Goal: Task Accomplishment & Management: Use online tool/utility

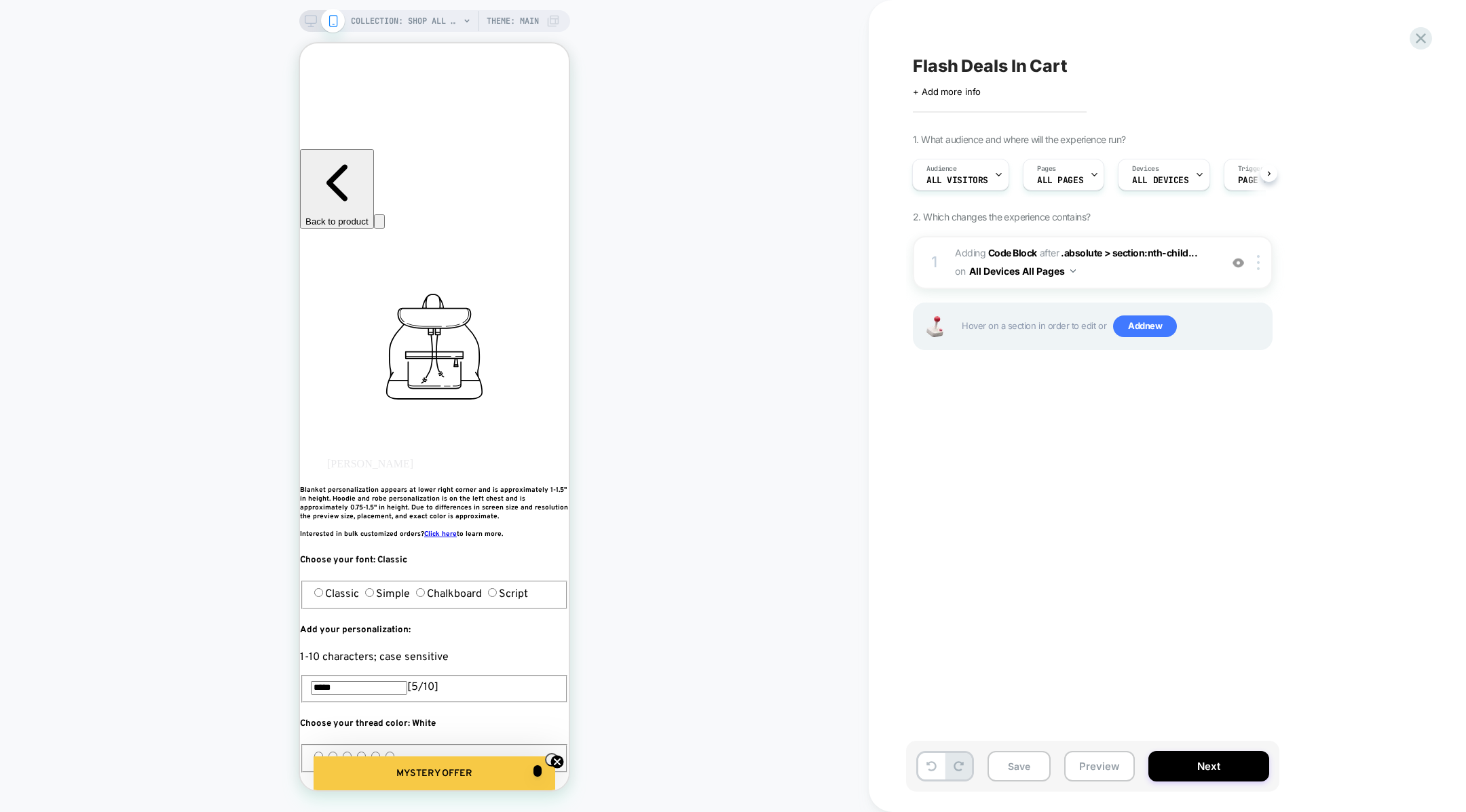
scroll to position [13, 0]
click at [1074, 767] on button "Preview" at bounding box center [1099, 767] width 70 height 30
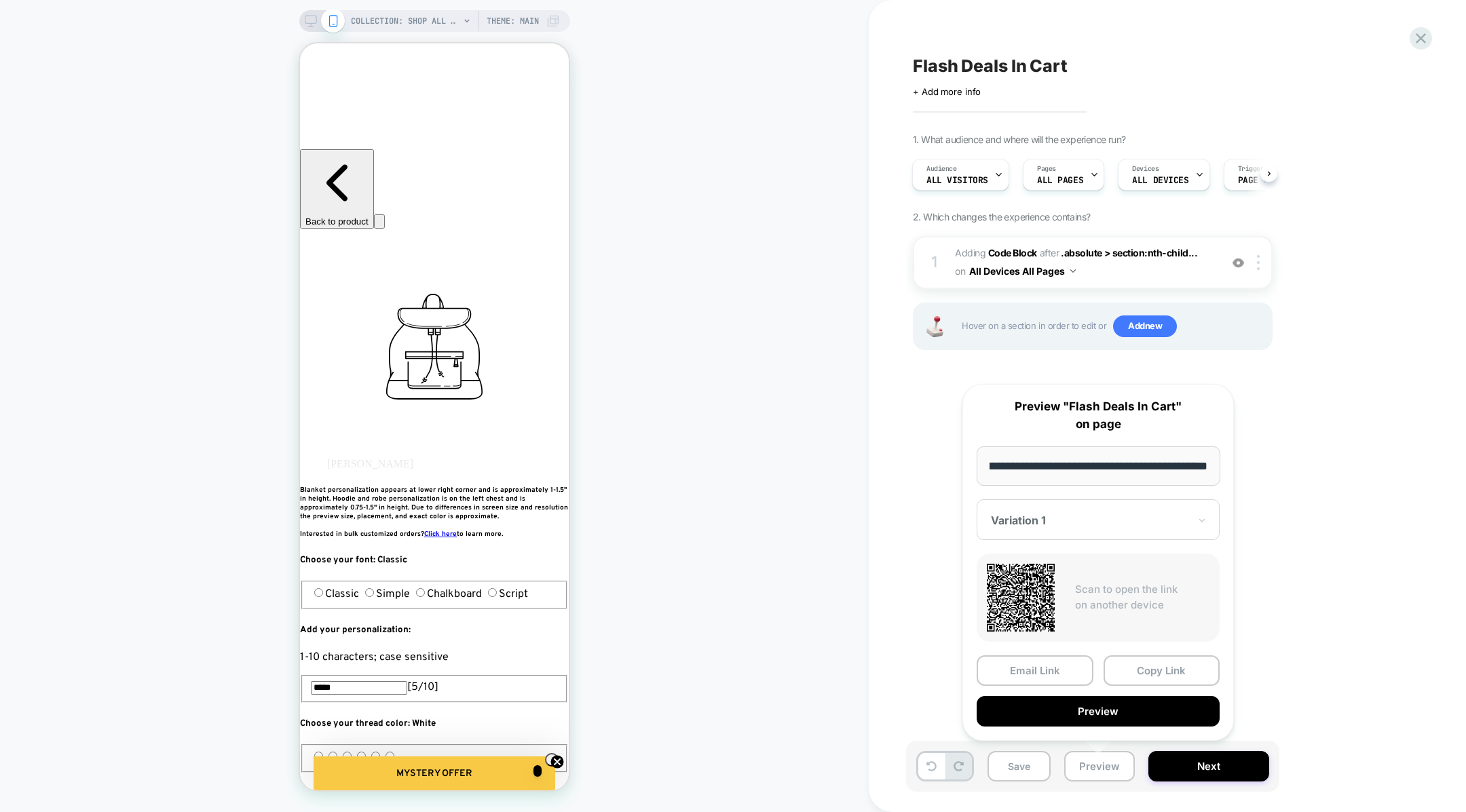
scroll to position [0, 0]
click at [1094, 709] on button "Preview" at bounding box center [1098, 711] width 243 height 30
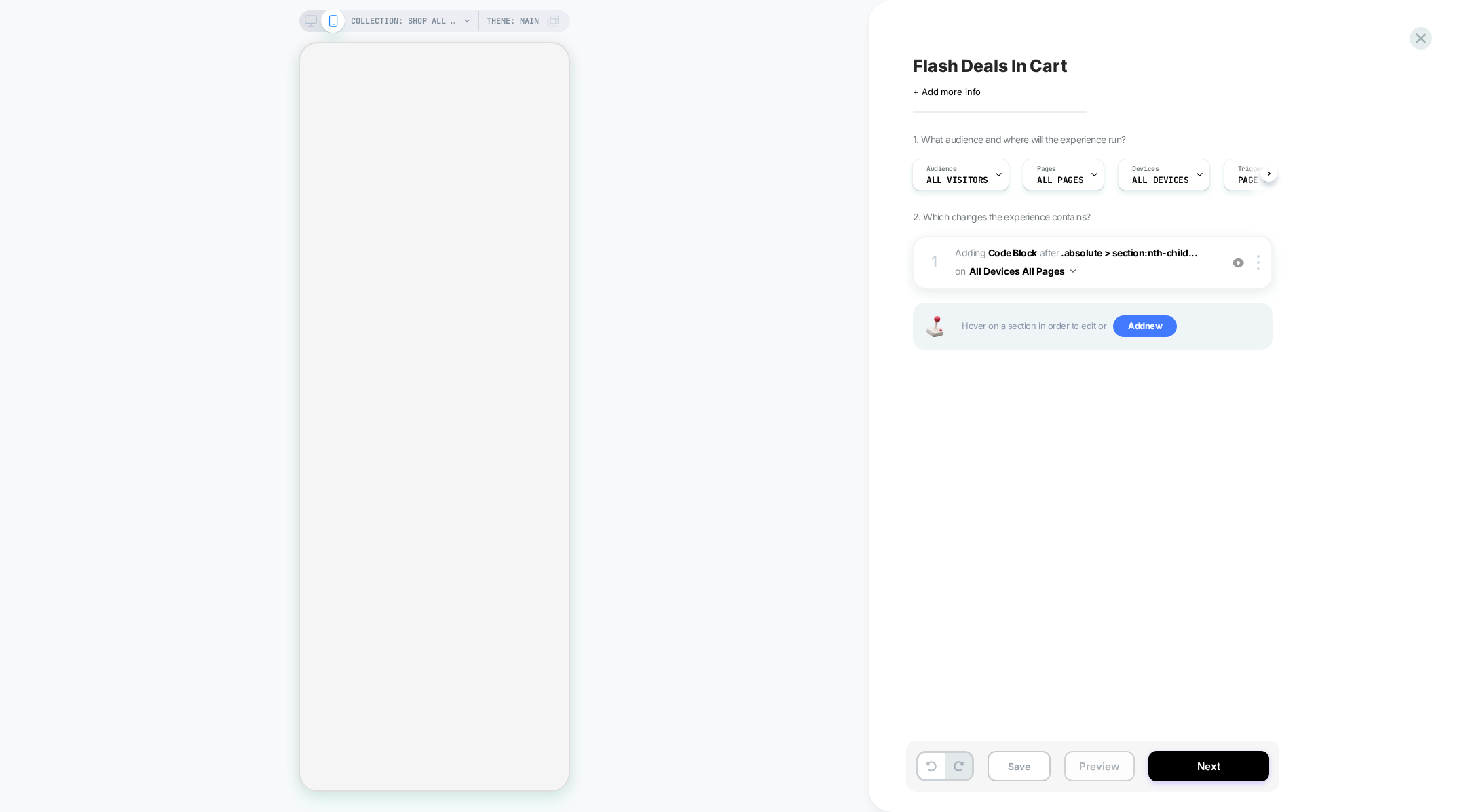
scroll to position [0, 1]
click at [1116, 762] on button "Preview" at bounding box center [1099, 767] width 70 height 30
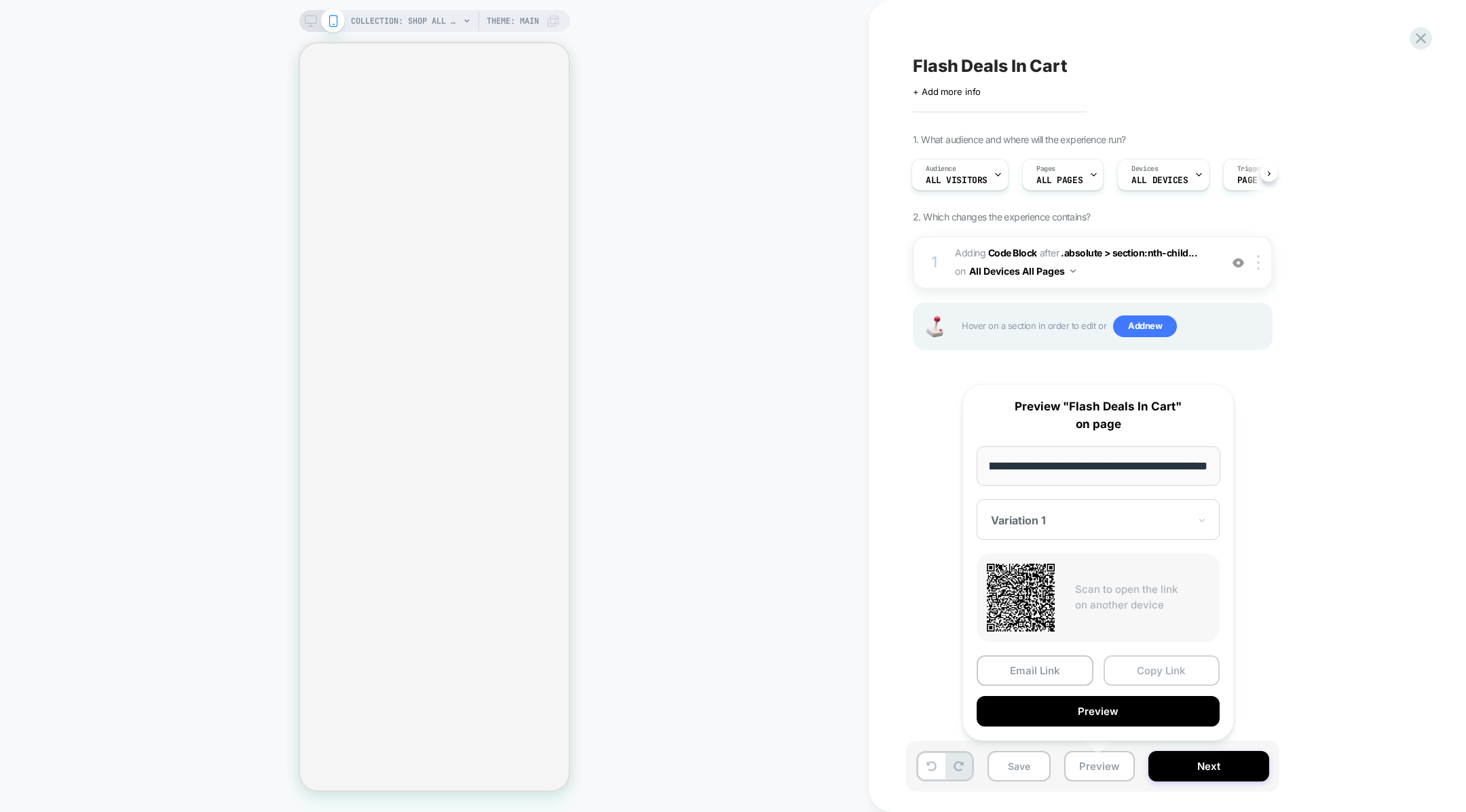
scroll to position [0, 0]
click at [1144, 666] on button "Copy Link" at bounding box center [1161, 671] width 117 height 30
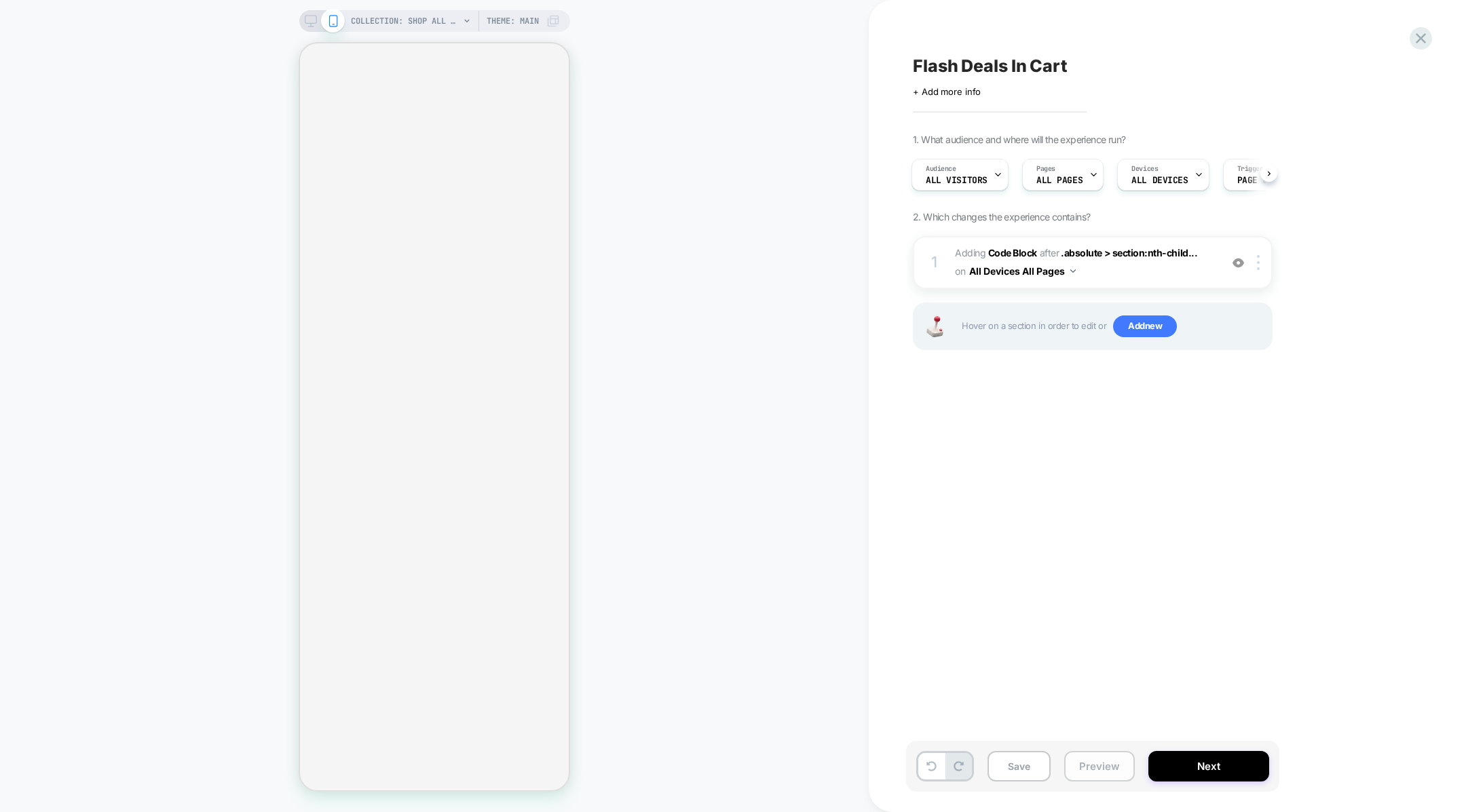
click at [1081, 760] on button "Preview" at bounding box center [1099, 767] width 70 height 30
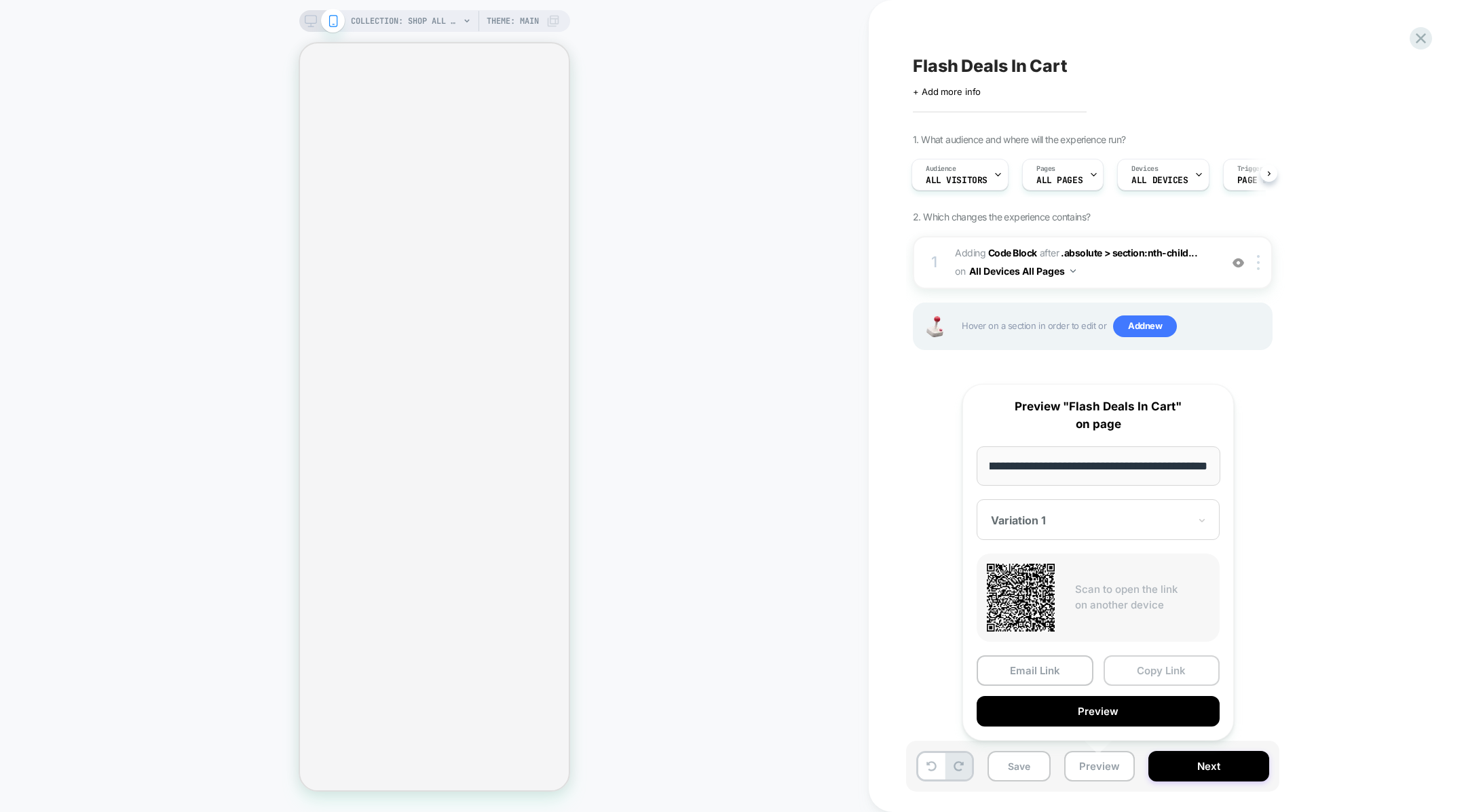
click at [1130, 674] on button "Copy Link" at bounding box center [1161, 671] width 117 height 30
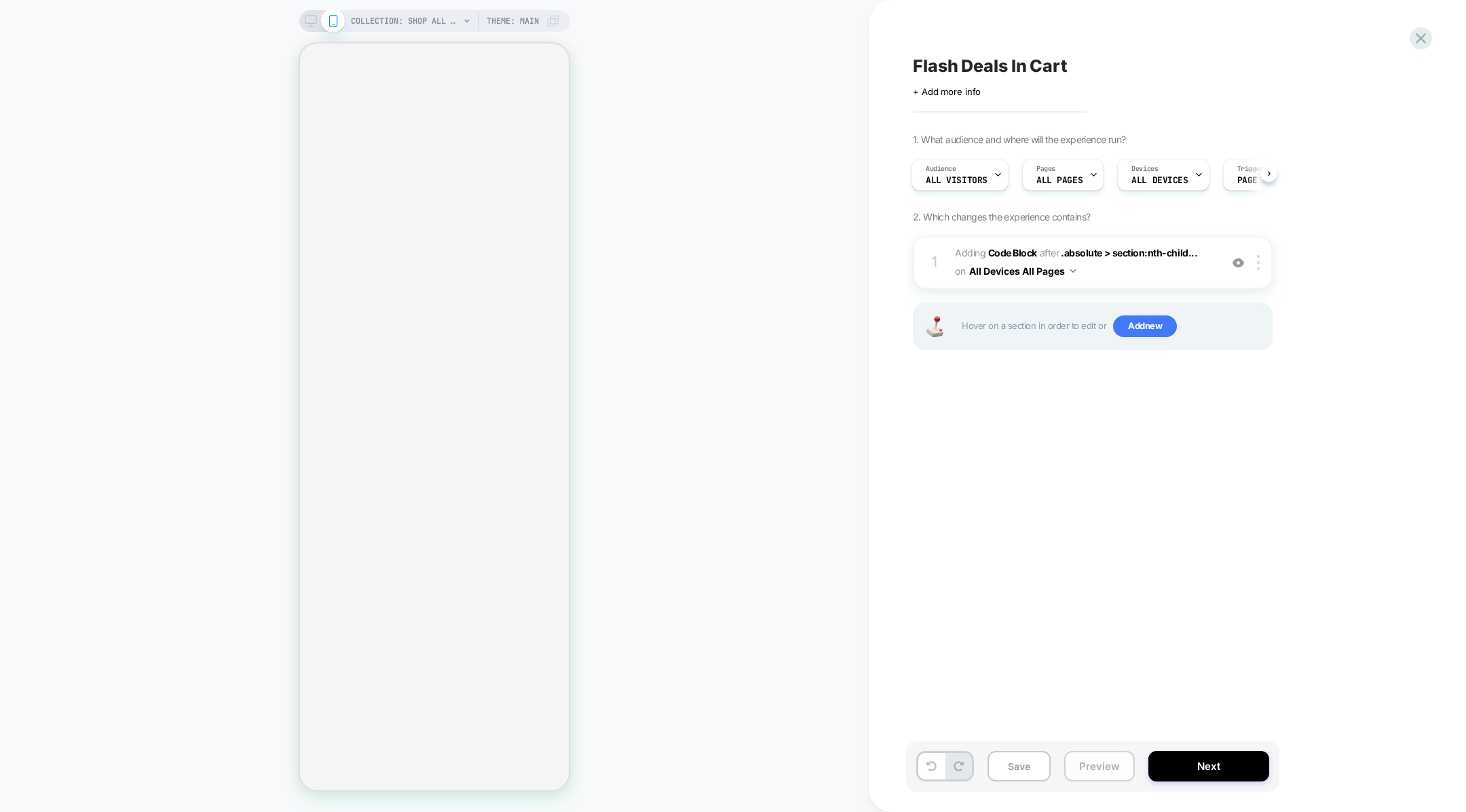
click at [1093, 762] on button "Preview" at bounding box center [1099, 767] width 70 height 30
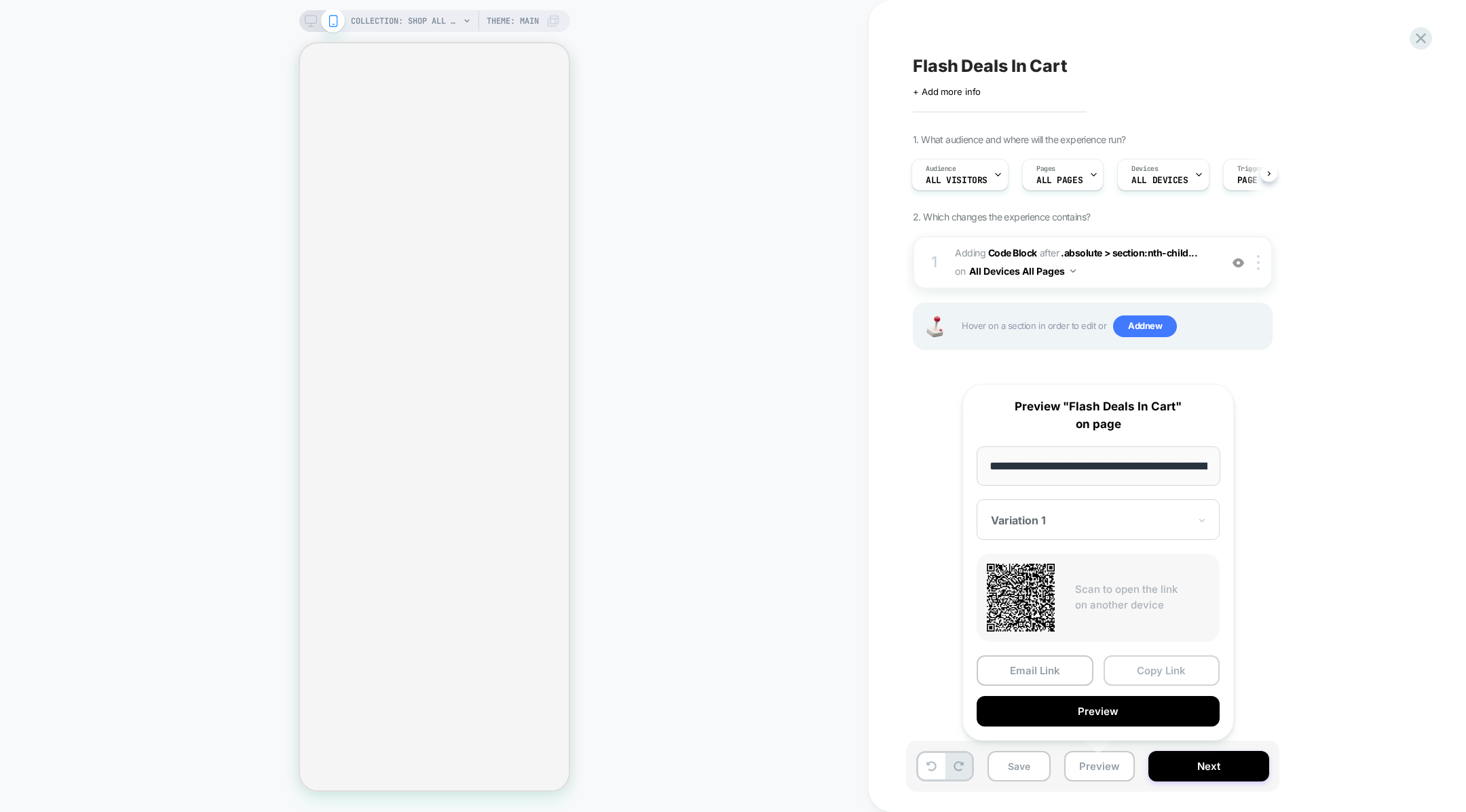
click at [1125, 675] on button "Copy Link" at bounding box center [1161, 671] width 117 height 30
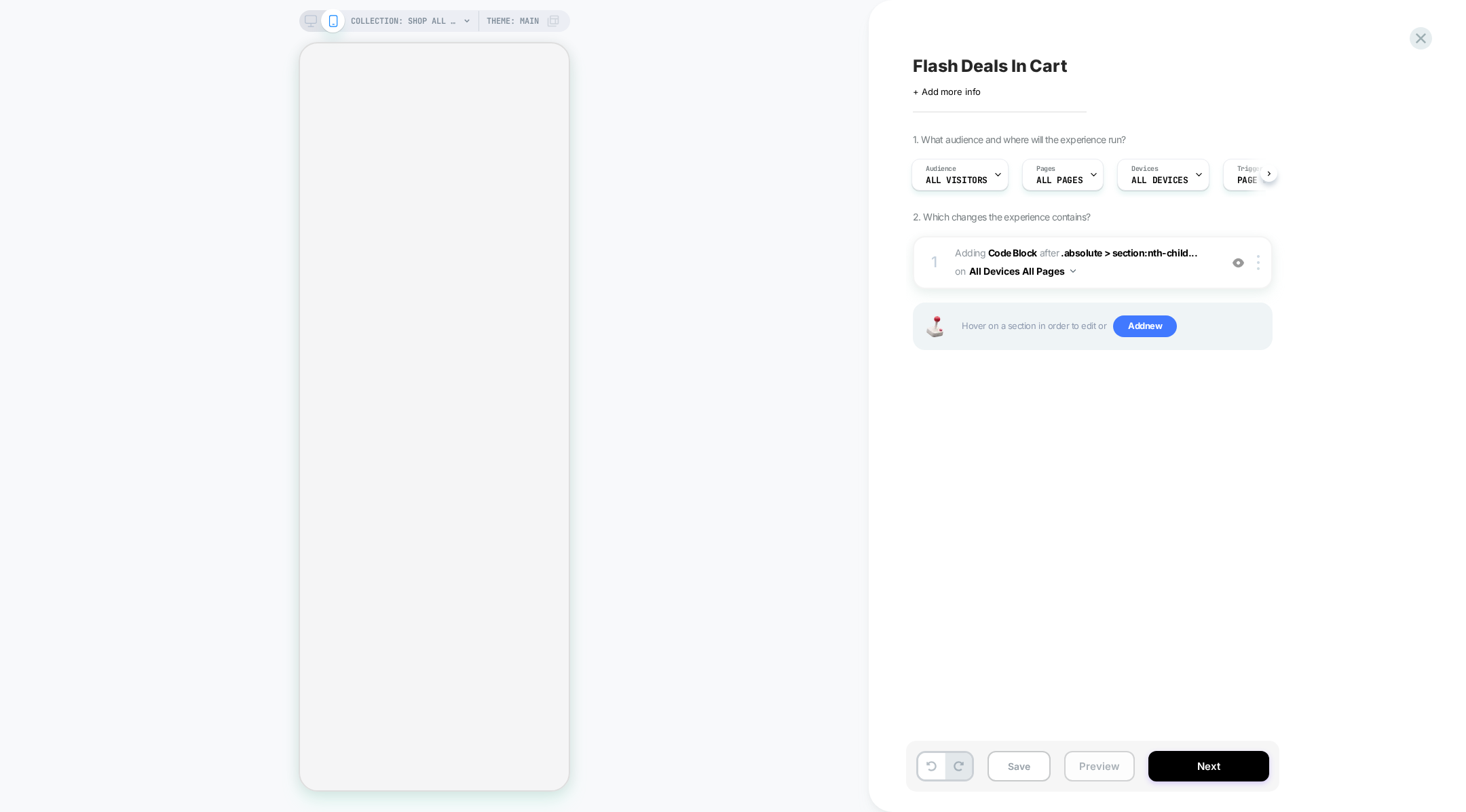
click at [1081, 761] on button "Preview" at bounding box center [1099, 767] width 70 height 30
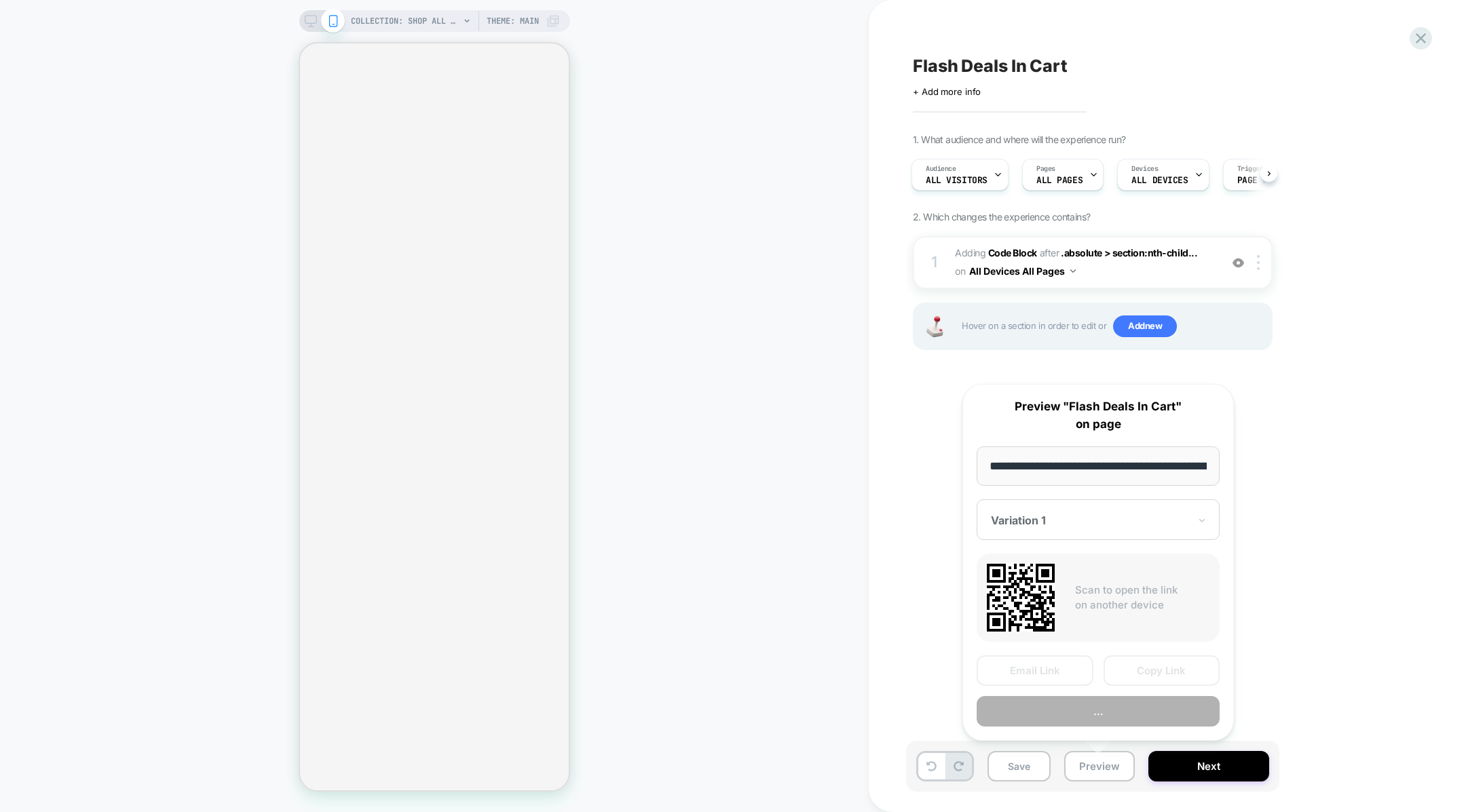
scroll to position [0, 90]
click at [1123, 669] on button "Copy Link" at bounding box center [1161, 671] width 117 height 30
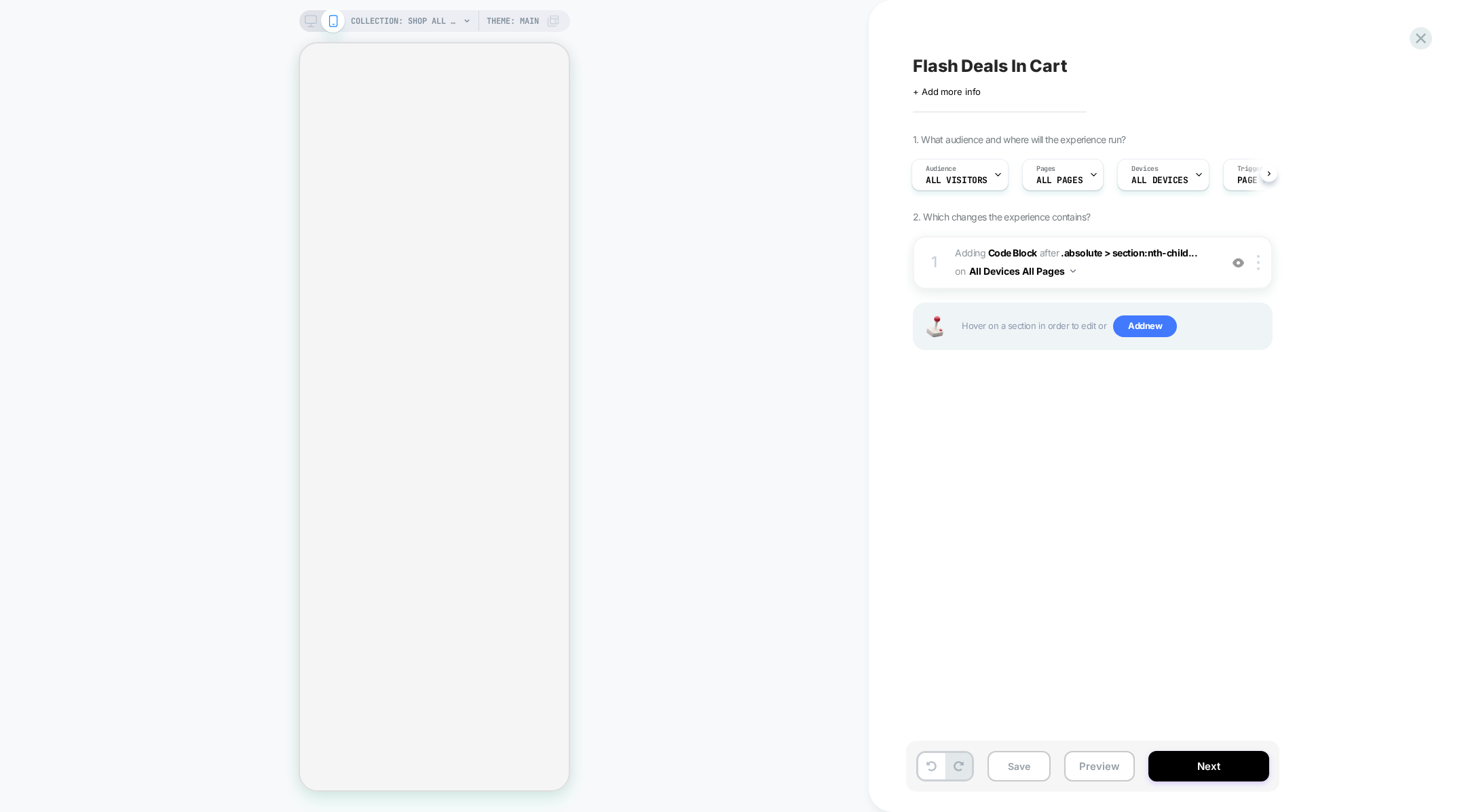
click at [1082, 751] on div "Save Preview Next" at bounding box center [1092, 767] width 373 height 51
click at [1081, 765] on button "Preview" at bounding box center [1099, 767] width 70 height 30
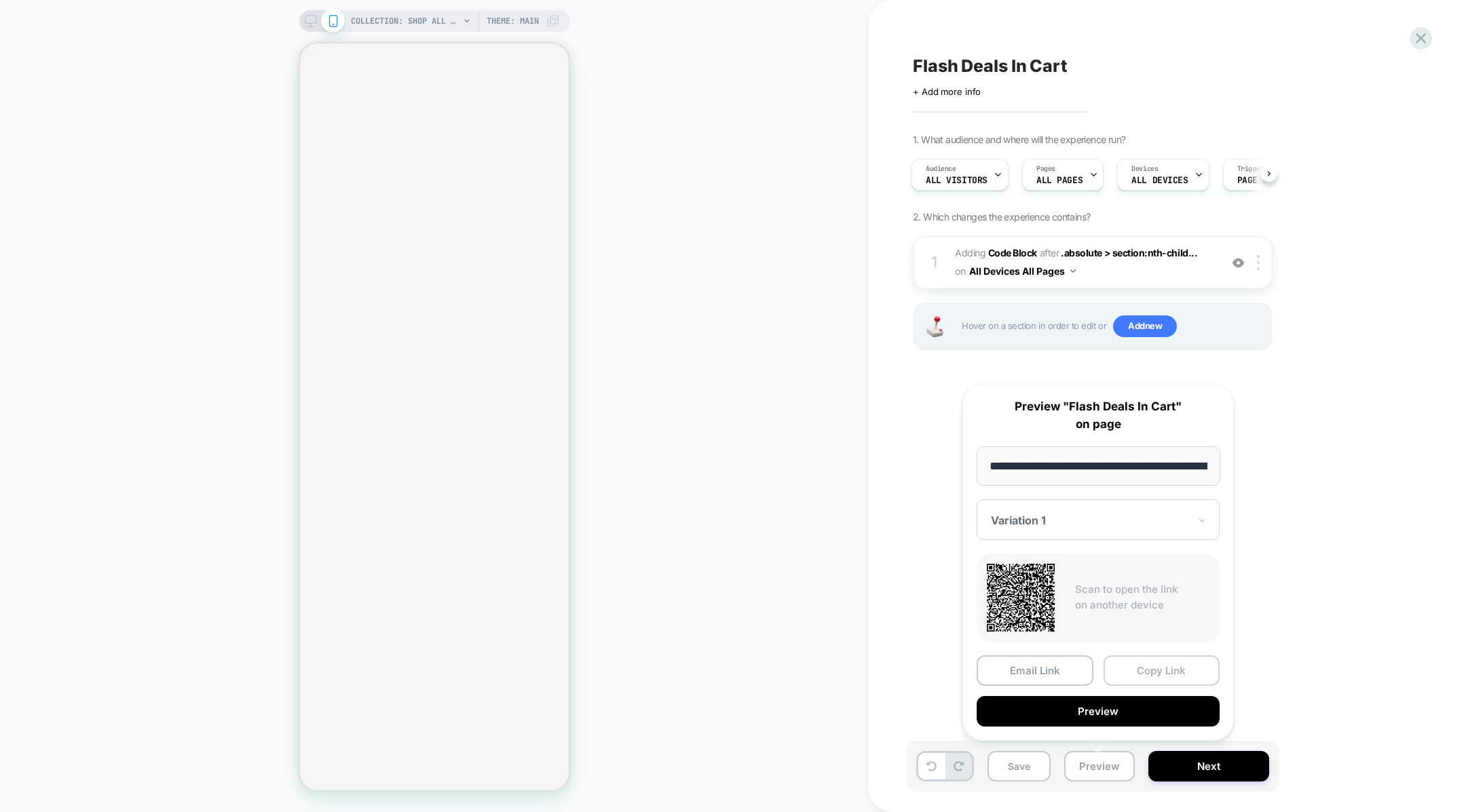
click at [1140, 674] on button "Copy Link" at bounding box center [1161, 671] width 117 height 30
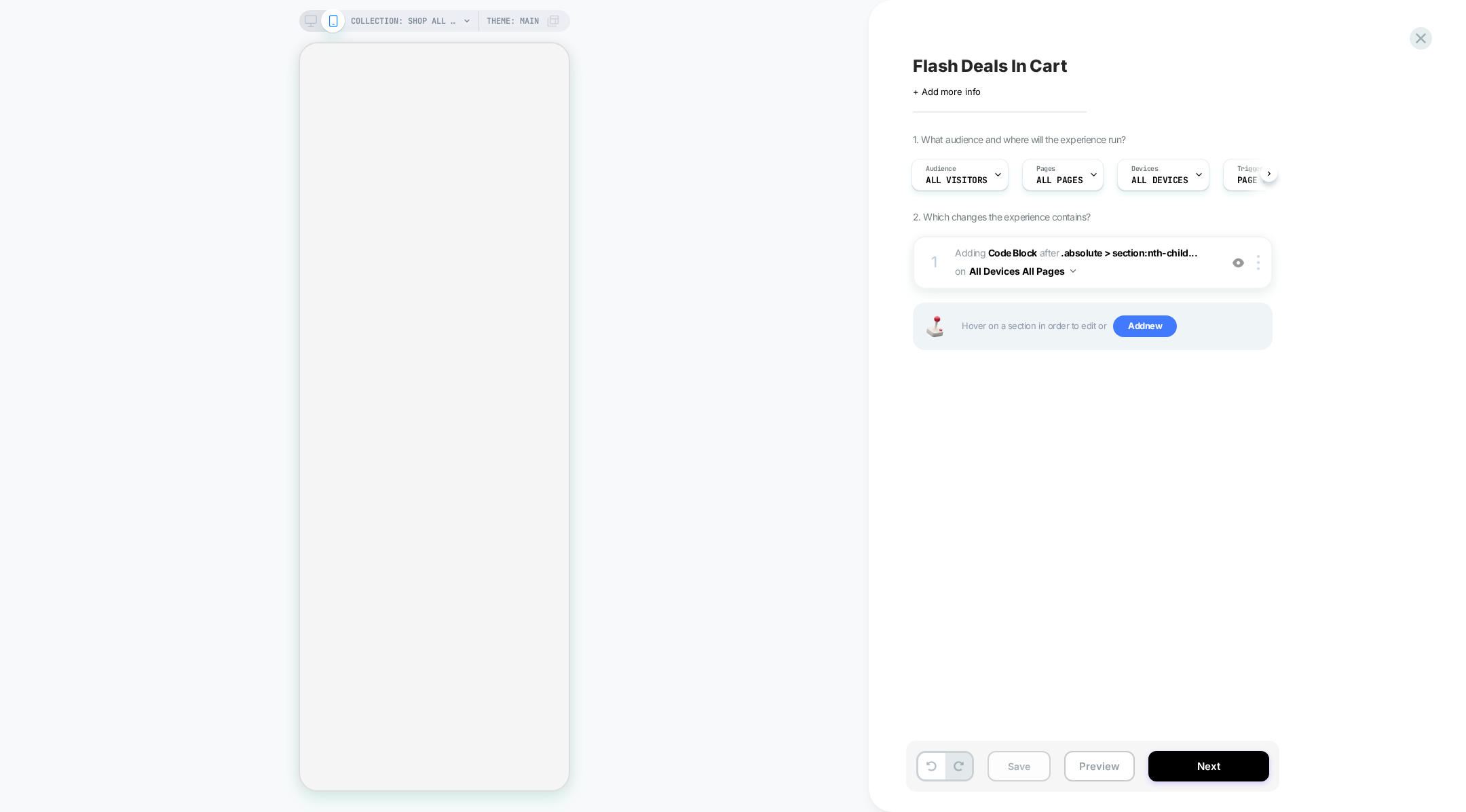
click at [1014, 767] on button "Save" at bounding box center [1019, 767] width 63 height 30
click at [1201, 765] on button "Next" at bounding box center [1208, 767] width 121 height 30
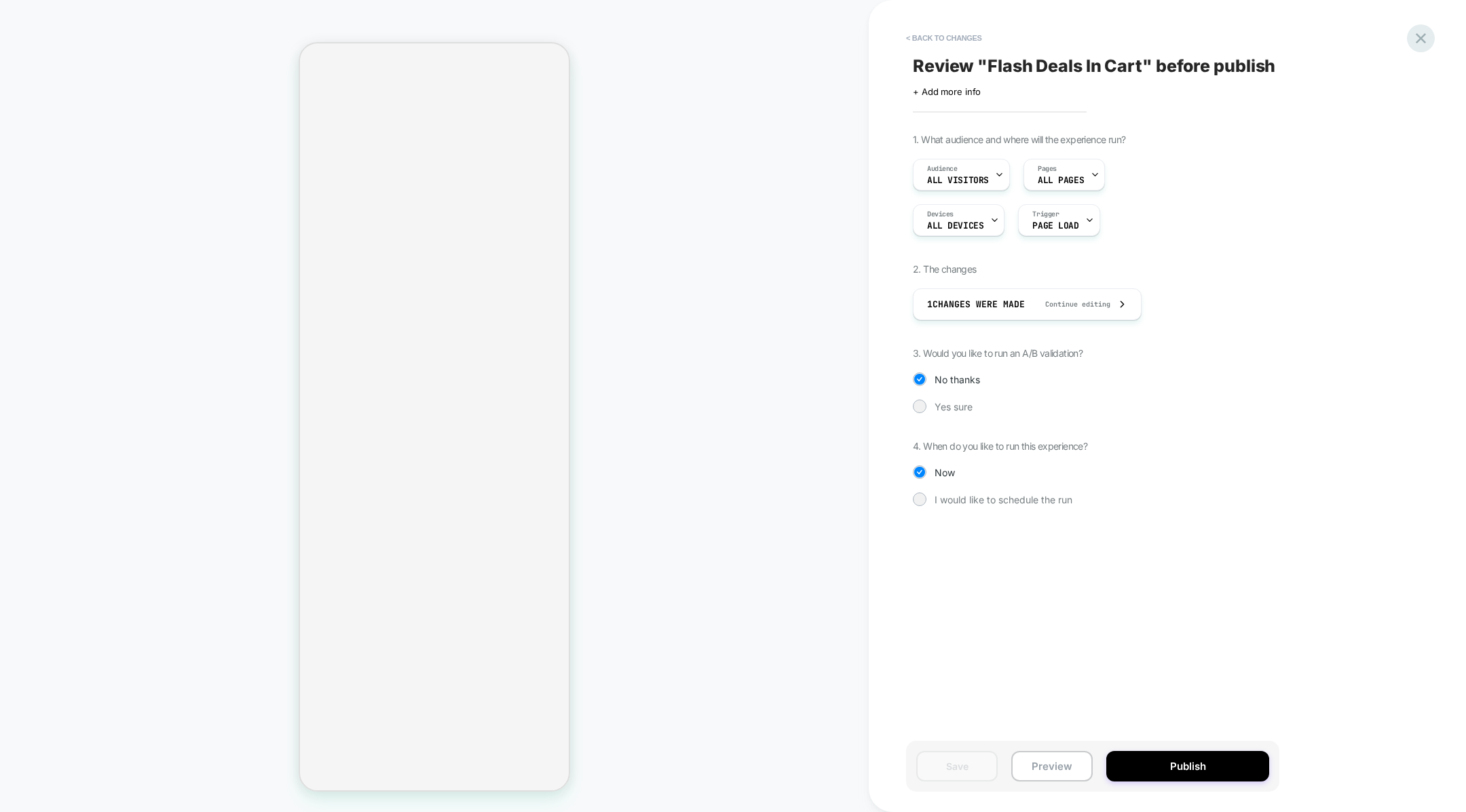
click at [1423, 30] on icon at bounding box center [1420, 38] width 19 height 19
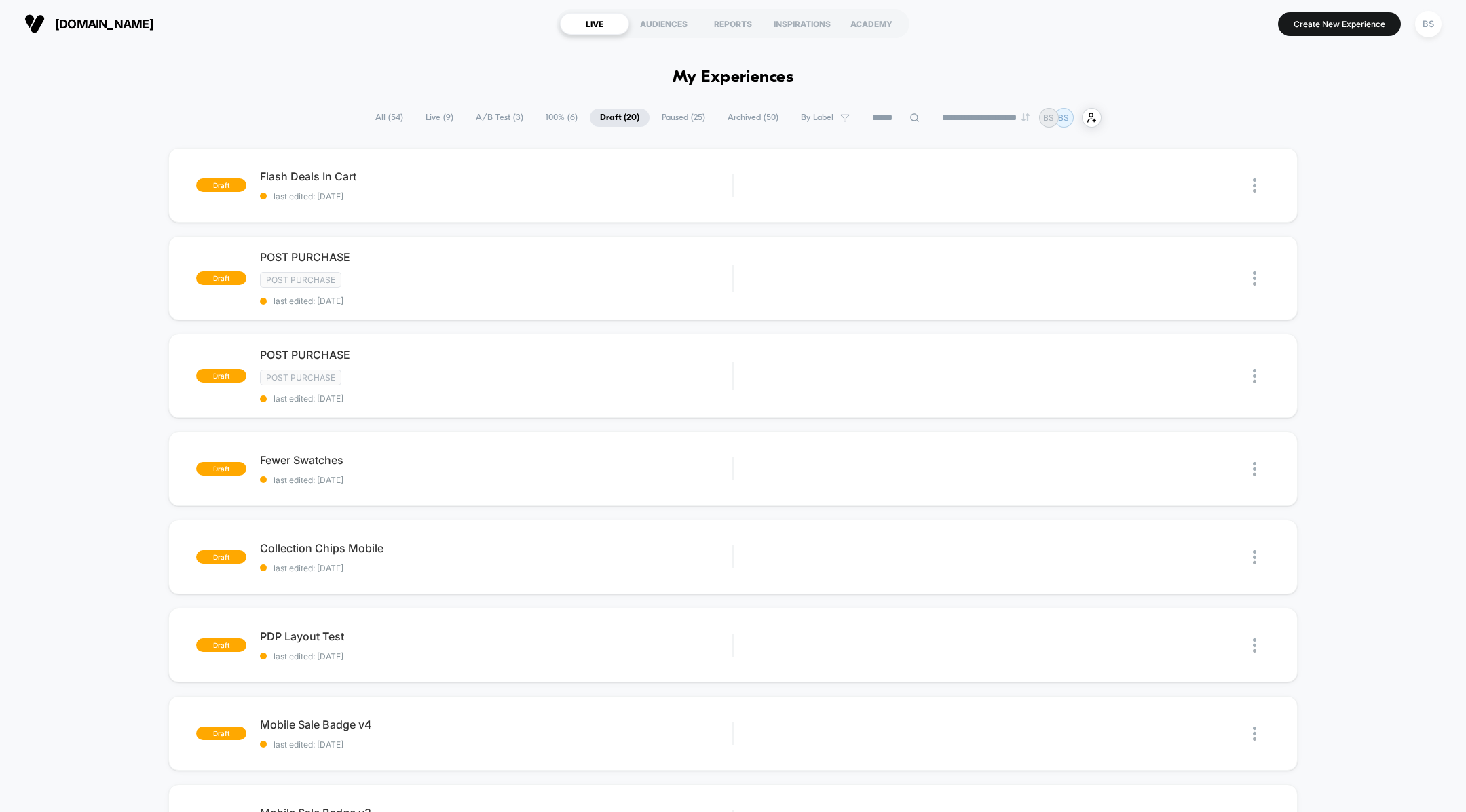
click at [419, 113] on span "Live ( 9 )" at bounding box center [439, 117] width 48 height 19
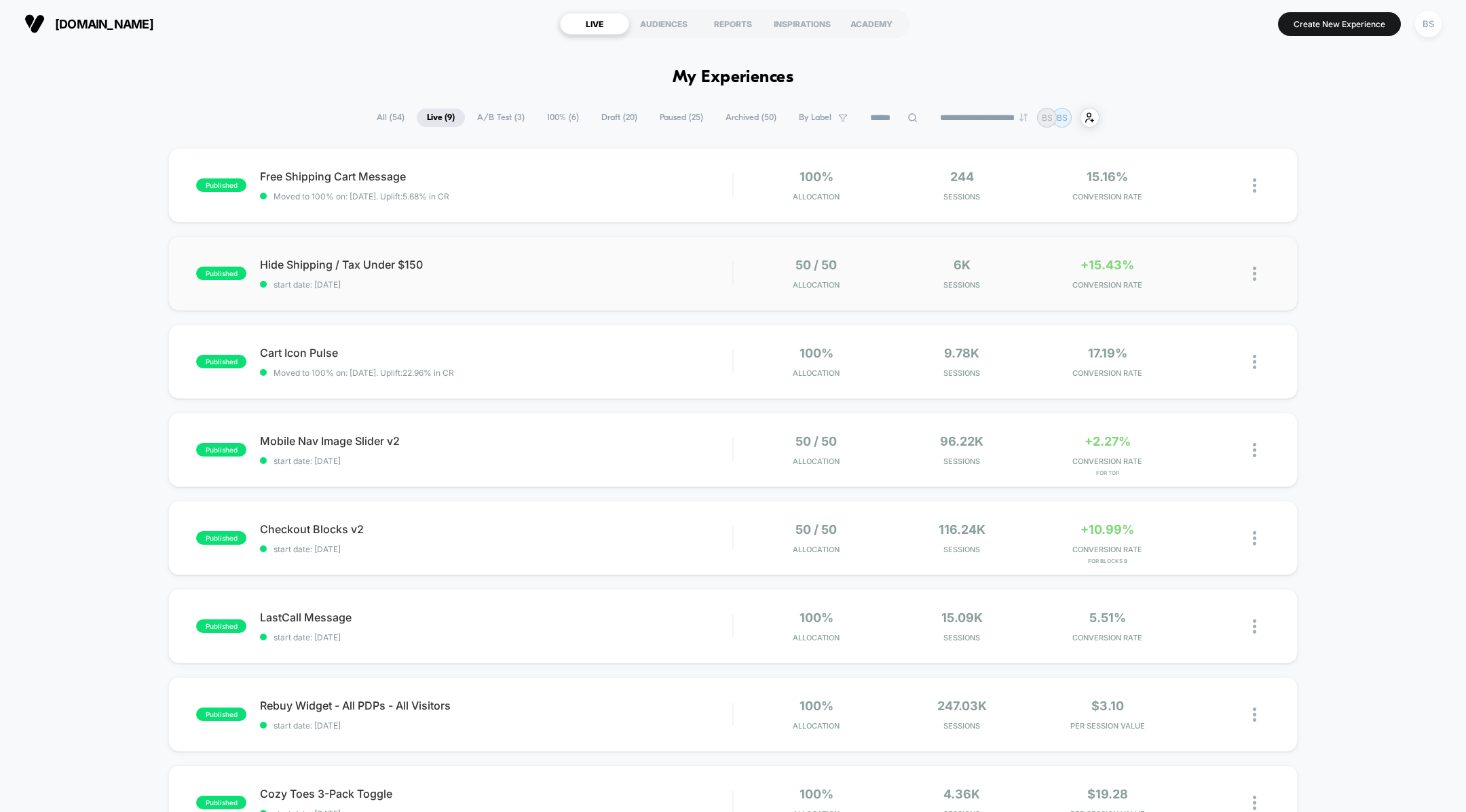
click at [608, 294] on div "published Hide Shipping / Tax Under $150 start date: 10/9/2025 50 / 50 Allocati…" at bounding box center [732, 274] width 1129 height 74
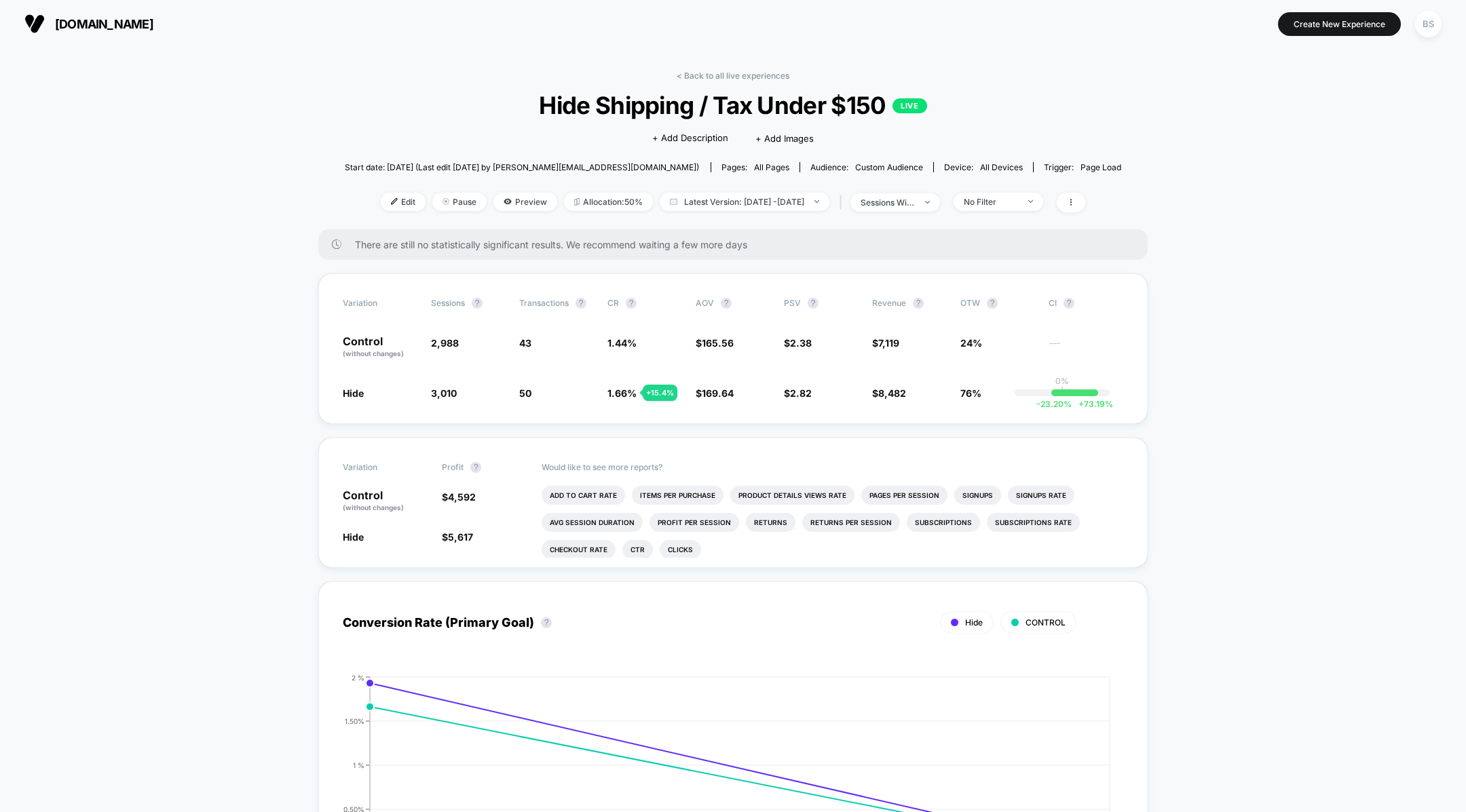
click at [691, 81] on div "< Back to all live experiences Hide Shipping / Tax Under $150 LIVE Click to edi…" at bounding box center [733, 150] width 777 height 159
click at [691, 76] on link "< Back to all live experiences" at bounding box center [732, 75] width 112 height 10
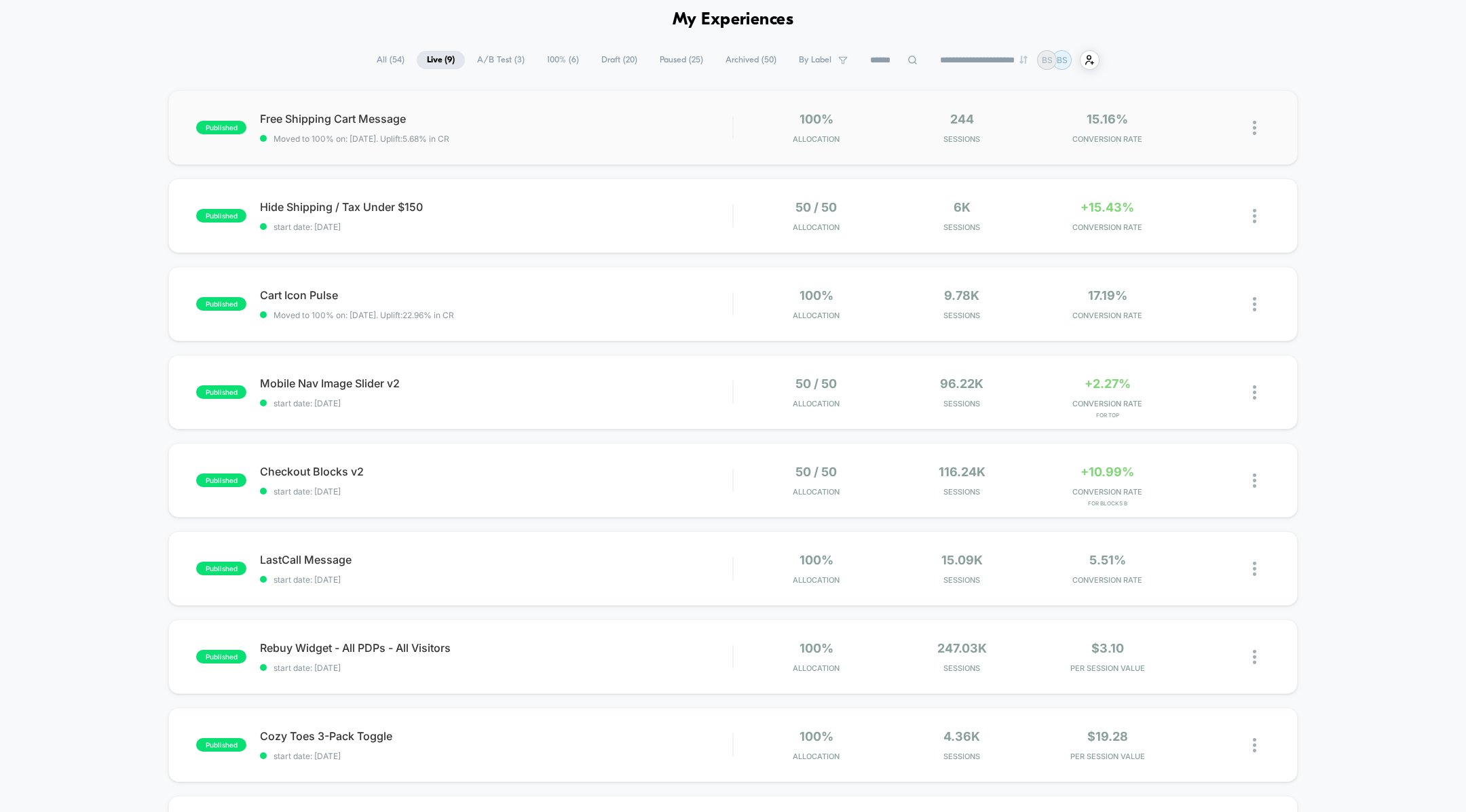
scroll to position [62, 0]
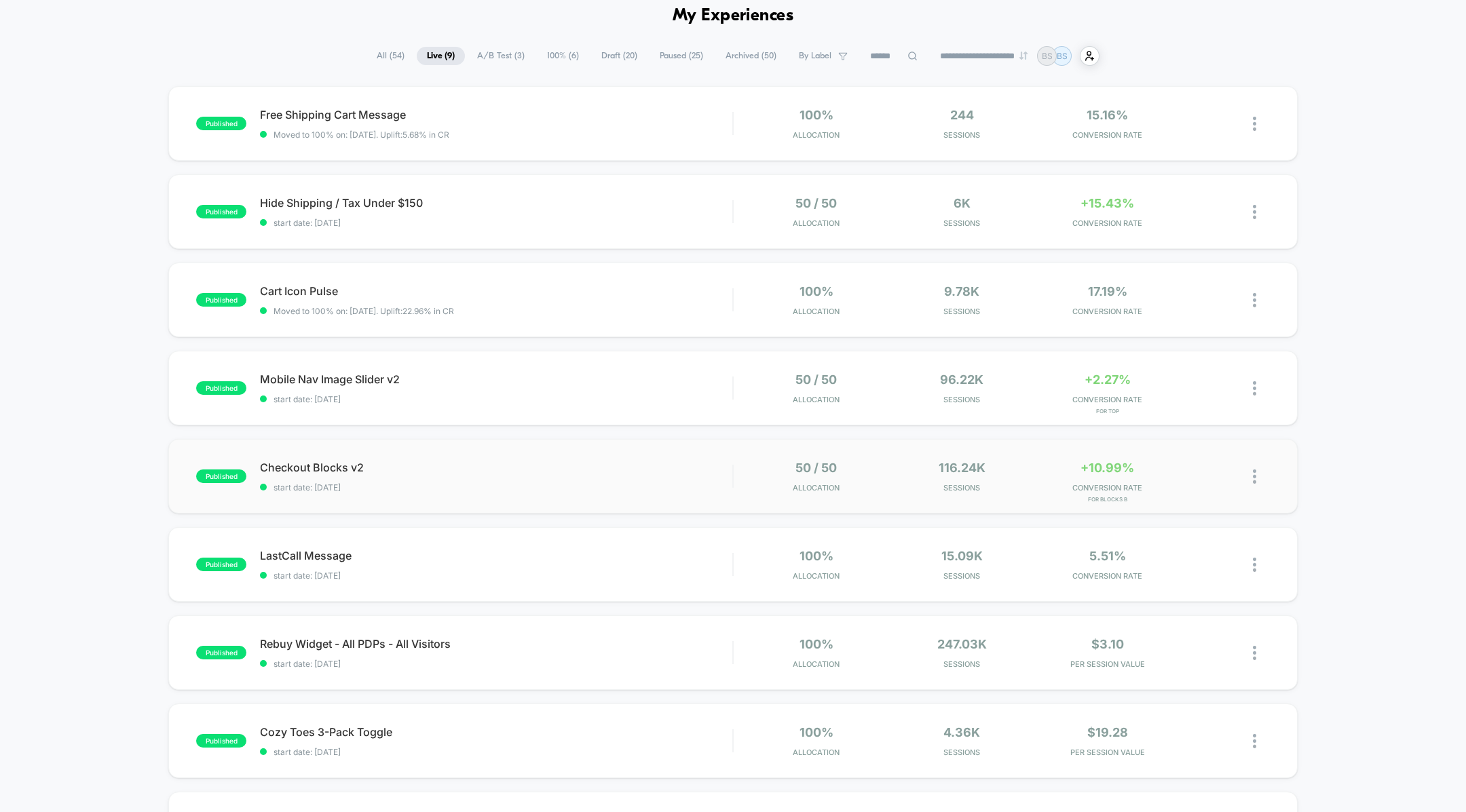
click at [641, 453] on div "published Checkout Blocks v2 start date: 10/4/2025 50 / 50 Allocation 116.24k S…" at bounding box center [732, 476] width 1129 height 74
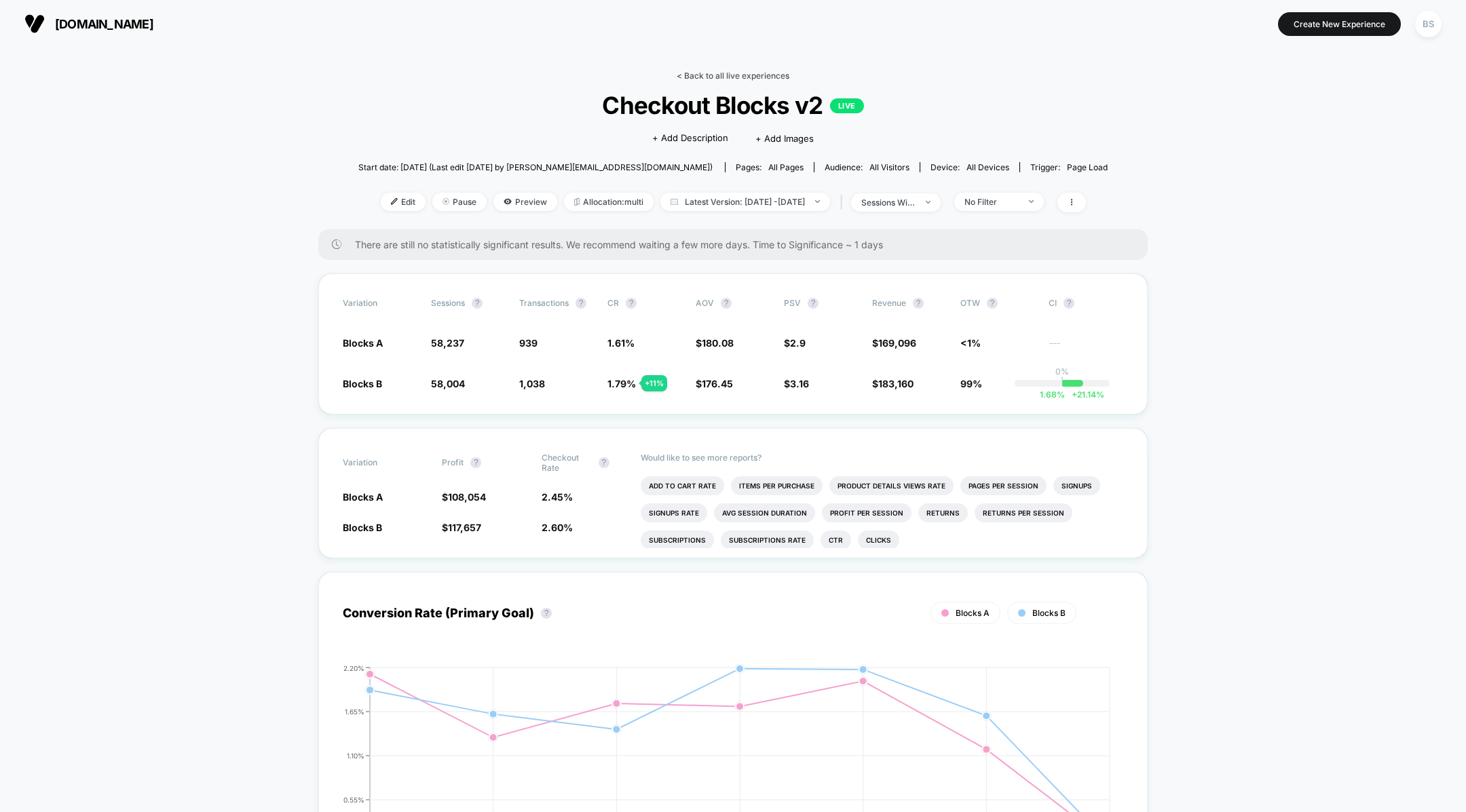
click at [716, 72] on link "< Back to all live experiences" at bounding box center [732, 75] width 112 height 10
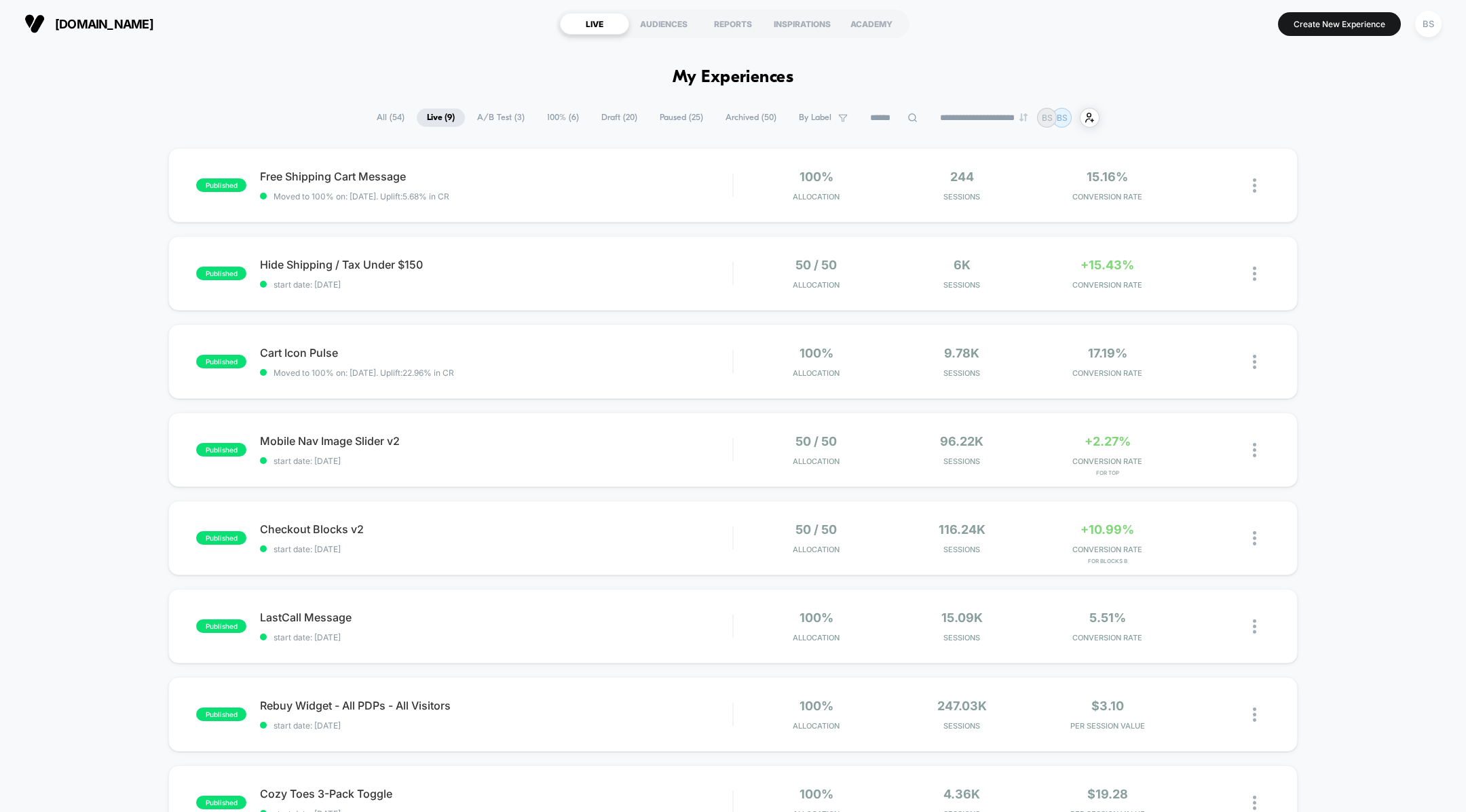
click at [497, 110] on span "A/B Test ( 3 )" at bounding box center [501, 117] width 68 height 19
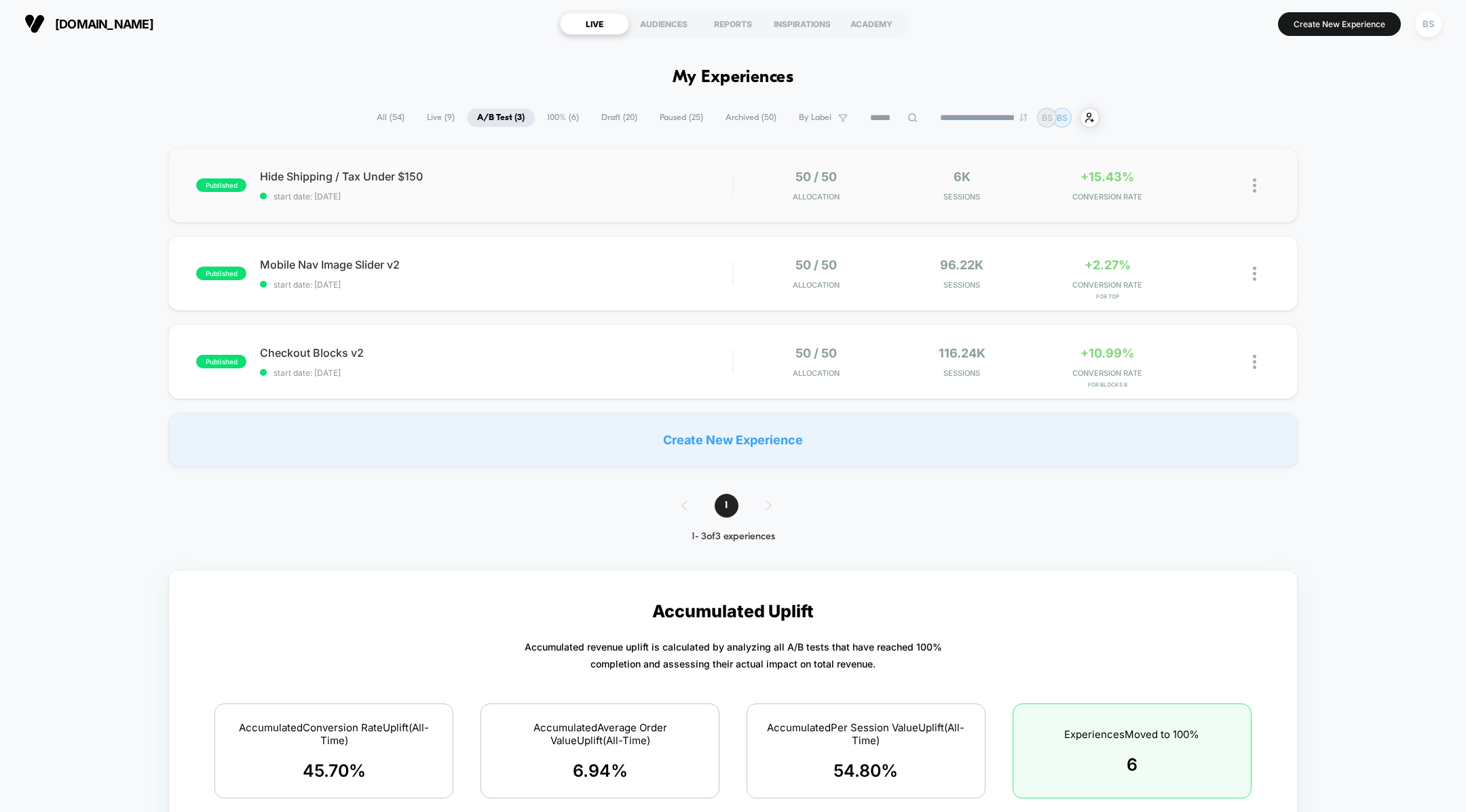
click at [575, 163] on div "published Hide Shipping / Tax Under $150 start date: 10/9/2025 50 / 50 Allocati…" at bounding box center [732, 185] width 1129 height 74
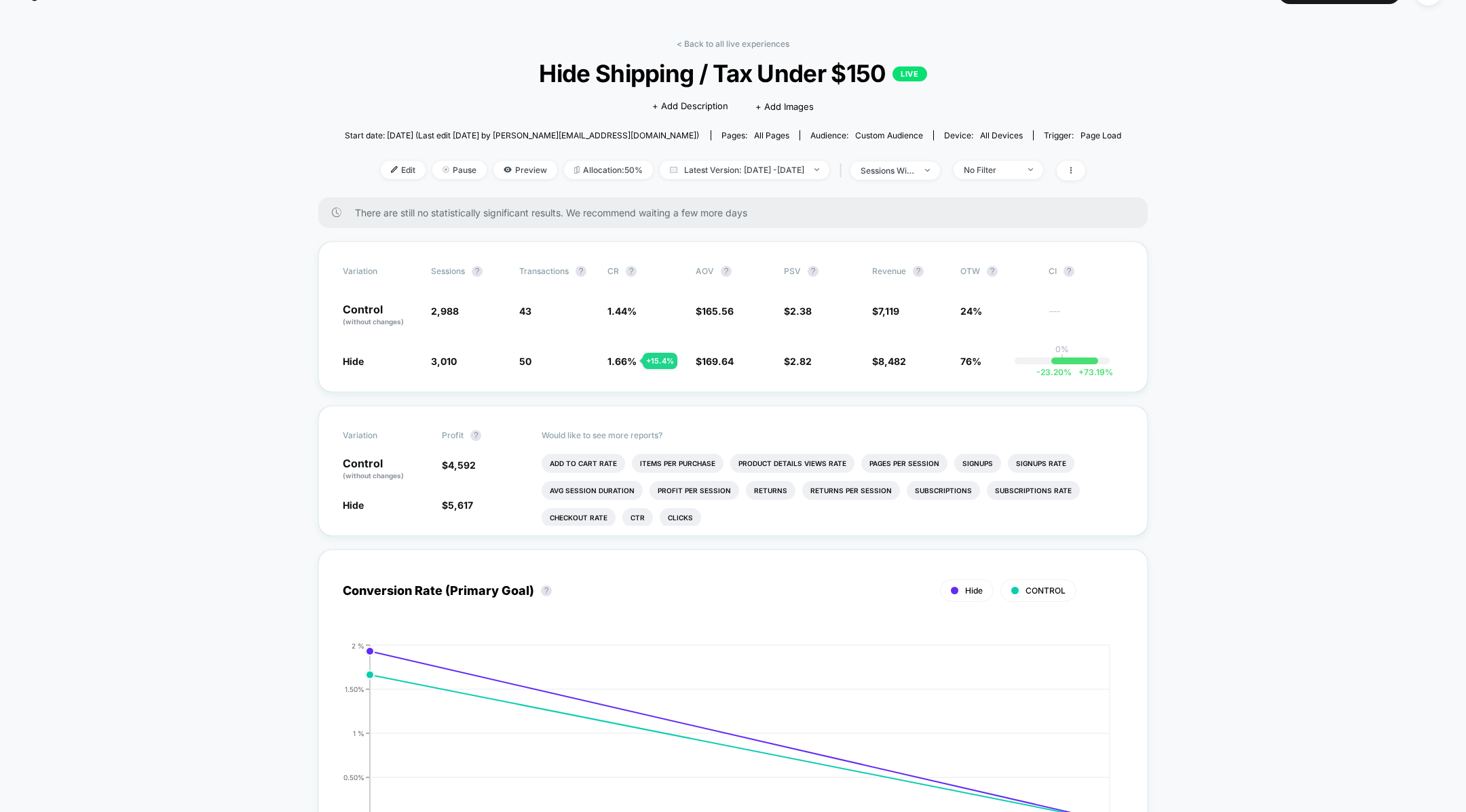
scroll to position [37, 0]
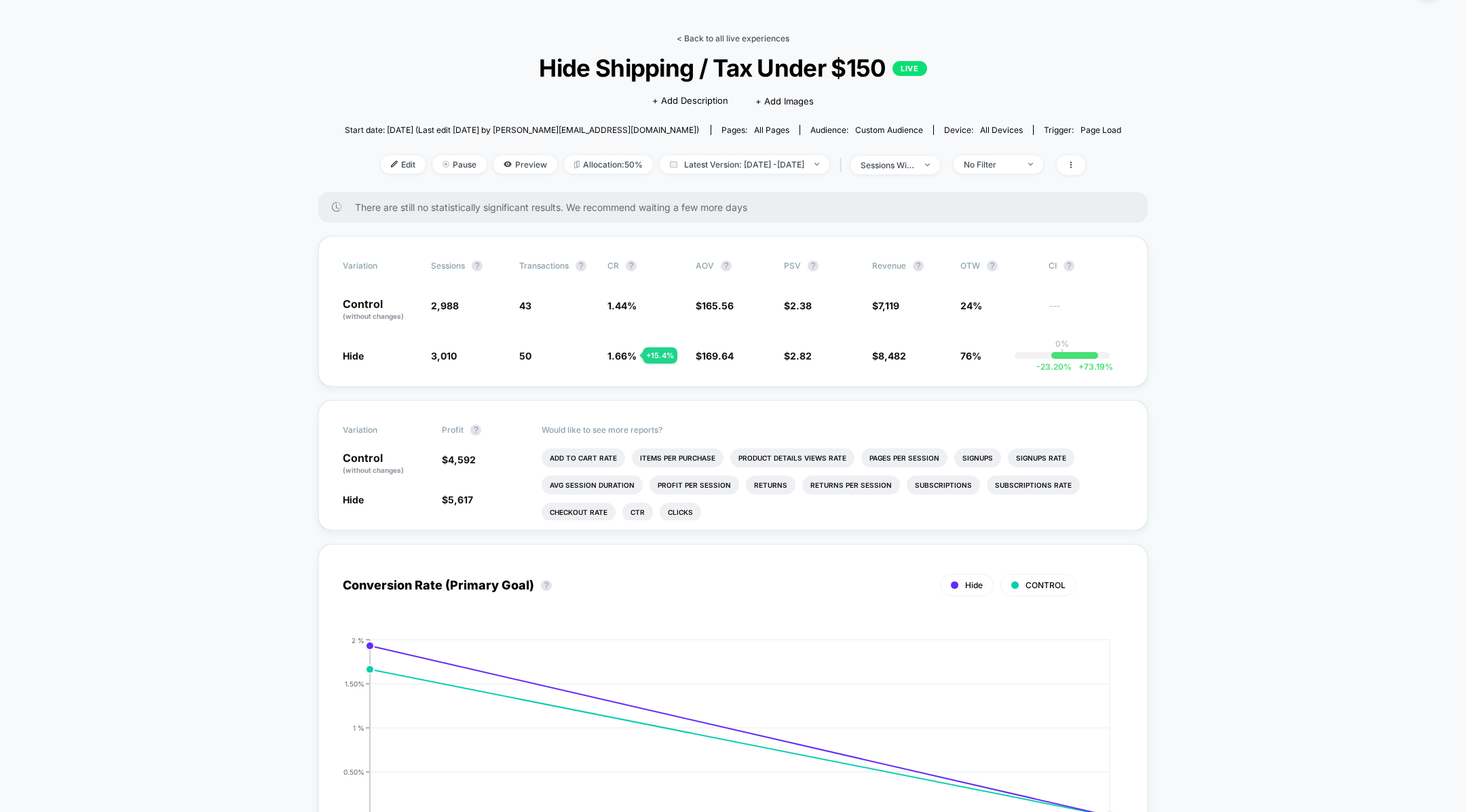
click at [696, 38] on link "< Back to all live experiences" at bounding box center [732, 38] width 112 height 10
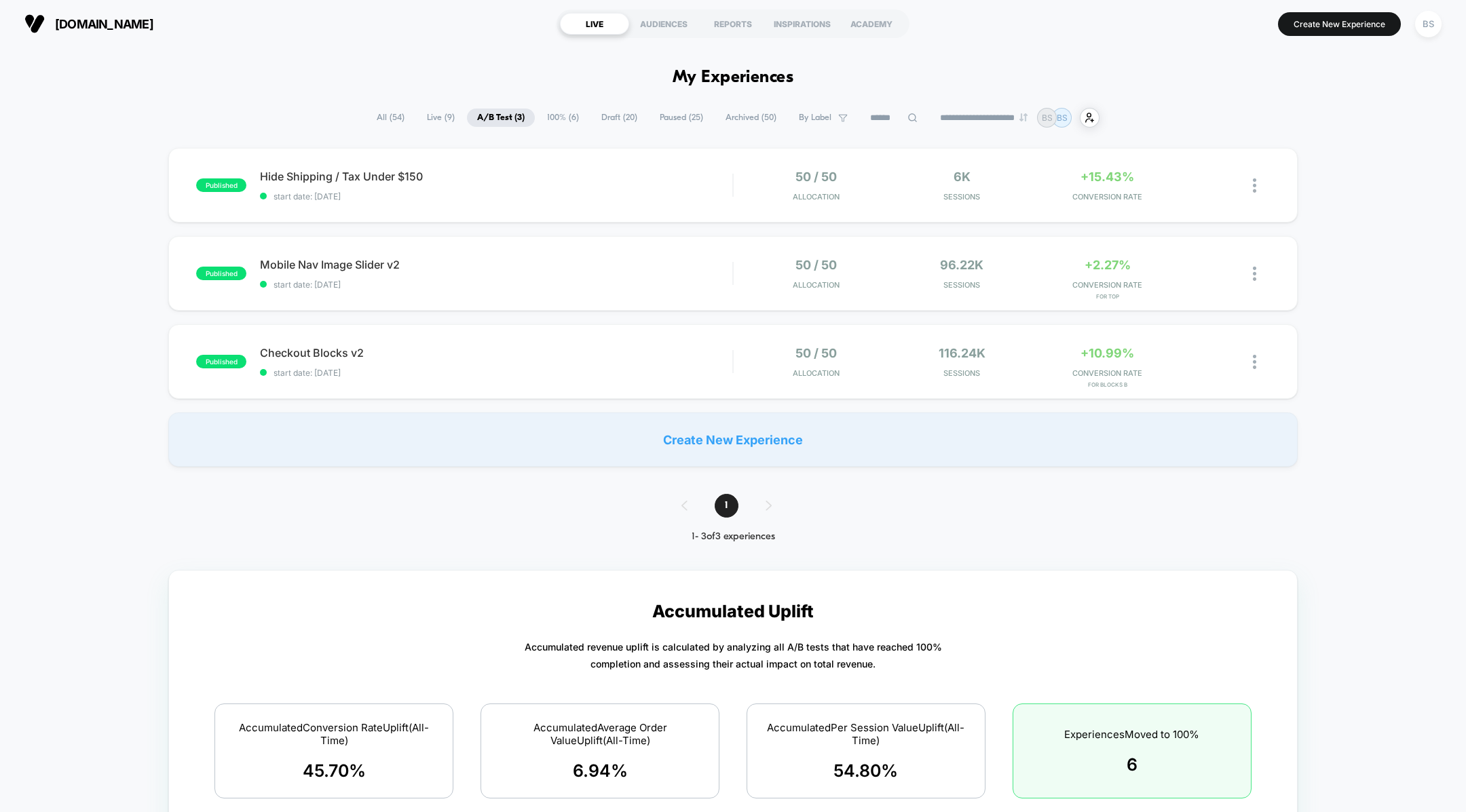
click at [599, 118] on span "Draft ( 20 )" at bounding box center [619, 117] width 57 height 19
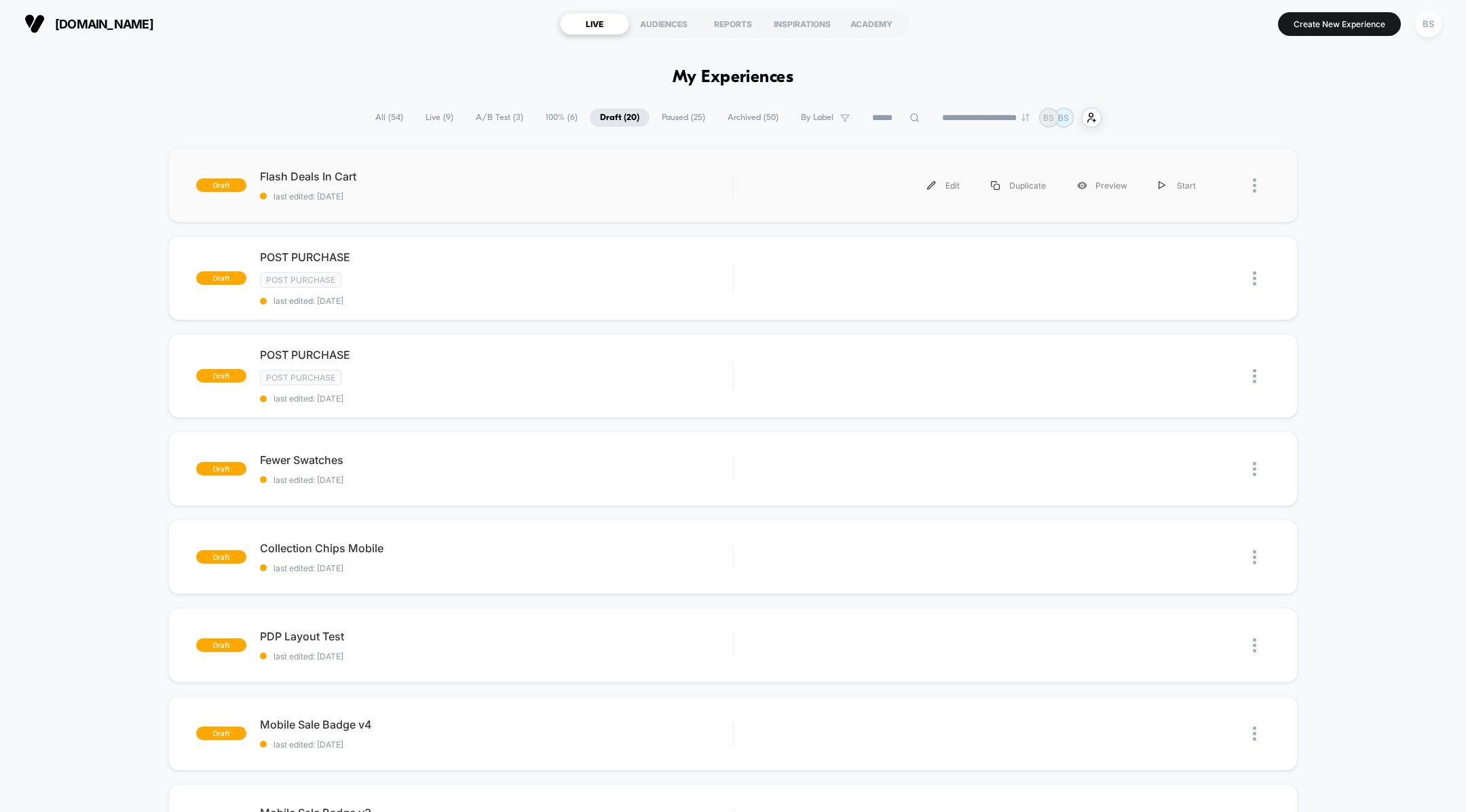
click at [516, 202] on div "draft Flash Deals In Cart last edited: 10/10/2025 Edit Duplicate Preview Start" at bounding box center [732, 185] width 1129 height 74
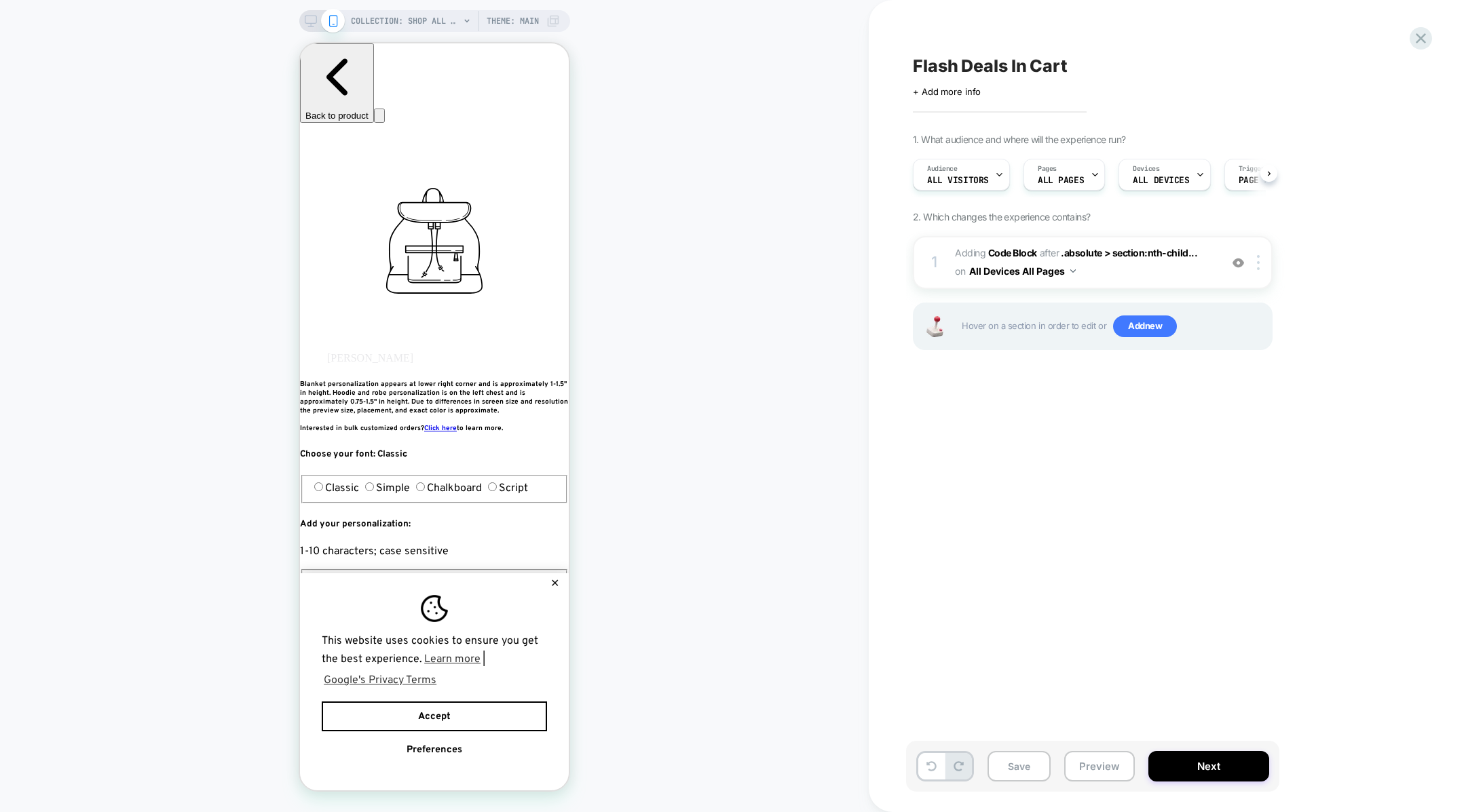
scroll to position [0, 1]
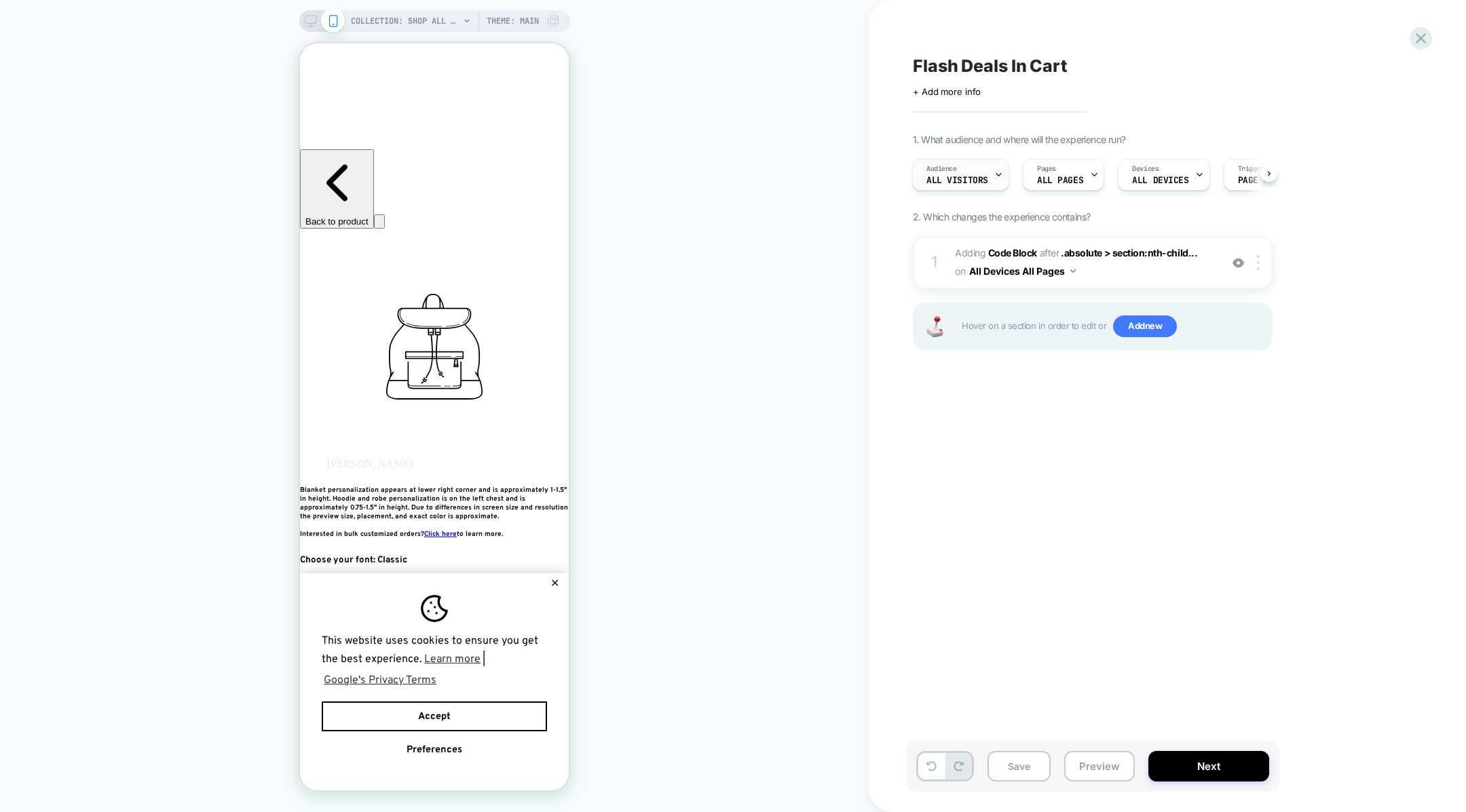
click at [958, 176] on span "All Visitors" at bounding box center [958, 181] width 62 height 10
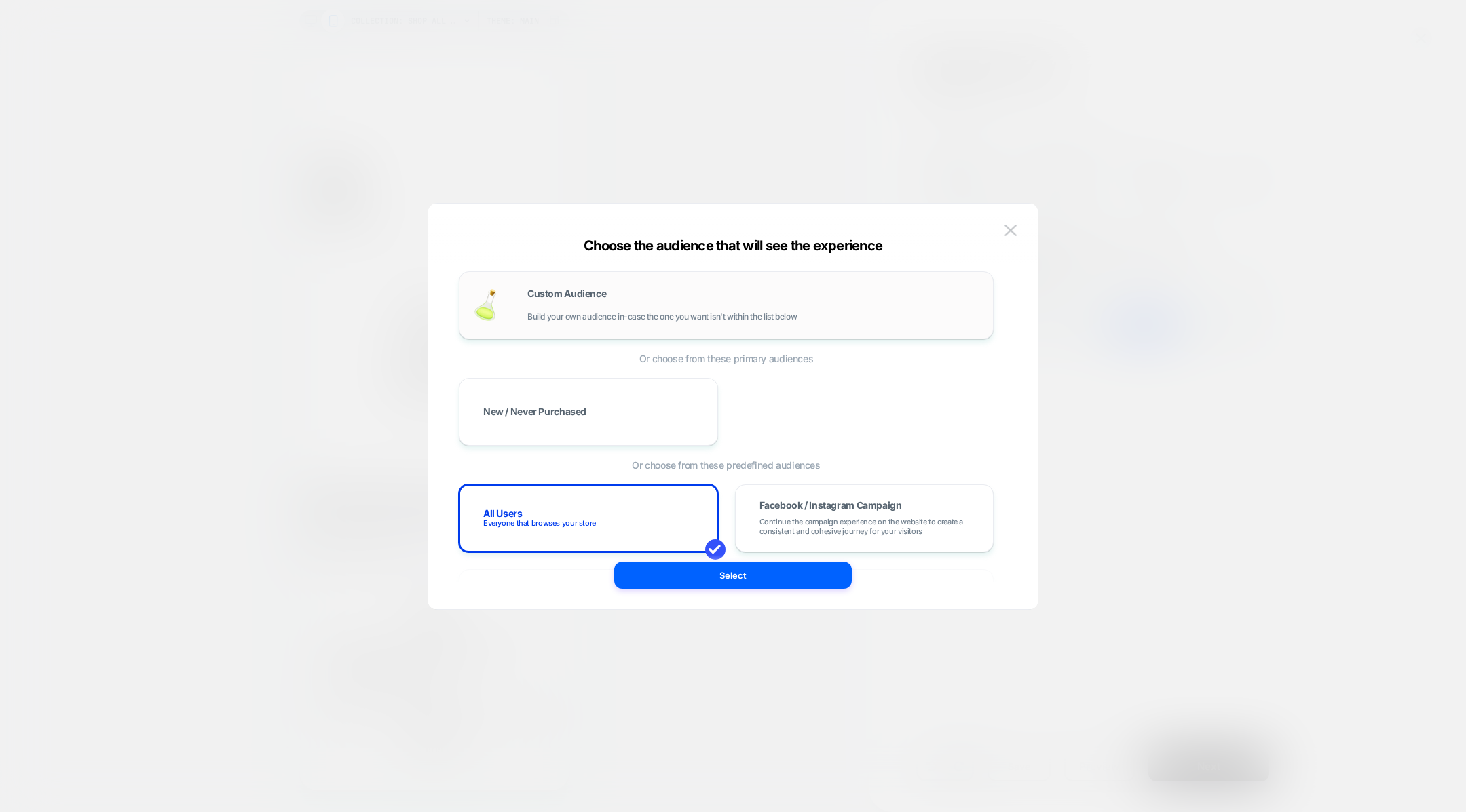
click at [635, 315] on span "Build your own audience in-case the one you want isn't within the list below" at bounding box center [662, 317] width 270 height 10
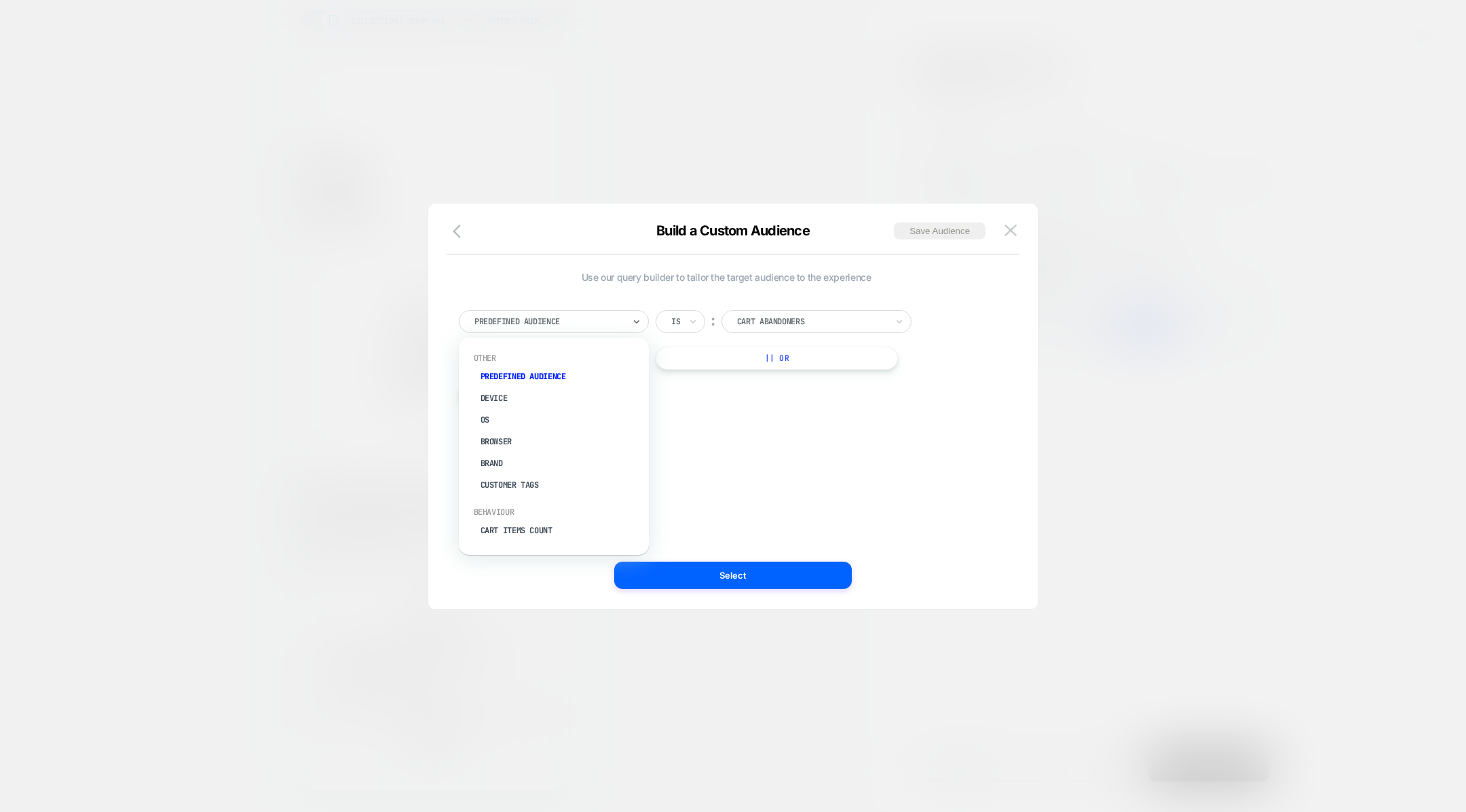
click at [619, 320] on div at bounding box center [549, 322] width 150 height 12
click at [546, 431] on div "Cart Items Count" at bounding box center [561, 427] width 177 height 21
click at [788, 317] on input "*" at bounding box center [793, 321] width 54 height 23
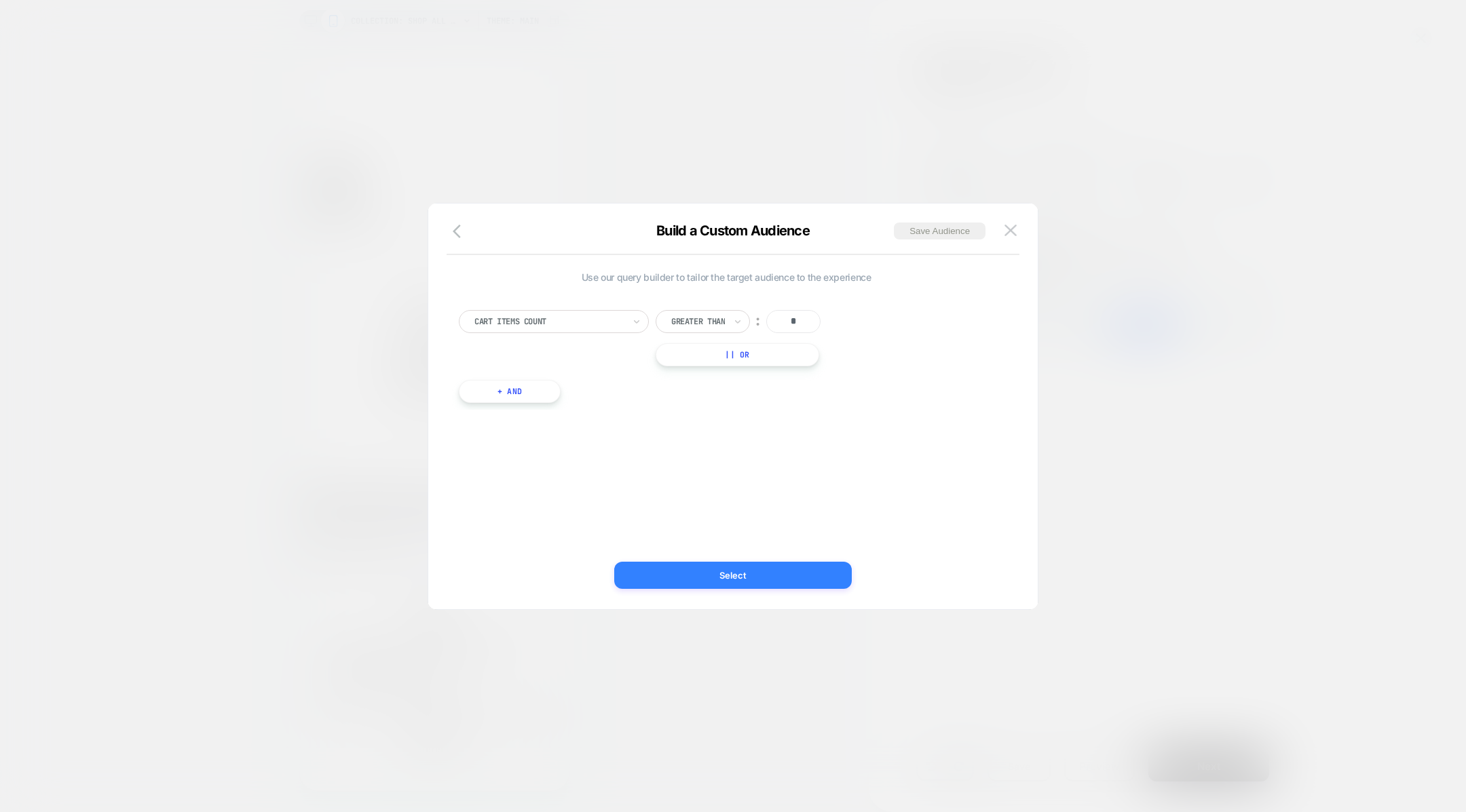
click at [703, 574] on button "Select" at bounding box center [733, 575] width 237 height 27
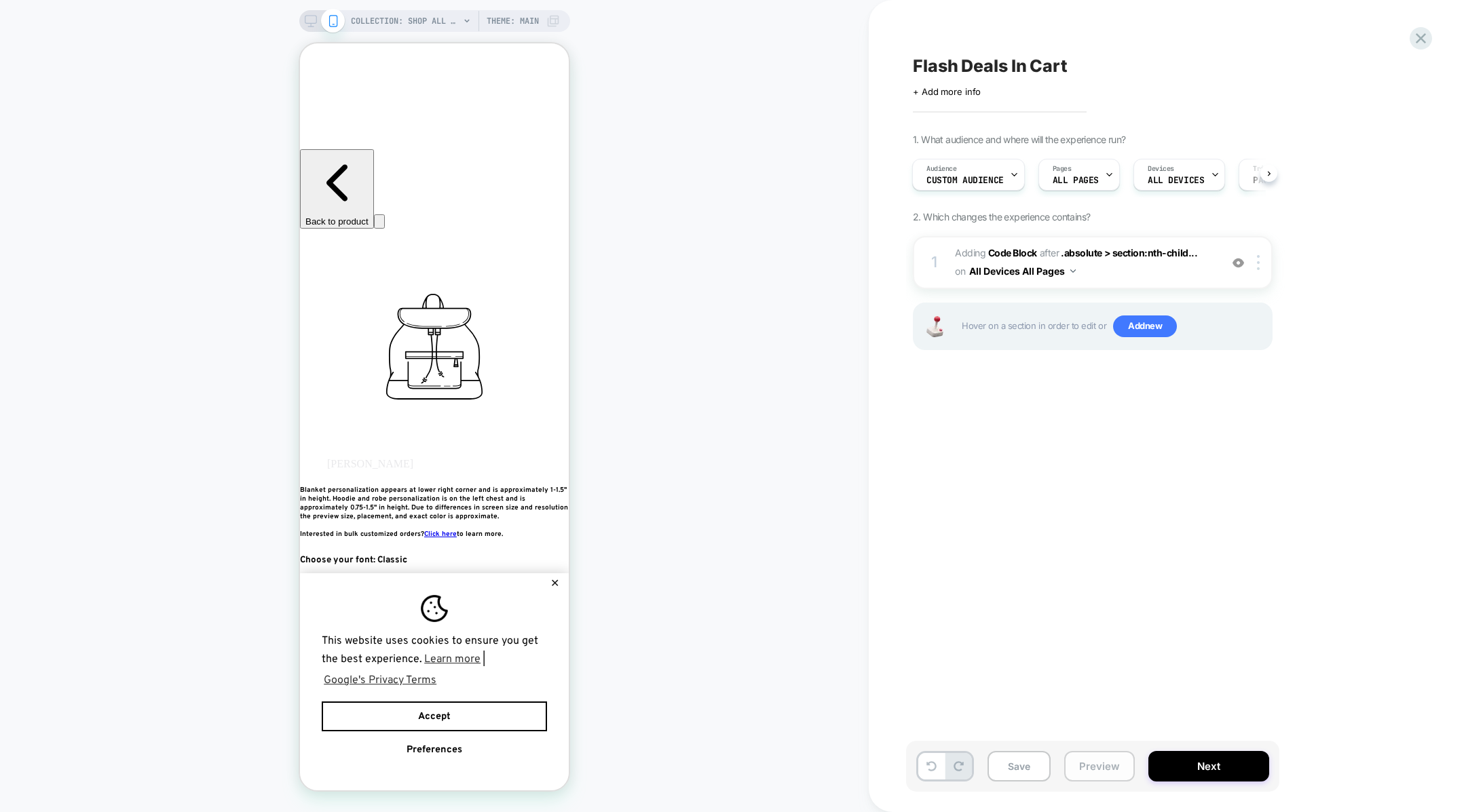
click at [1087, 767] on button "Preview" at bounding box center [1099, 767] width 70 height 30
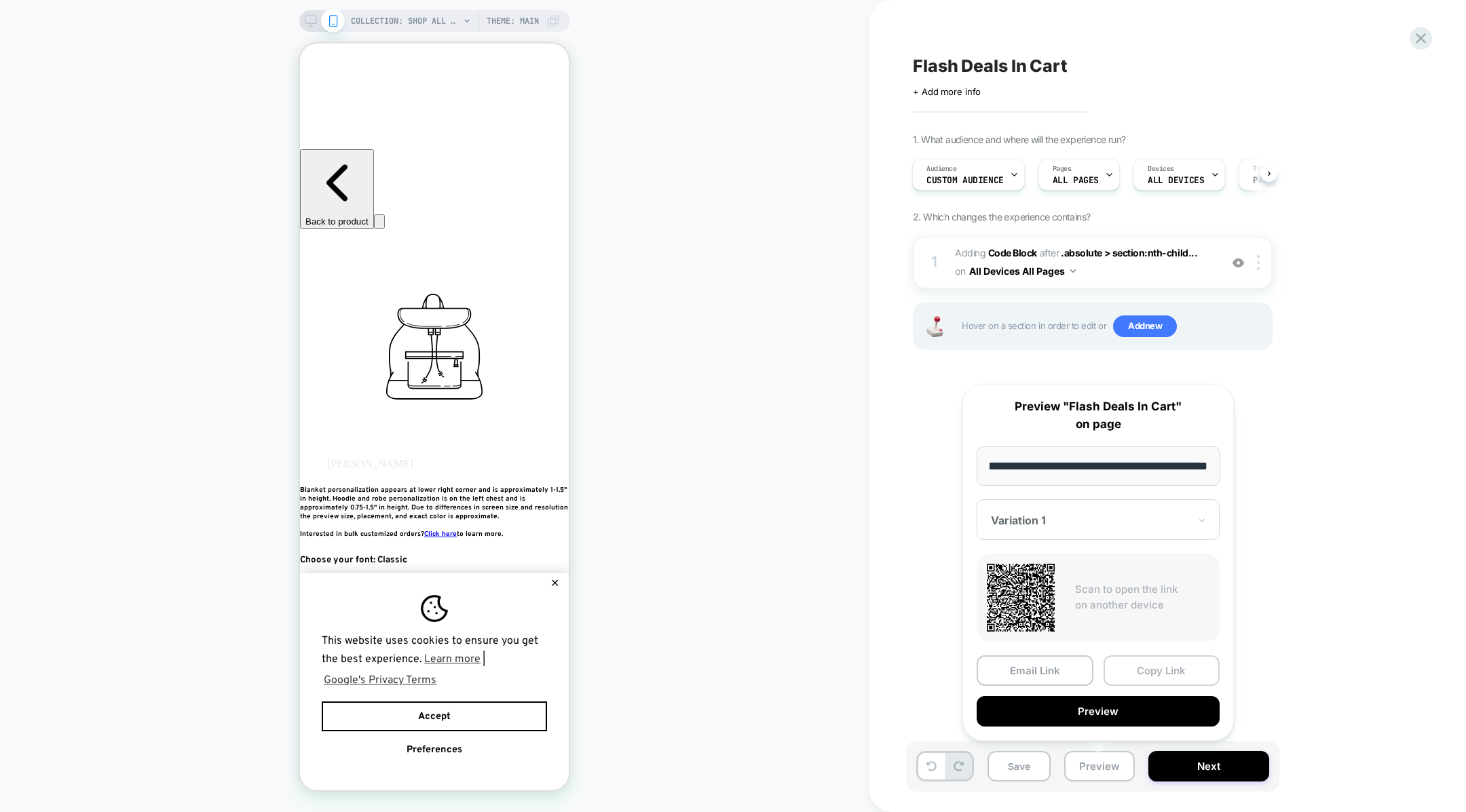
scroll to position [0, 0]
click at [1128, 671] on button "Copy Link" at bounding box center [1161, 671] width 117 height 30
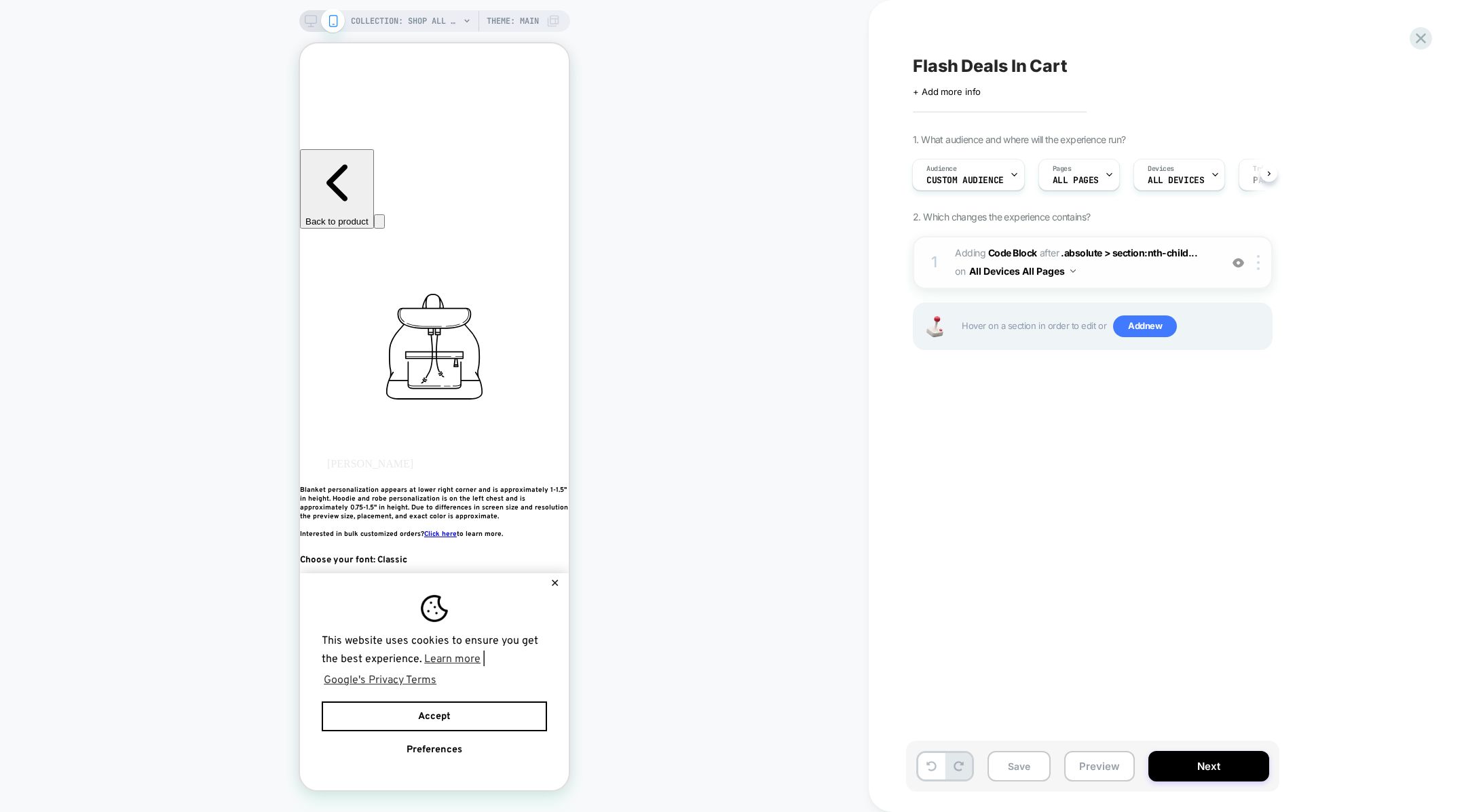
click at [1115, 264] on span "Adding Code Block AFTER .absolute > section:nth-child... .absolute > section:nt…" at bounding box center [1084, 262] width 259 height 37
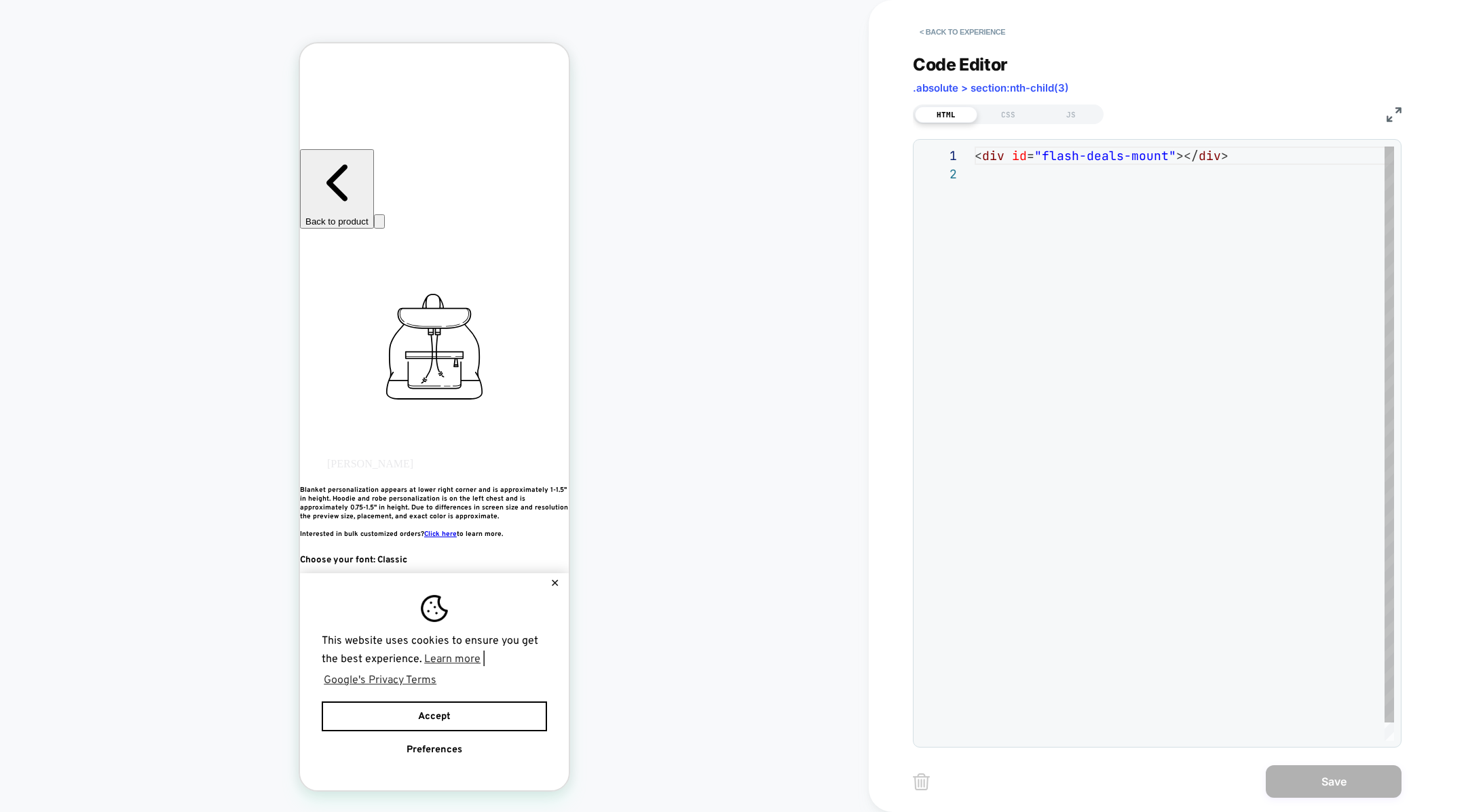
scroll to position [18, 0]
click at [1058, 119] on div "JS" at bounding box center [1071, 115] width 63 height 17
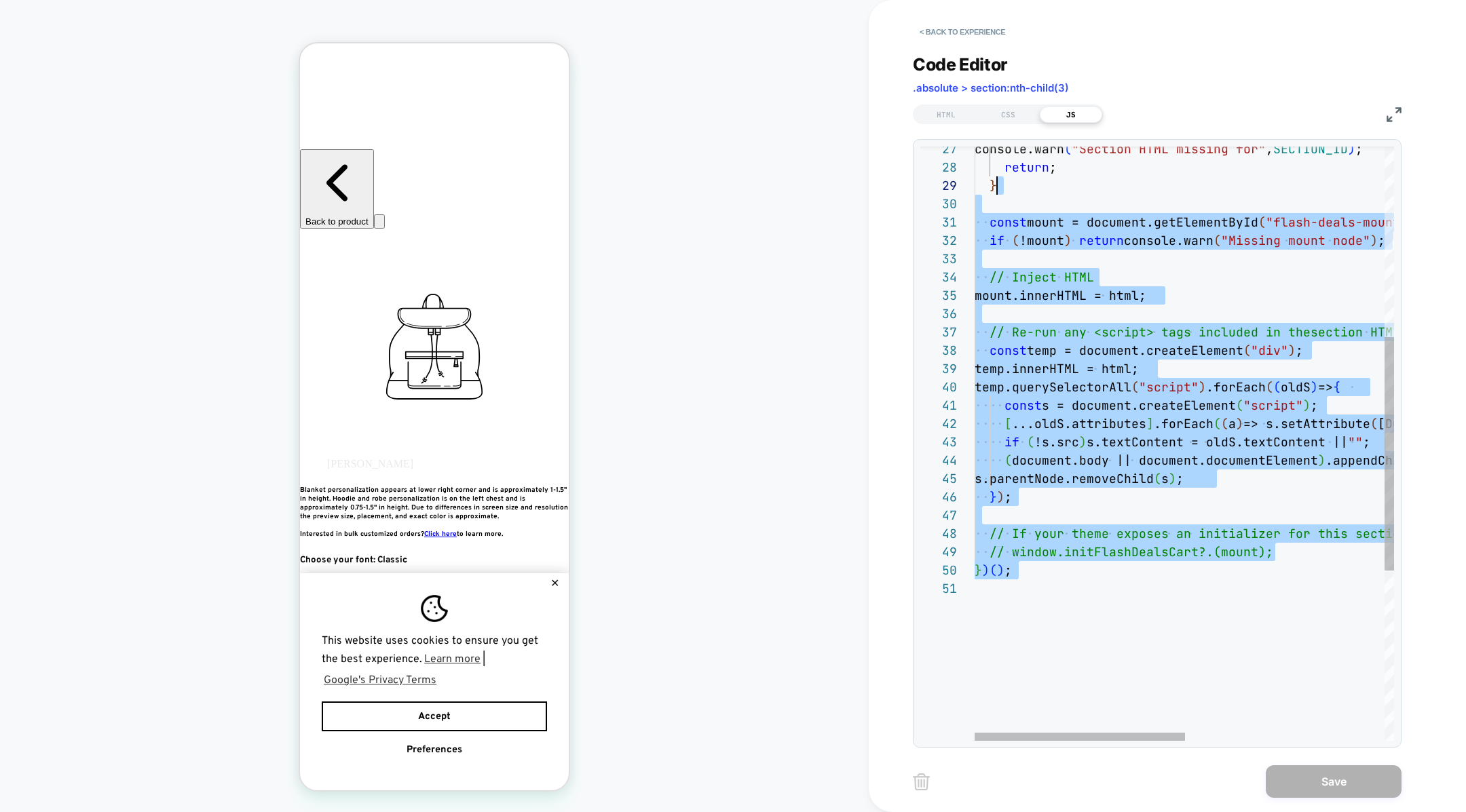
scroll to position [109, 0]
type textarea "**********"
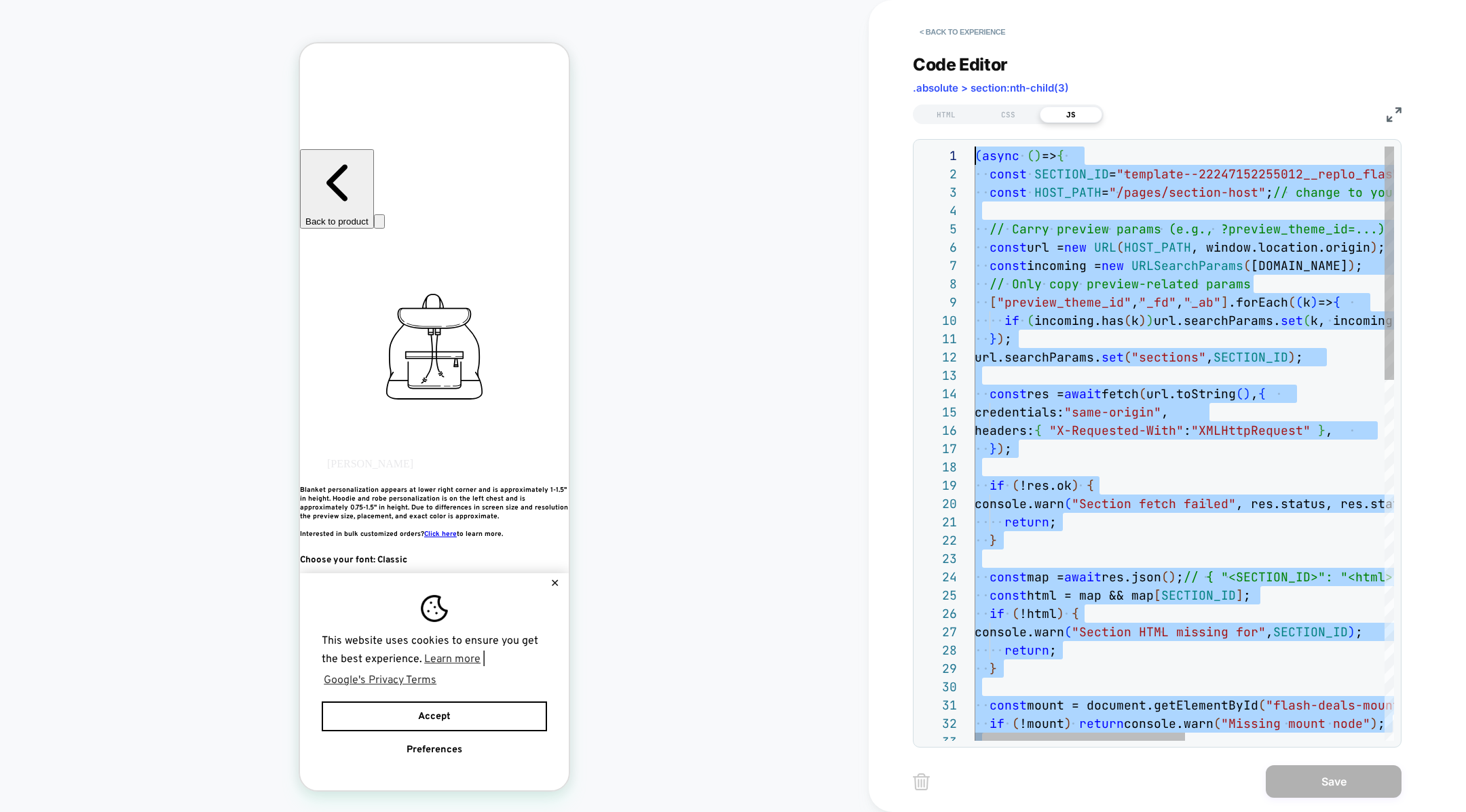
drag, startPoint x: 1047, startPoint y: 609, endPoint x: 966, endPoint y: -135, distance: 748.4
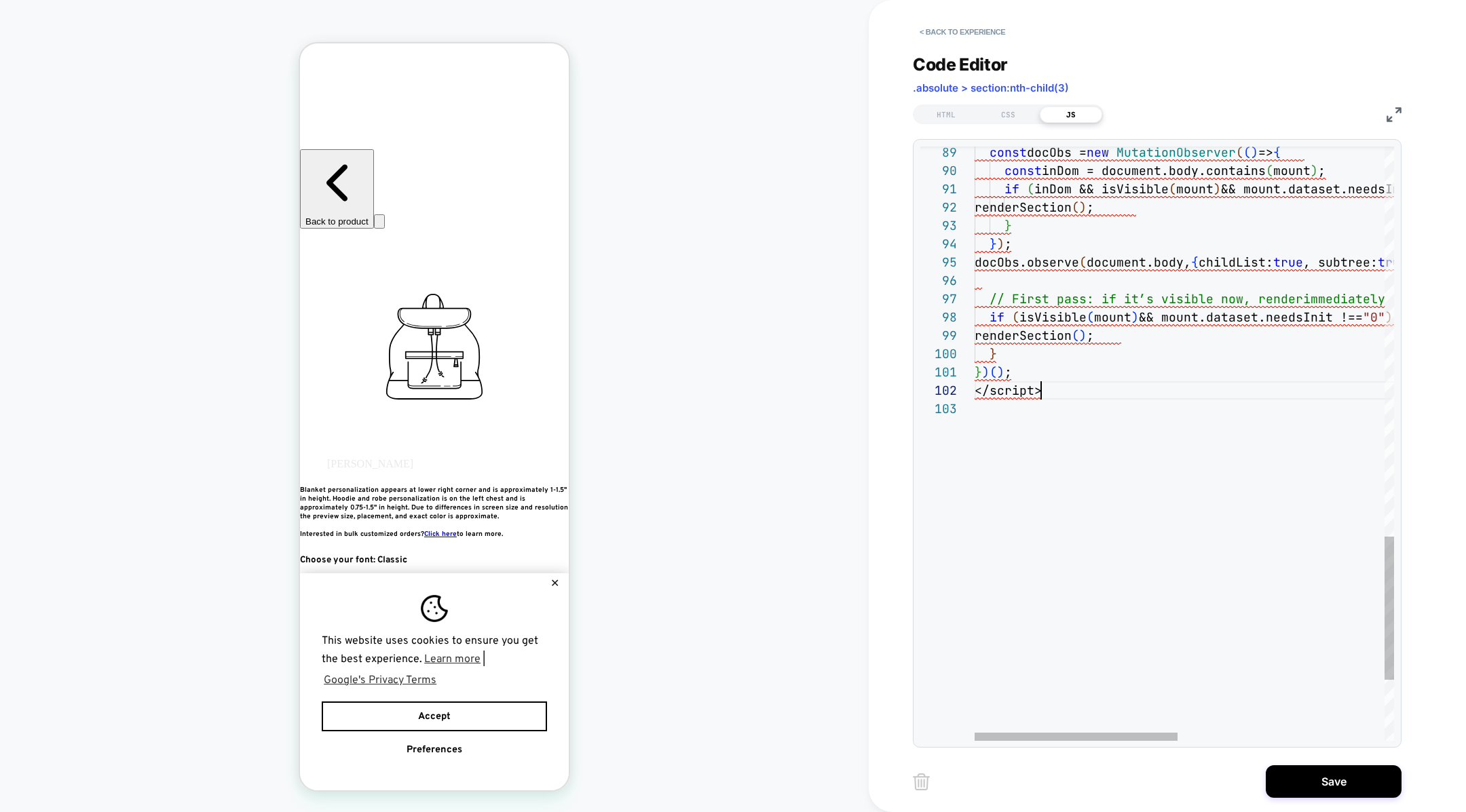
scroll to position [18, 0]
drag, startPoint x: 1074, startPoint y: 398, endPoint x: 947, endPoint y: 389, distance: 127.3
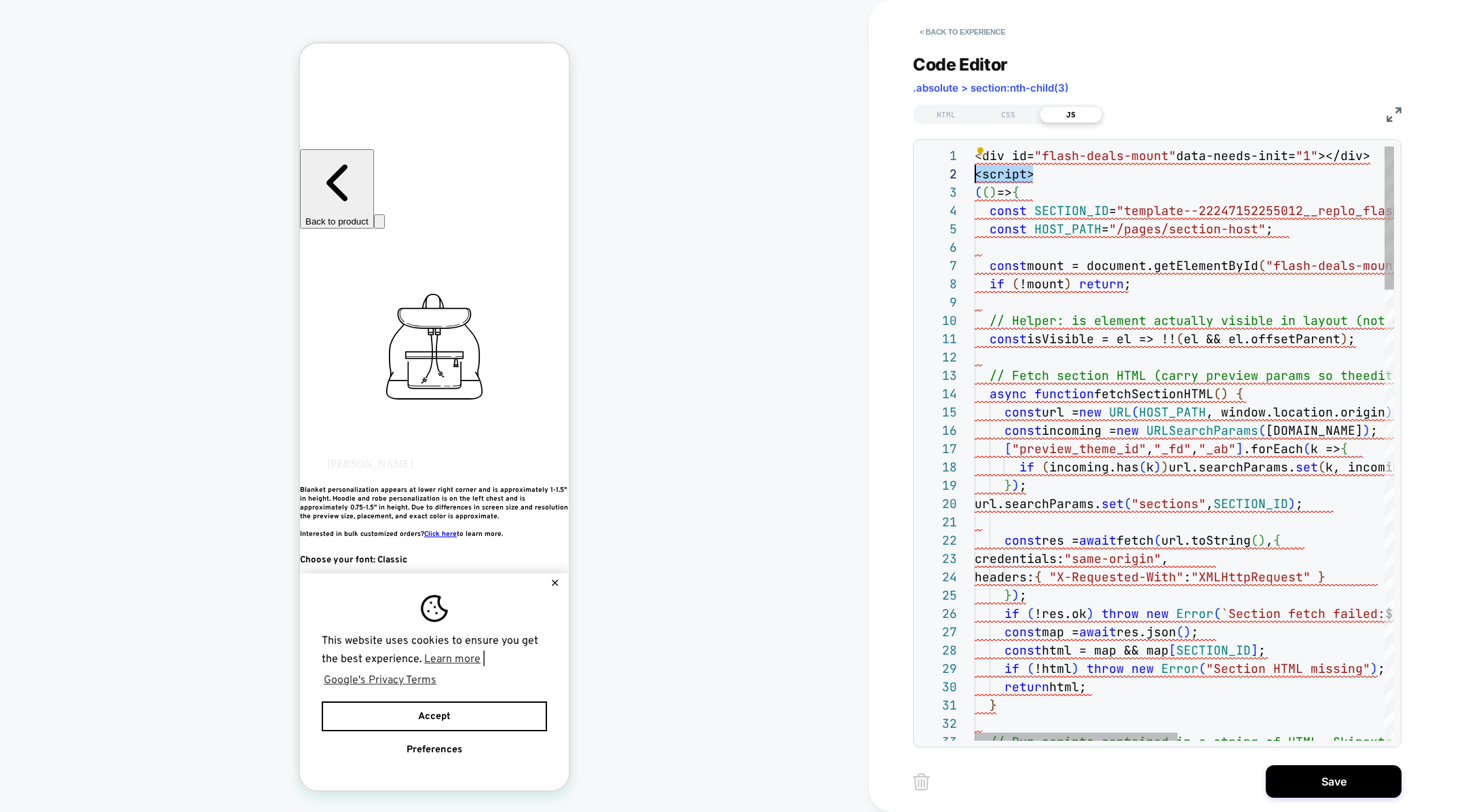
drag, startPoint x: 1050, startPoint y: 174, endPoint x: 962, endPoint y: 170, distance: 88.1
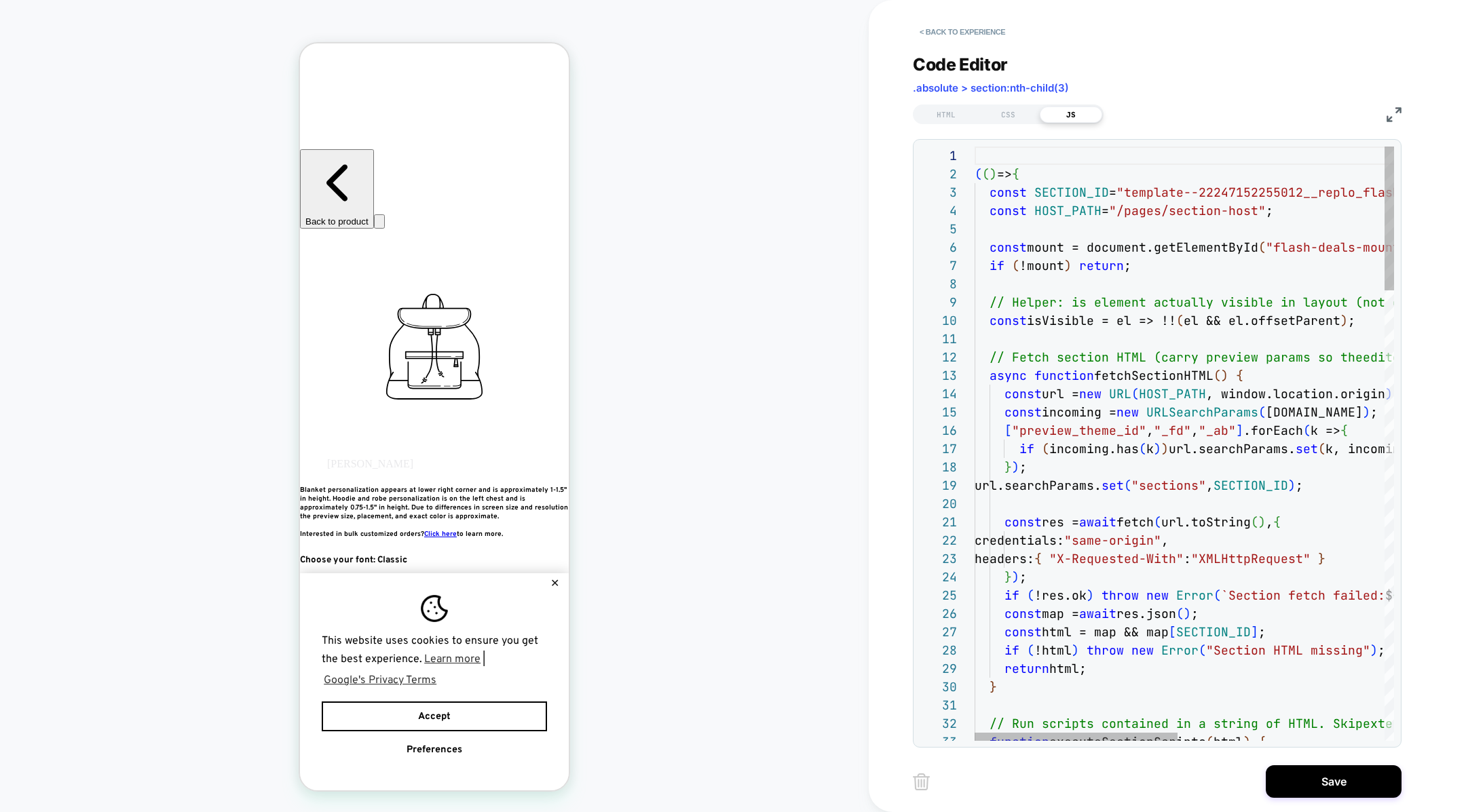
scroll to position [18, 8]
type textarea "**********"
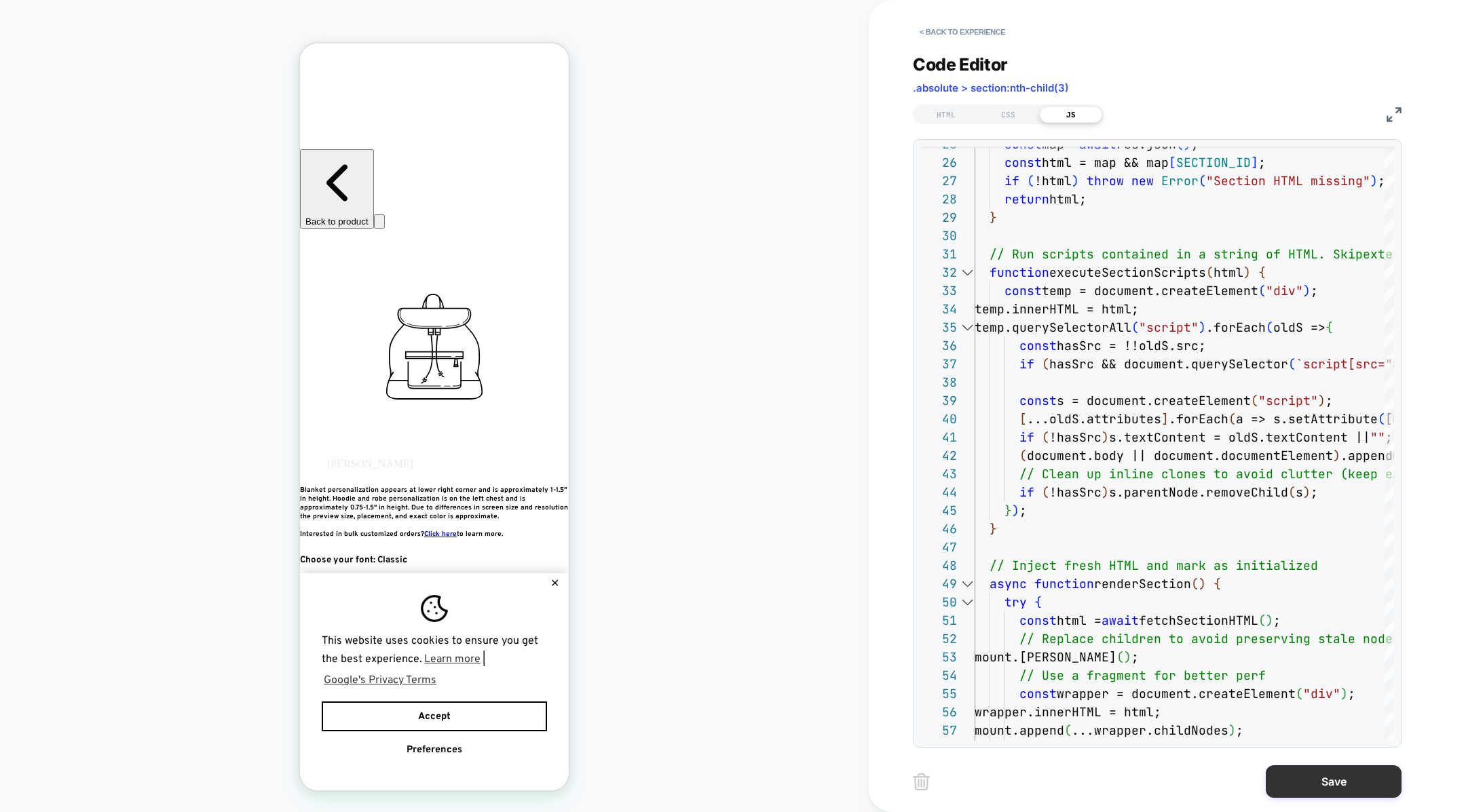
click at [1292, 778] on button "Save" at bounding box center [1334, 781] width 136 height 32
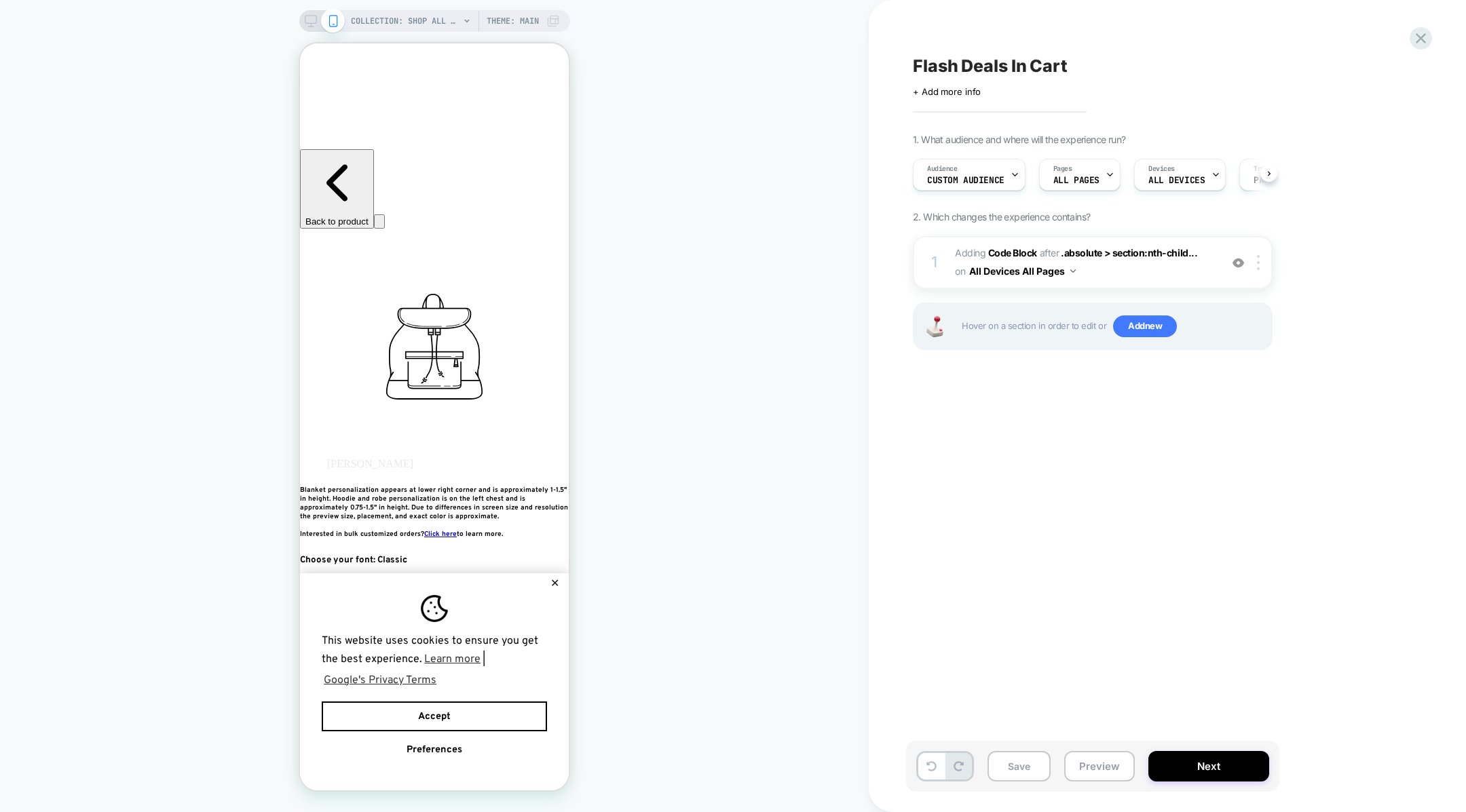
scroll to position [0, 1]
click at [1105, 771] on button "Preview" at bounding box center [1099, 767] width 70 height 30
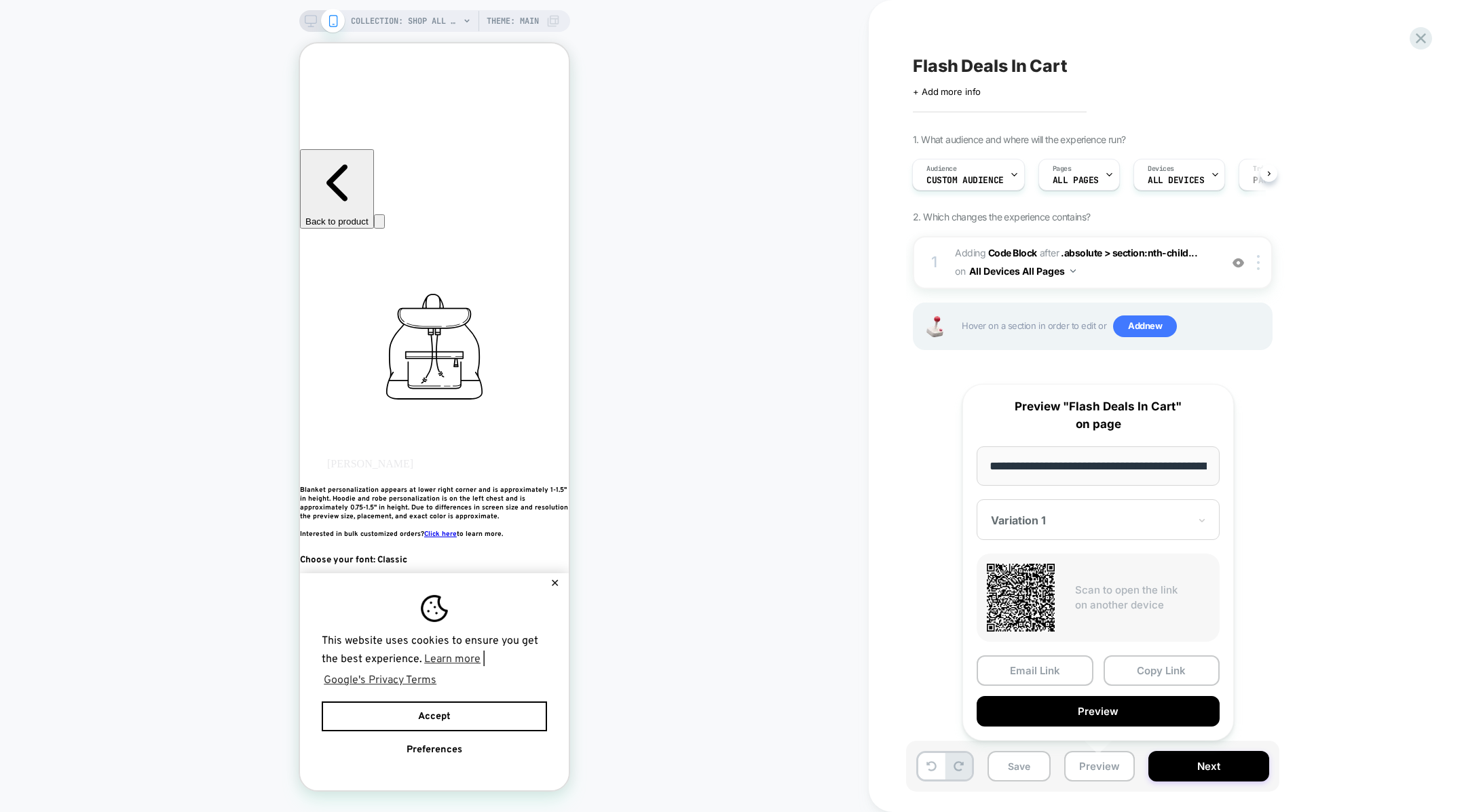
scroll to position [0, 90]
click at [1134, 671] on button "Copy Link" at bounding box center [1161, 671] width 117 height 30
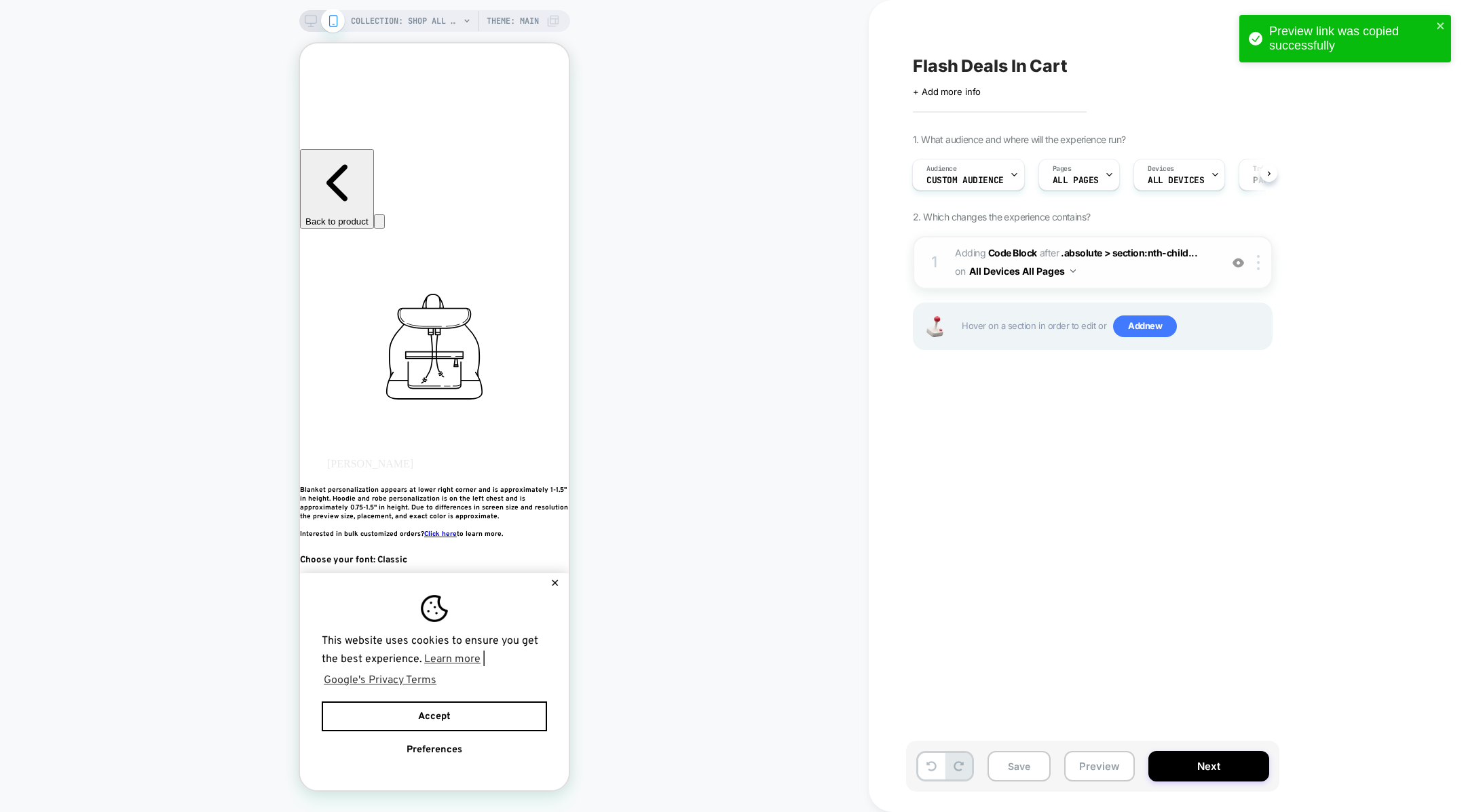
click at [961, 270] on span "on" at bounding box center [960, 271] width 10 height 17
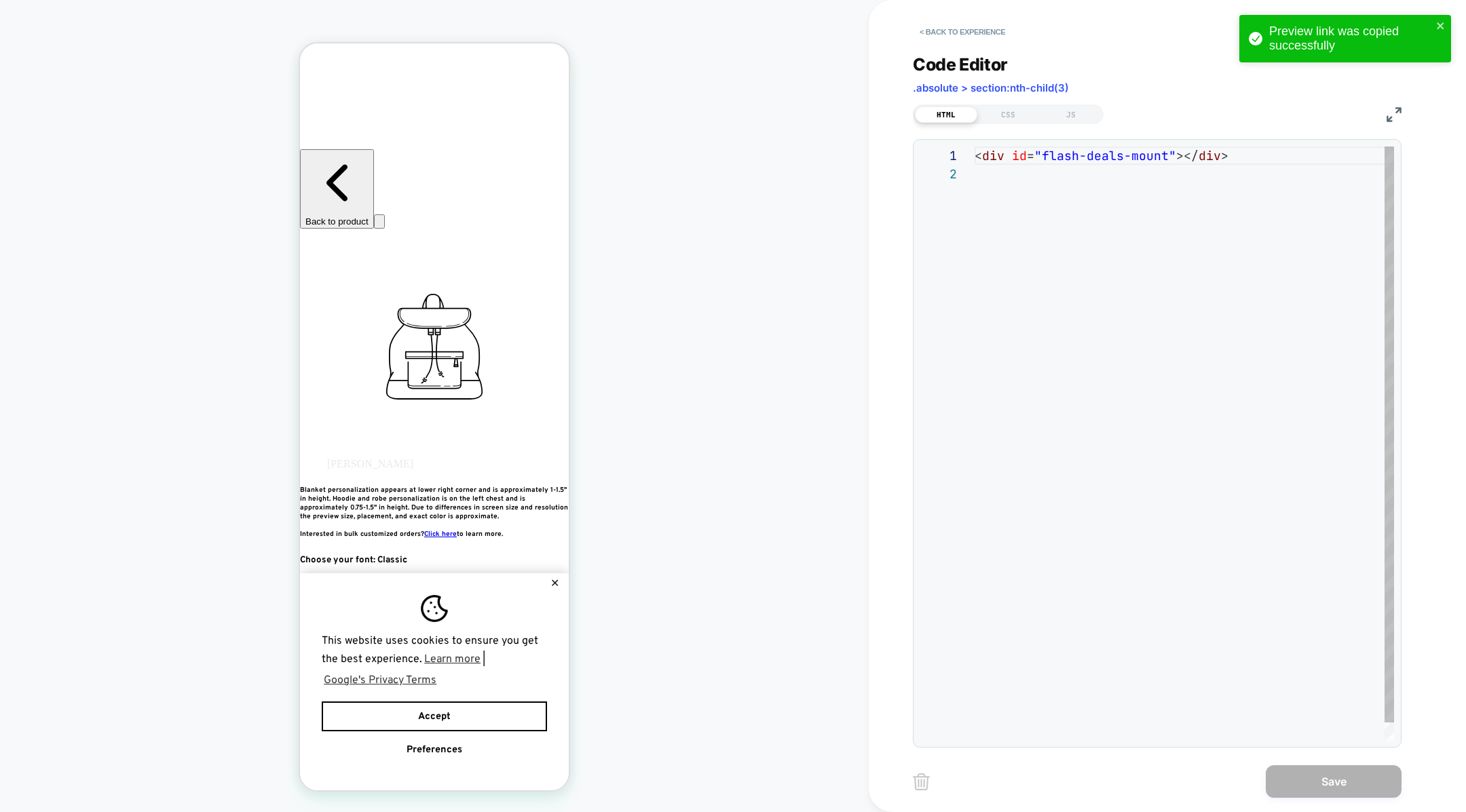
scroll to position [18, 0]
click at [1076, 114] on div "JS" at bounding box center [1071, 115] width 63 height 17
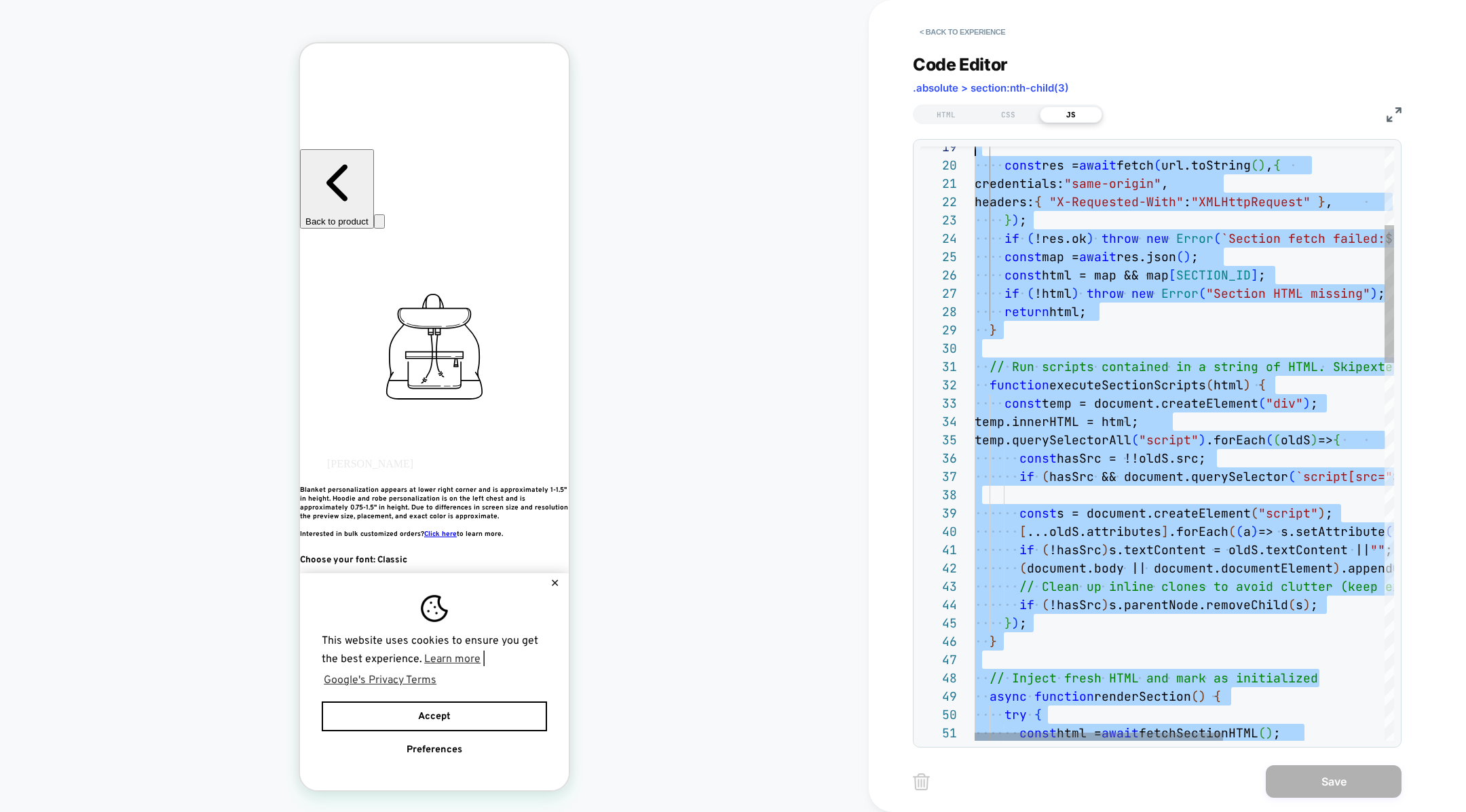
scroll to position [0, 0]
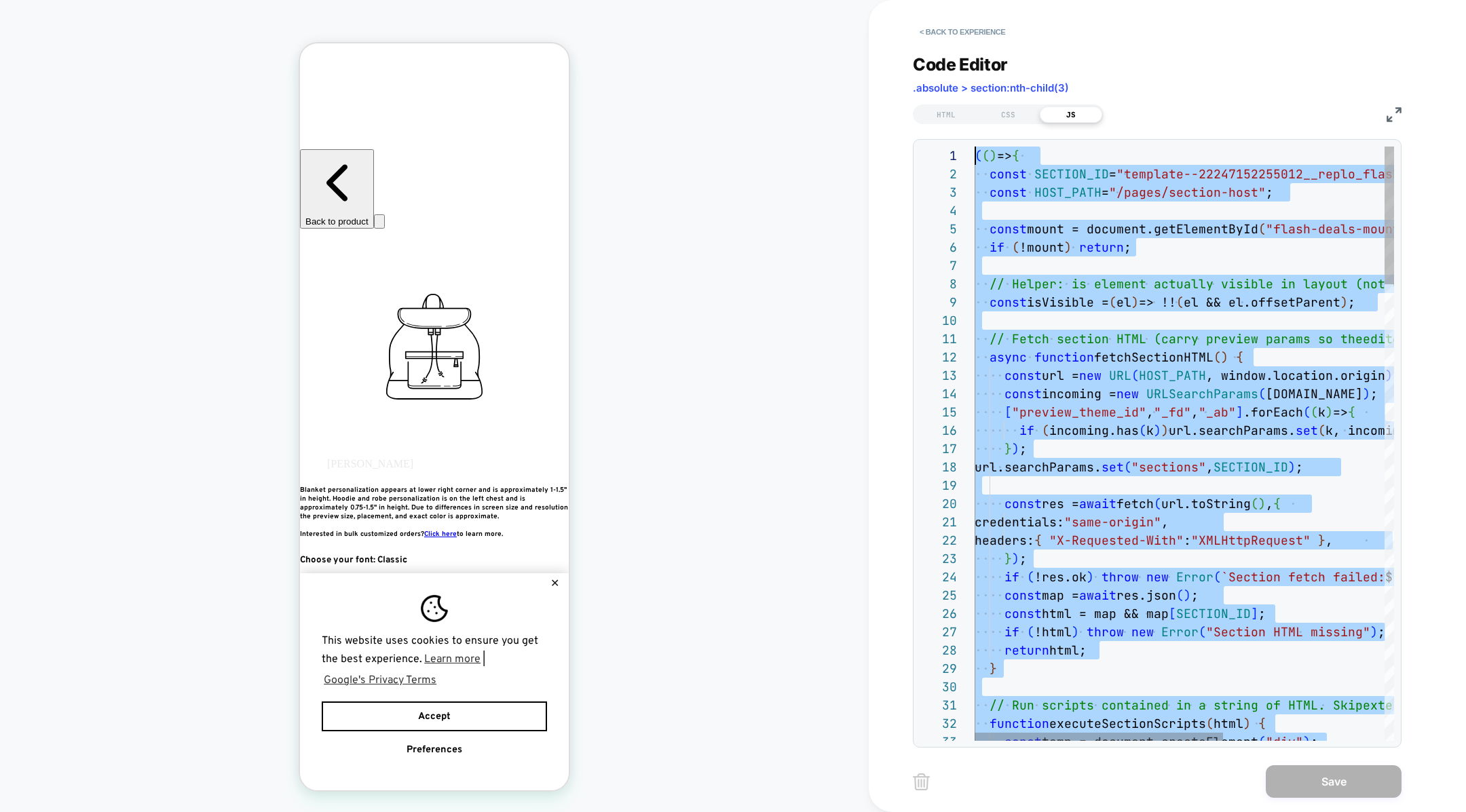
drag, startPoint x: 1089, startPoint y: 690, endPoint x: 947, endPoint y: -50, distance: 753.5
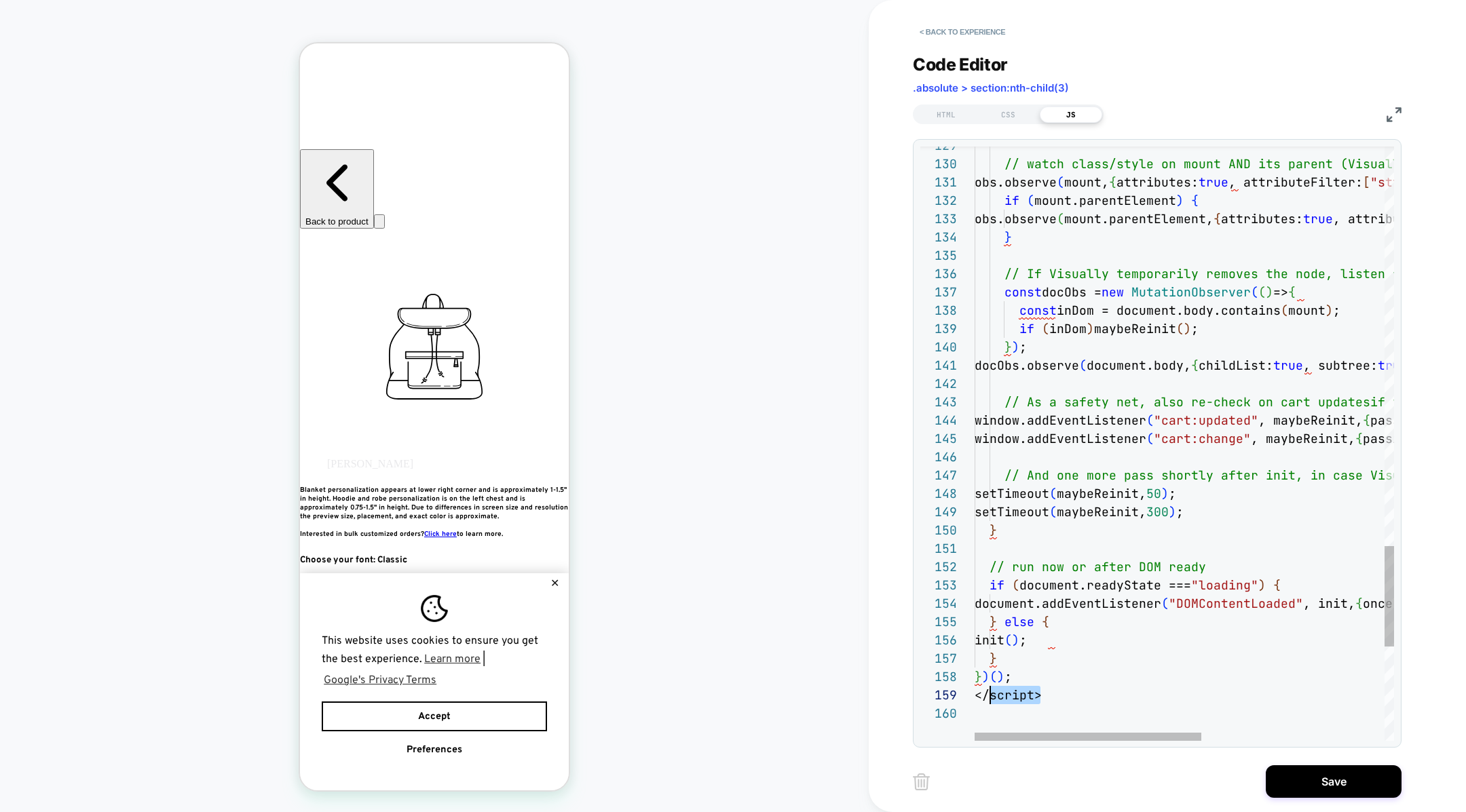
scroll to position [147, 0]
drag, startPoint x: 1049, startPoint y: 687, endPoint x: 958, endPoint y: 687, distance: 91.0
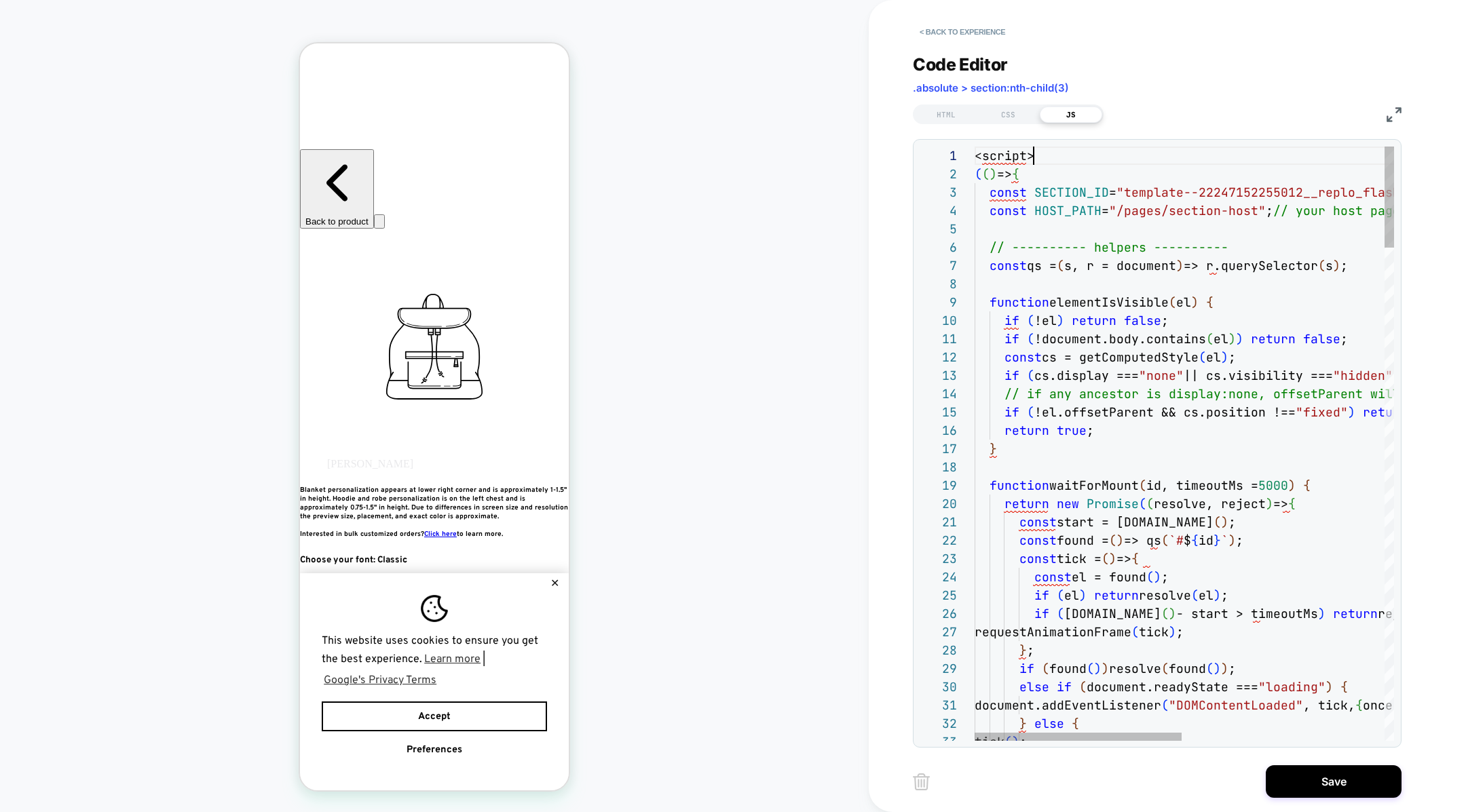
scroll to position [0, 0]
drag, startPoint x: 1038, startPoint y: 158, endPoint x: 976, endPoint y: 152, distance: 62.3
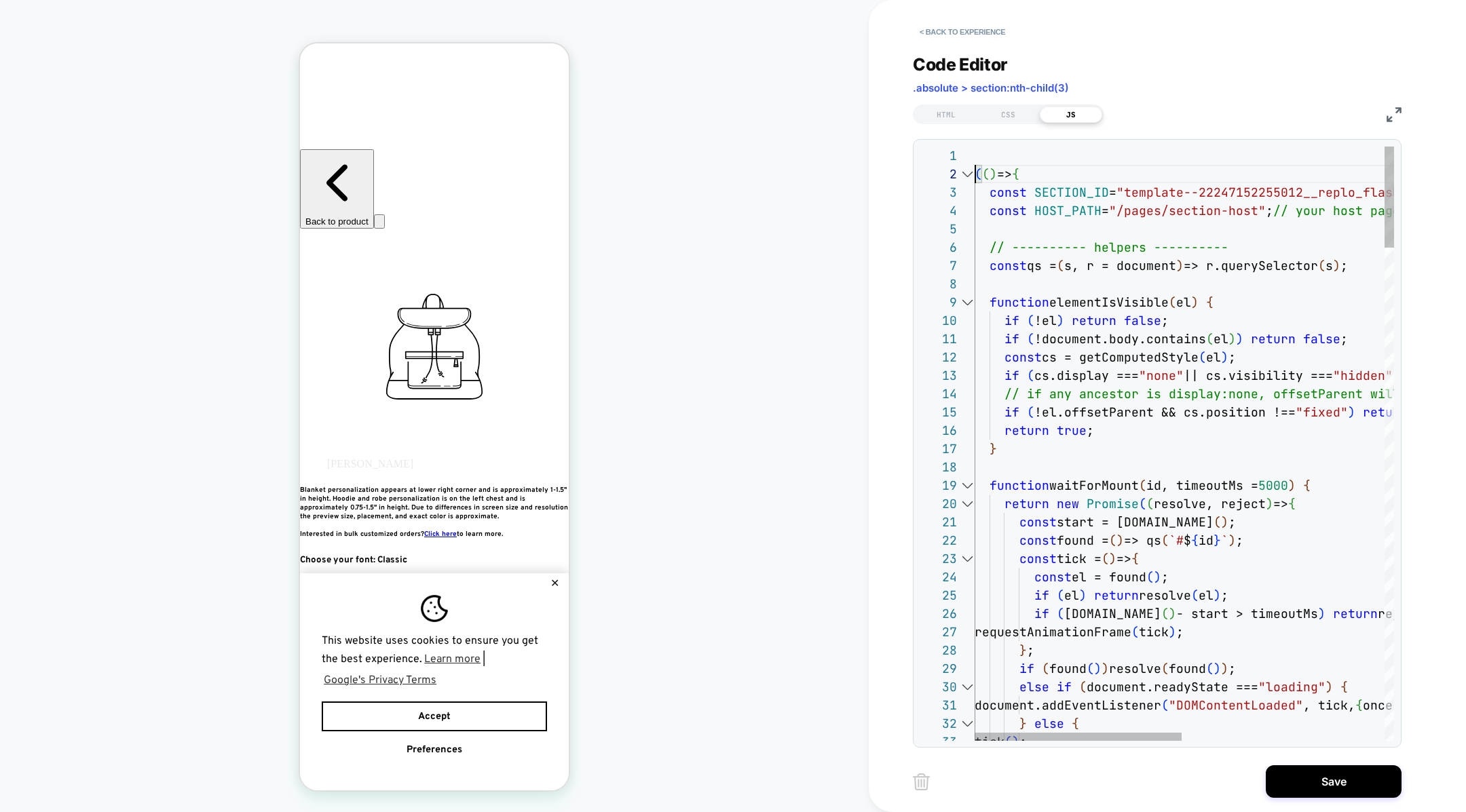
type textarea "**********"
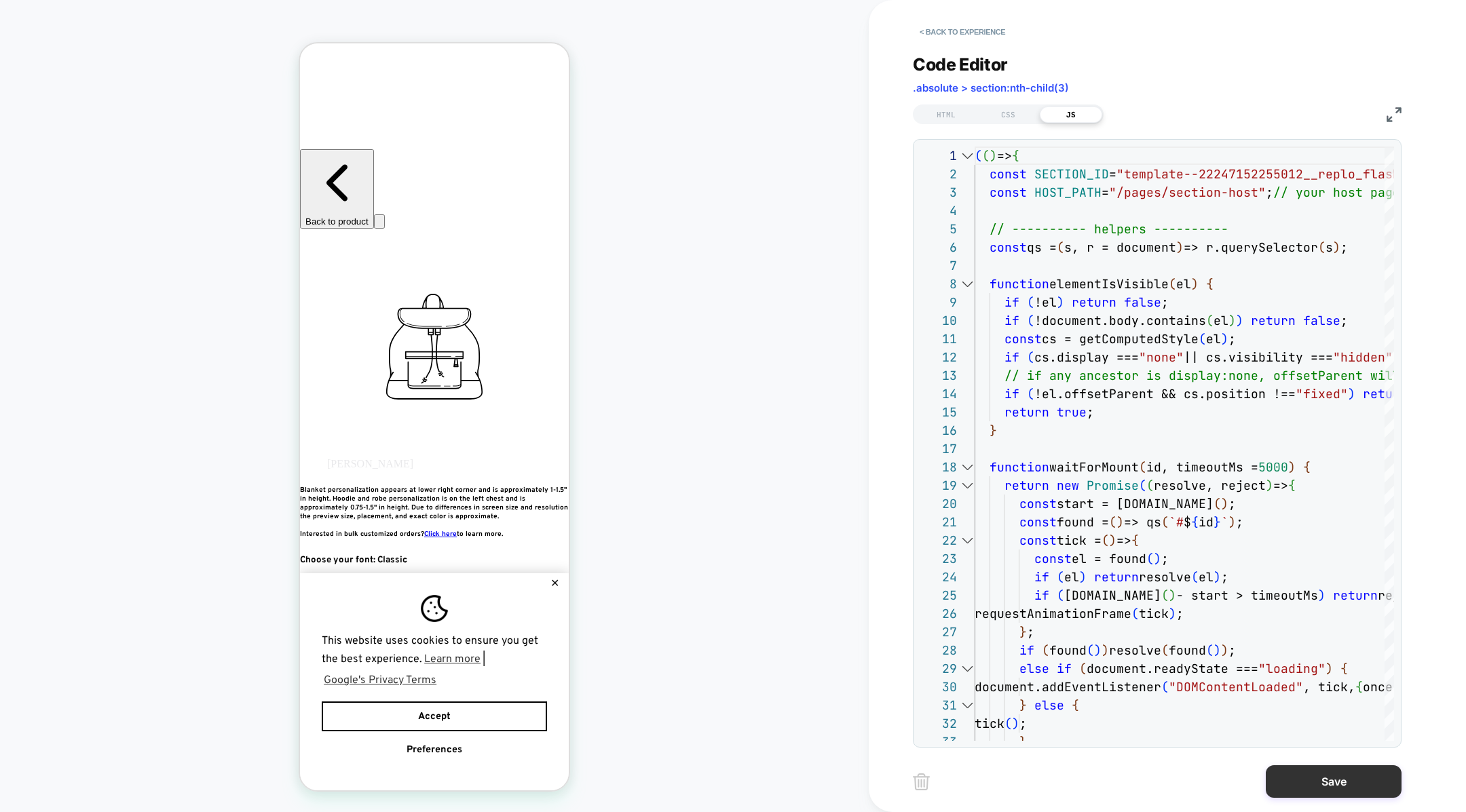
click at [1329, 771] on button "Save" at bounding box center [1334, 781] width 136 height 32
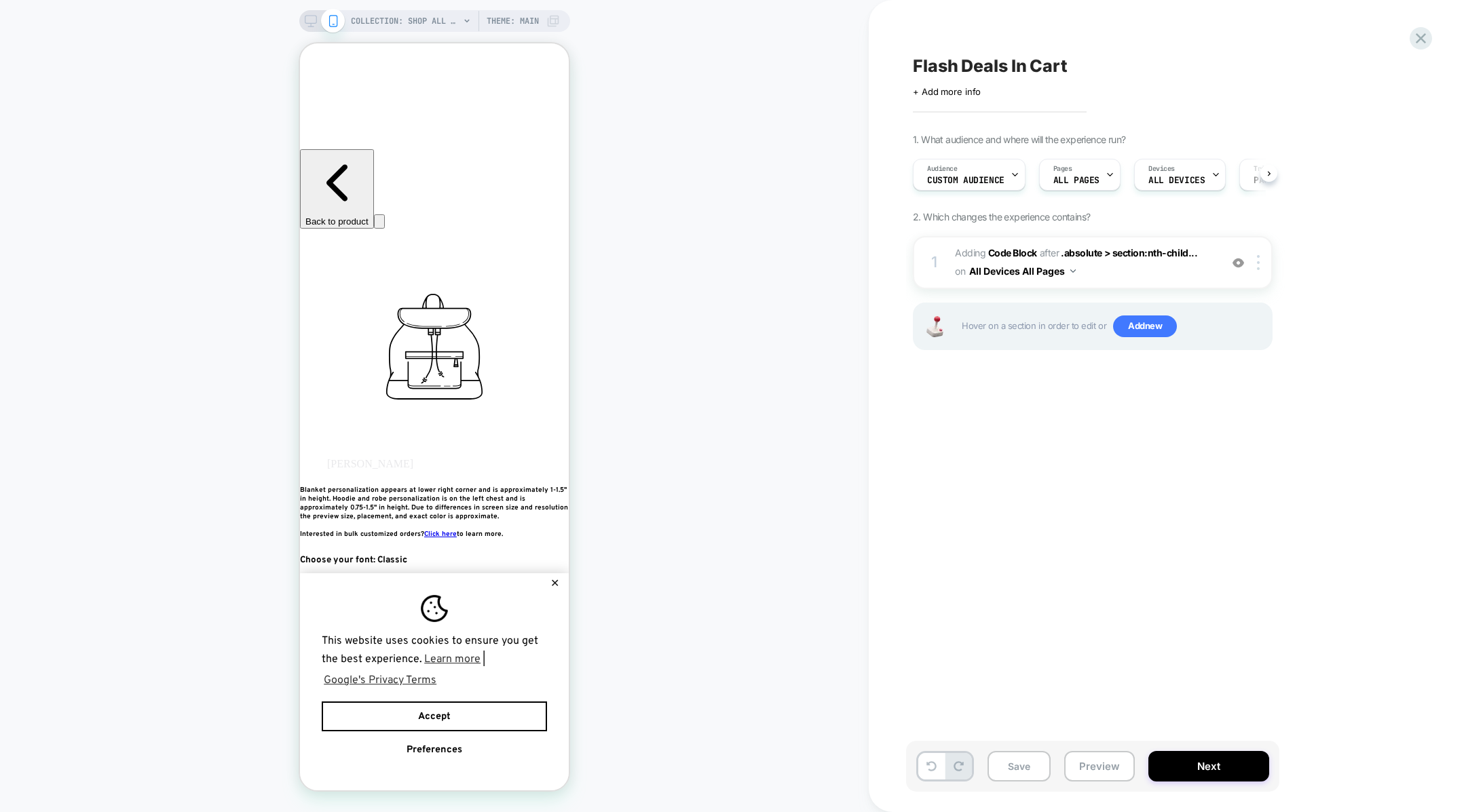
scroll to position [0, 1]
click at [1024, 766] on button "Save" at bounding box center [1019, 767] width 63 height 30
click at [1081, 771] on button "Preview" at bounding box center [1099, 767] width 70 height 30
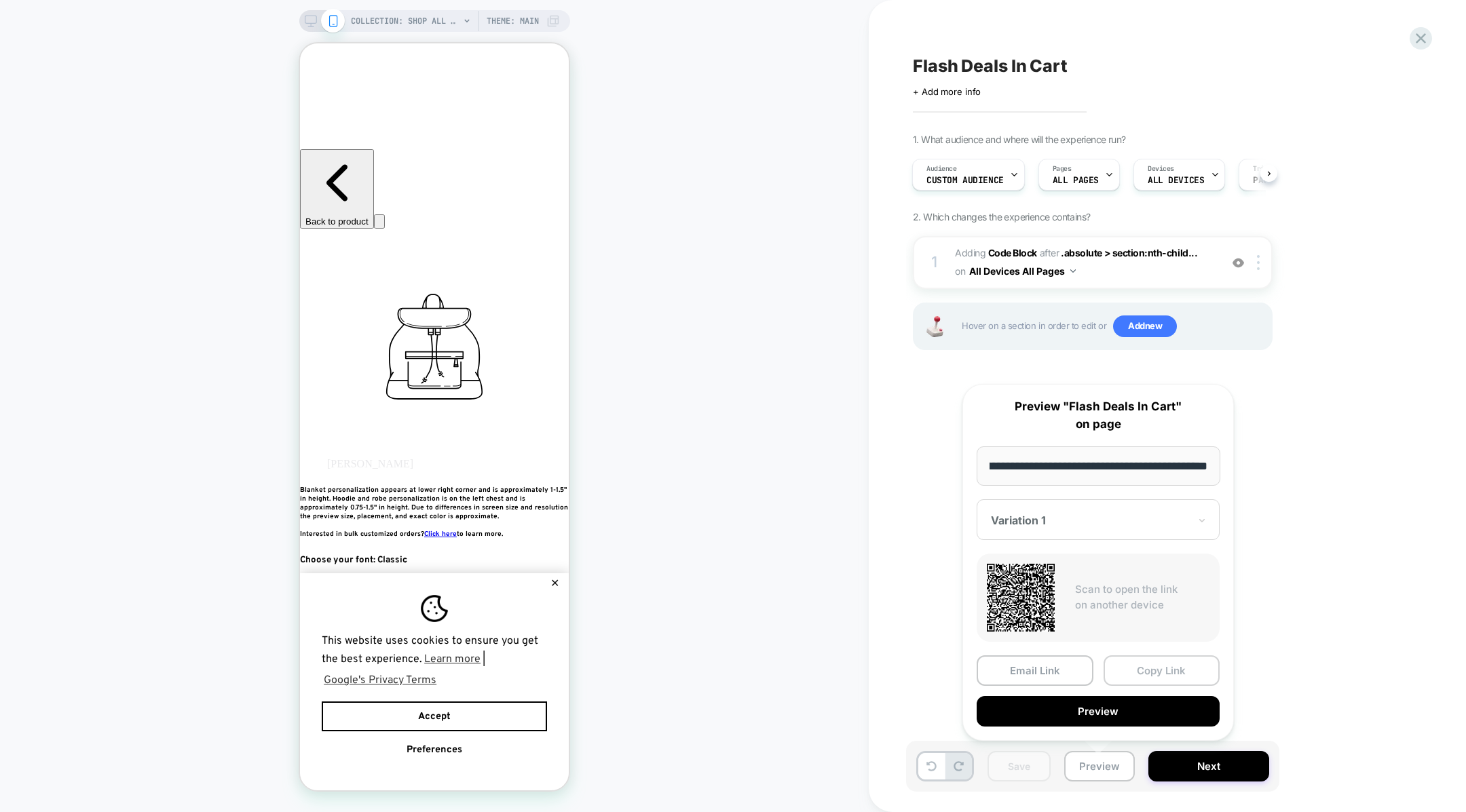
scroll to position [0, 0]
click at [1129, 680] on button "Copy Link" at bounding box center [1161, 671] width 117 height 30
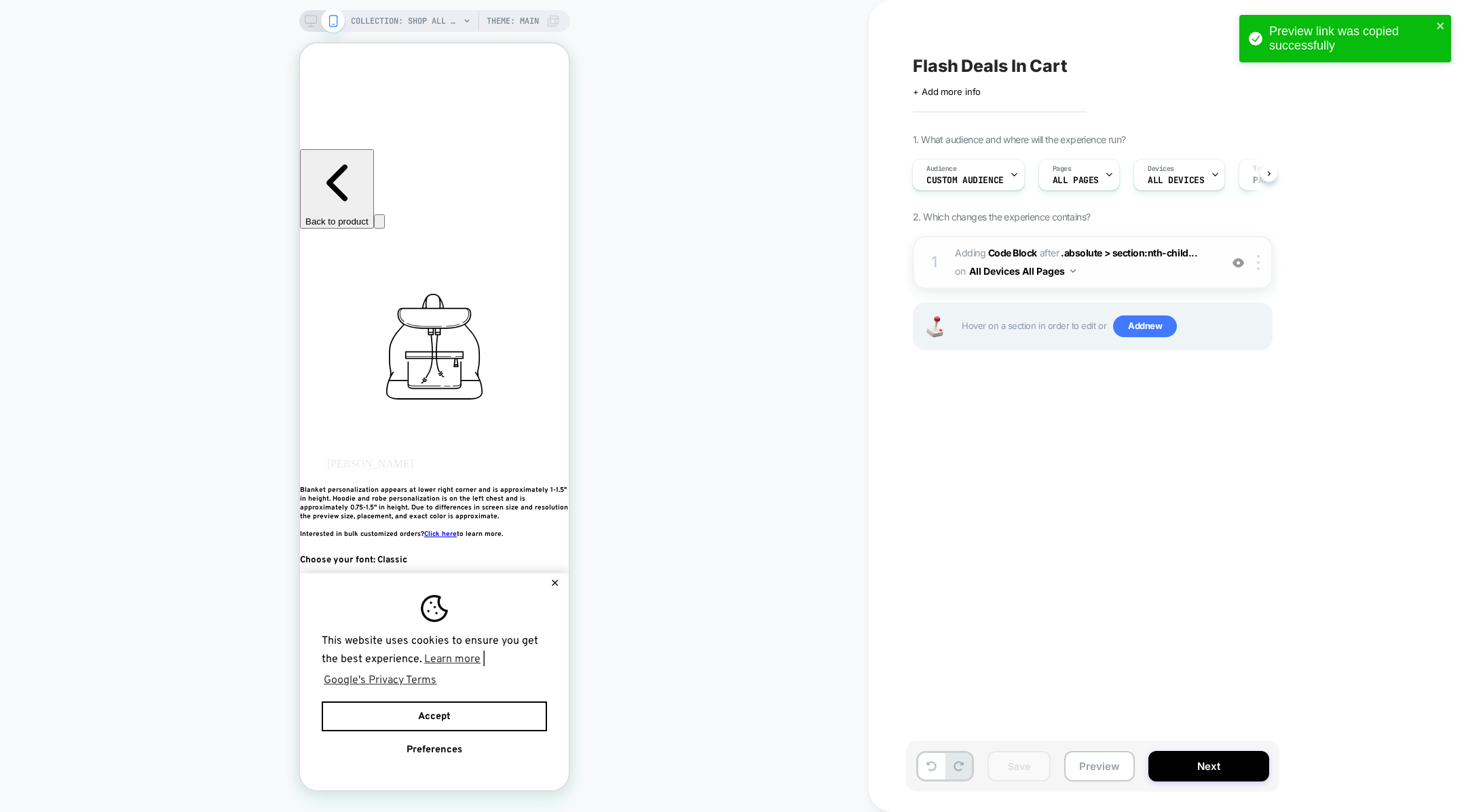
click at [990, 277] on button "All Devices All Pages" at bounding box center [1023, 271] width 107 height 20
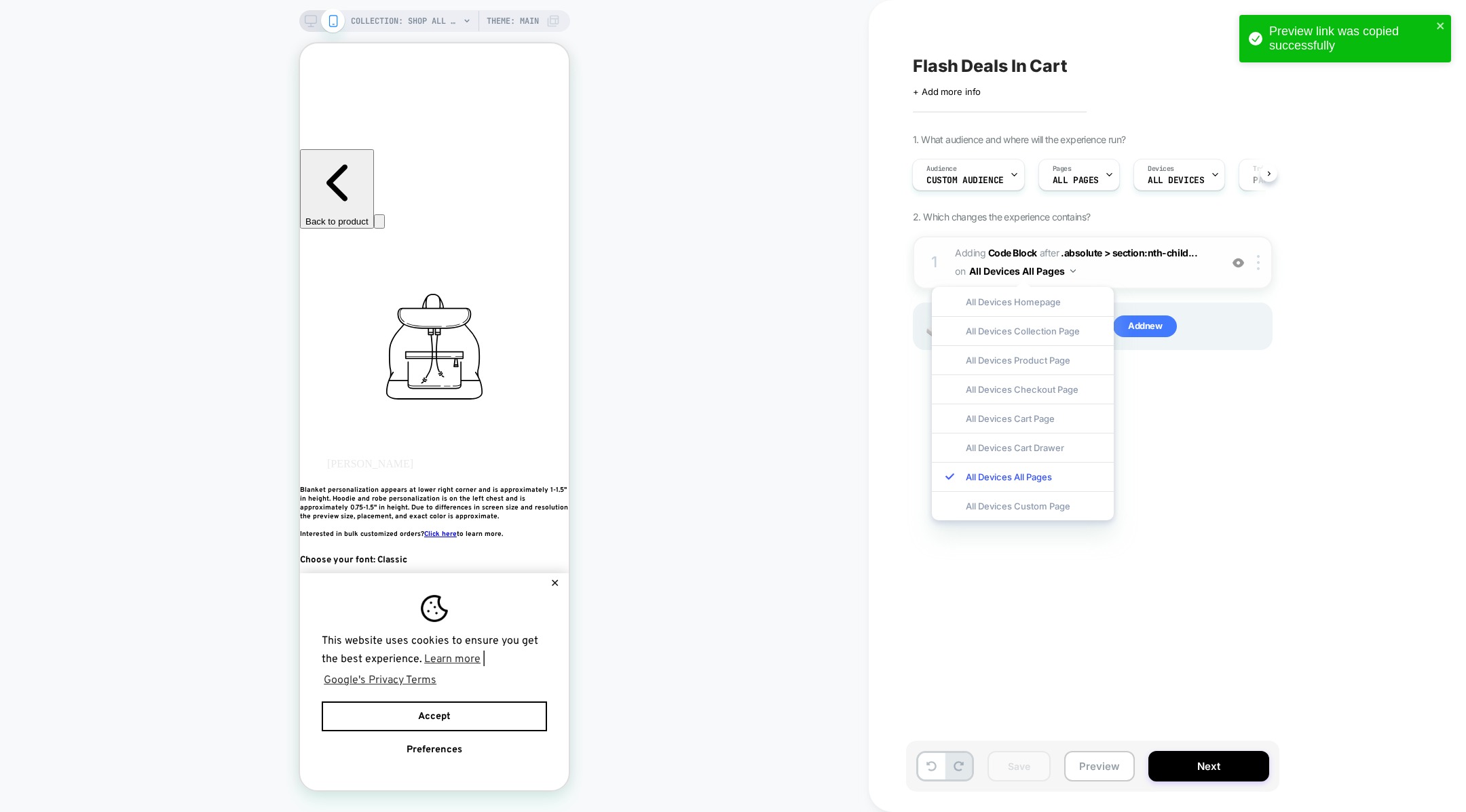
click at [1174, 276] on span "Adding Code Block AFTER .absolute > section:nth-child... .absolute > section:nt…" at bounding box center [1084, 262] width 259 height 37
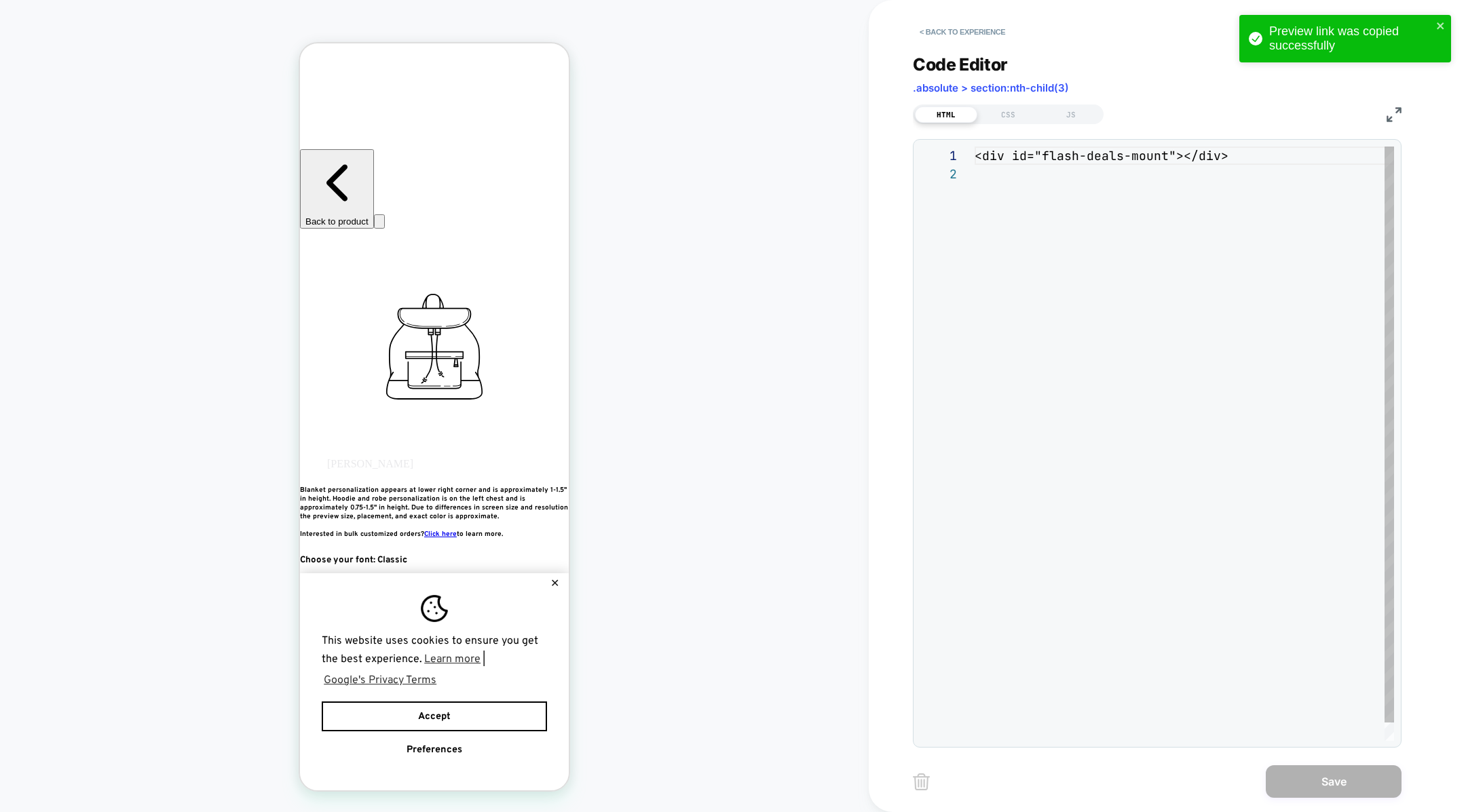
scroll to position [18, 0]
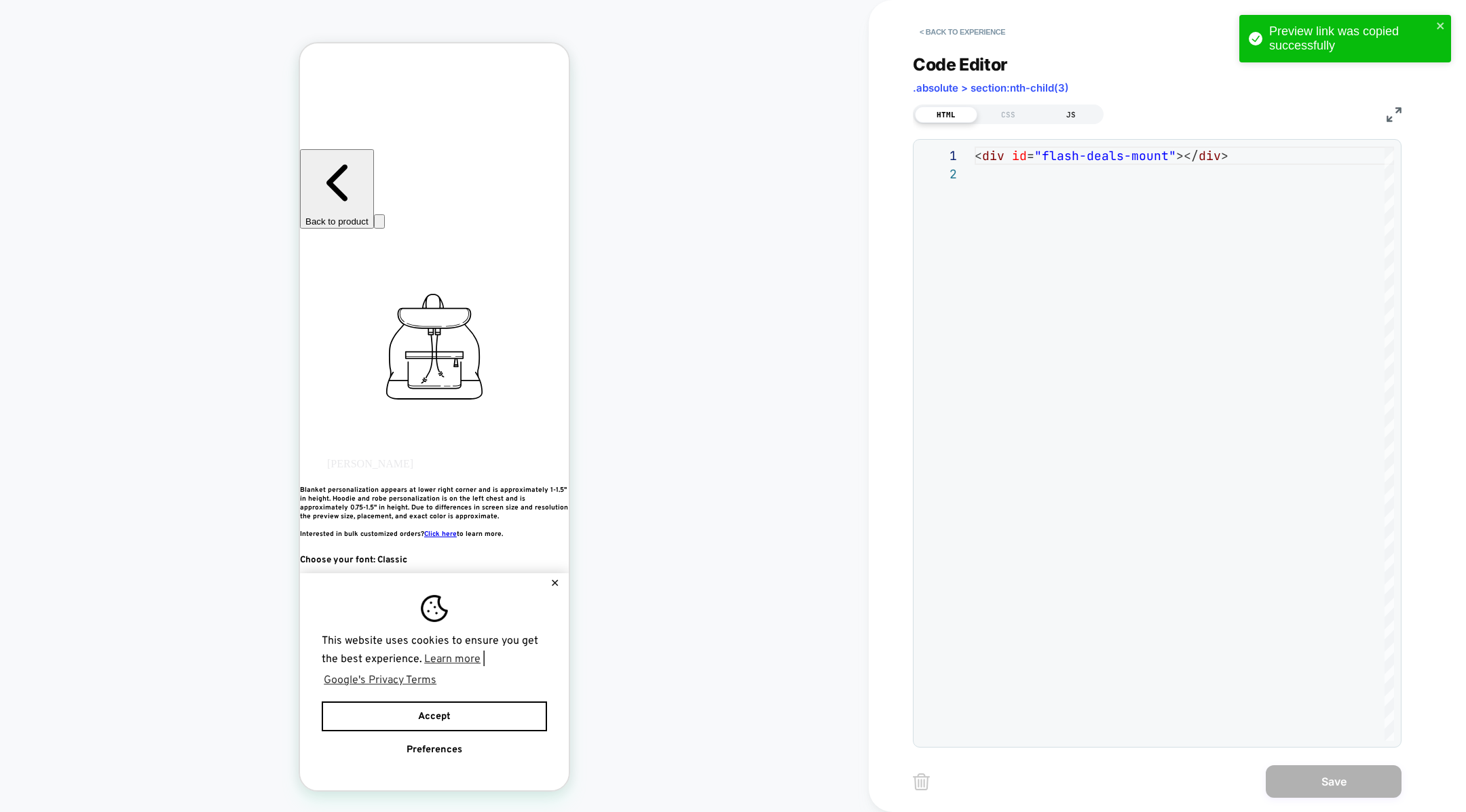
click at [1063, 114] on div "JS" at bounding box center [1071, 115] width 63 height 17
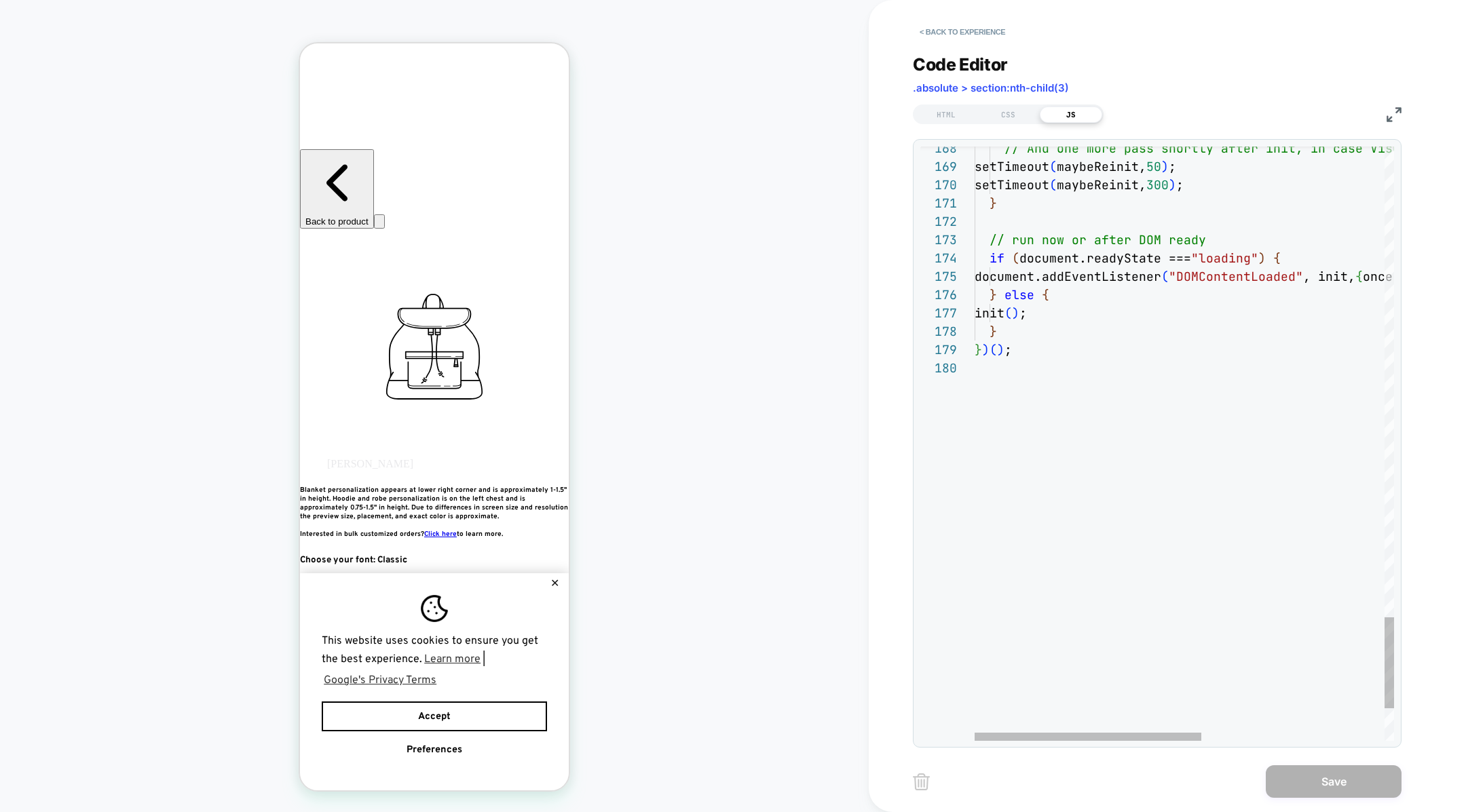
scroll to position [92, 73]
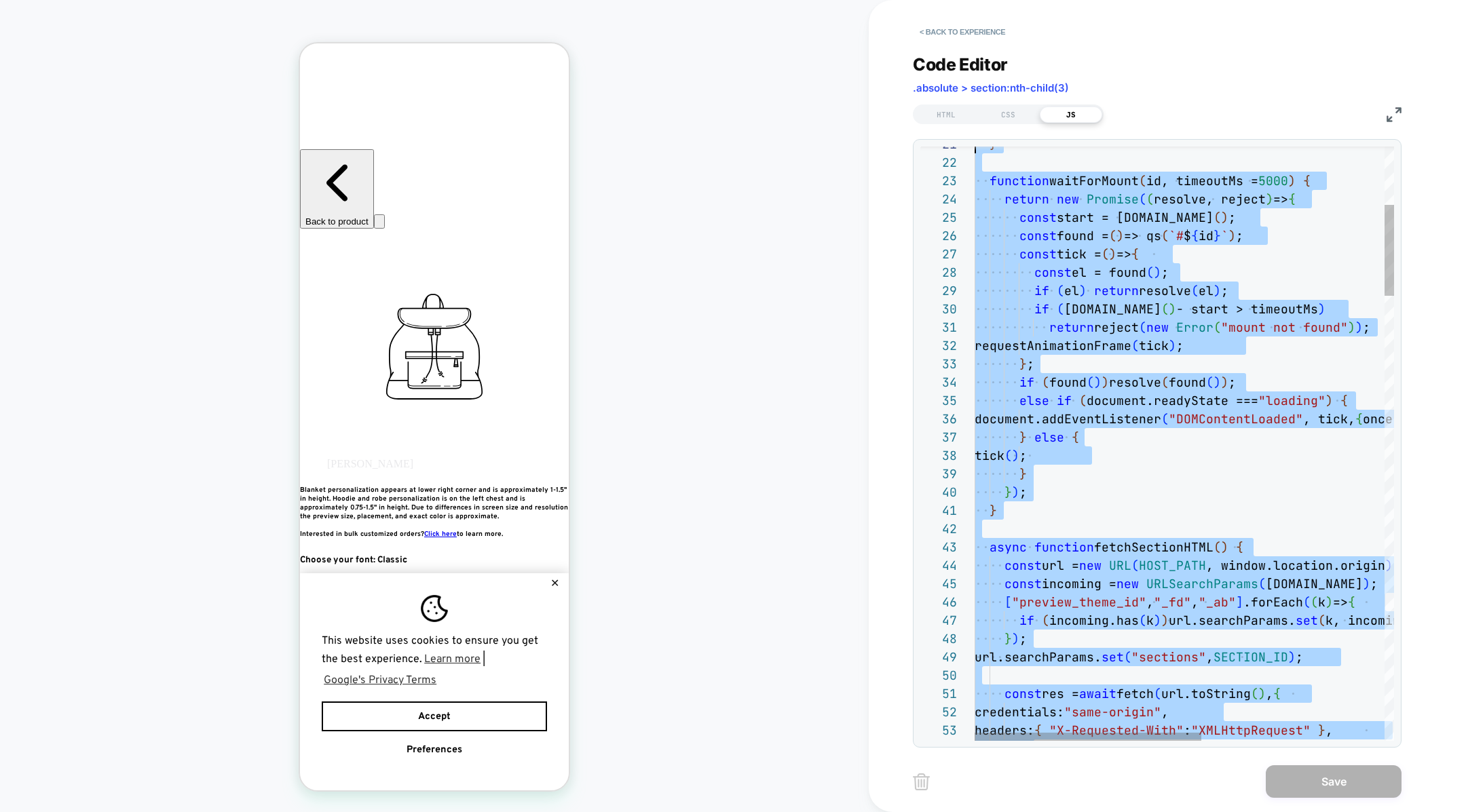
scroll to position [0, 0]
drag, startPoint x: 1087, startPoint y: 490, endPoint x: 976, endPoint y: -135, distance: 634.8
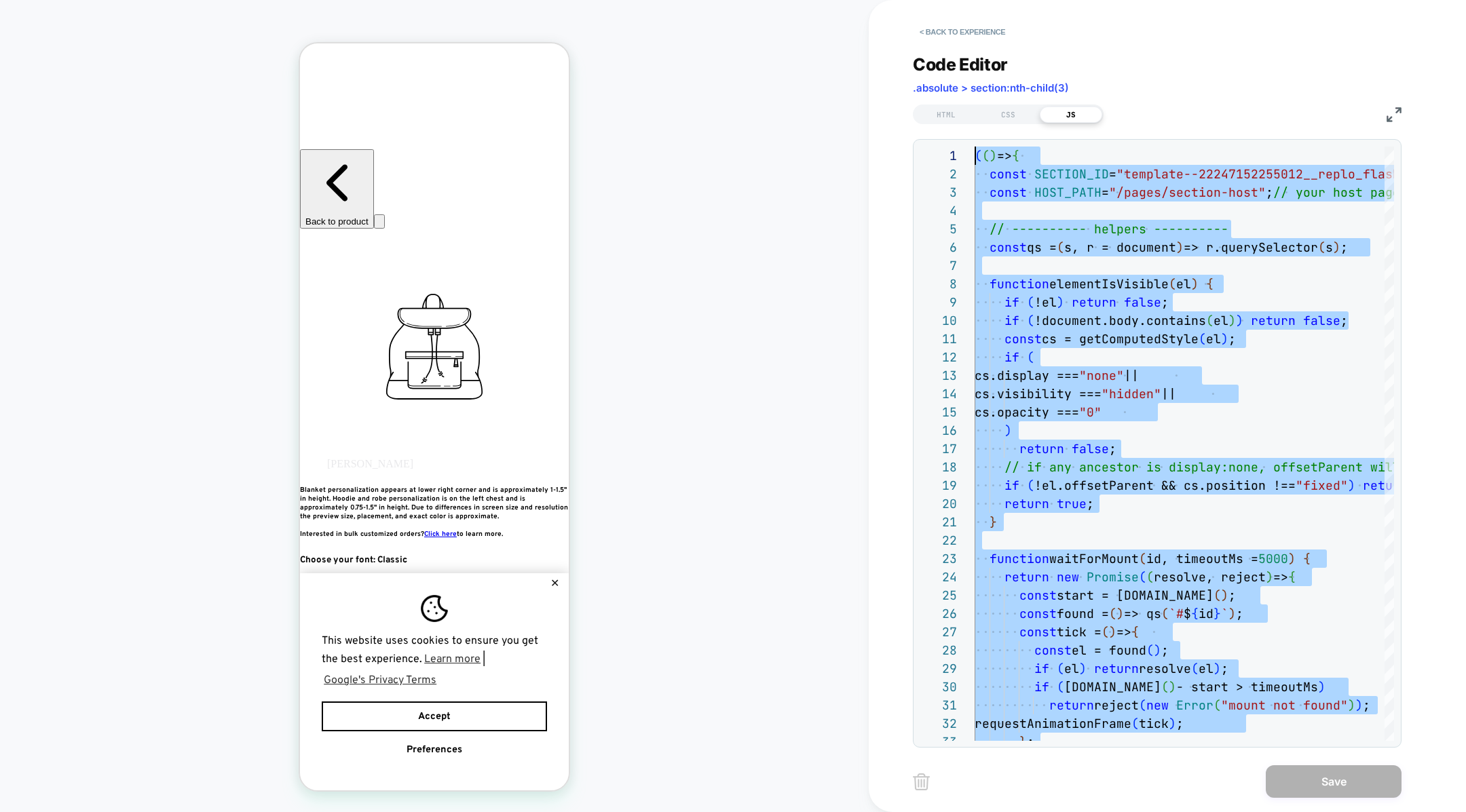
scroll to position [0, 3664]
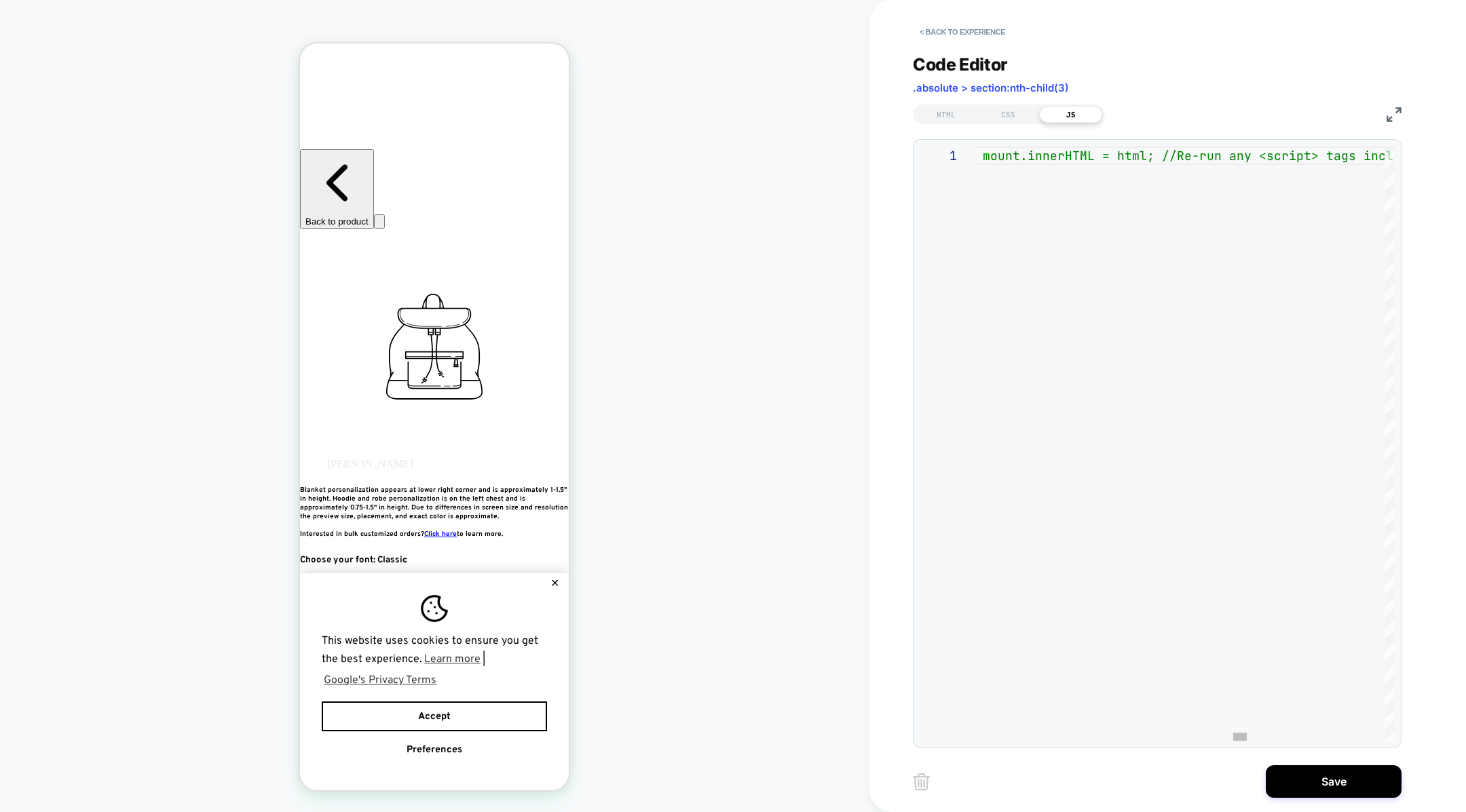
type textarea "**********"
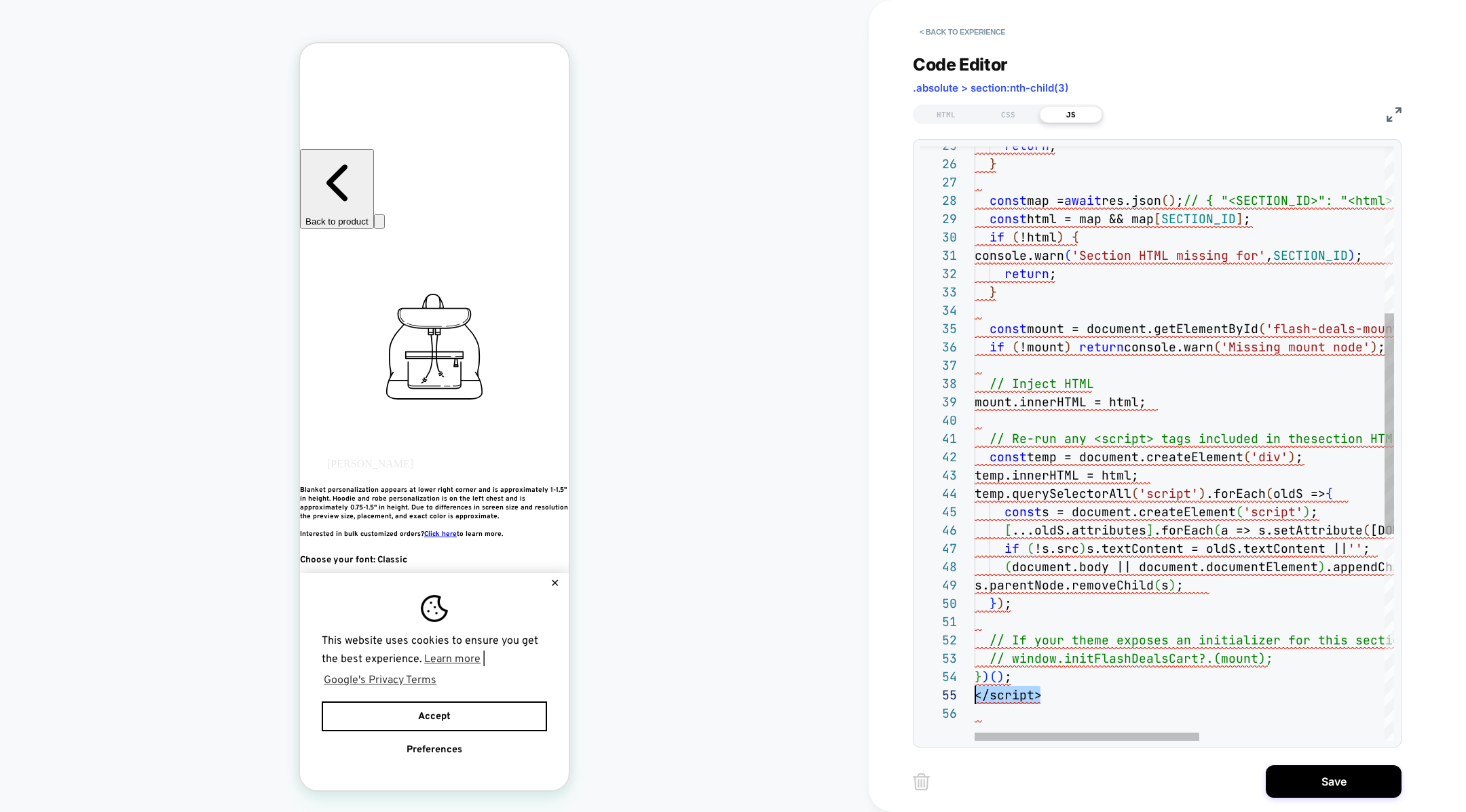
scroll to position [73, 0]
drag, startPoint x: 1056, startPoint y: 691, endPoint x: 949, endPoint y: 691, distance: 107.0
click at [974, 691] on div "return ; } const map = await res.json ( ) ; // { "<SECTION_ID>": "<html>" } con…" at bounding box center [1356, 498] width 764 height 1602
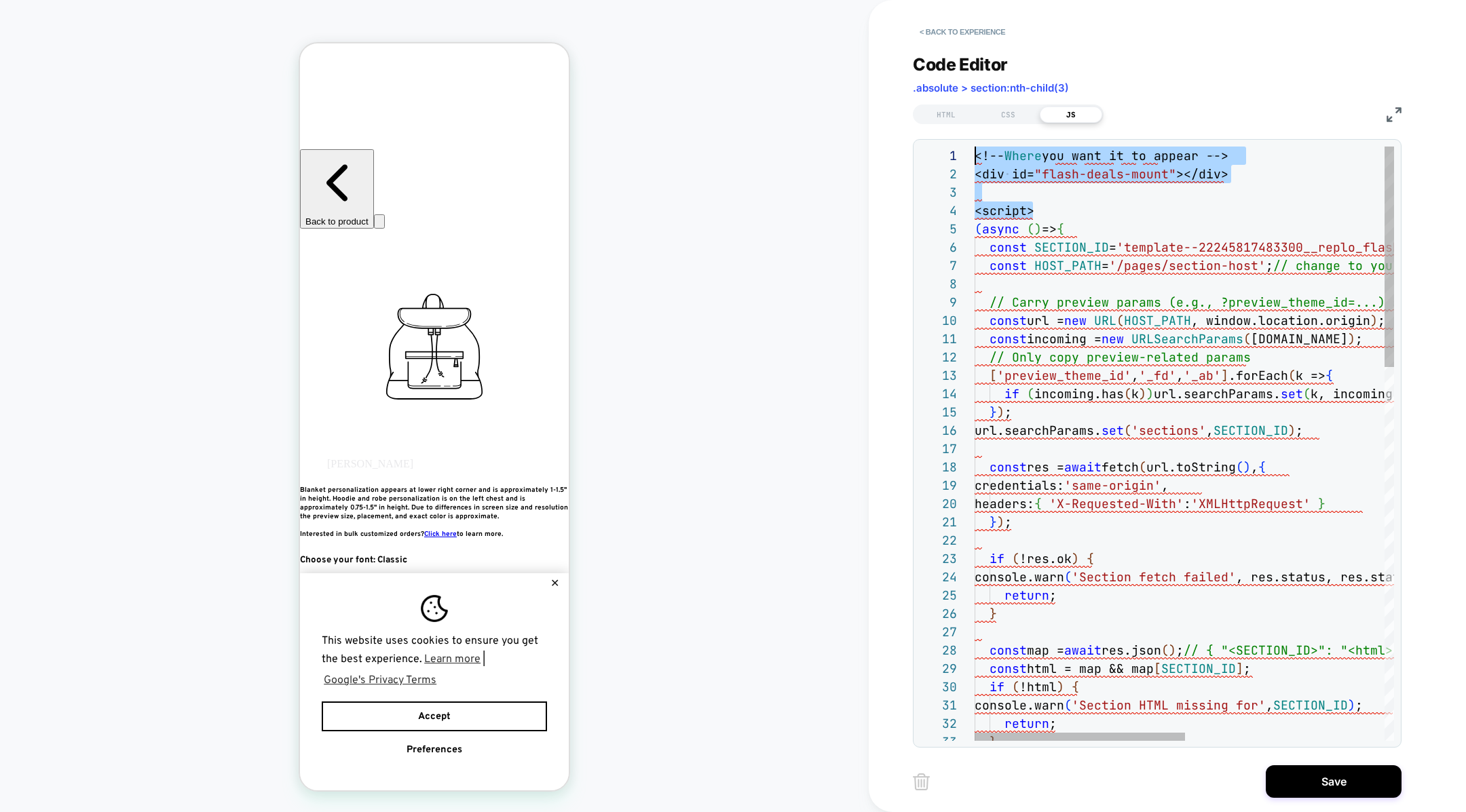
scroll to position [0, 0]
drag, startPoint x: 1041, startPoint y: 204, endPoint x: 962, endPoint y: 130, distance: 108.2
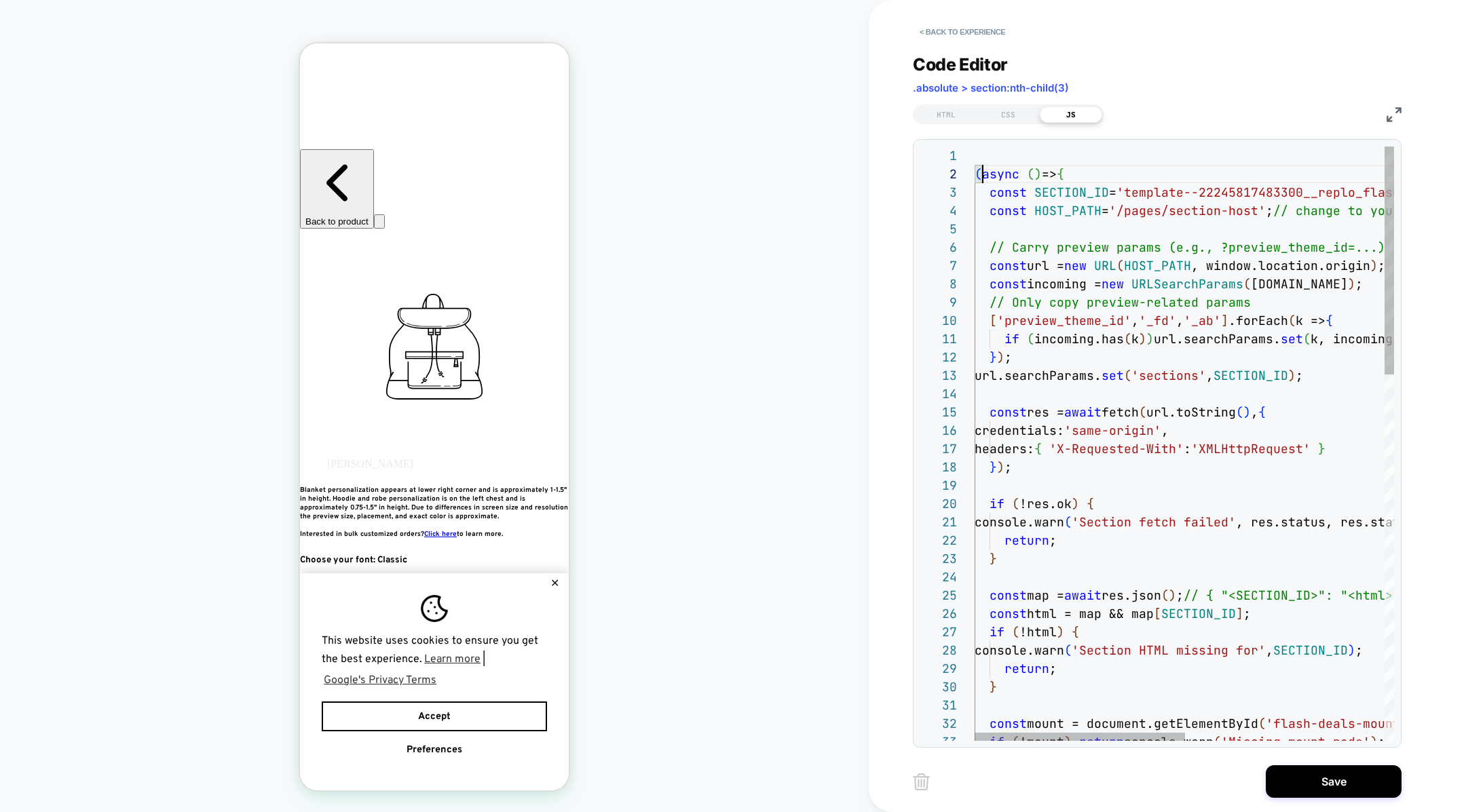
scroll to position [18, 8]
type textarea "**********"
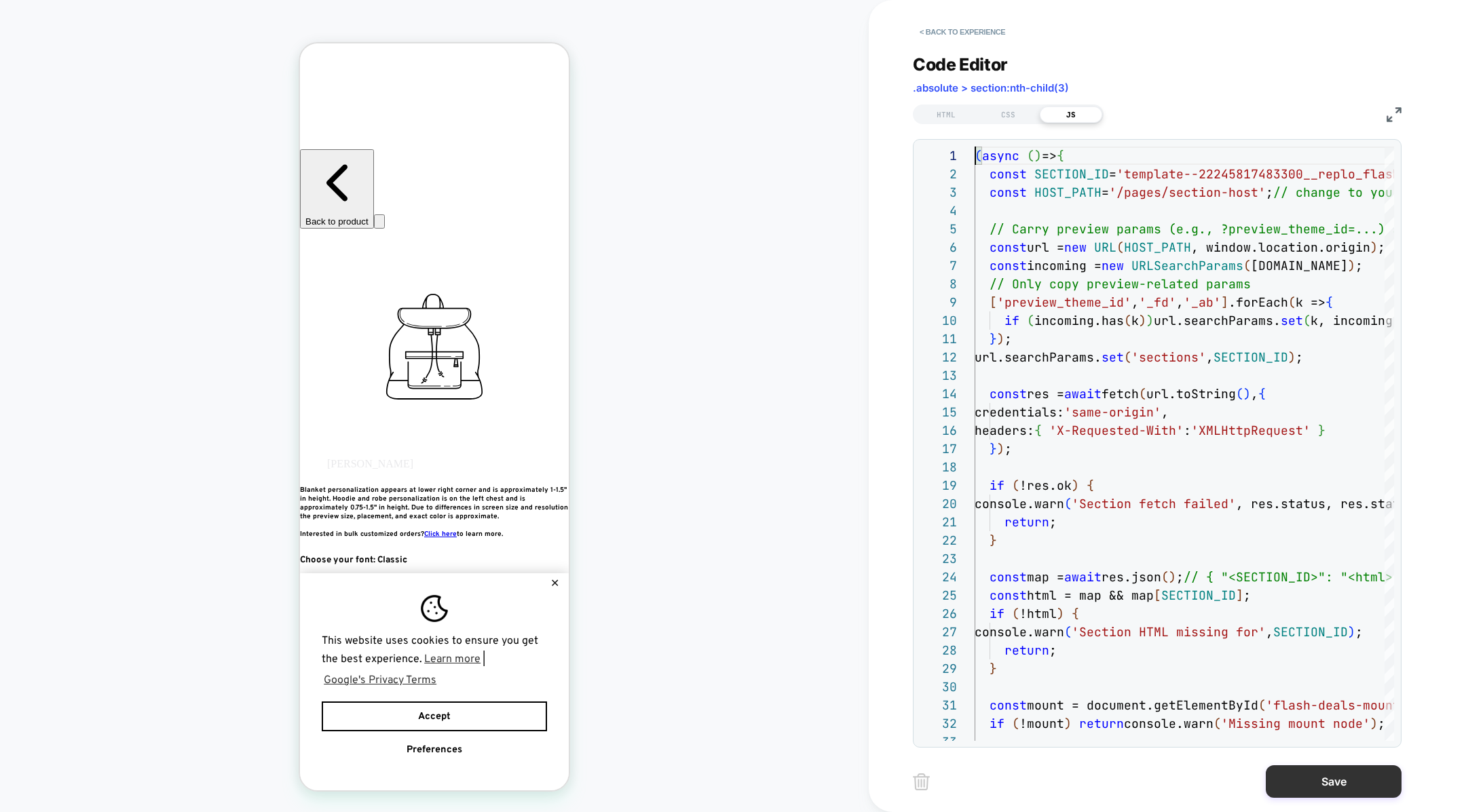
click at [1337, 789] on button "Save" at bounding box center [1334, 781] width 136 height 32
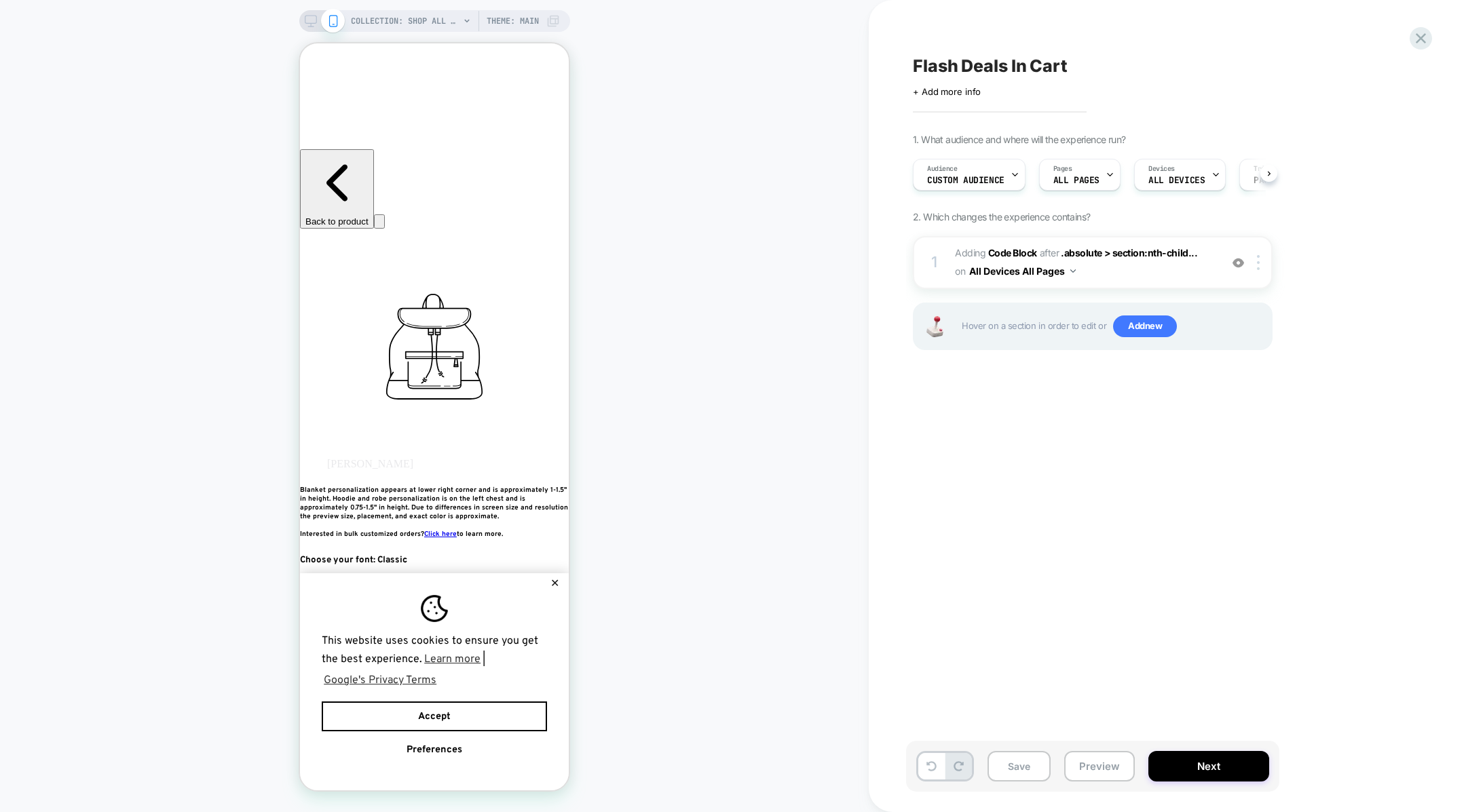
scroll to position [0, 1]
click at [1023, 765] on button "Save" at bounding box center [1019, 767] width 63 height 30
click at [1106, 767] on button "Preview" at bounding box center [1099, 767] width 70 height 30
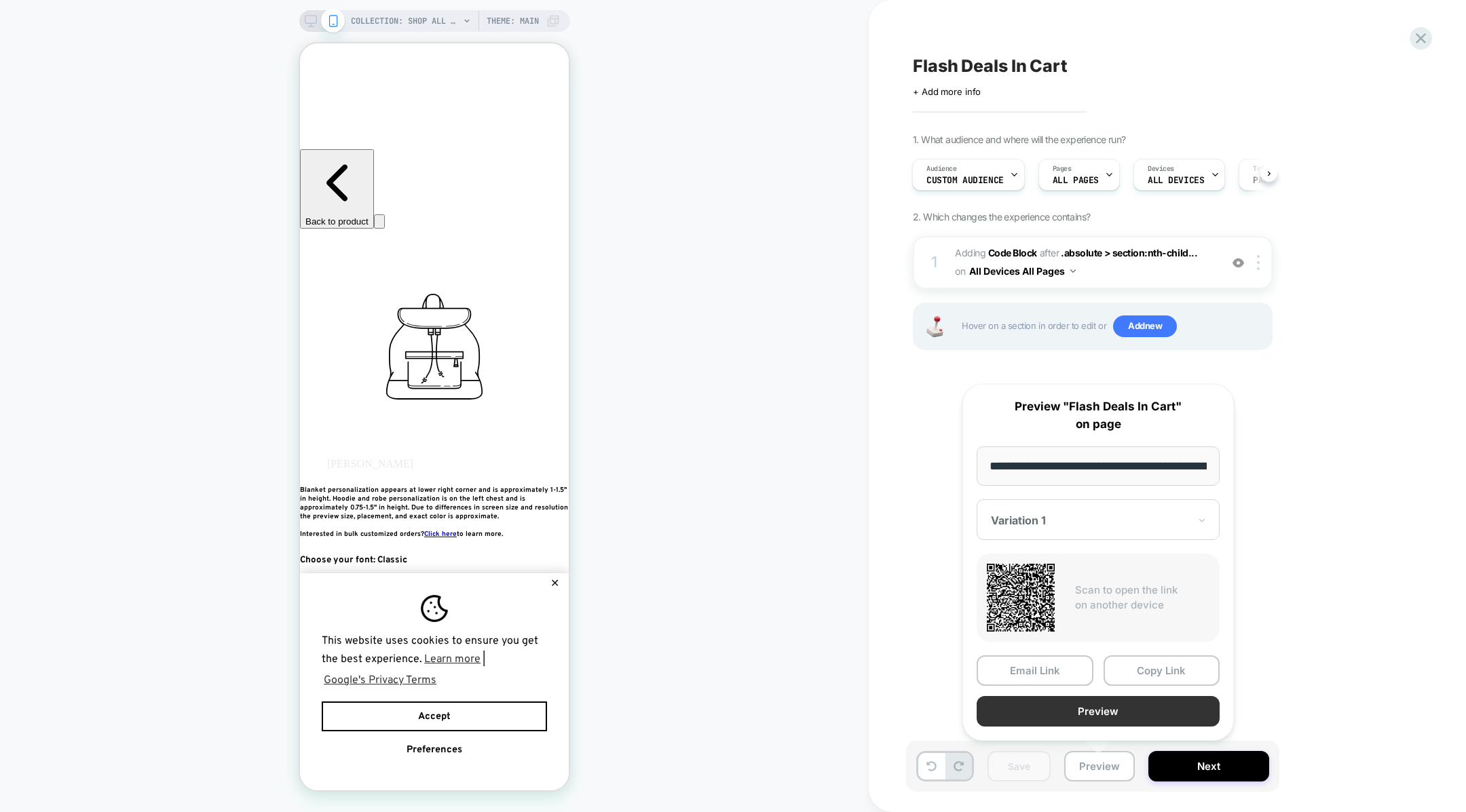
scroll to position [0, 90]
click at [1109, 704] on button "Preview" at bounding box center [1098, 711] width 243 height 30
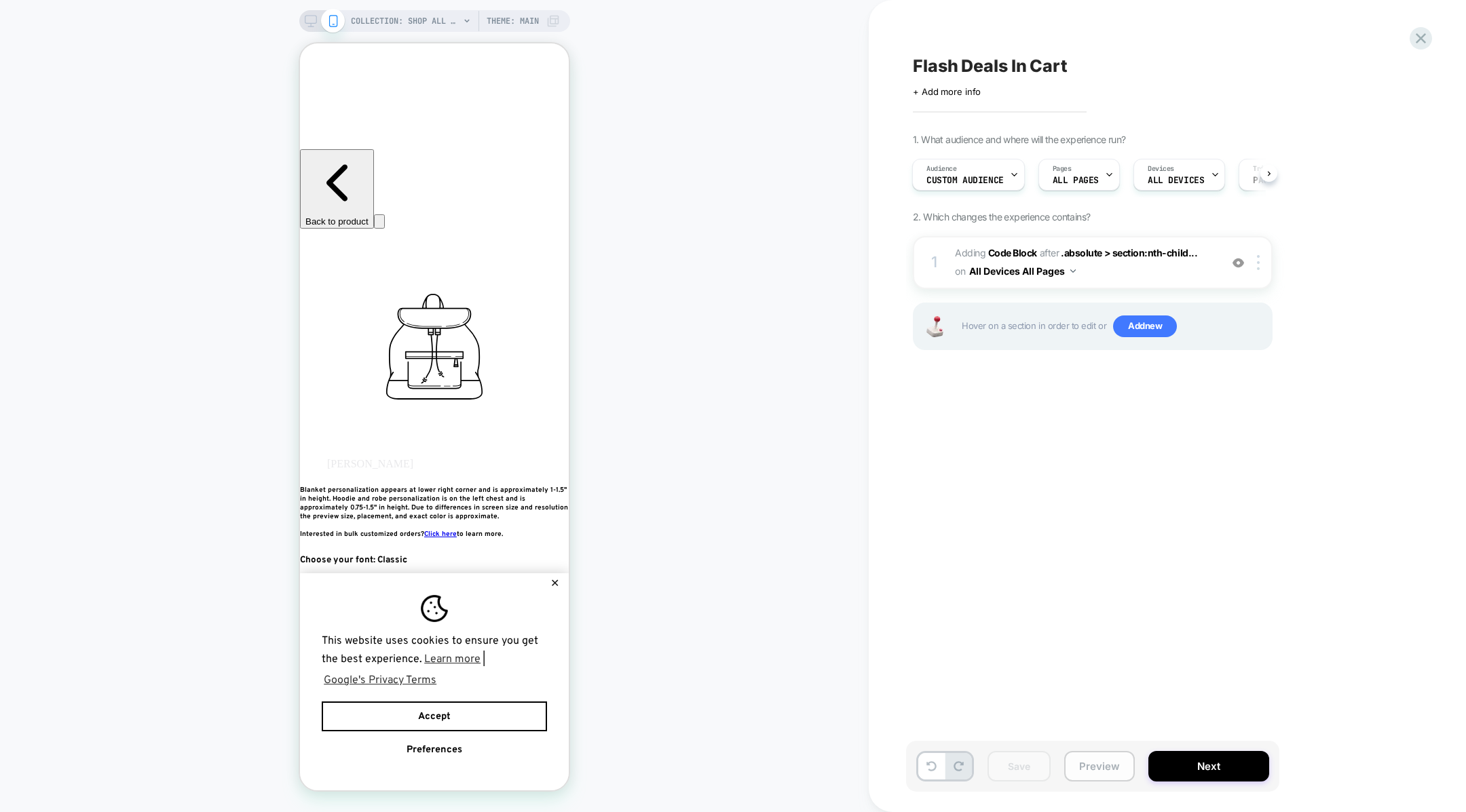
click at [1106, 769] on button "Preview" at bounding box center [1099, 767] width 70 height 30
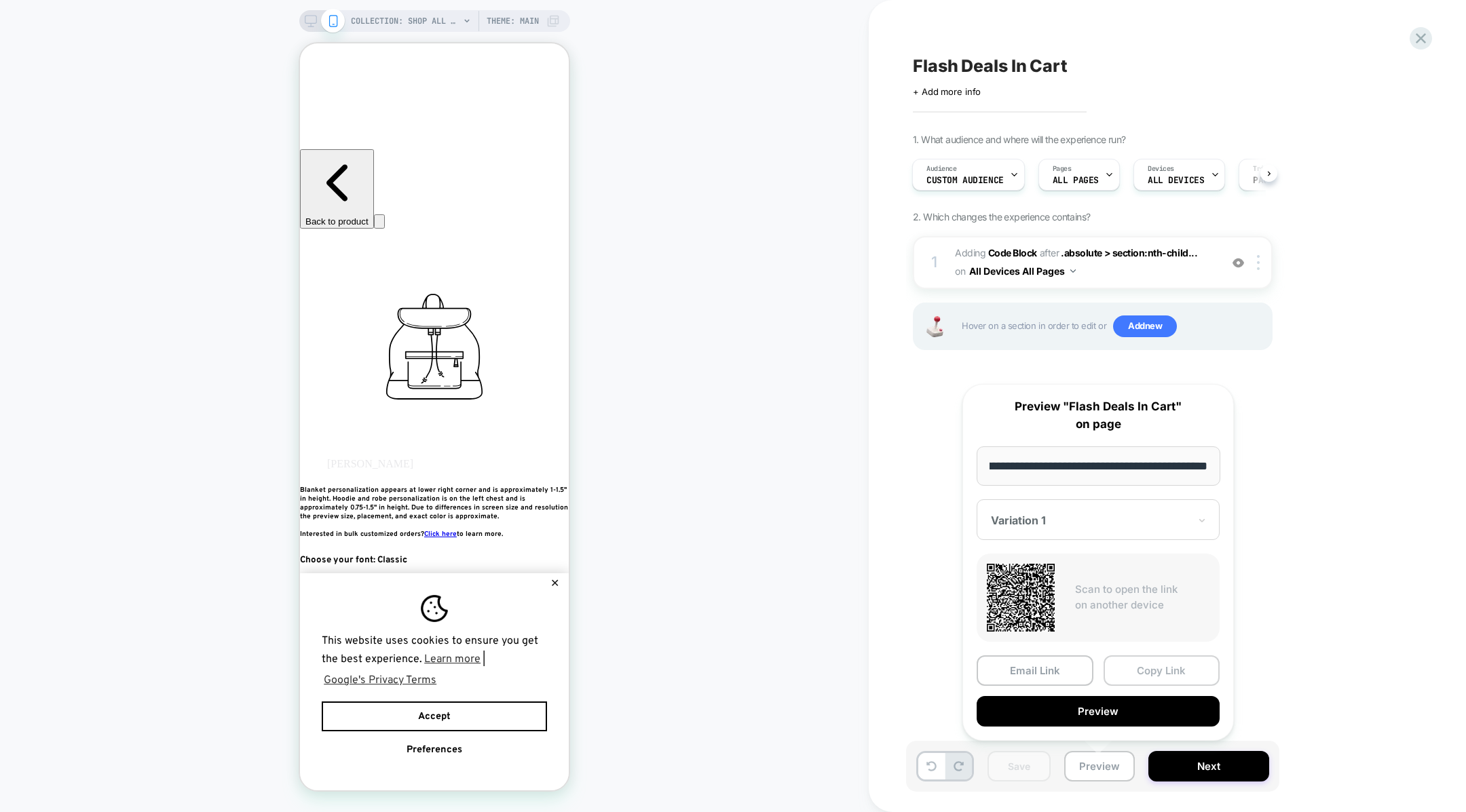
click at [1127, 667] on button "Copy Link" at bounding box center [1161, 671] width 117 height 30
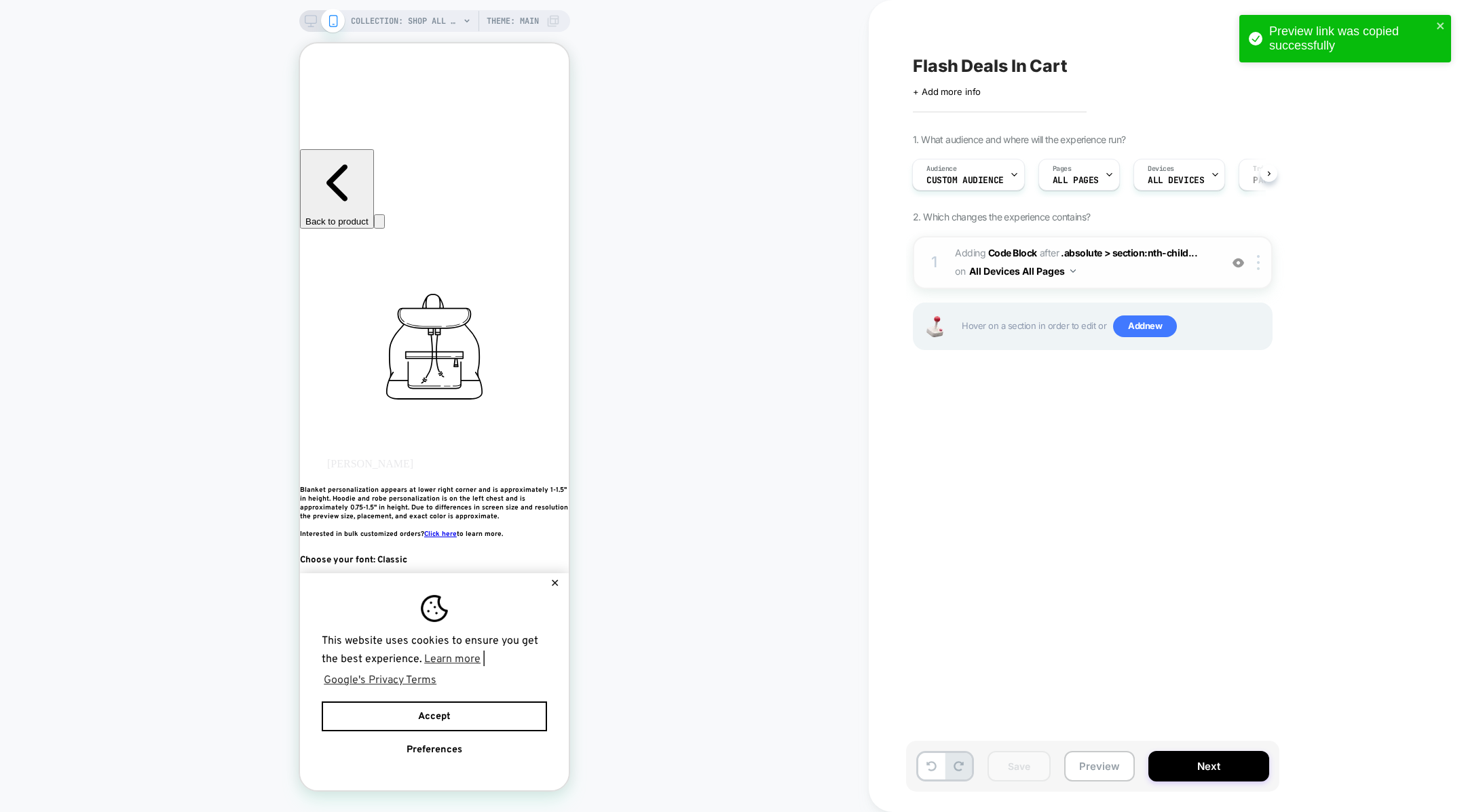
click at [1105, 270] on span "Adding Code Block AFTER .absolute > section:nth-child... .absolute > section:nt…" at bounding box center [1084, 262] width 259 height 37
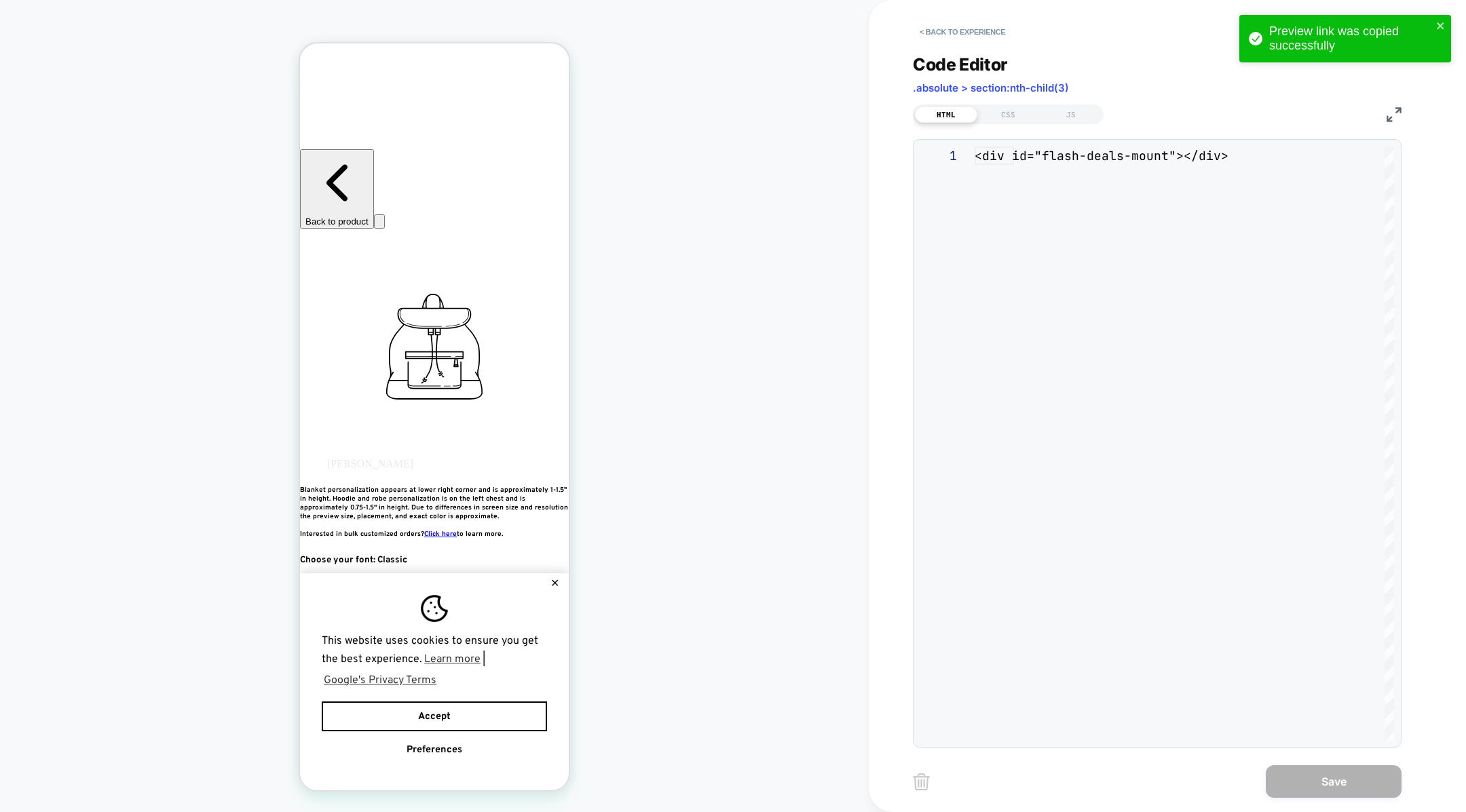
scroll to position [18, 0]
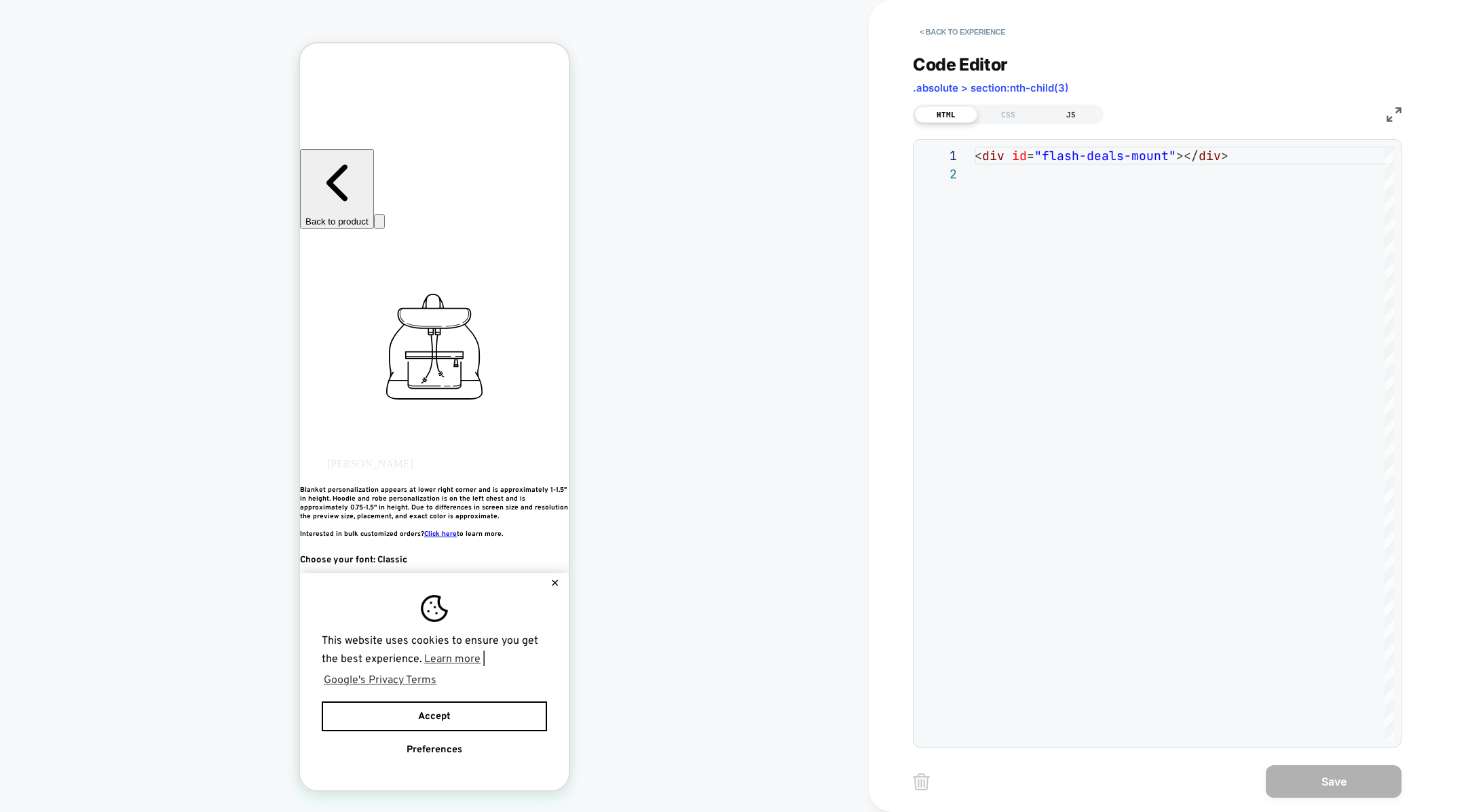
click at [1067, 116] on div "JS" at bounding box center [1071, 115] width 63 height 17
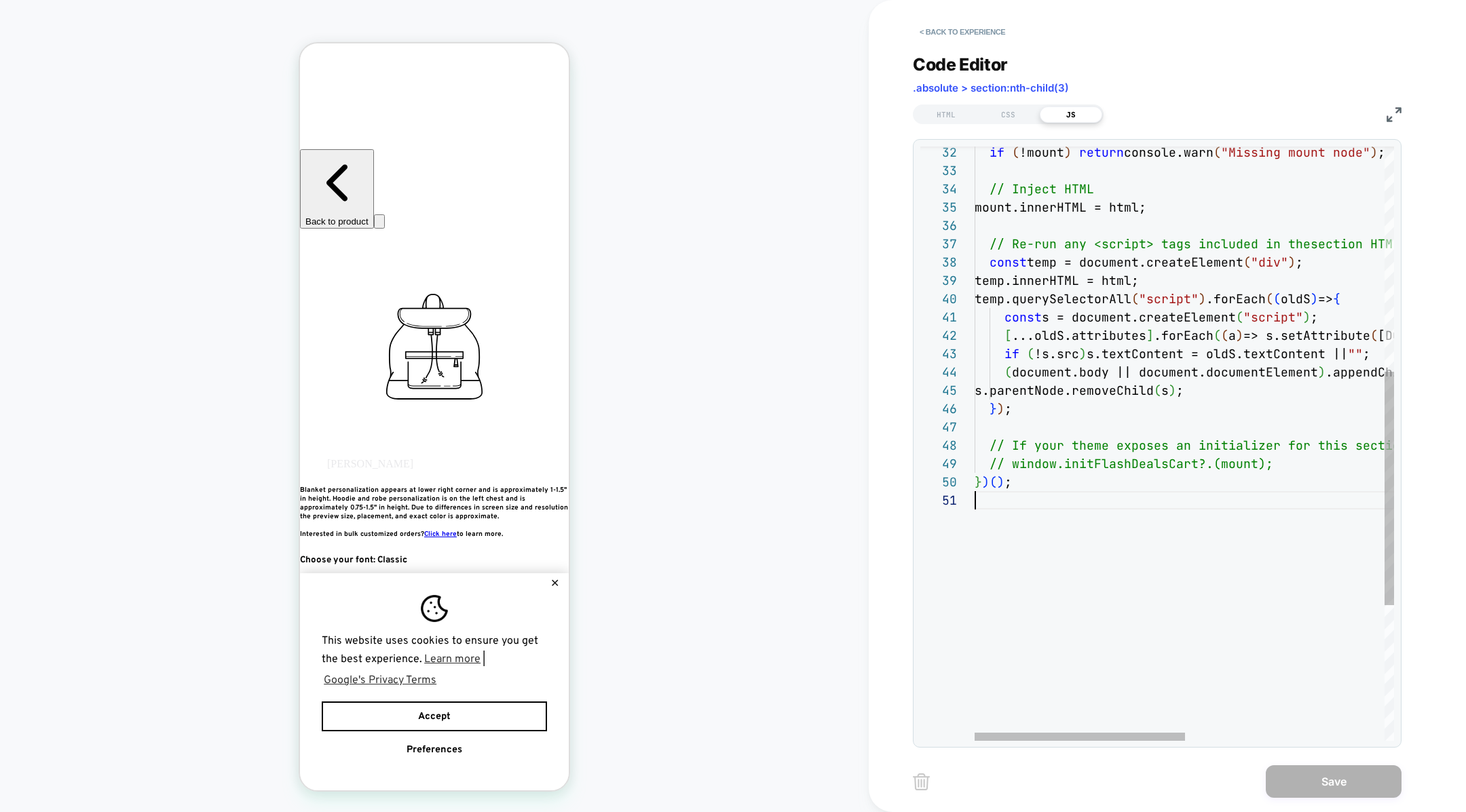
scroll to position [92, 0]
type textarea "**********"
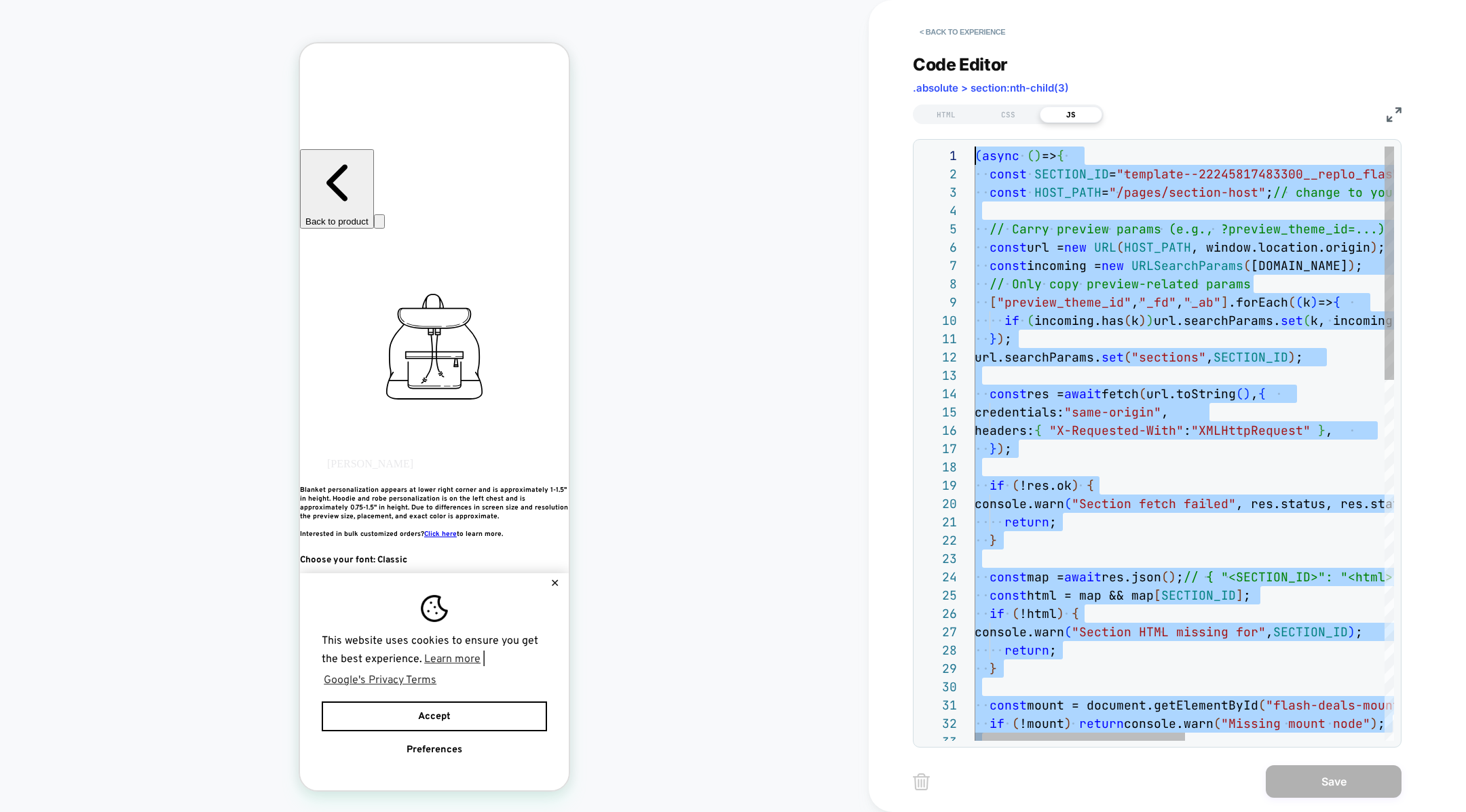
scroll to position [0, 0]
drag, startPoint x: 1083, startPoint y: 573, endPoint x: 994, endPoint y: -135, distance: 713.6
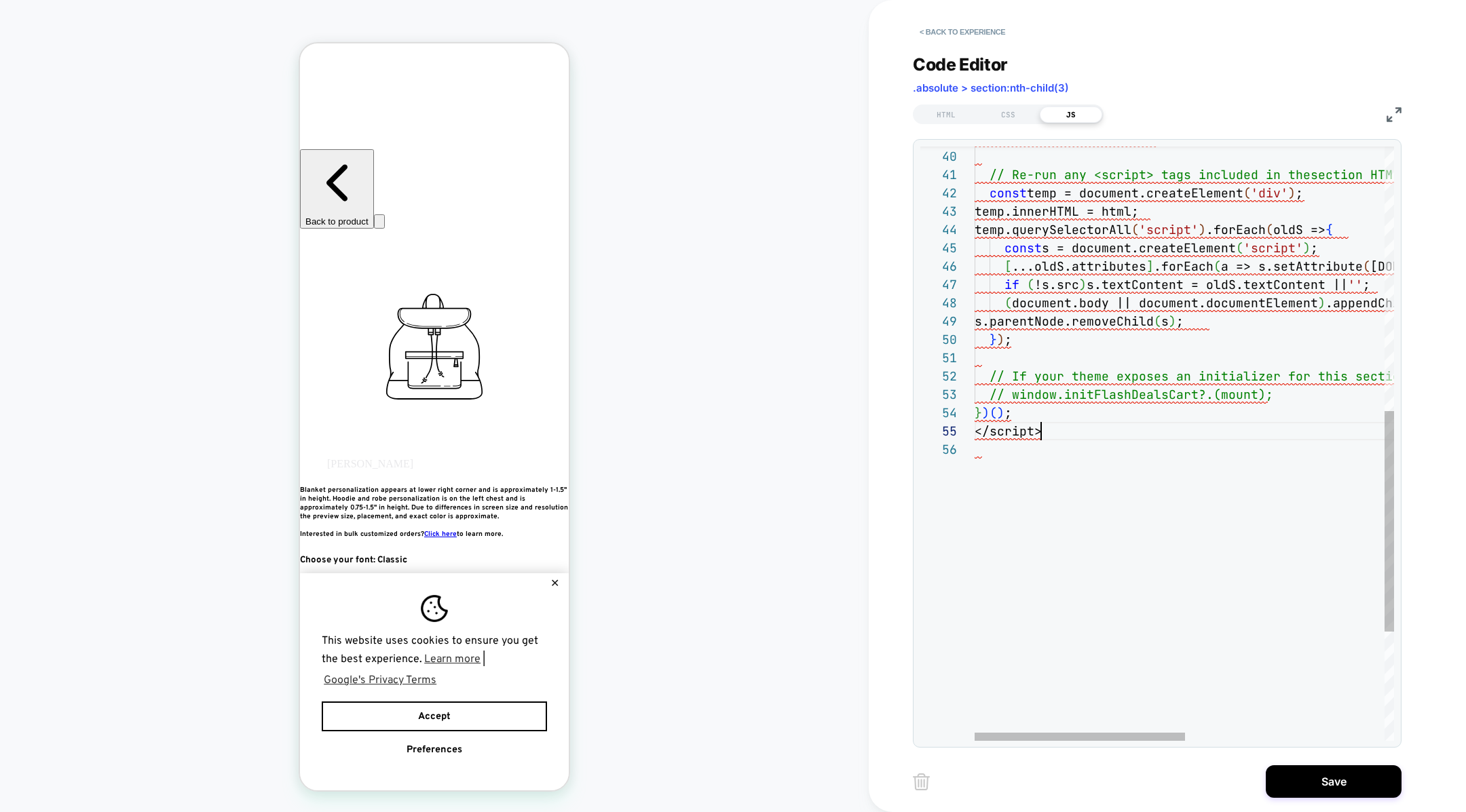
scroll to position [73, 0]
drag, startPoint x: 1072, startPoint y: 439, endPoint x: 916, endPoint y: 429, distance: 156.3
click at [974, 429] on div "mount.innerHTML = html; // Re-run any <script> tags included in the section HTM…" at bounding box center [1382, 234] width 816 height 1602
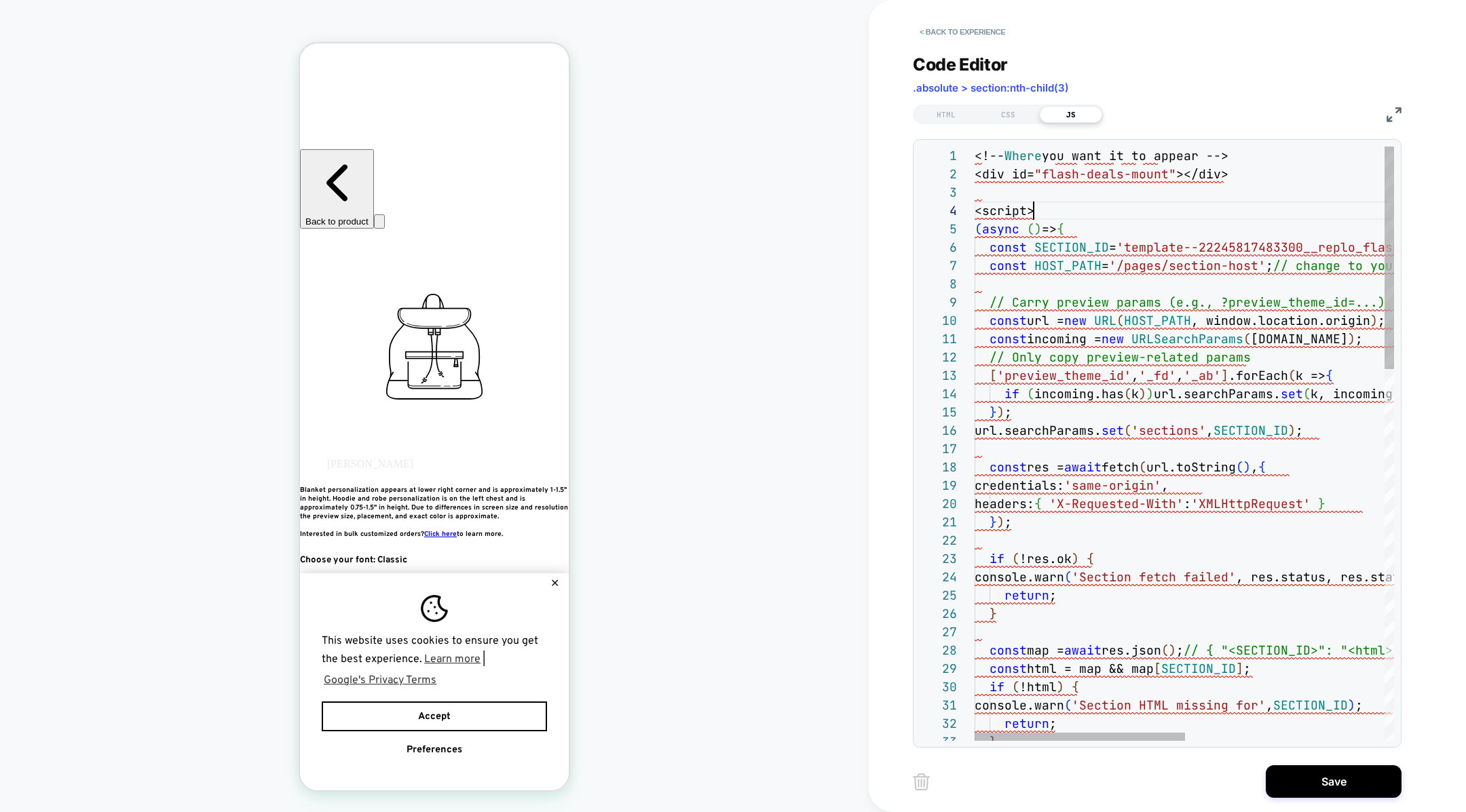
scroll to position [0, 0]
drag, startPoint x: 1047, startPoint y: 211, endPoint x: 941, endPoint y: 107, distance: 148.5
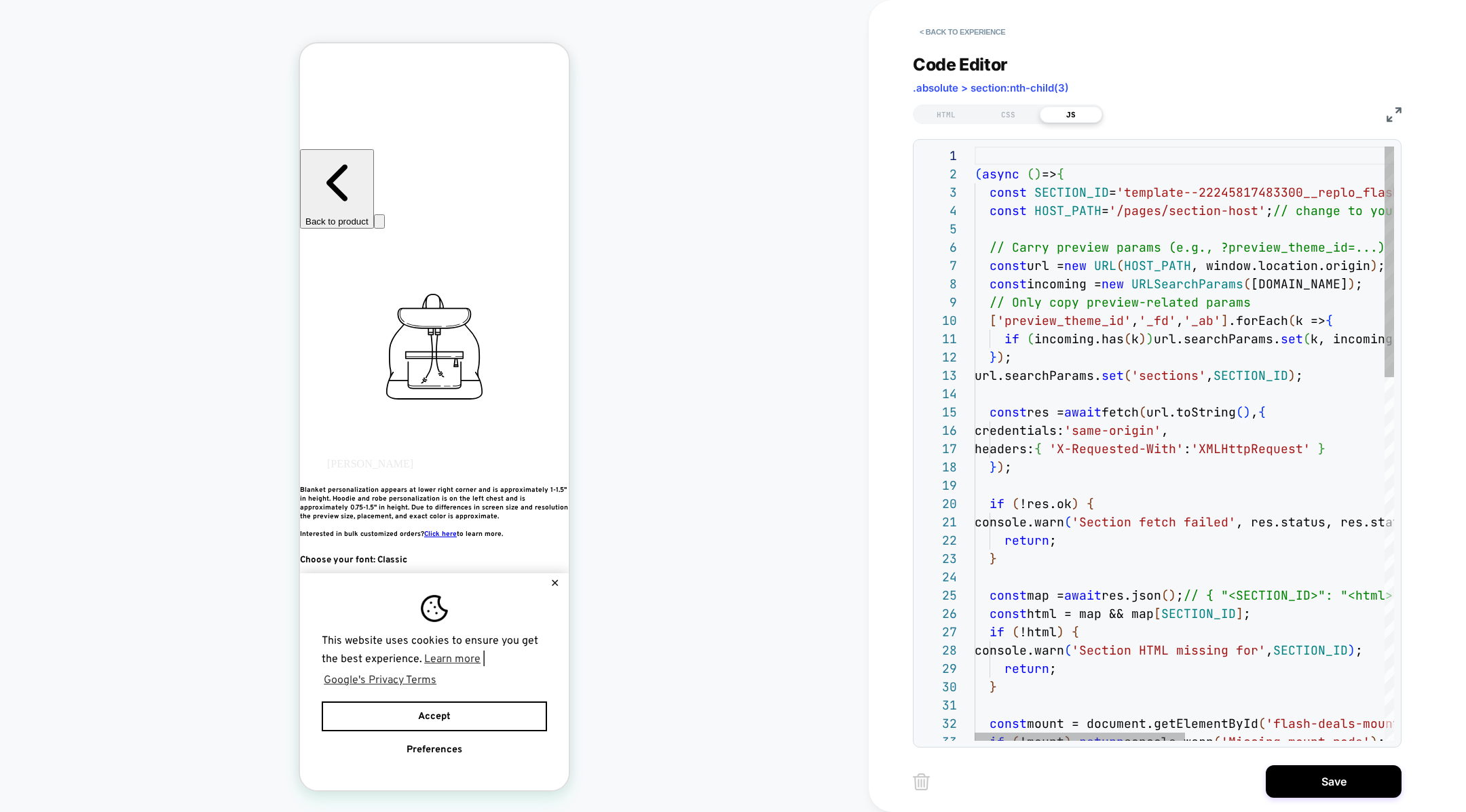
scroll to position [18, 8]
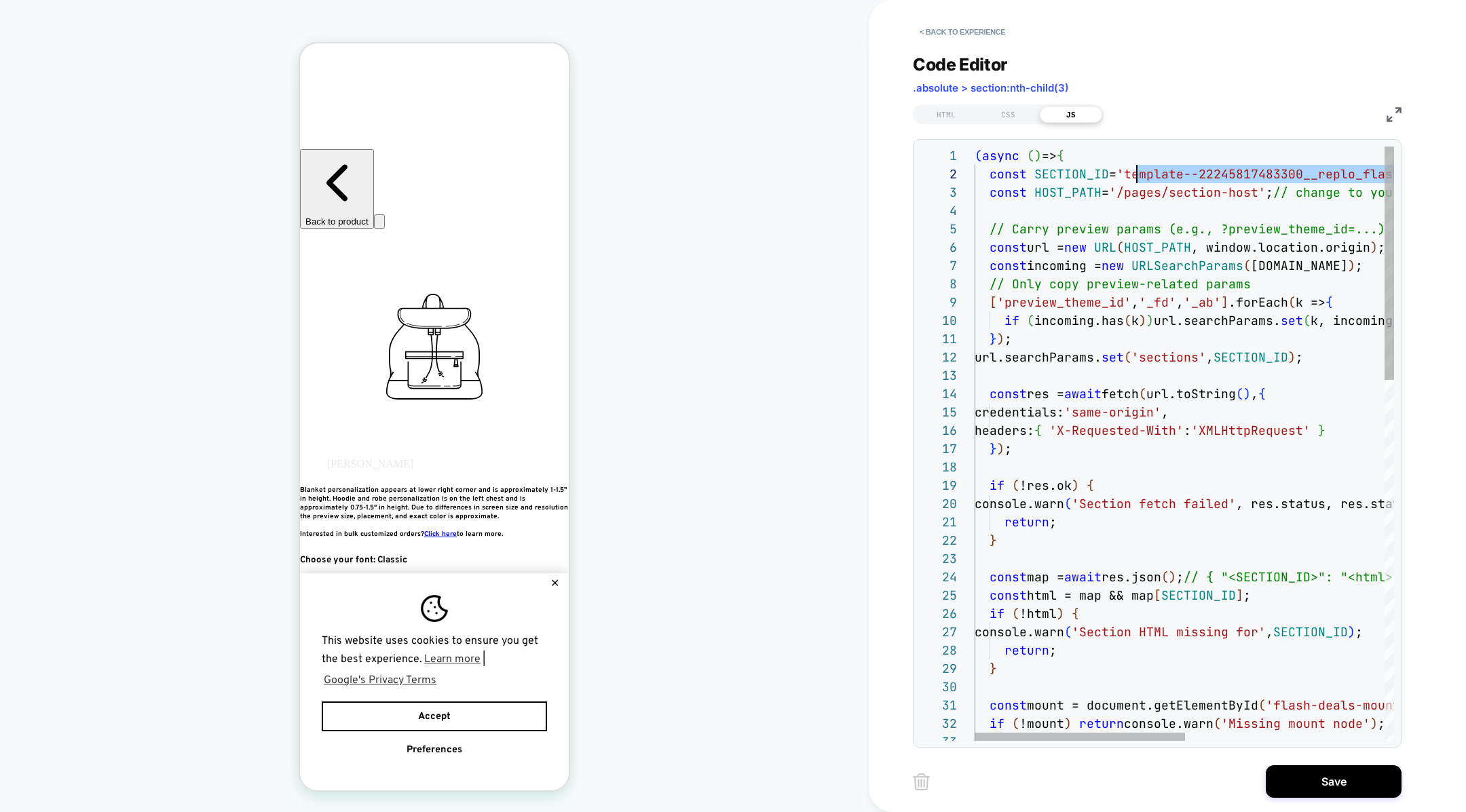
scroll to position [18, 161]
drag, startPoint x: 1273, startPoint y: 173, endPoint x: 1134, endPoint y: 174, distance: 139.0
type textarea "**********"
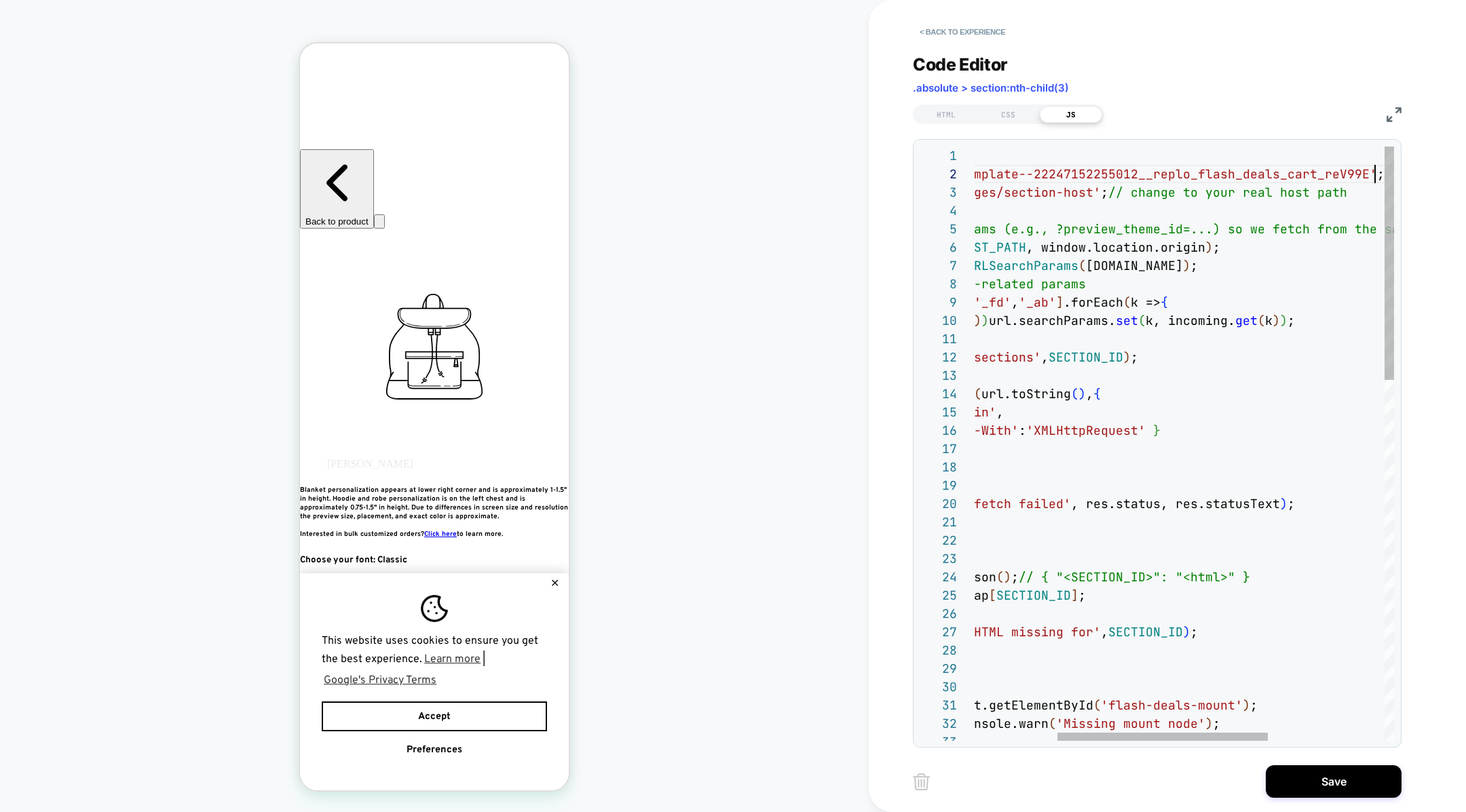
scroll to position [18, 564]
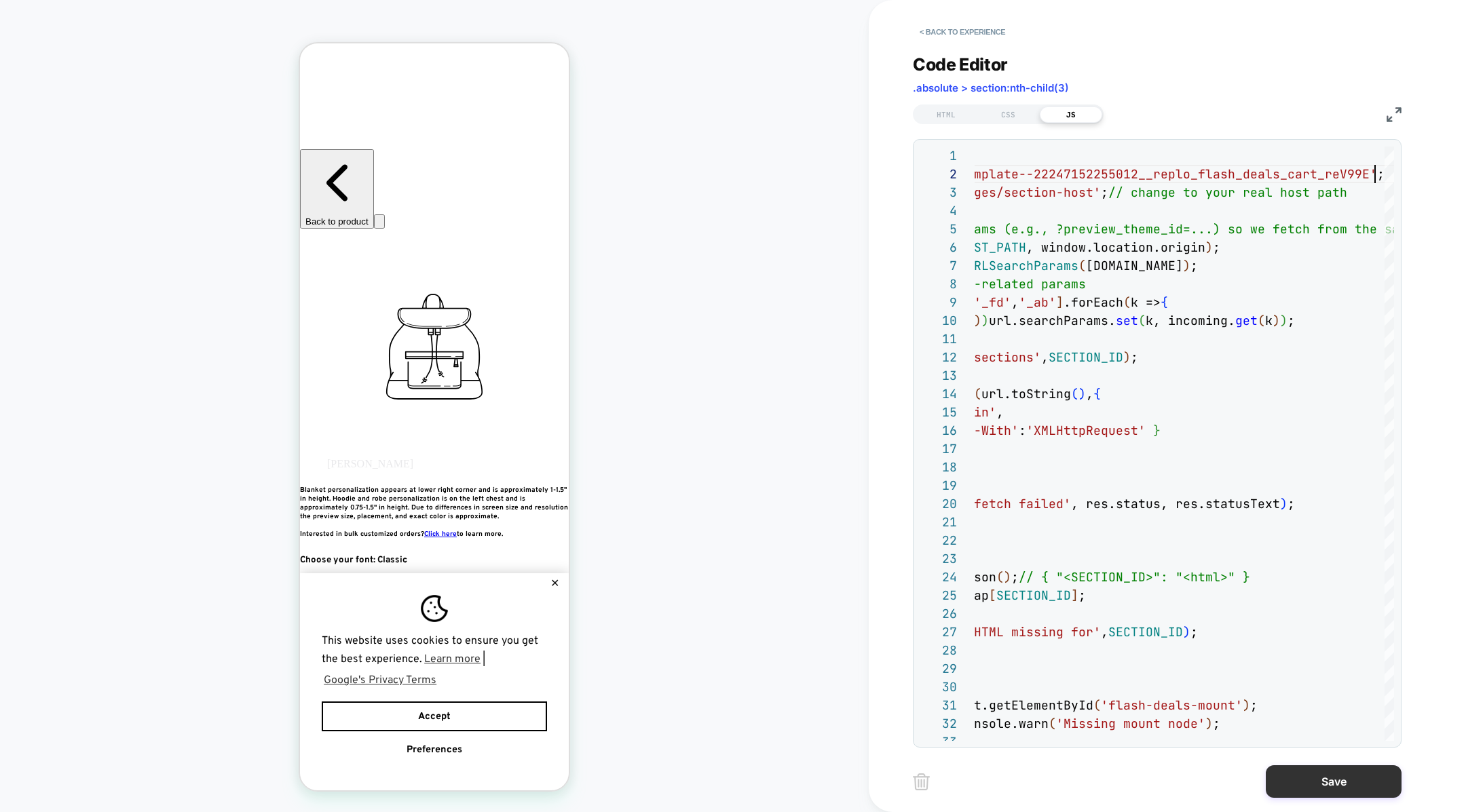
click at [1308, 781] on button "Save" at bounding box center [1334, 781] width 136 height 32
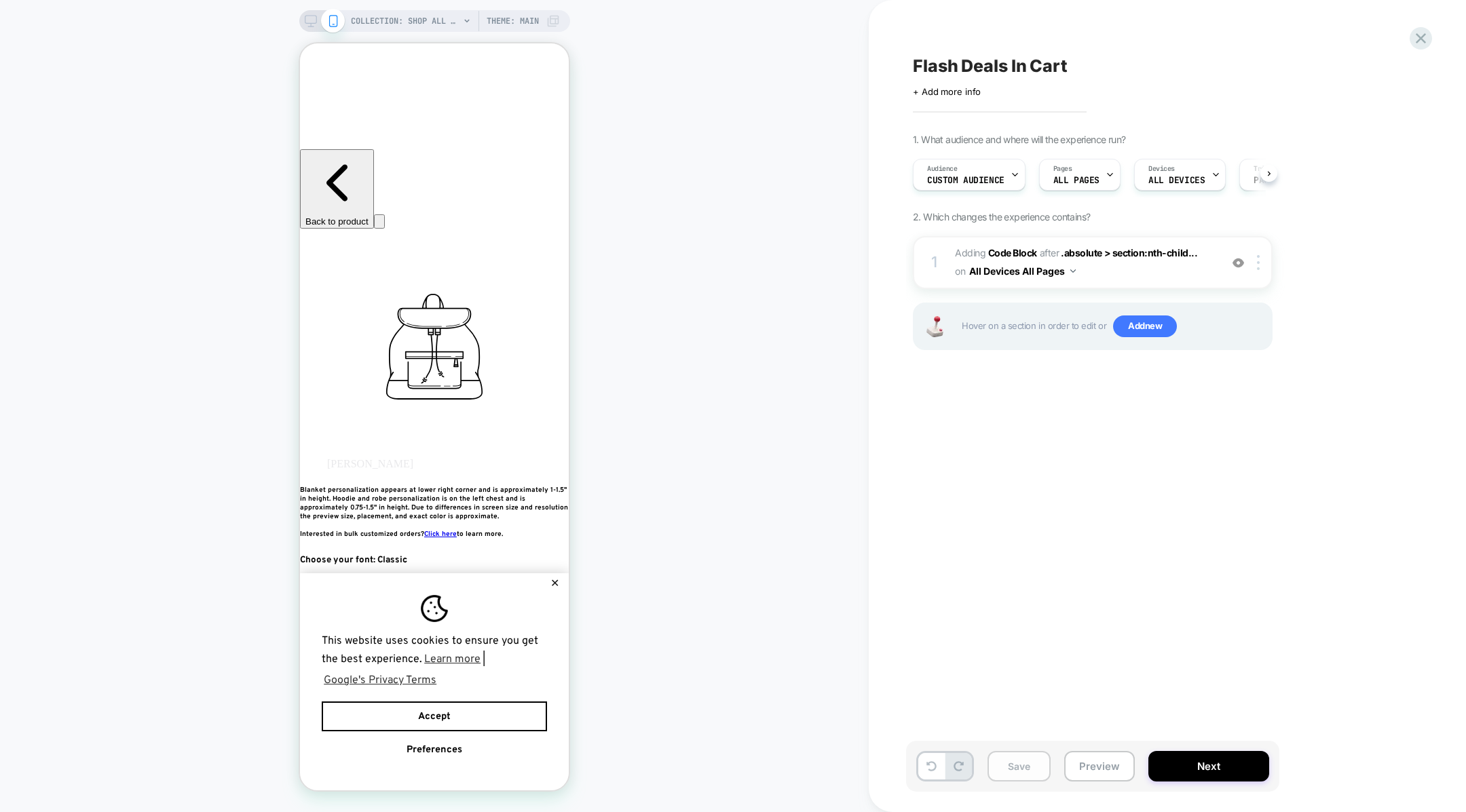
scroll to position [0, 1]
click at [1018, 764] on button "Save" at bounding box center [1019, 767] width 63 height 30
click at [1086, 769] on button "Preview" at bounding box center [1099, 767] width 70 height 30
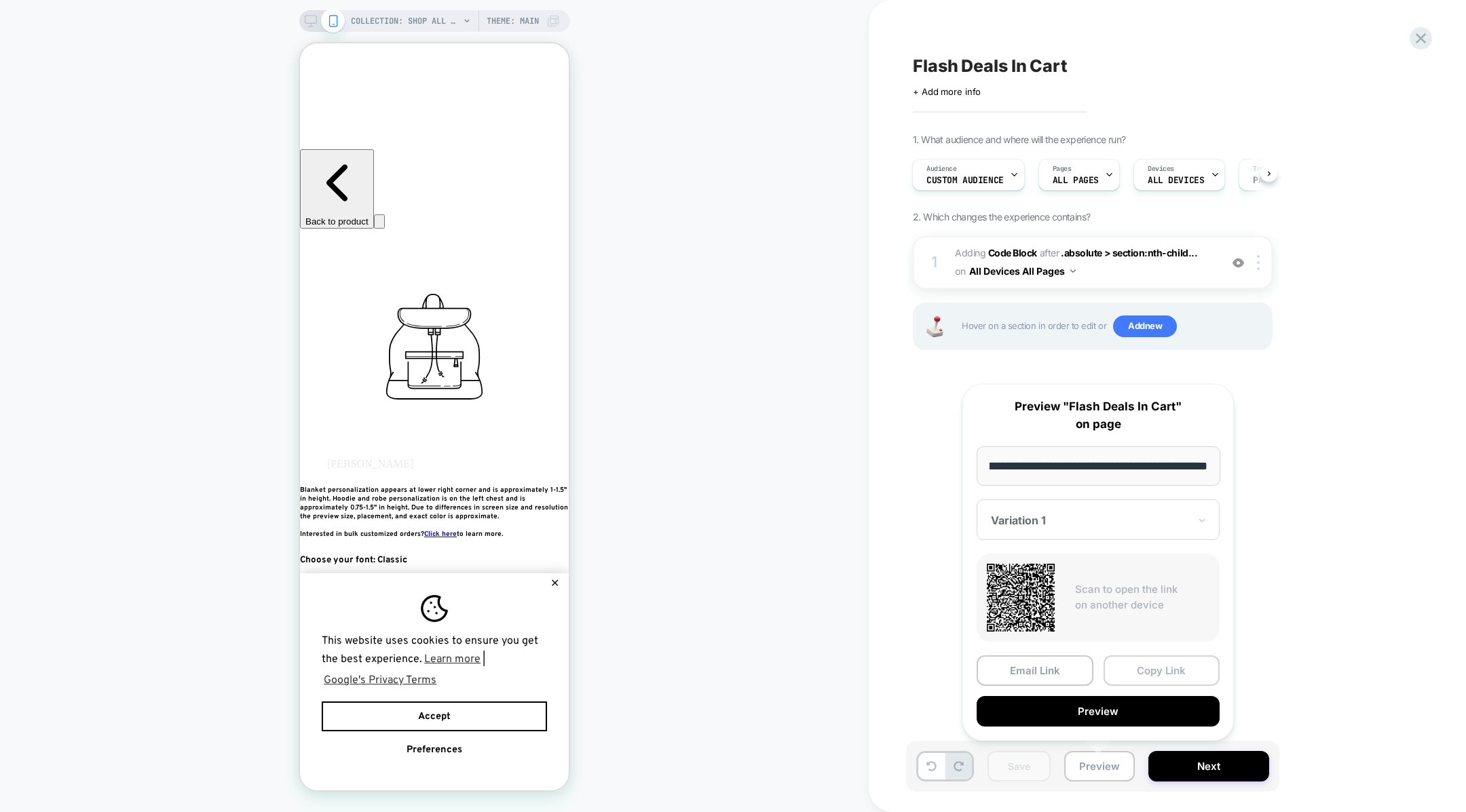
scroll to position [0, 0]
click at [1127, 678] on button "Copy Link" at bounding box center [1161, 671] width 117 height 30
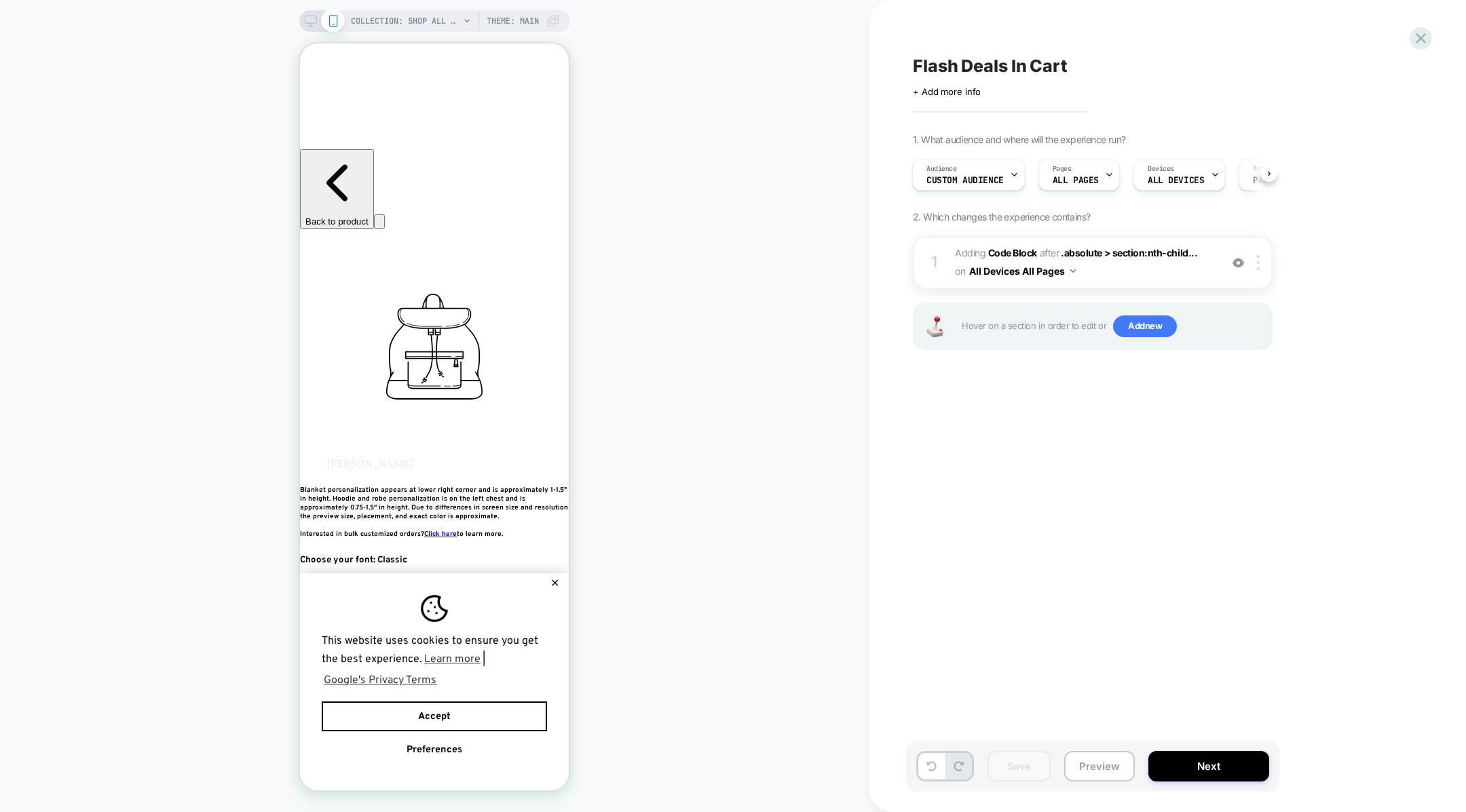
click at [1005, 276] on button "All Devices All Pages" at bounding box center [1023, 271] width 107 height 20
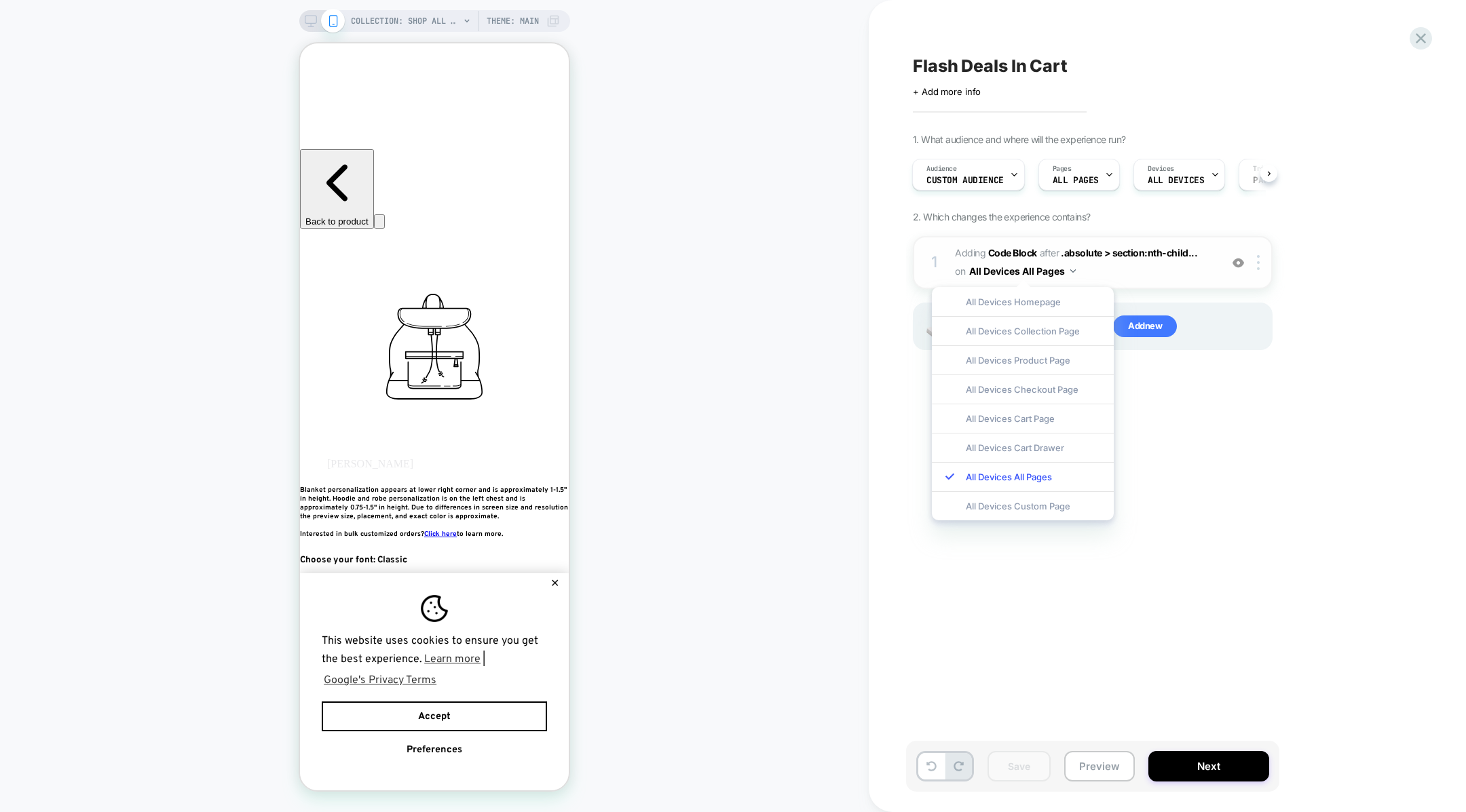
click at [1132, 281] on div "1 Adding Code Block AFTER .absolute > section:nth-child... .absolute > section:…" at bounding box center [1093, 263] width 360 height 53
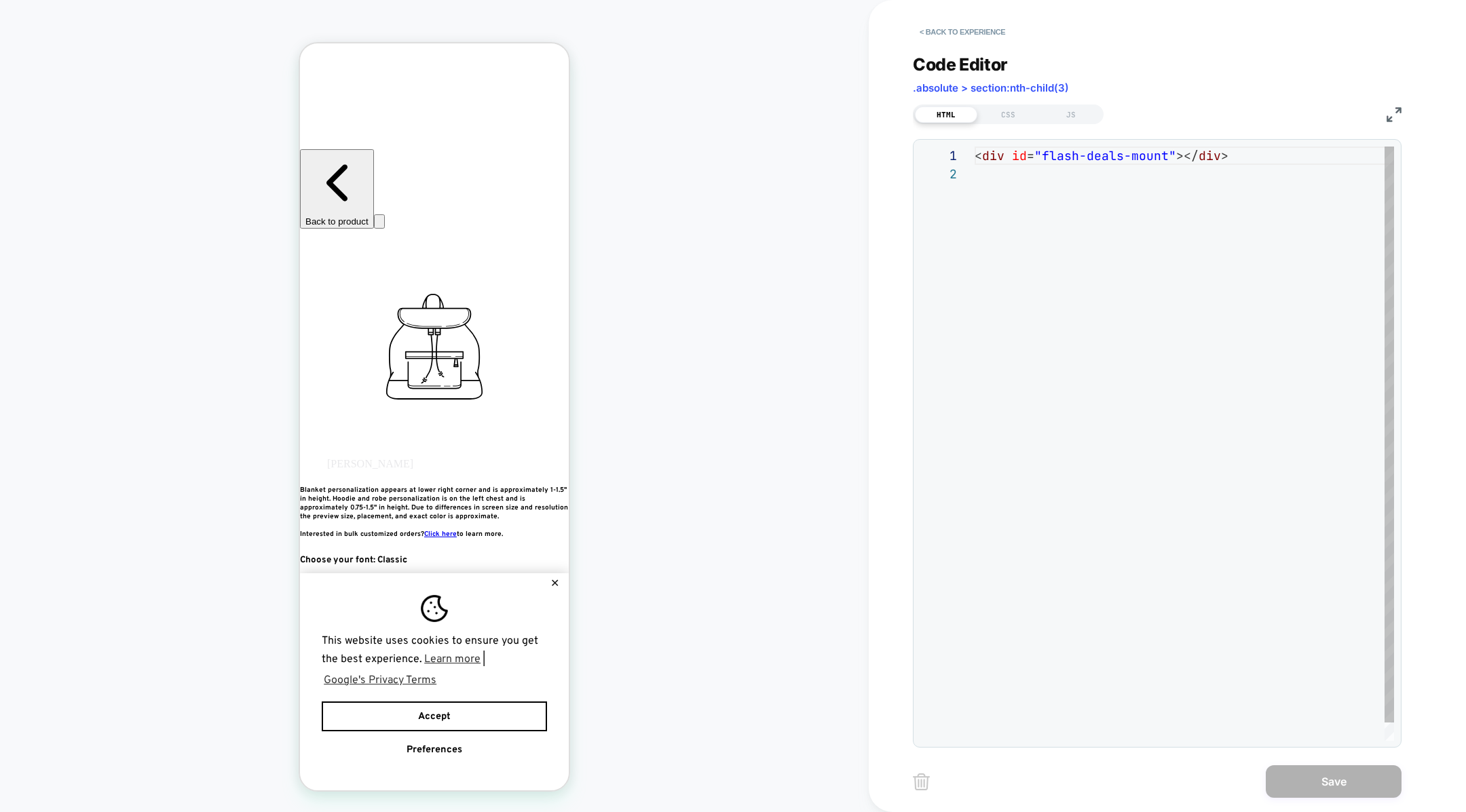
scroll to position [18, 0]
click at [1081, 118] on div "JS" at bounding box center [1071, 115] width 63 height 17
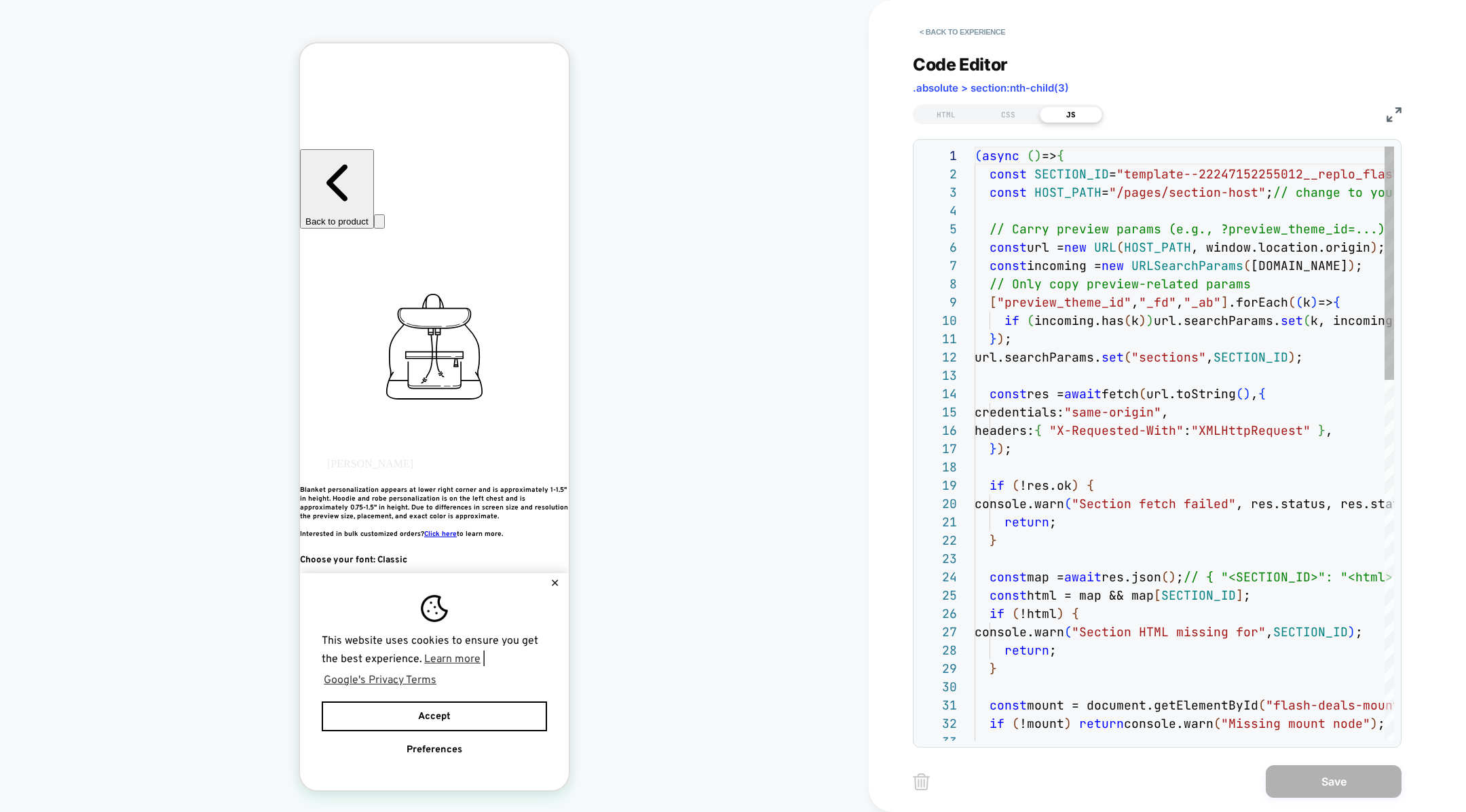
scroll to position [165, 0]
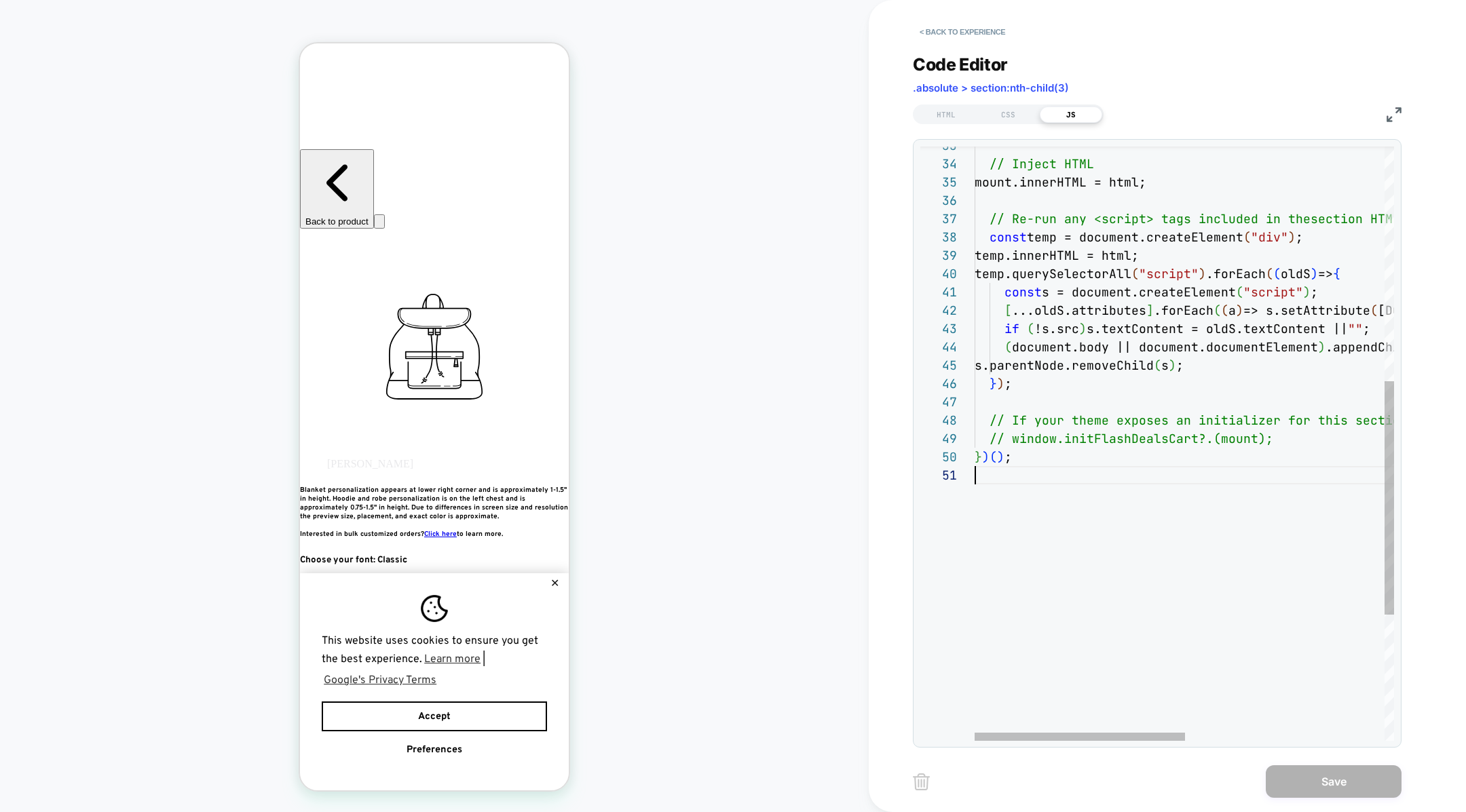
click at [1102, 522] on div "} ) ( ) ; // window.initFlashDealsCart?.(mount); // If your theme exposes an in…" at bounding box center [1382, 305] width 816 height 1510
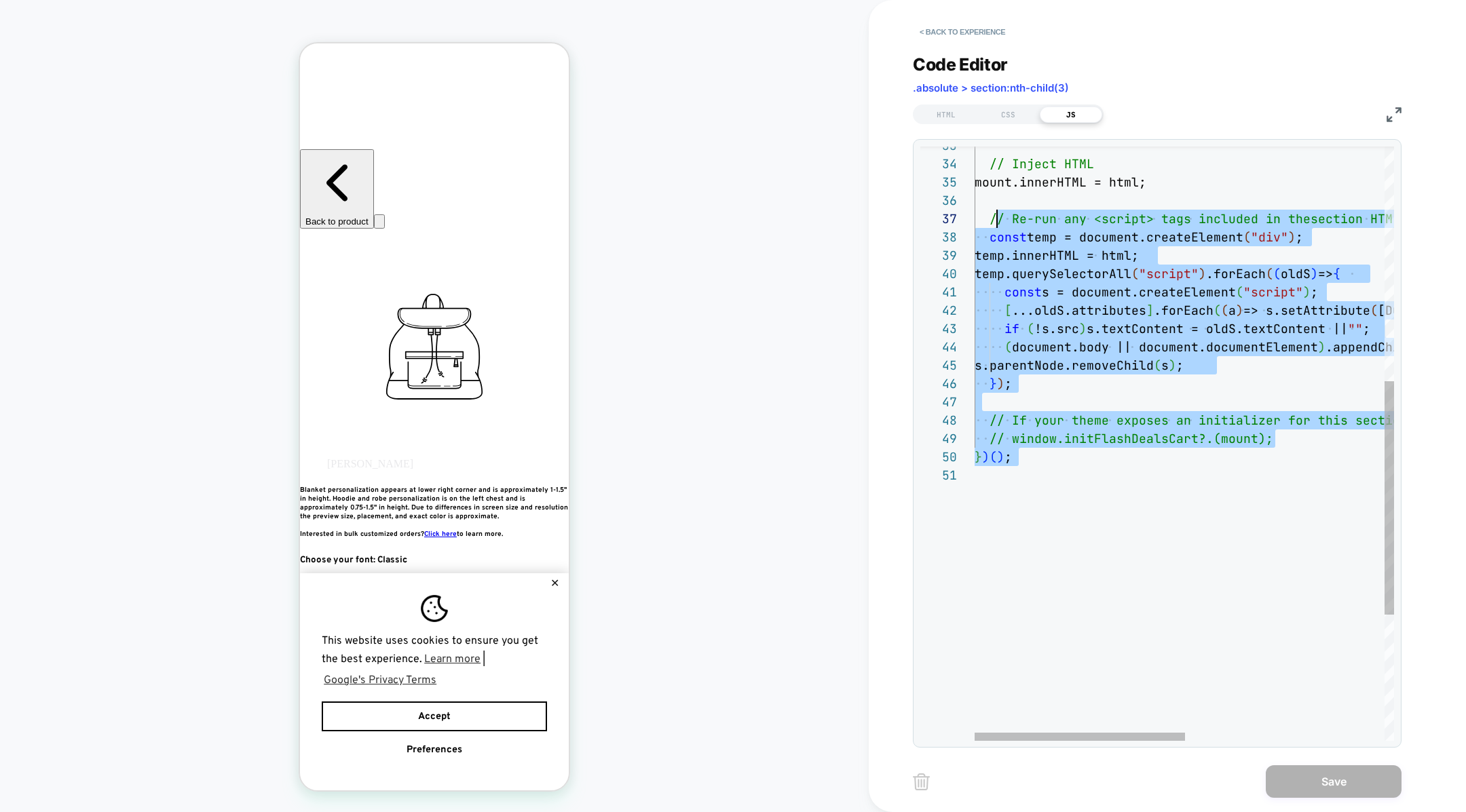
scroll to position [0, 0]
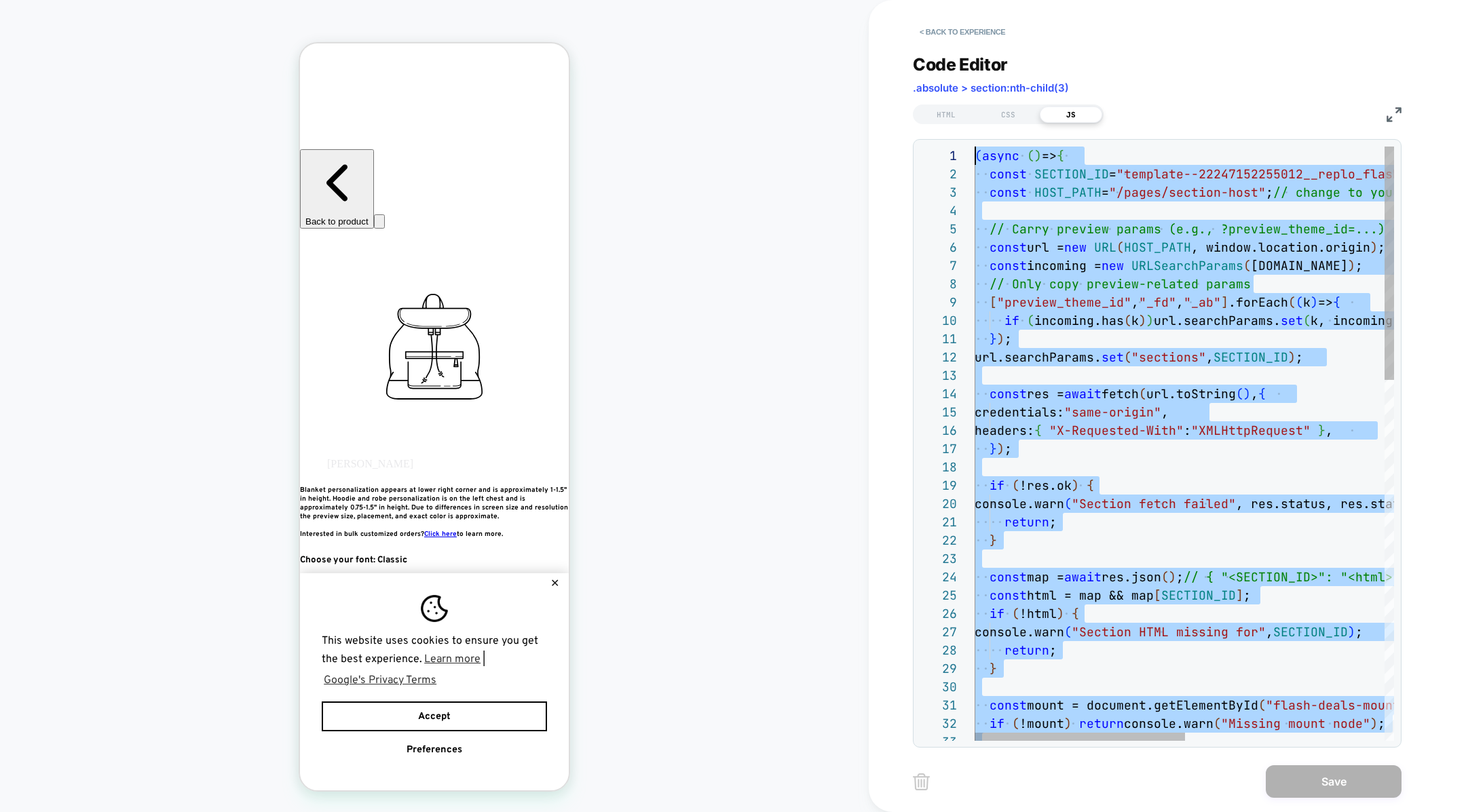
drag, startPoint x: 1104, startPoint y: 515, endPoint x: 930, endPoint y: -23, distance: 565.4
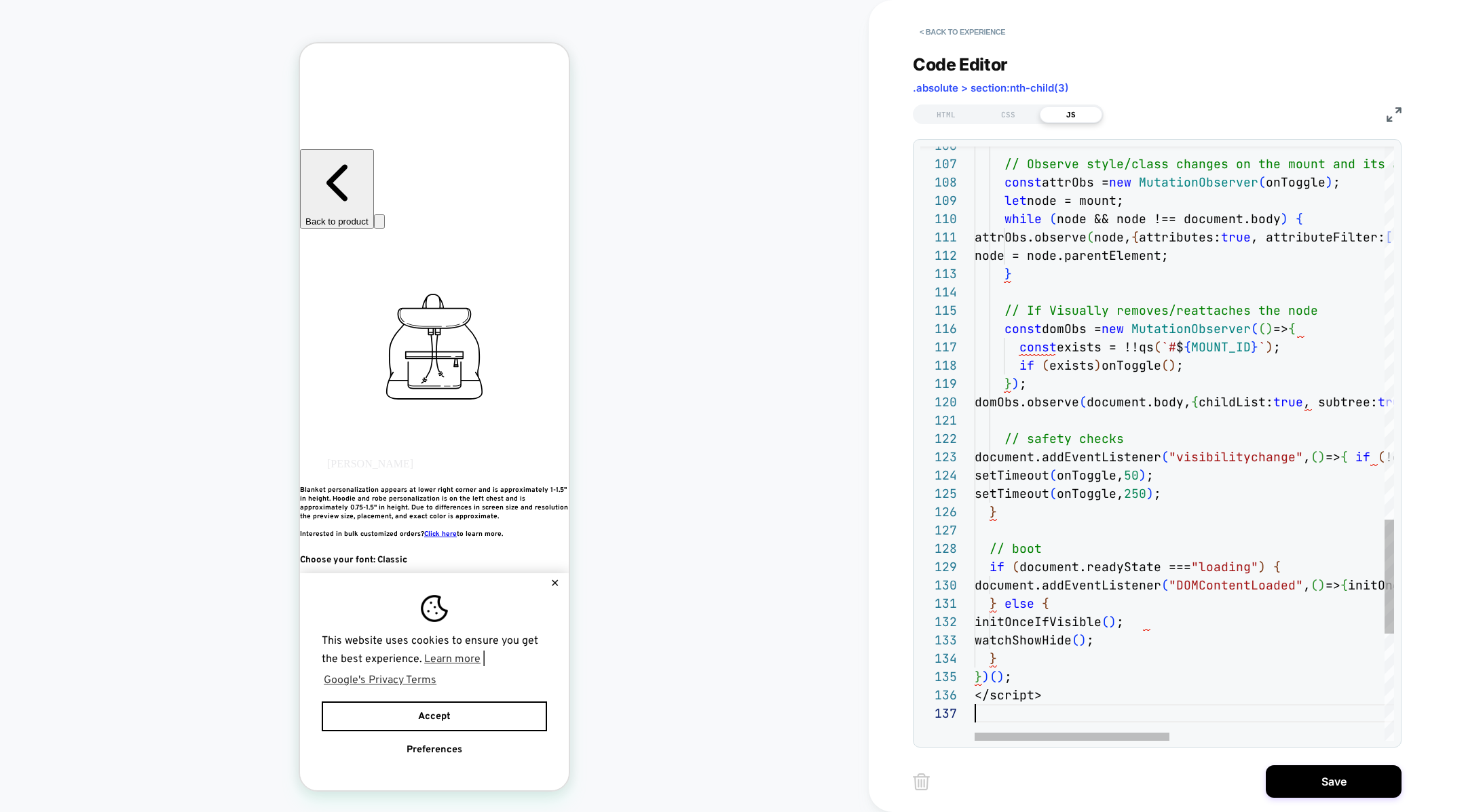
scroll to position [92, 0]
drag, startPoint x: 1048, startPoint y: 693, endPoint x: 925, endPoint y: 693, distance: 123.0
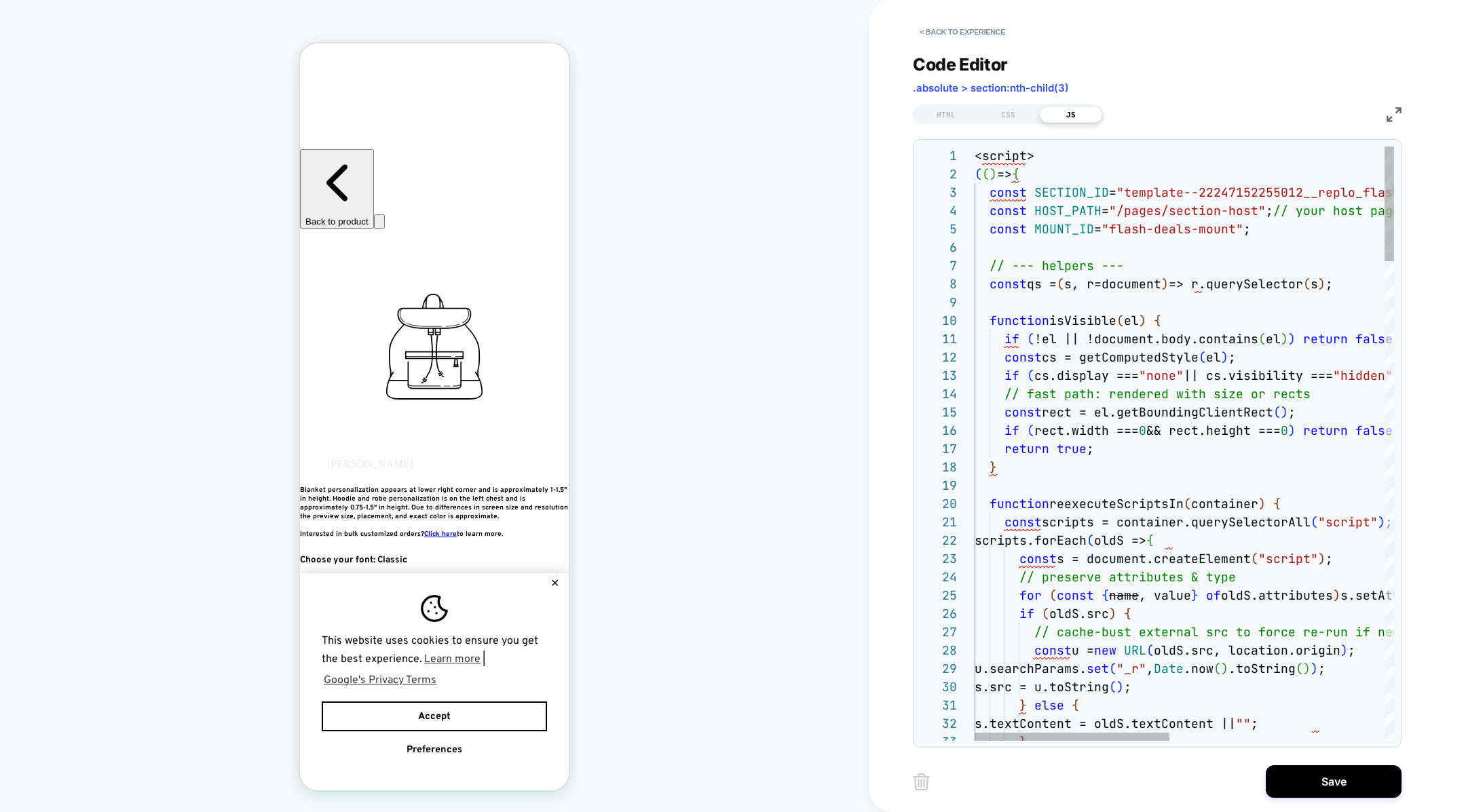
scroll to position [0, 44]
drag, startPoint x: 964, startPoint y: 160, endPoint x: 914, endPoint y: 160, distance: 50.0
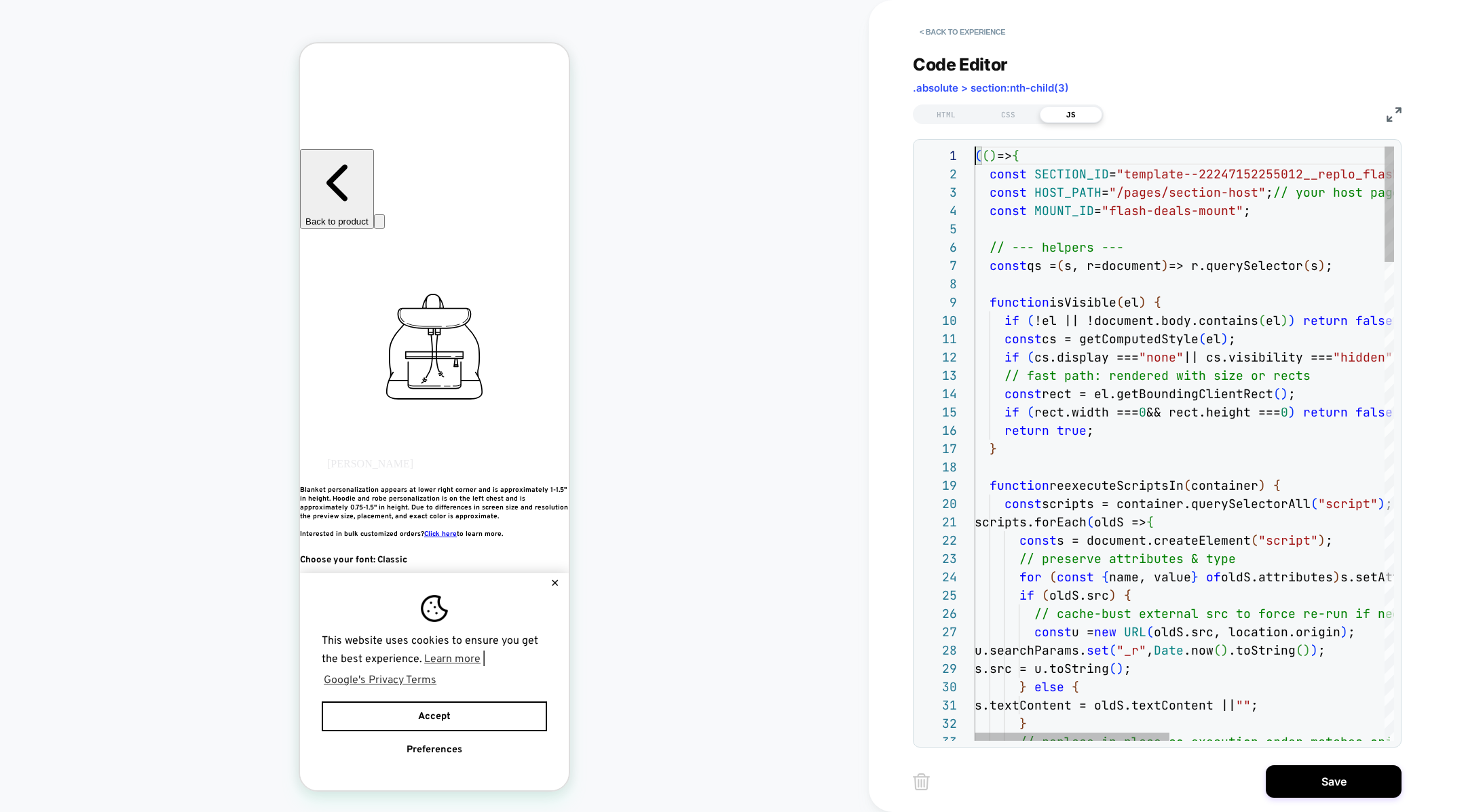
scroll to position [0, 0]
type textarea "**********"
click at [1325, 749] on div "< Back to experience Code Editor .absolute > section:nth-child(3) HTML CSS JS 3…" at bounding box center [1167, 406] width 509 height 812
click at [1323, 790] on button "Save" at bounding box center [1334, 781] width 136 height 32
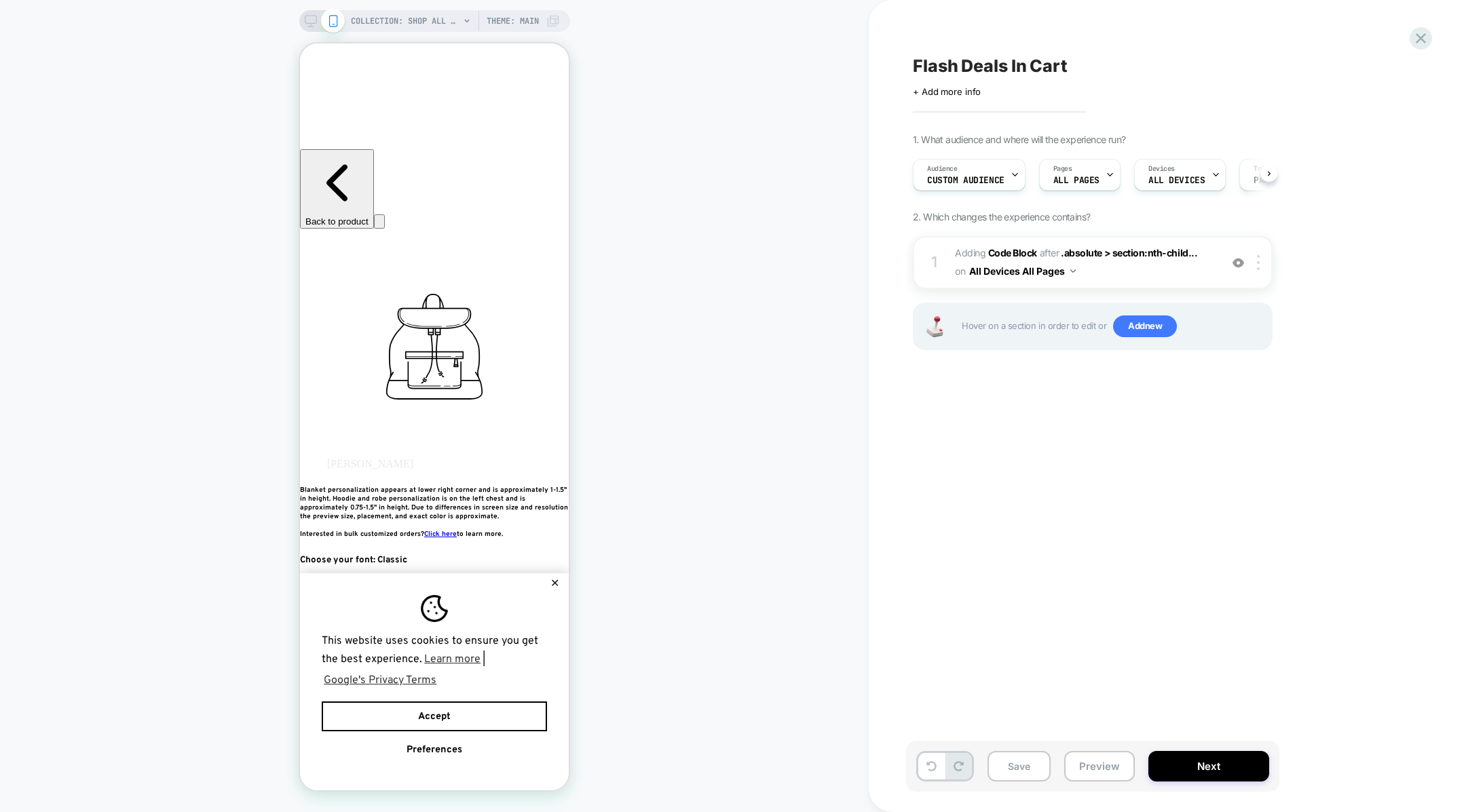
scroll to position [0, 1]
click at [1038, 767] on button "Save" at bounding box center [1019, 767] width 63 height 30
click at [1089, 769] on button "Preview" at bounding box center [1099, 767] width 70 height 30
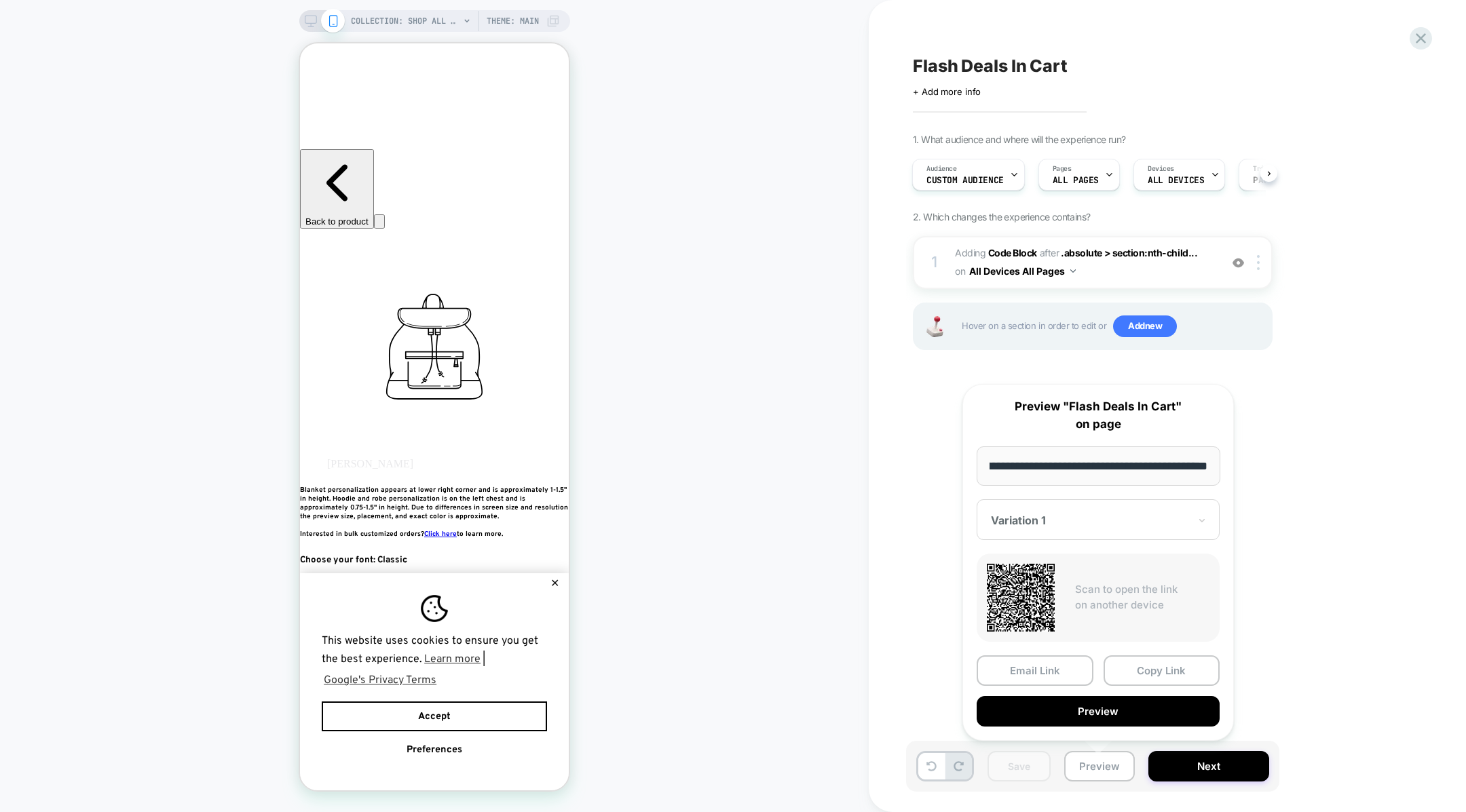
scroll to position [0, 0]
click at [1106, 648] on div "**********" at bounding box center [1098, 562] width 272 height 357
click at [1114, 656] on button "Copy Link" at bounding box center [1161, 671] width 117 height 30
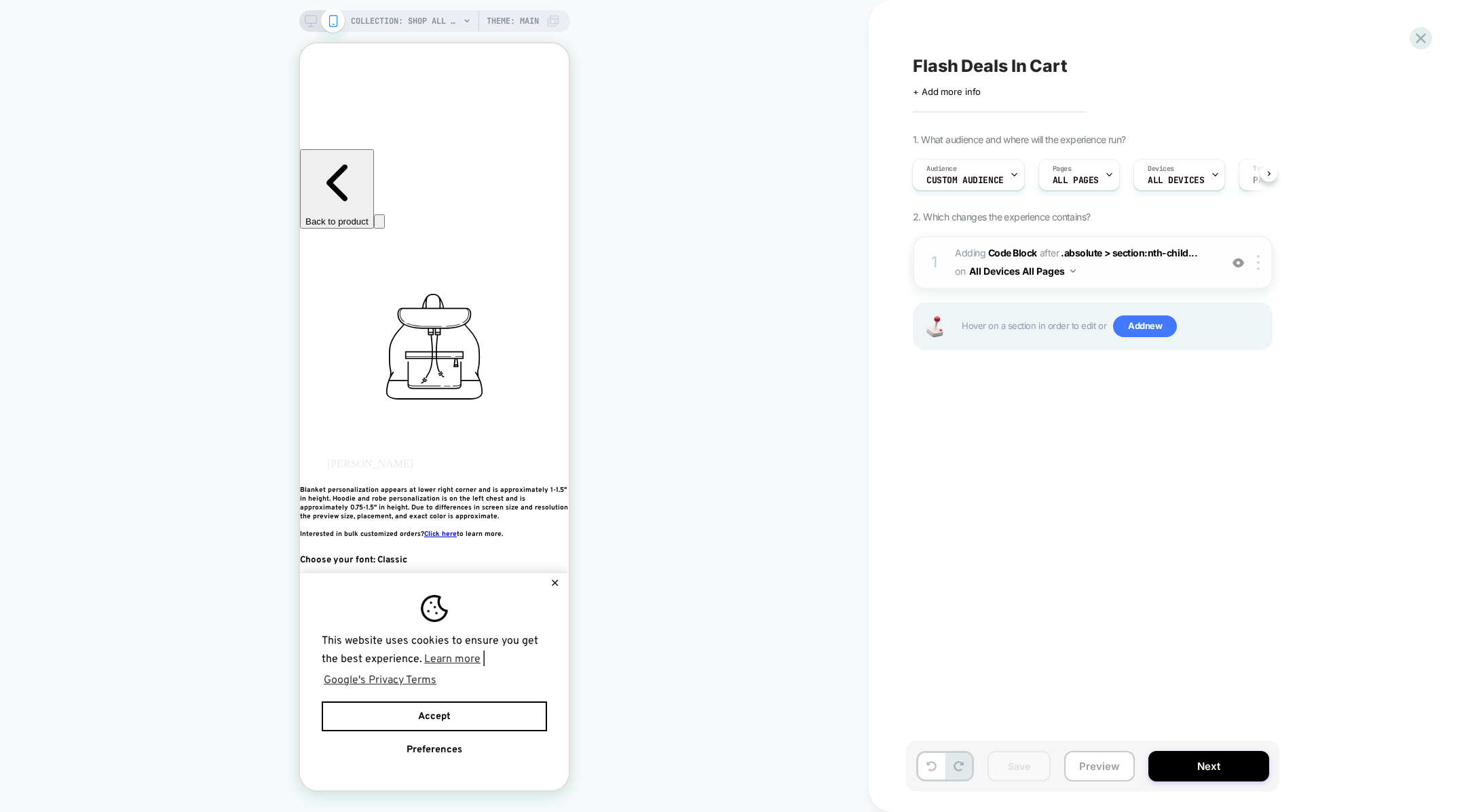
click at [947, 276] on div "1 Adding Code Block AFTER .absolute > section:nth-child... .absolute > section:…" at bounding box center [1093, 263] width 360 height 53
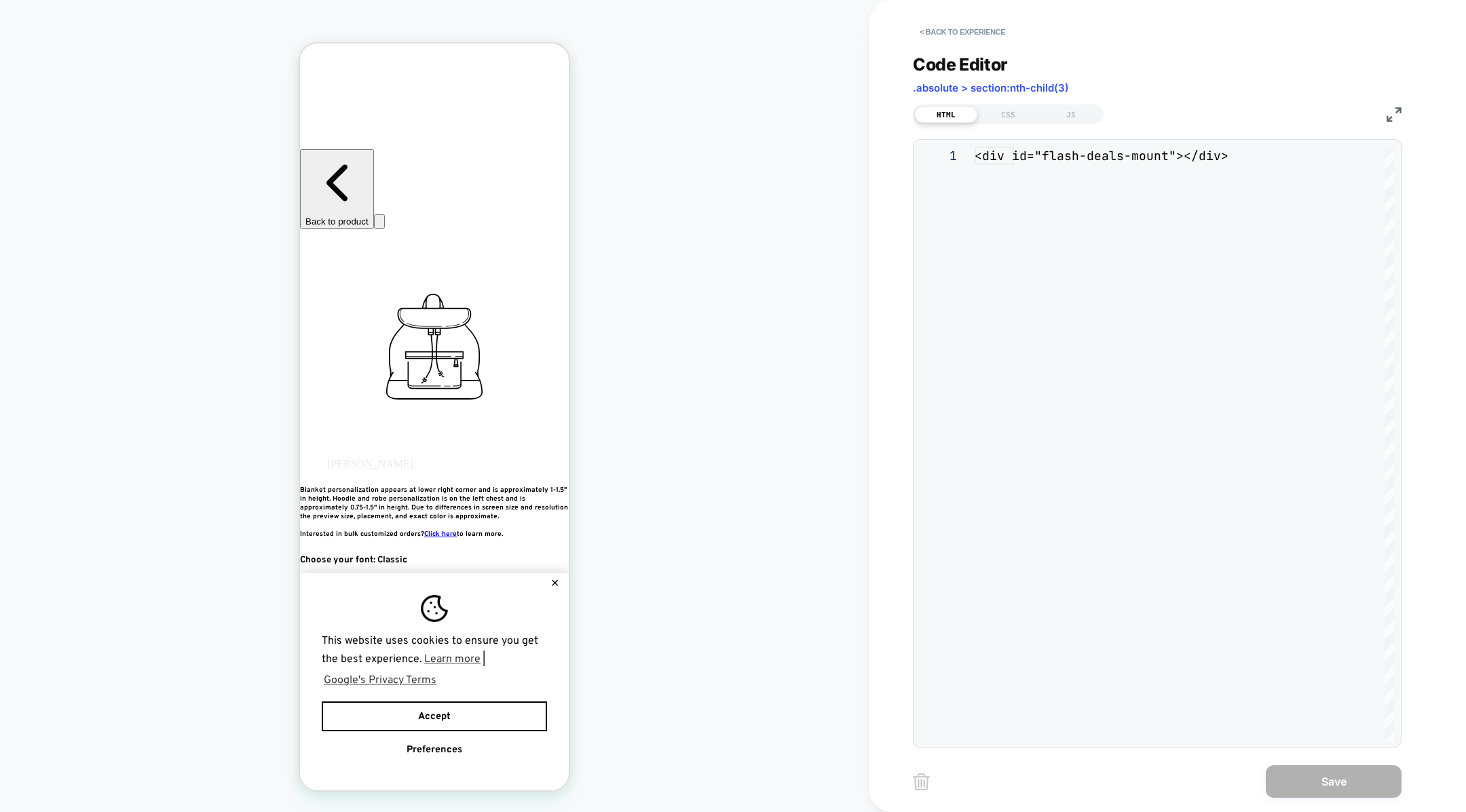
scroll to position [18, 0]
click at [1067, 111] on div "JS" at bounding box center [1071, 115] width 63 height 17
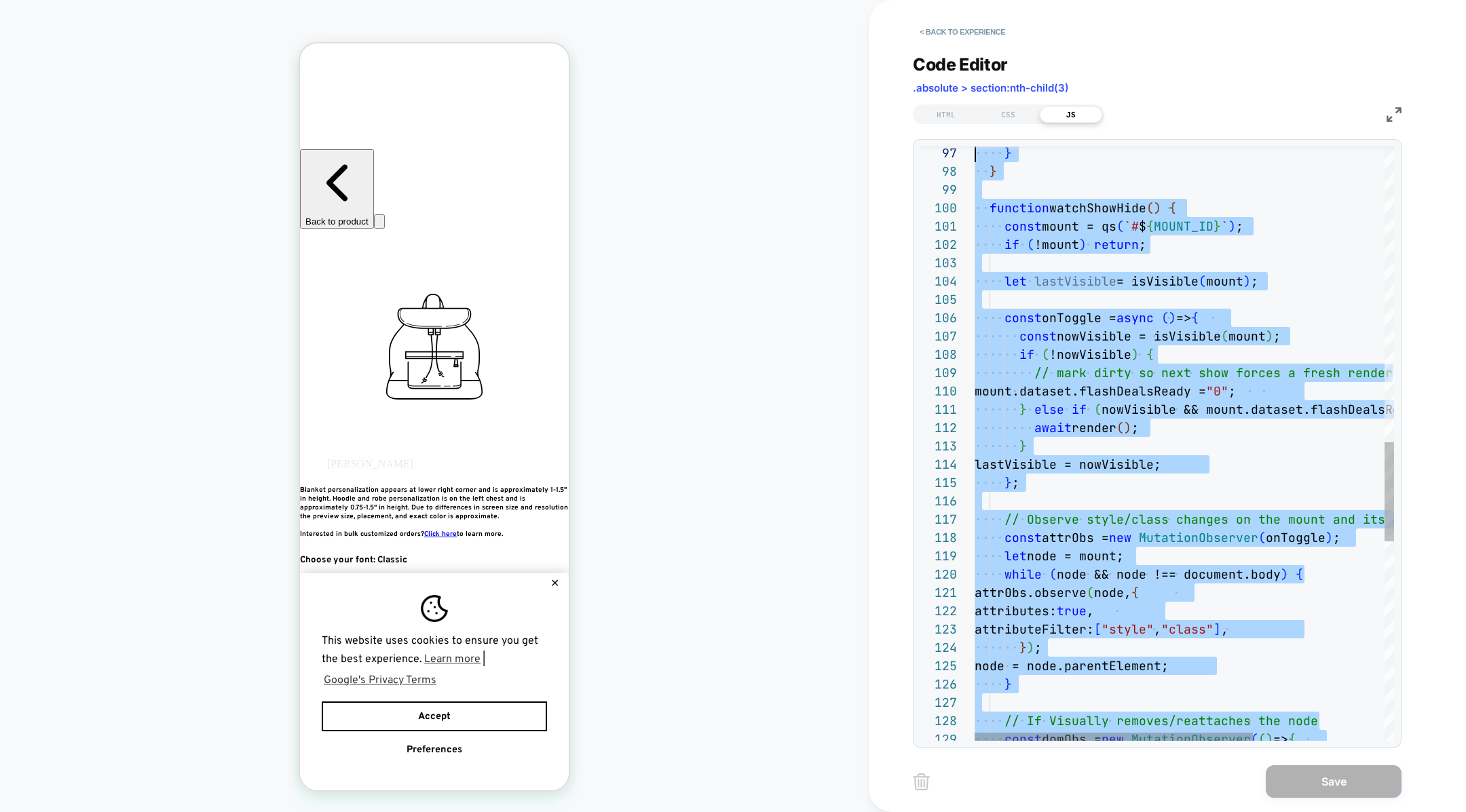
scroll to position [0, 0]
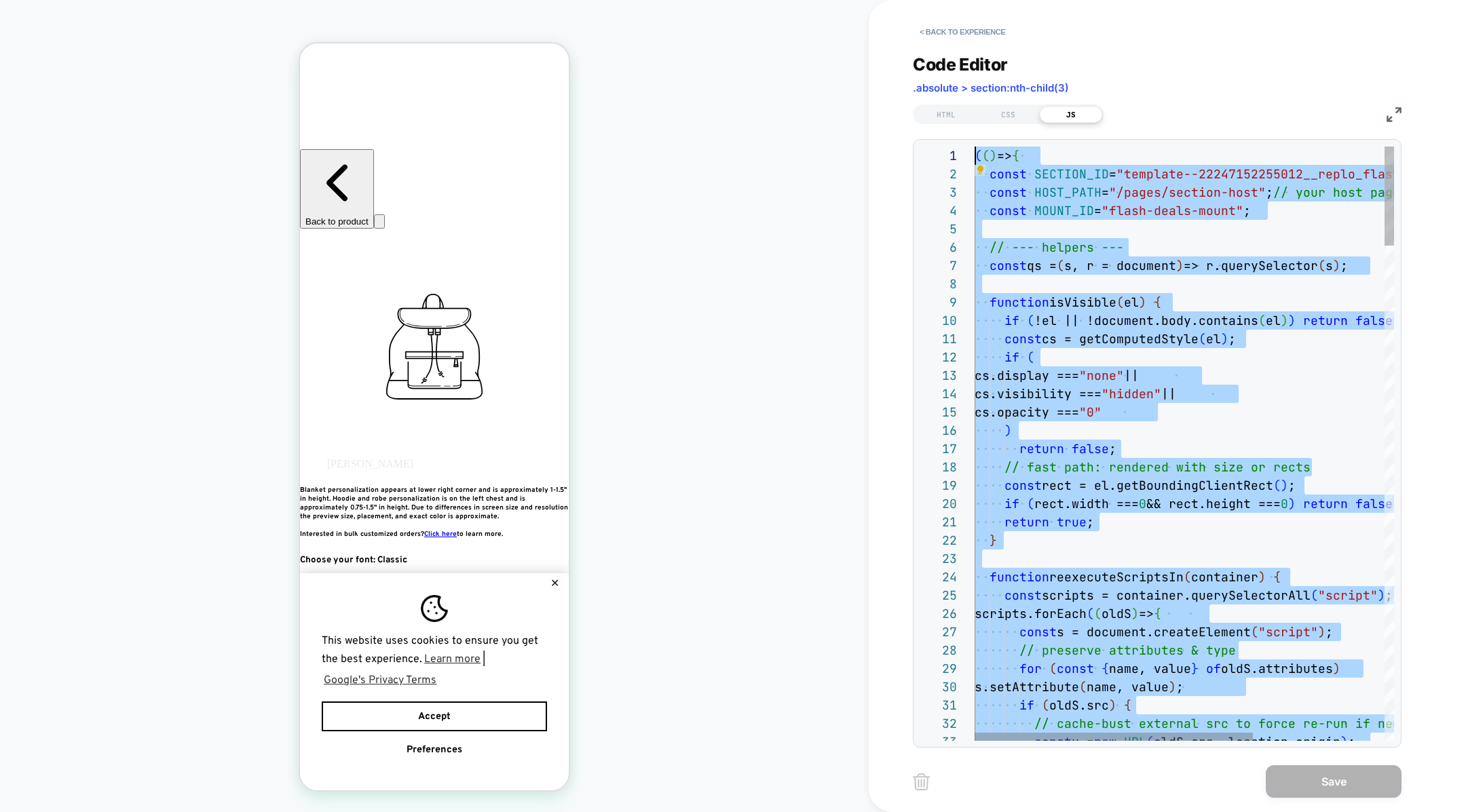
drag, startPoint x: 1154, startPoint y: 434, endPoint x: 1032, endPoint y: -135, distance: 581.9
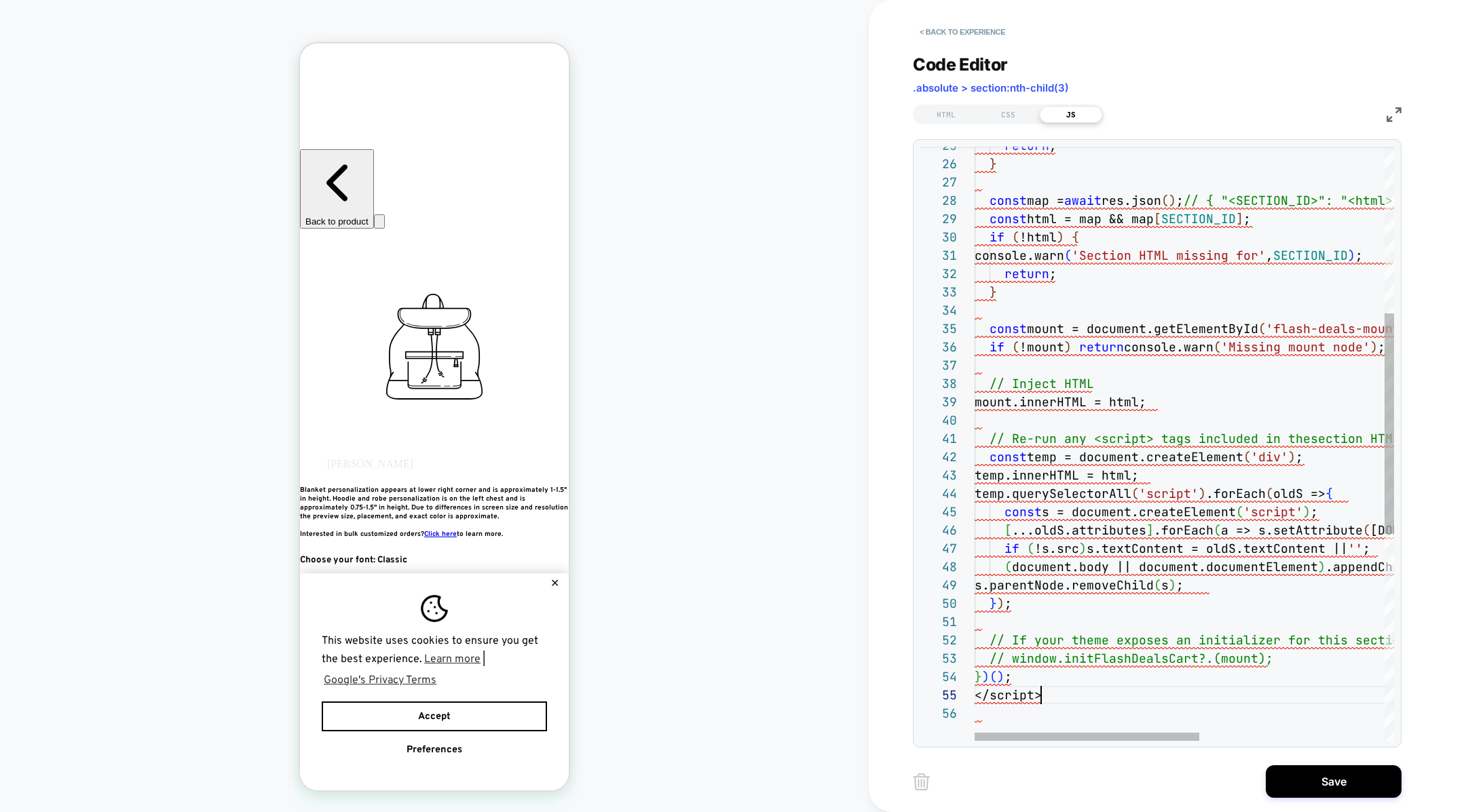
scroll to position [73, 0]
drag, startPoint x: 1054, startPoint y: 699, endPoint x: 920, endPoint y: 699, distance: 134.0
click at [974, 699] on div "const html = map && map [ SECTION_ID ] ; if ( !html ) { console.warn ( 'Section…" at bounding box center [1356, 498] width 764 height 1602
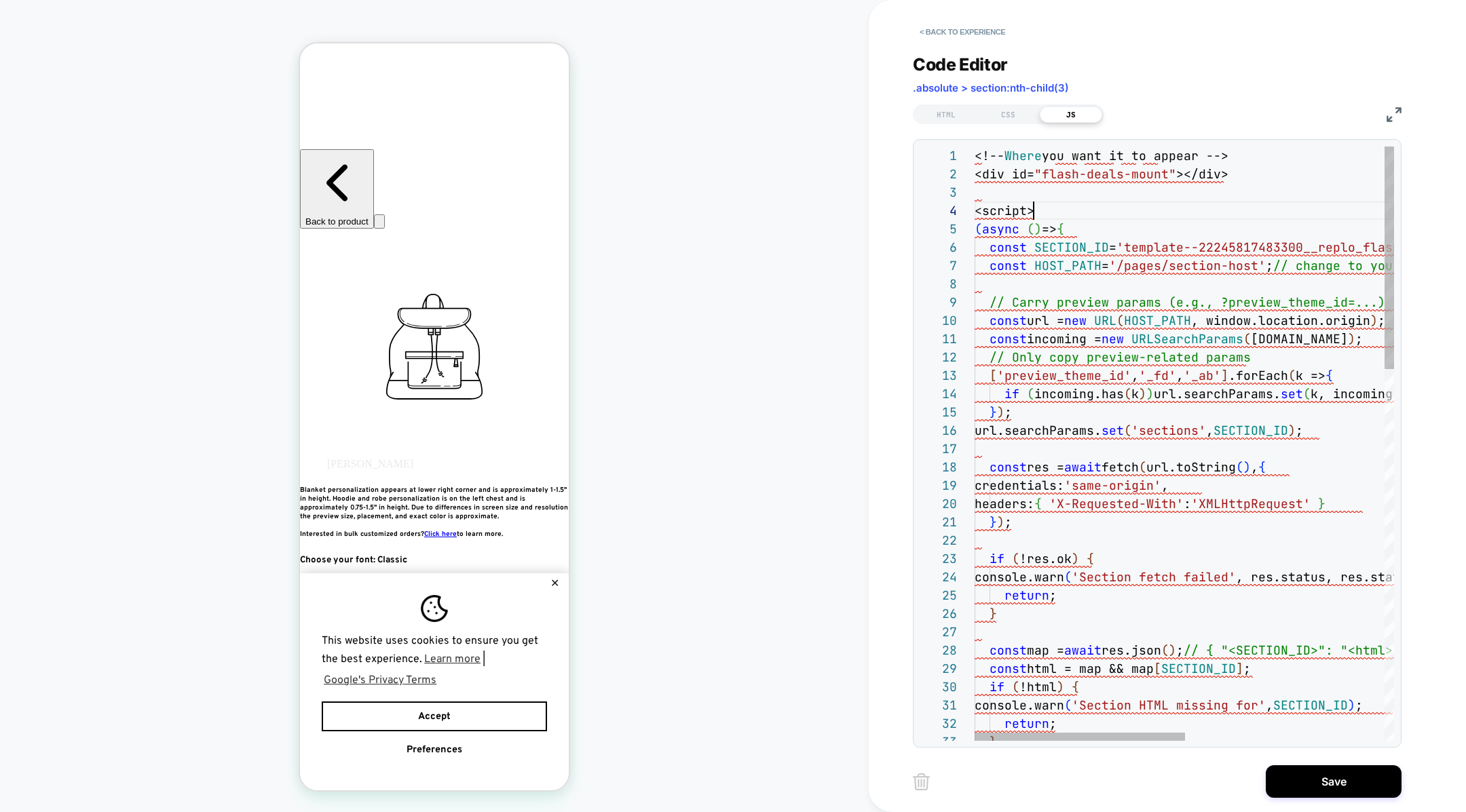
scroll to position [0, 0]
drag, startPoint x: 1035, startPoint y: 208, endPoint x: 921, endPoint y: 120, distance: 144.0
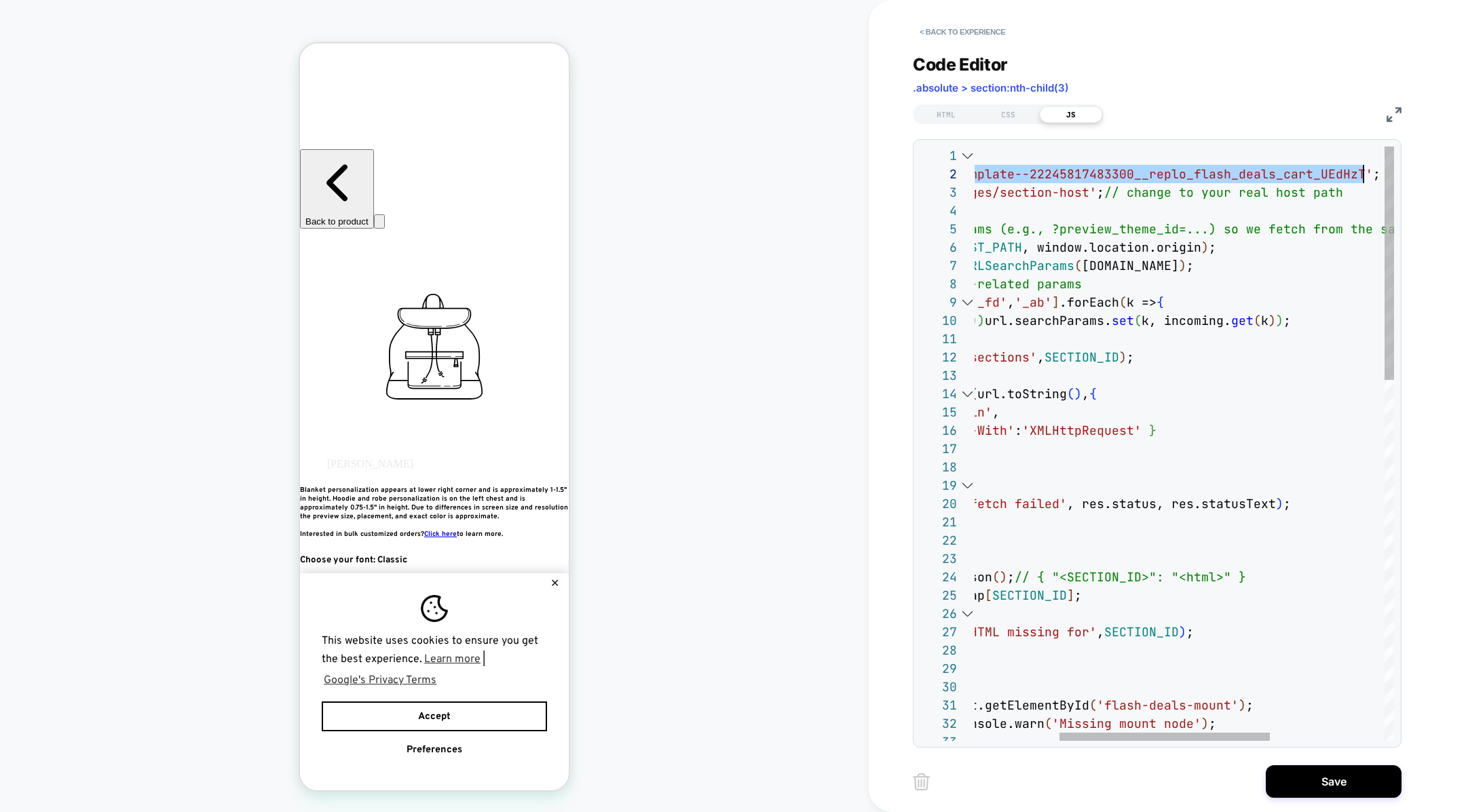
scroll to position [18, 564]
drag, startPoint x: 1136, startPoint y: 172, endPoint x: 1367, endPoint y: 171, distance: 231.0
type textarea "**********"
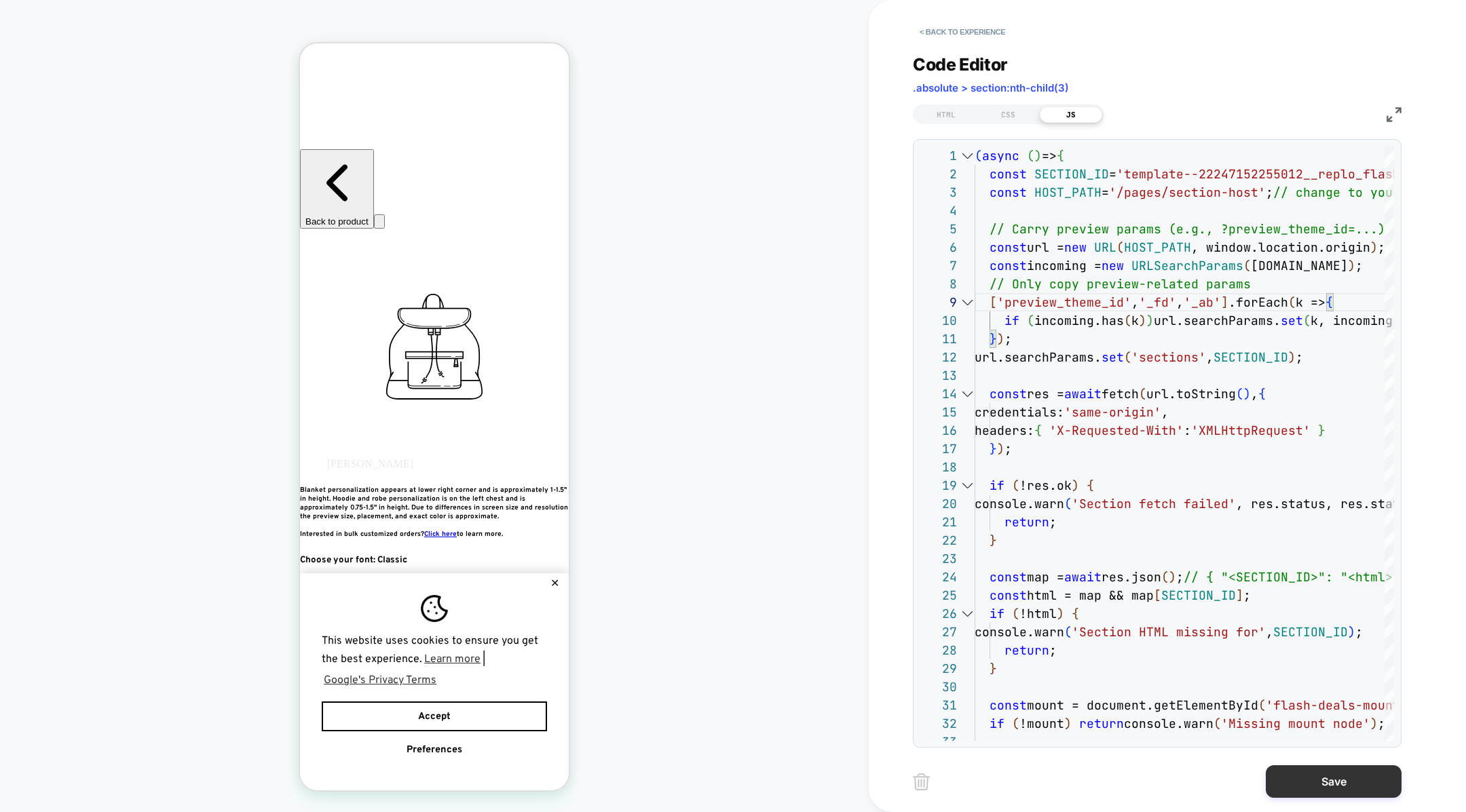
click at [1330, 775] on button "Save" at bounding box center [1334, 781] width 136 height 32
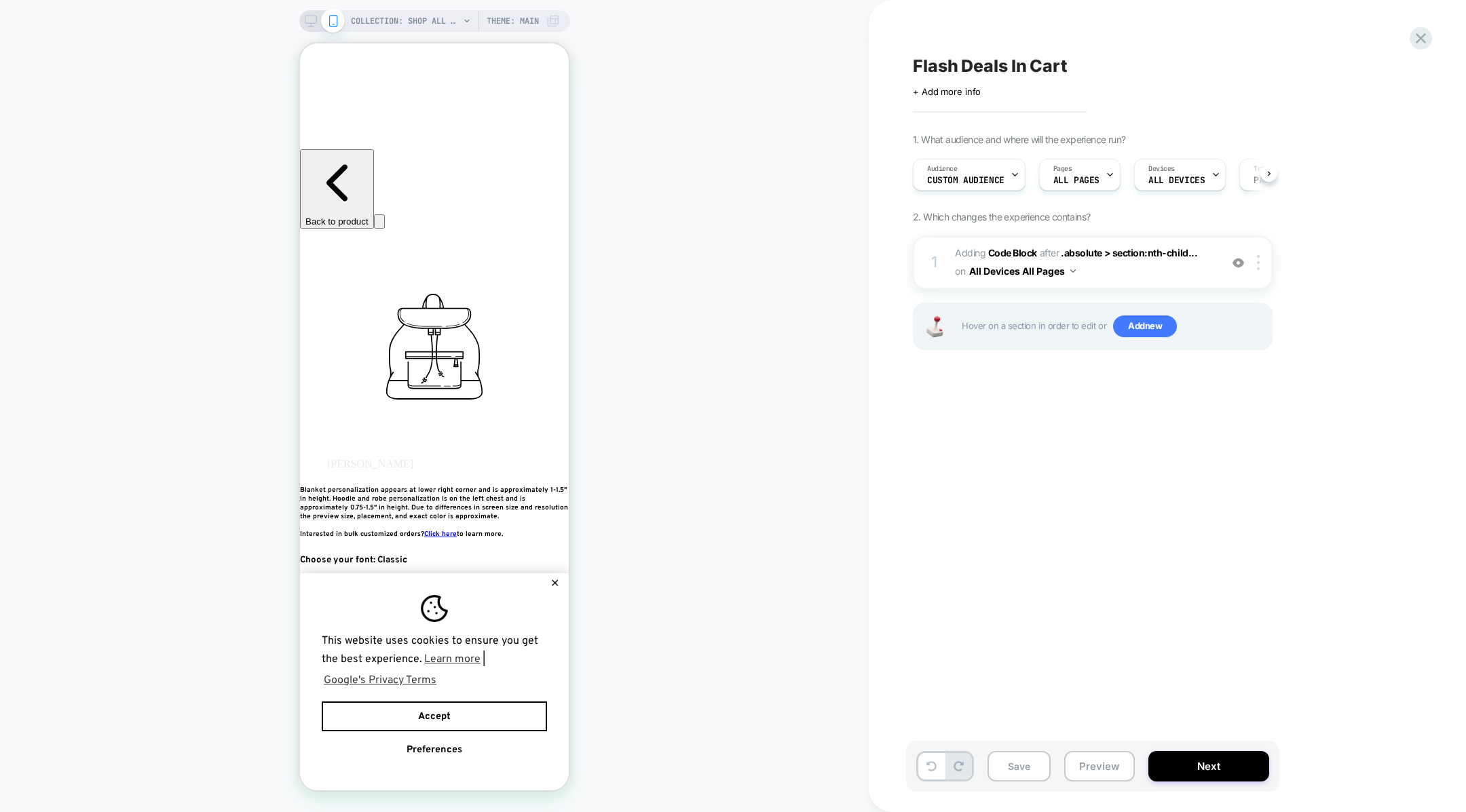
scroll to position [0, 1]
click at [1134, 263] on span "Adding Code Block AFTER .absolute > section:nth-child... .absolute > section:nt…" at bounding box center [1084, 262] width 259 height 37
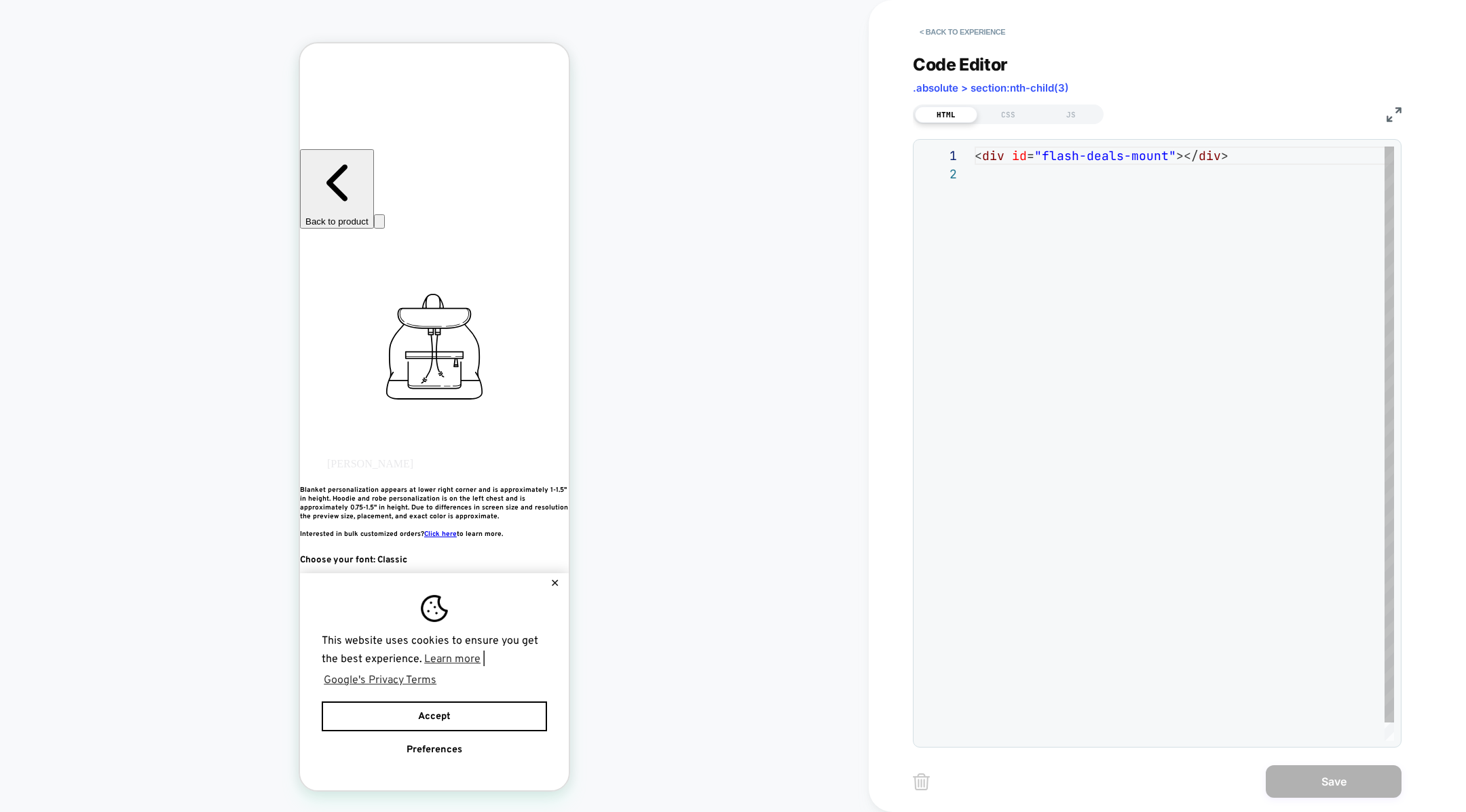
scroll to position [18, 0]
click at [1066, 114] on div "JS" at bounding box center [1071, 115] width 63 height 17
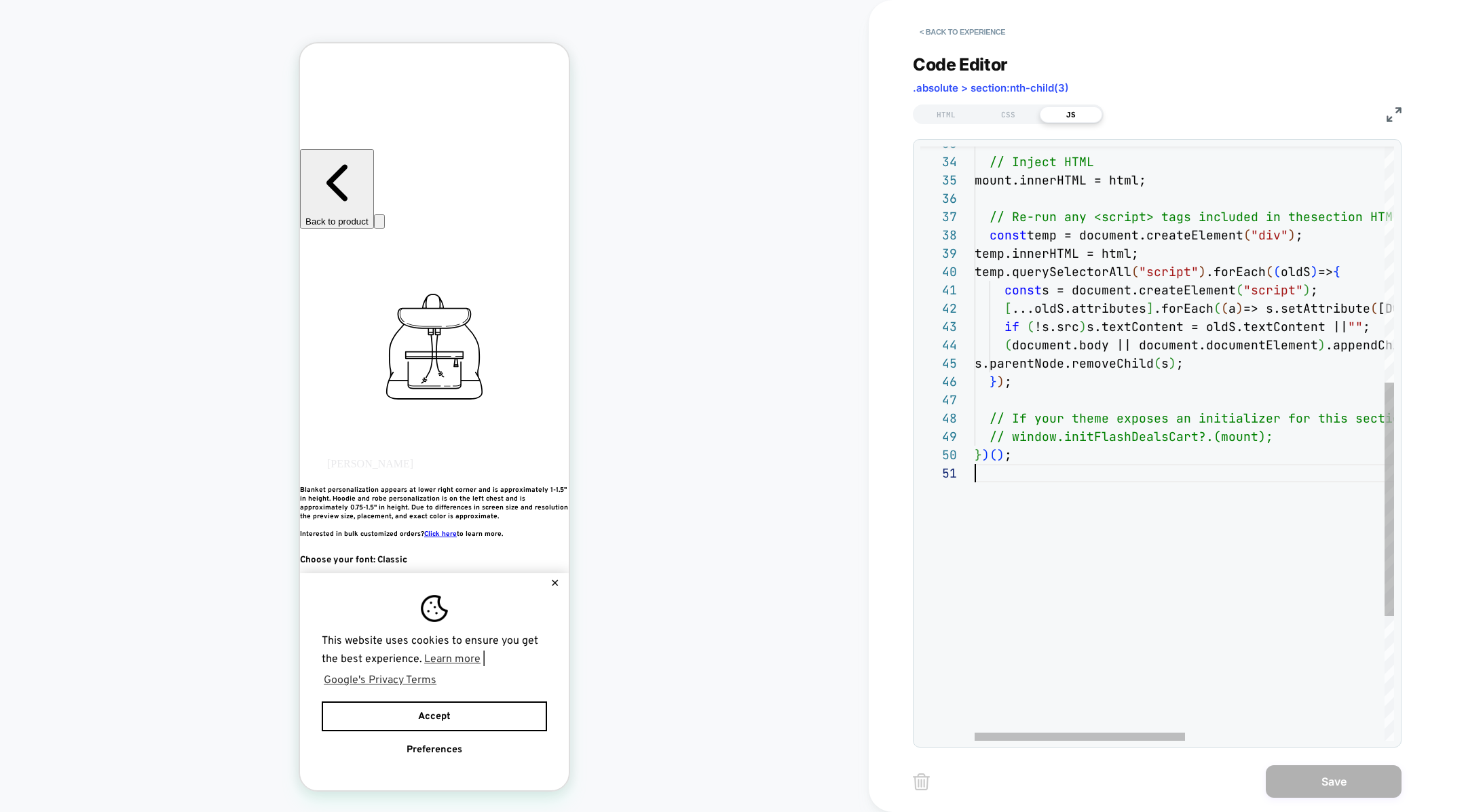
scroll to position [165, 0]
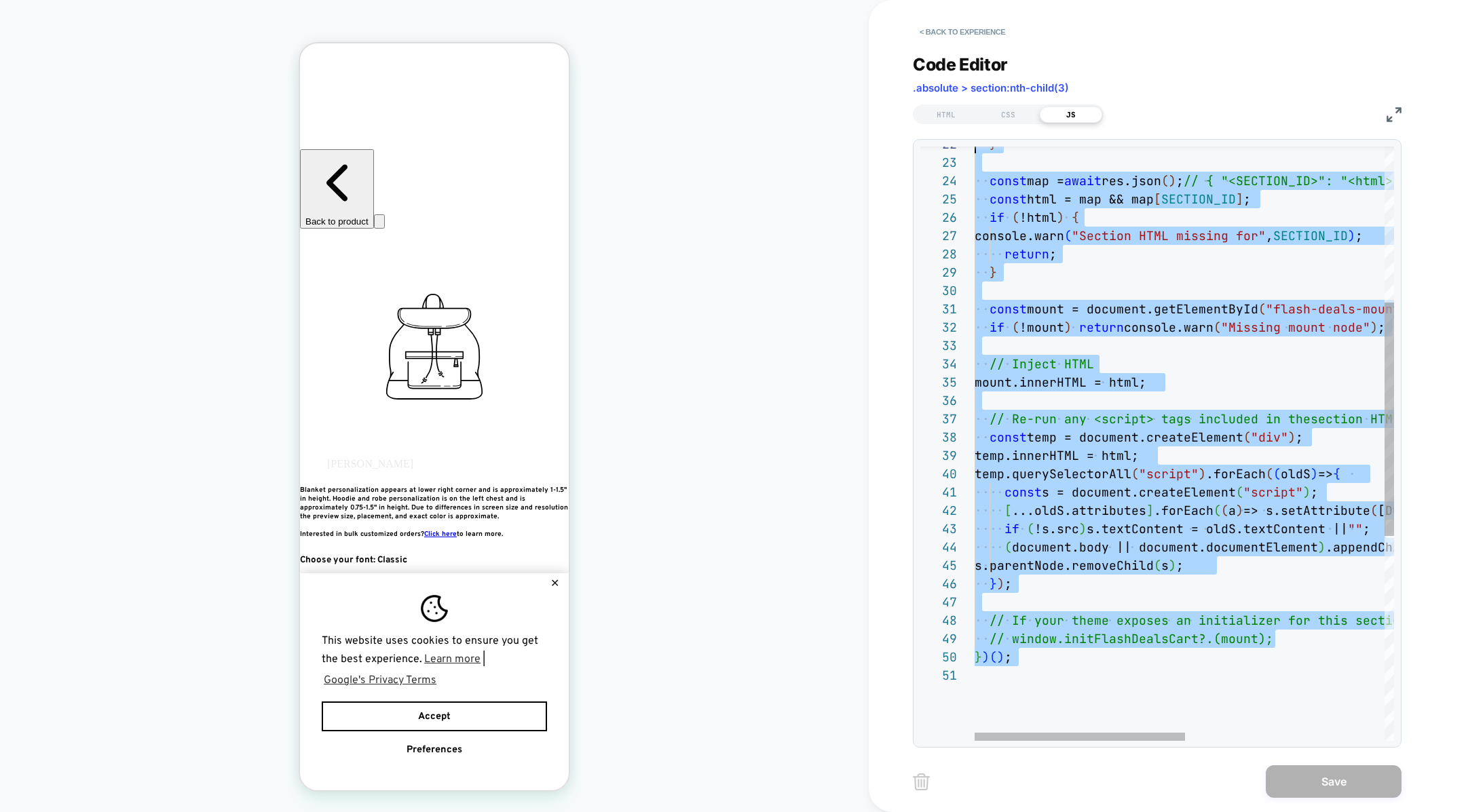
type textarea "**********"
drag, startPoint x: 1105, startPoint y: 486, endPoint x: 848, endPoint y: -135, distance: 672.1
click at [974, 0] on div "} ) ( ) ; // window.initFlashDealsCart?.(mount); // If your theme exposes an in…" at bounding box center [1382, 505] width 816 height 1510
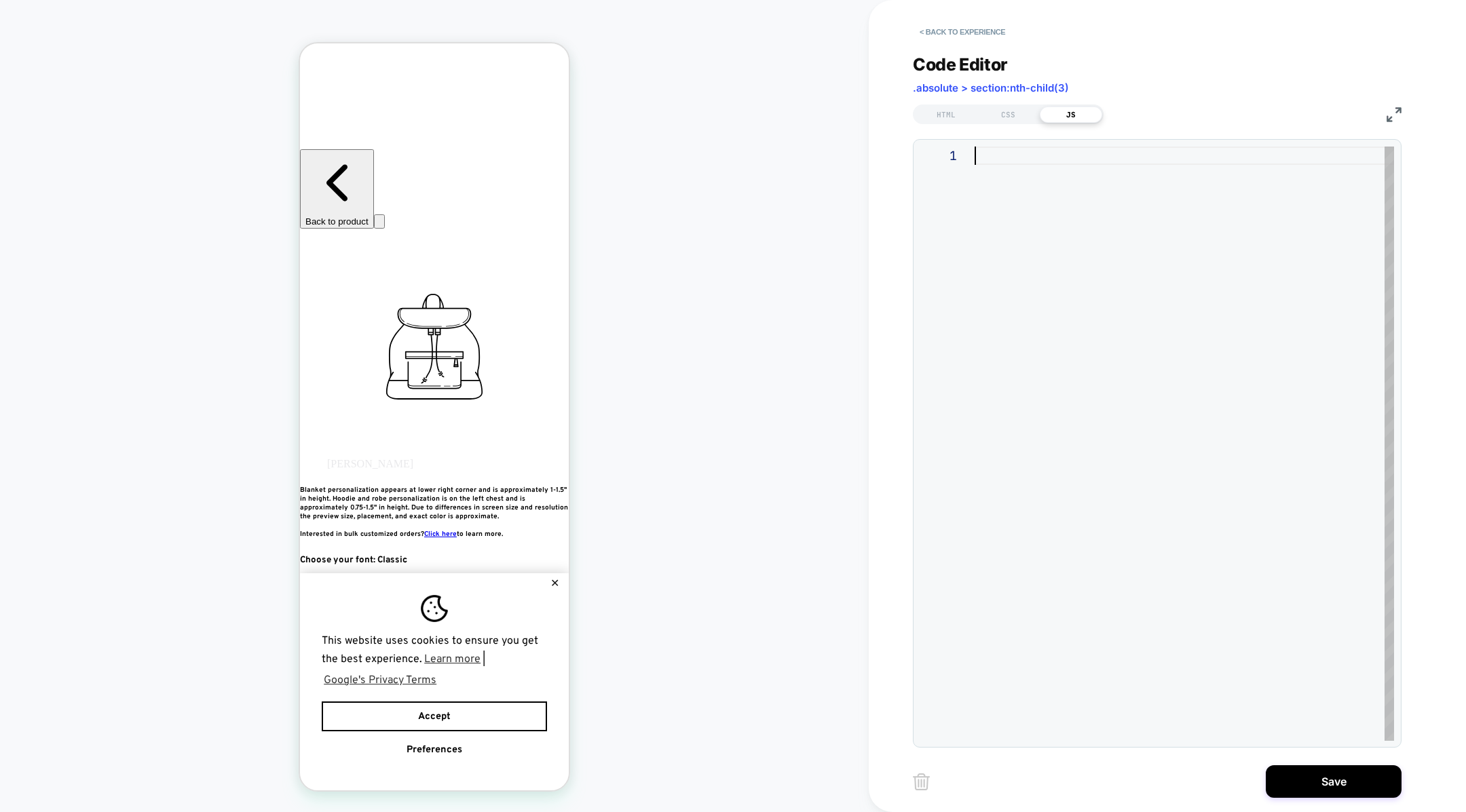
type textarea "*********"
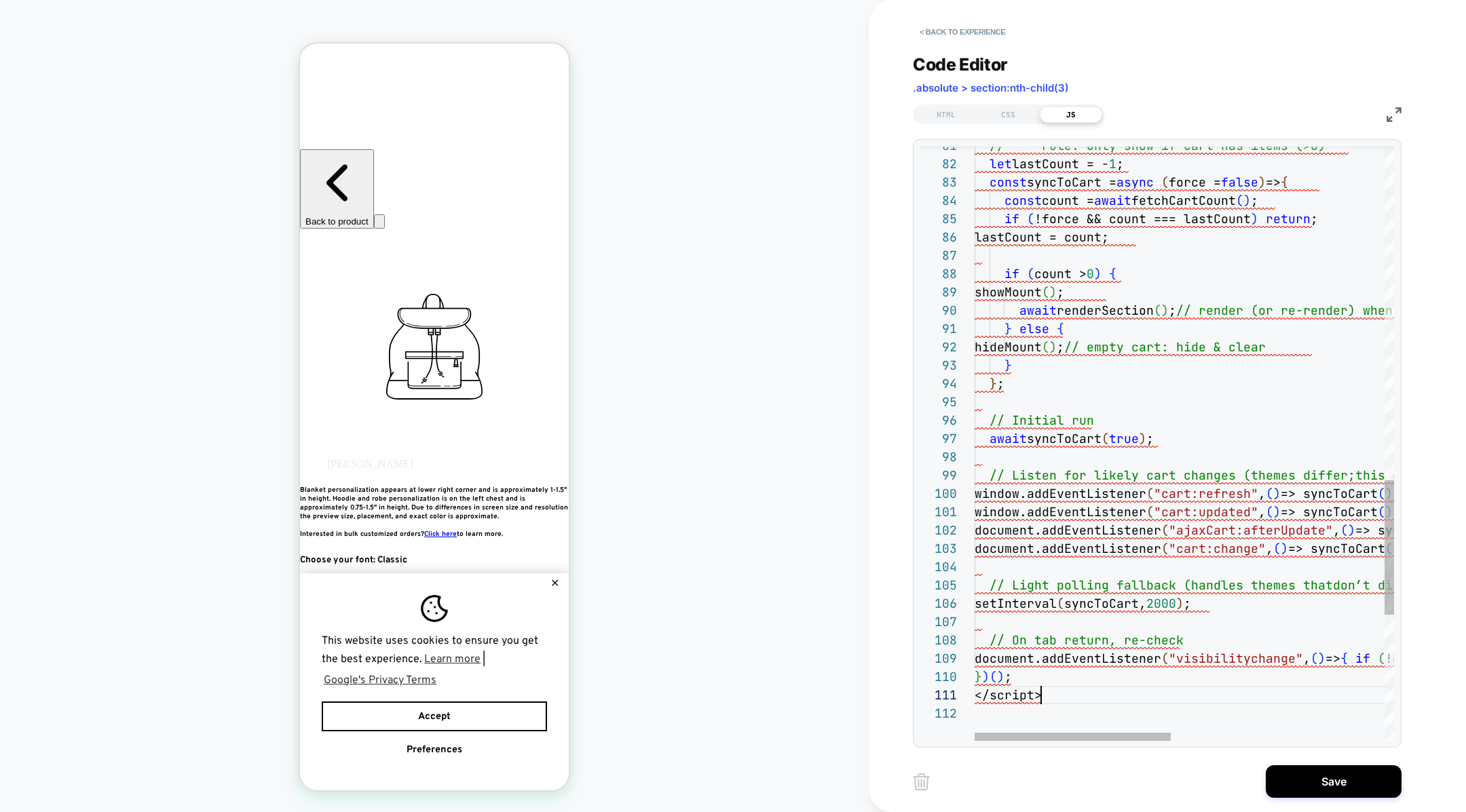
scroll to position [0, 14]
drag, startPoint x: 1068, startPoint y: 702, endPoint x: 974, endPoint y: 701, distance: 94.0
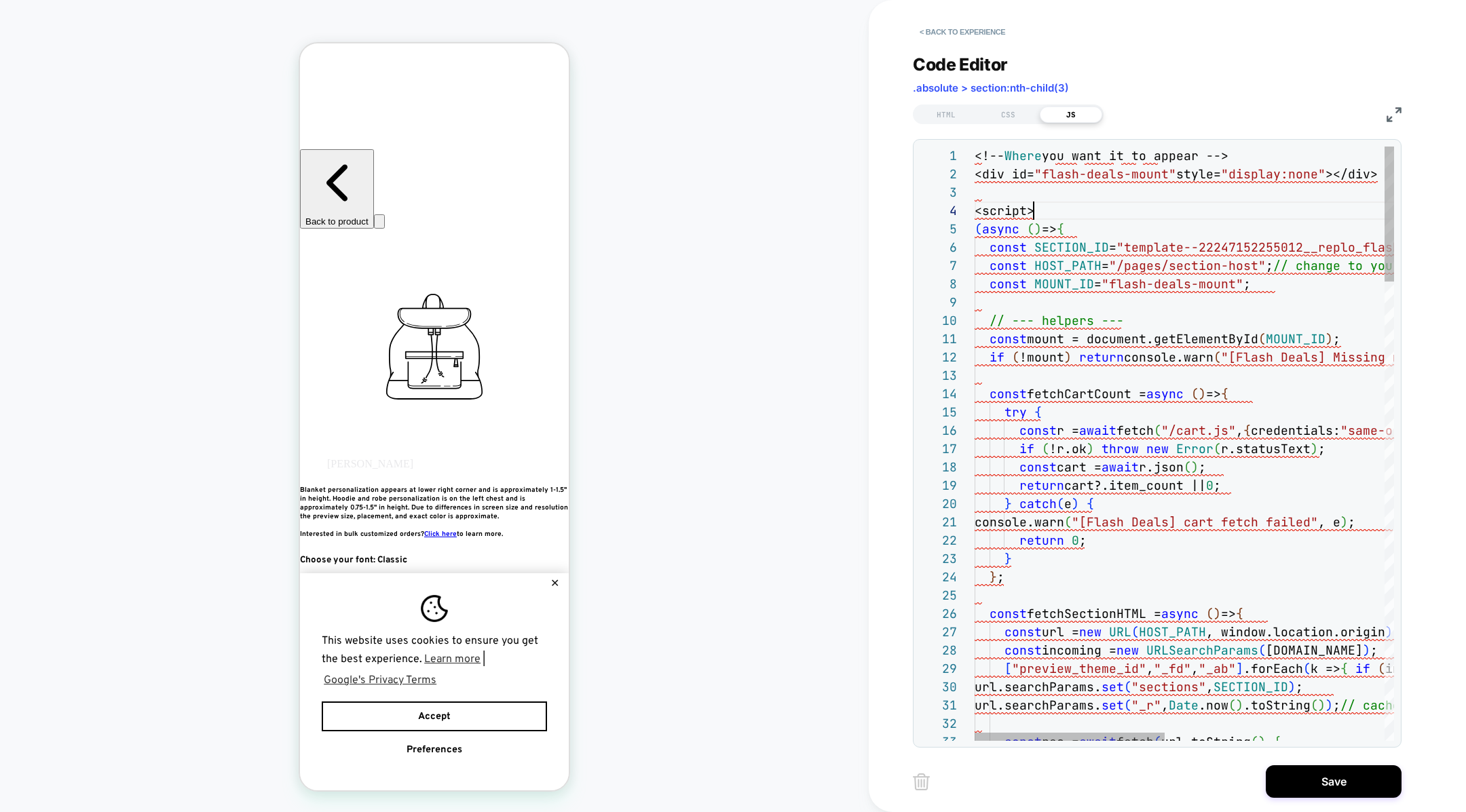
scroll to position [0, 0]
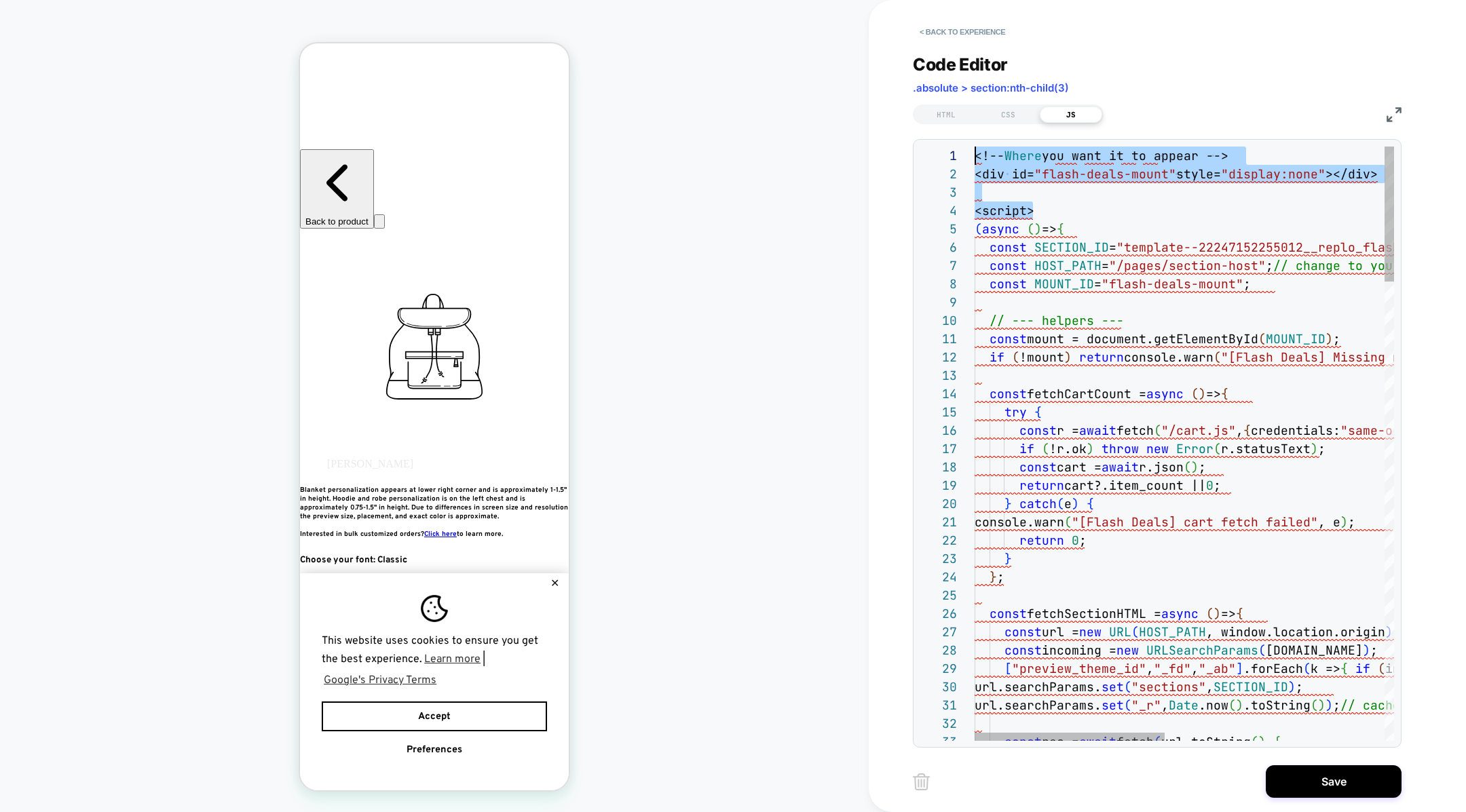
drag, startPoint x: 1034, startPoint y: 211, endPoint x: 942, endPoint y: 139, distance: 116.8
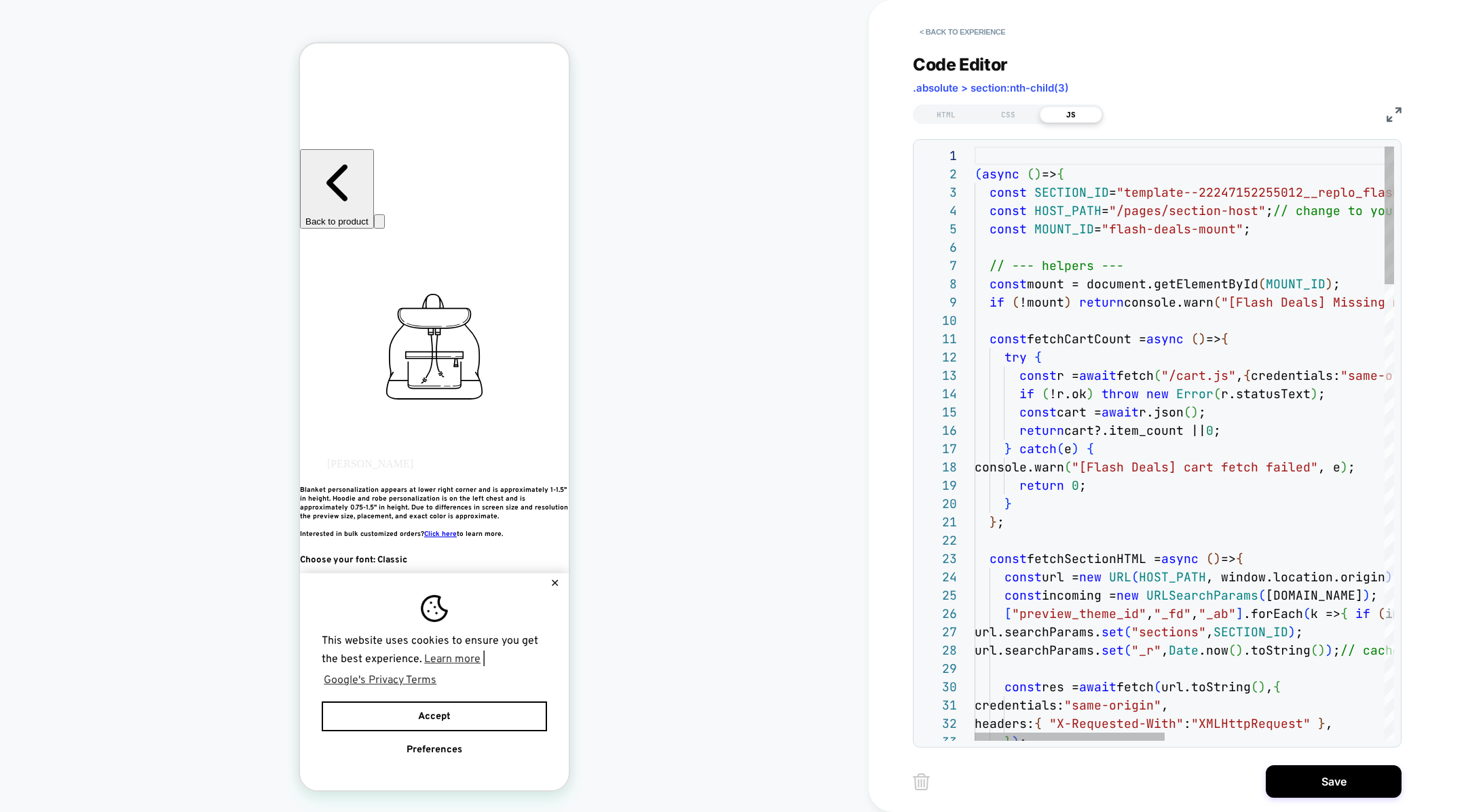
type textarea "**********"
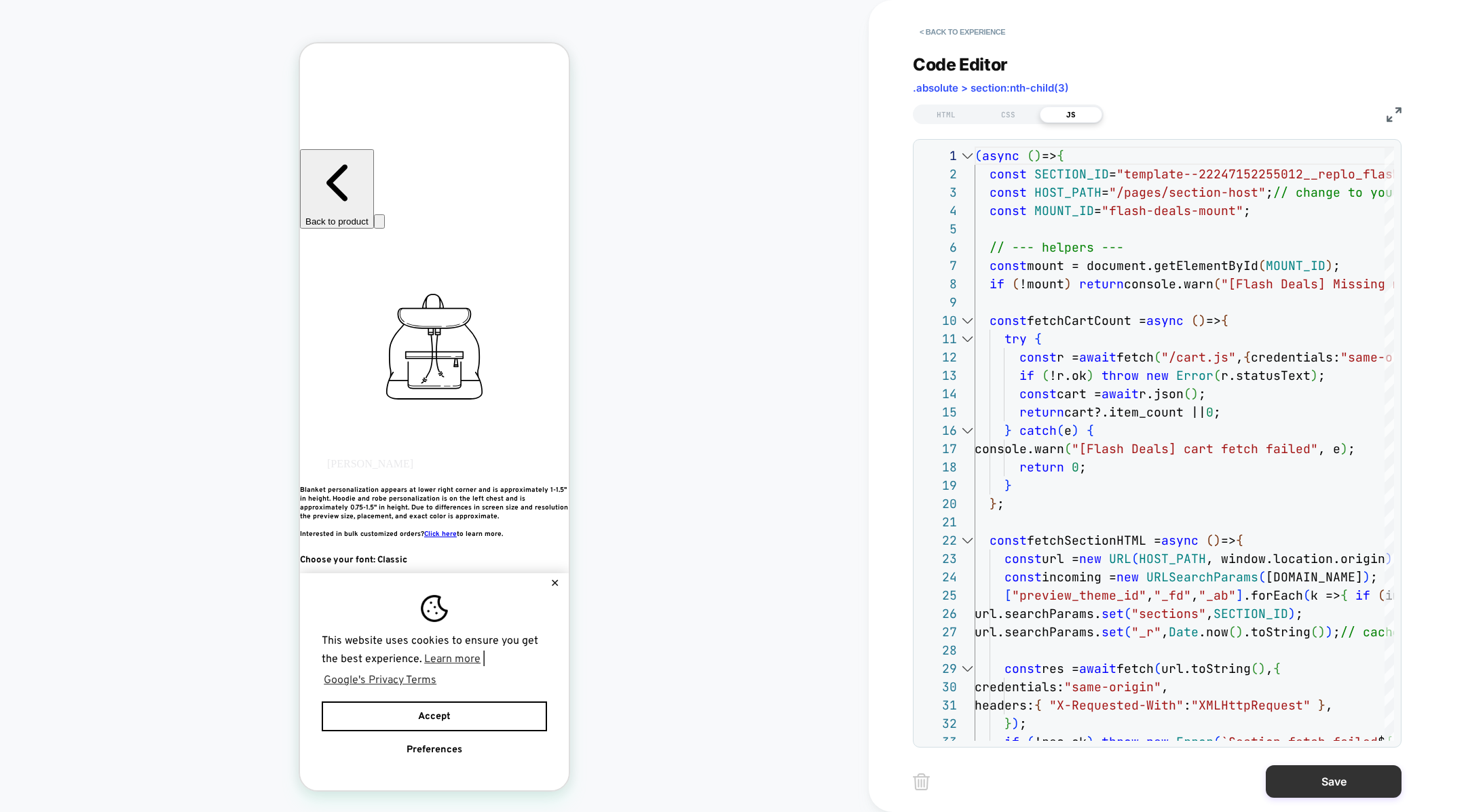
click at [1292, 767] on button "Save" at bounding box center [1334, 781] width 136 height 32
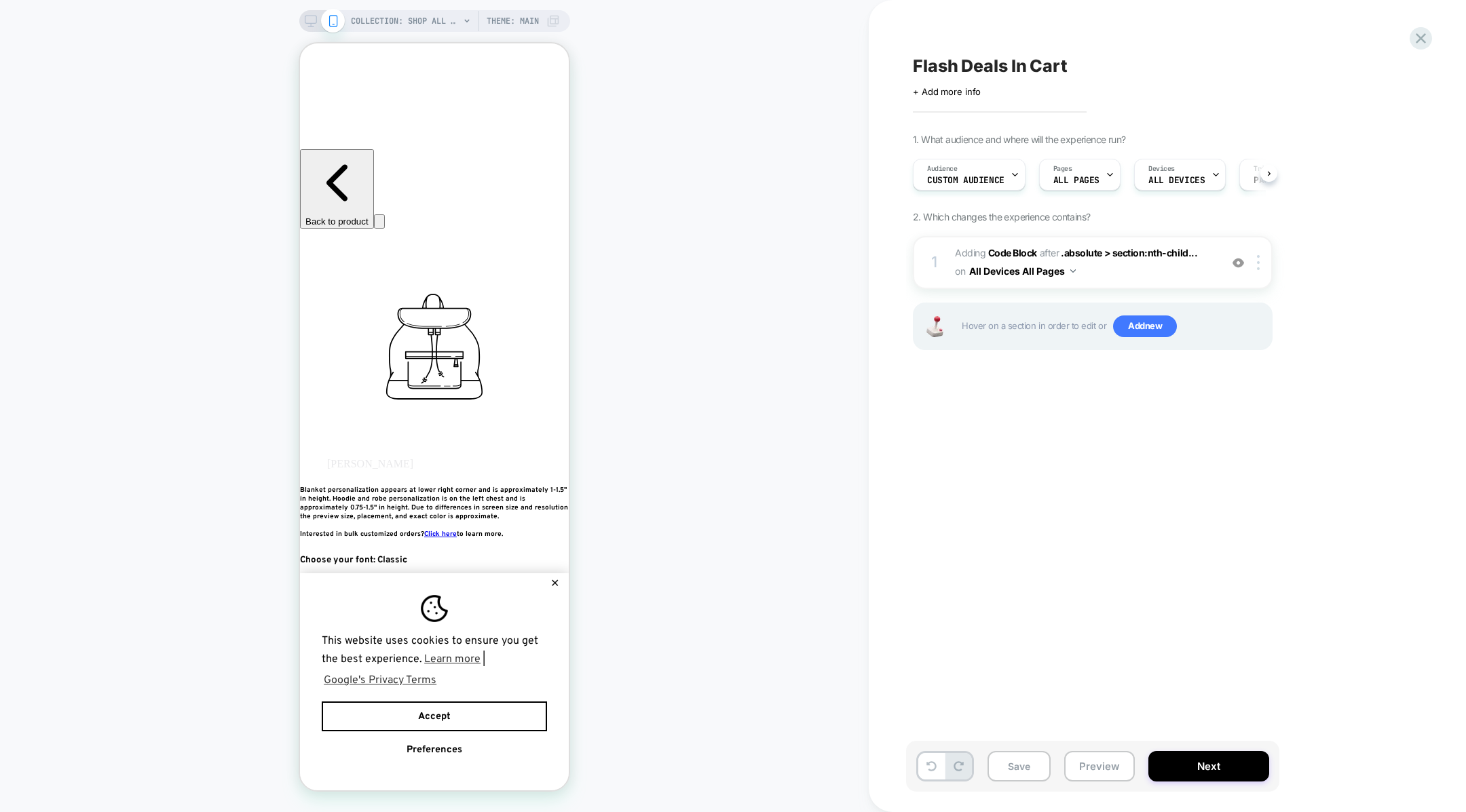
scroll to position [0, 1]
click at [983, 186] on div "Audience Custom Audience" at bounding box center [965, 174] width 105 height 30
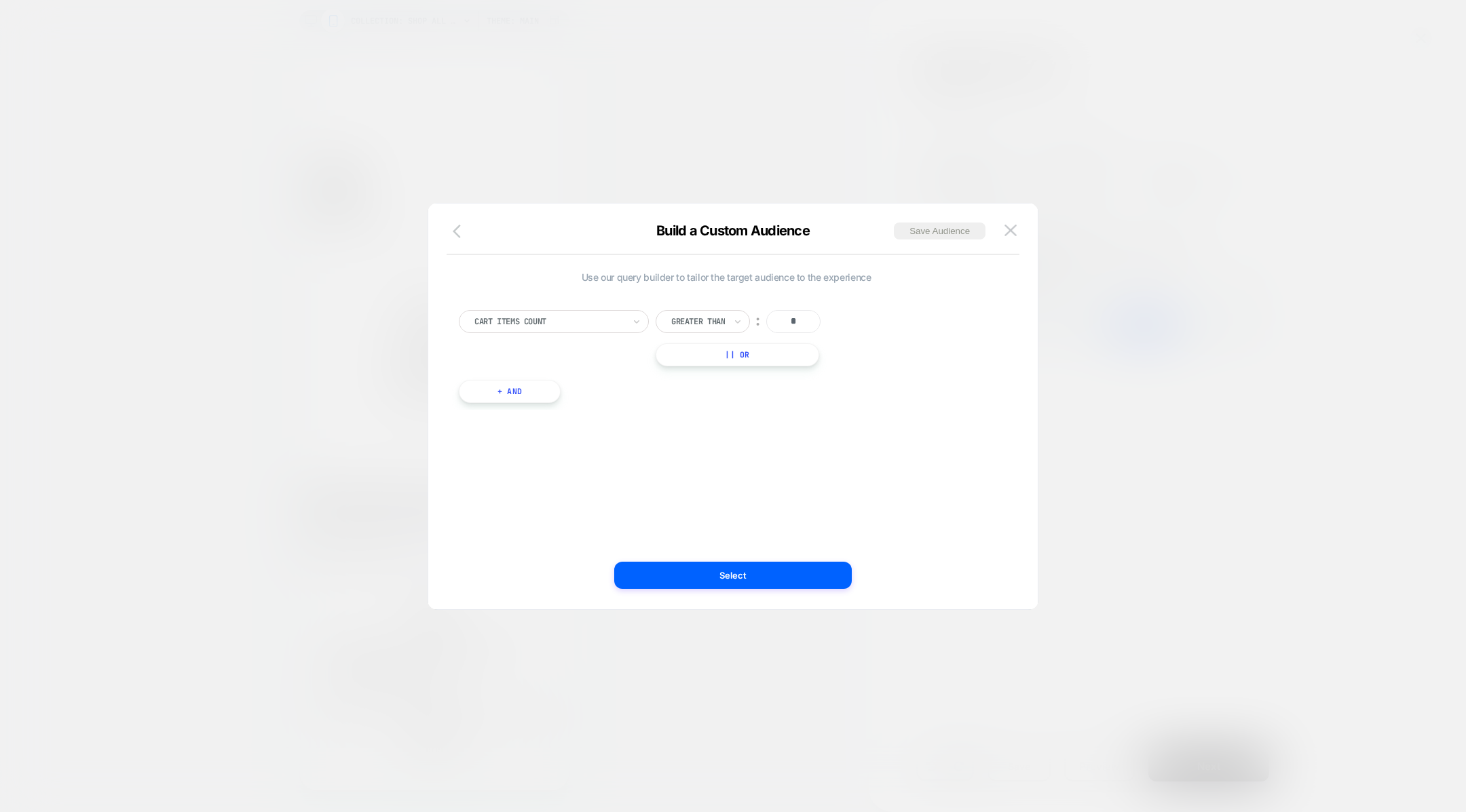
click at [461, 231] on icon "button" at bounding box center [461, 232] width 17 height 17
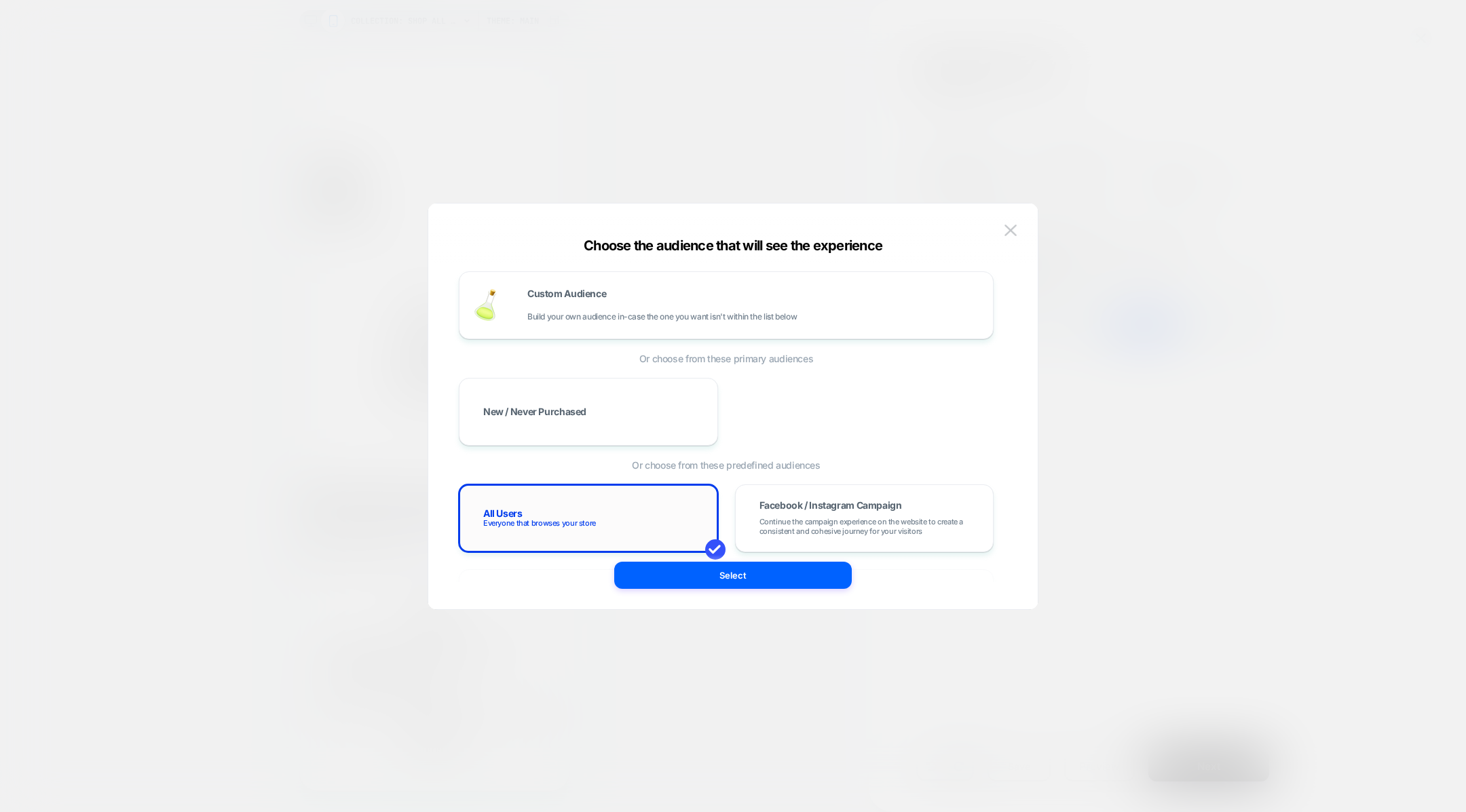
click at [578, 530] on div "All Users Everyone that browses your store" at bounding box center [588, 518] width 231 height 39
click at [664, 572] on button "Select" at bounding box center [733, 575] width 237 height 27
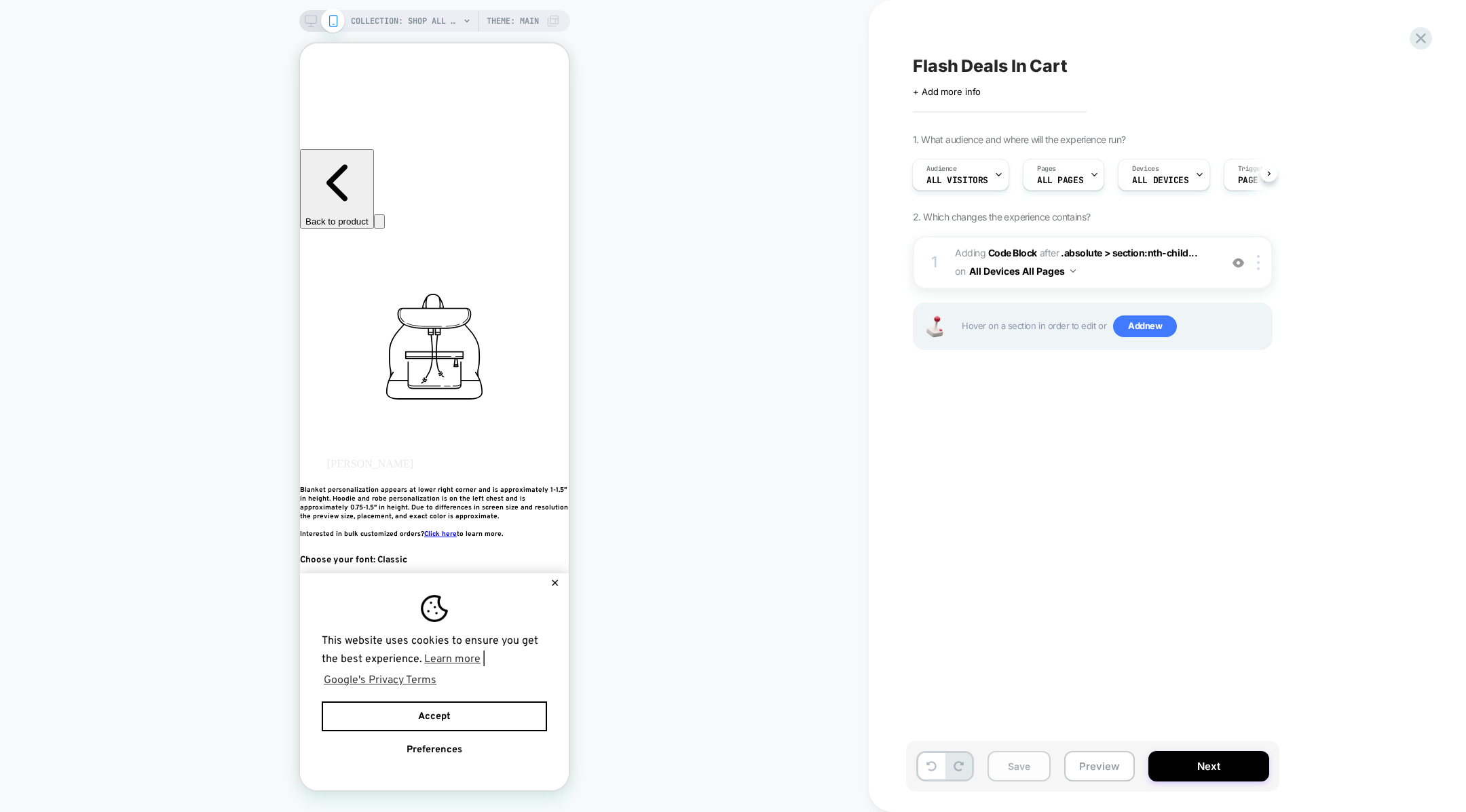
click at [1018, 770] on button "Save" at bounding box center [1019, 767] width 63 height 30
click at [1085, 769] on button "Preview" at bounding box center [1099, 767] width 70 height 30
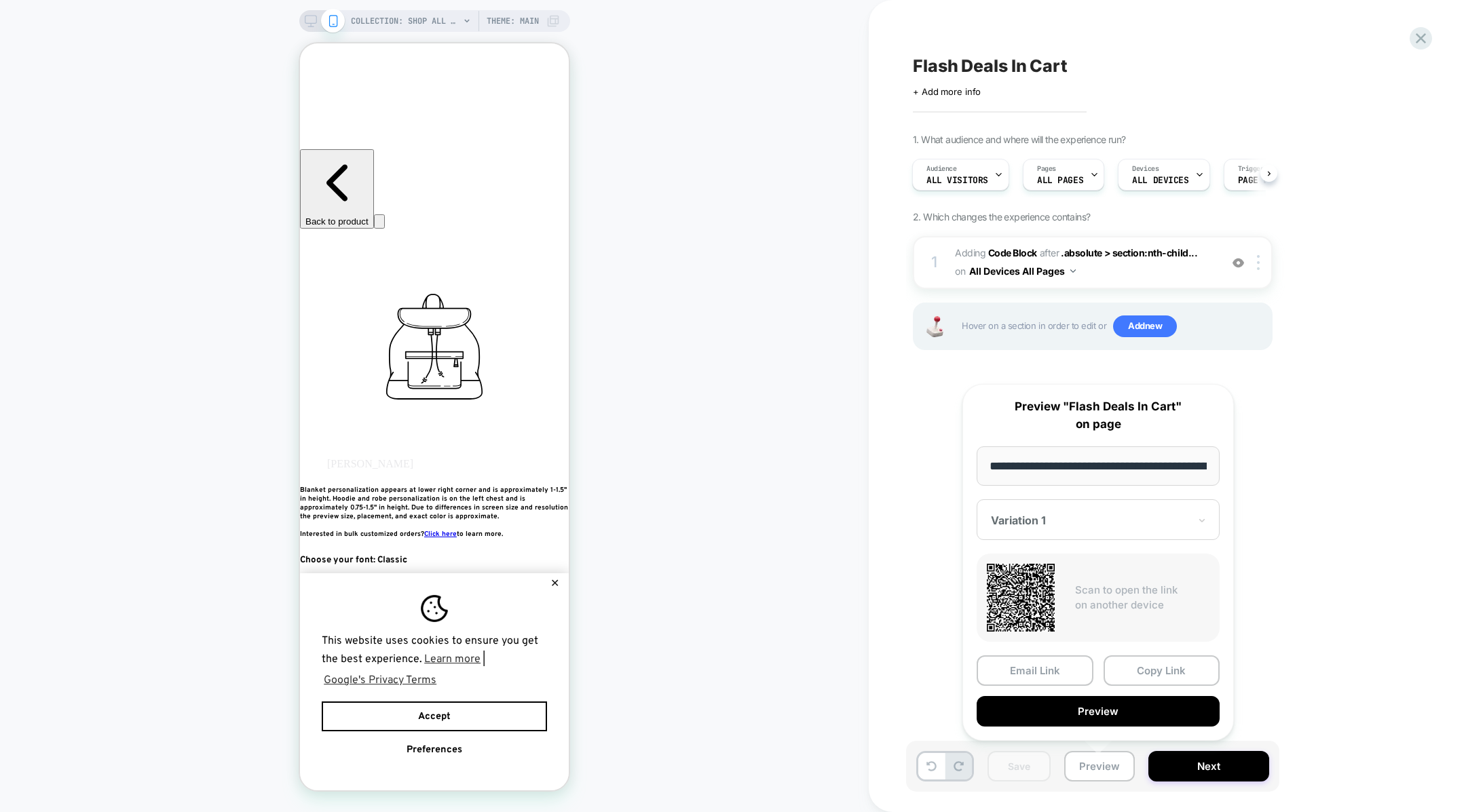
scroll to position [0, 90]
click at [1144, 671] on button "Copy Link" at bounding box center [1161, 671] width 117 height 30
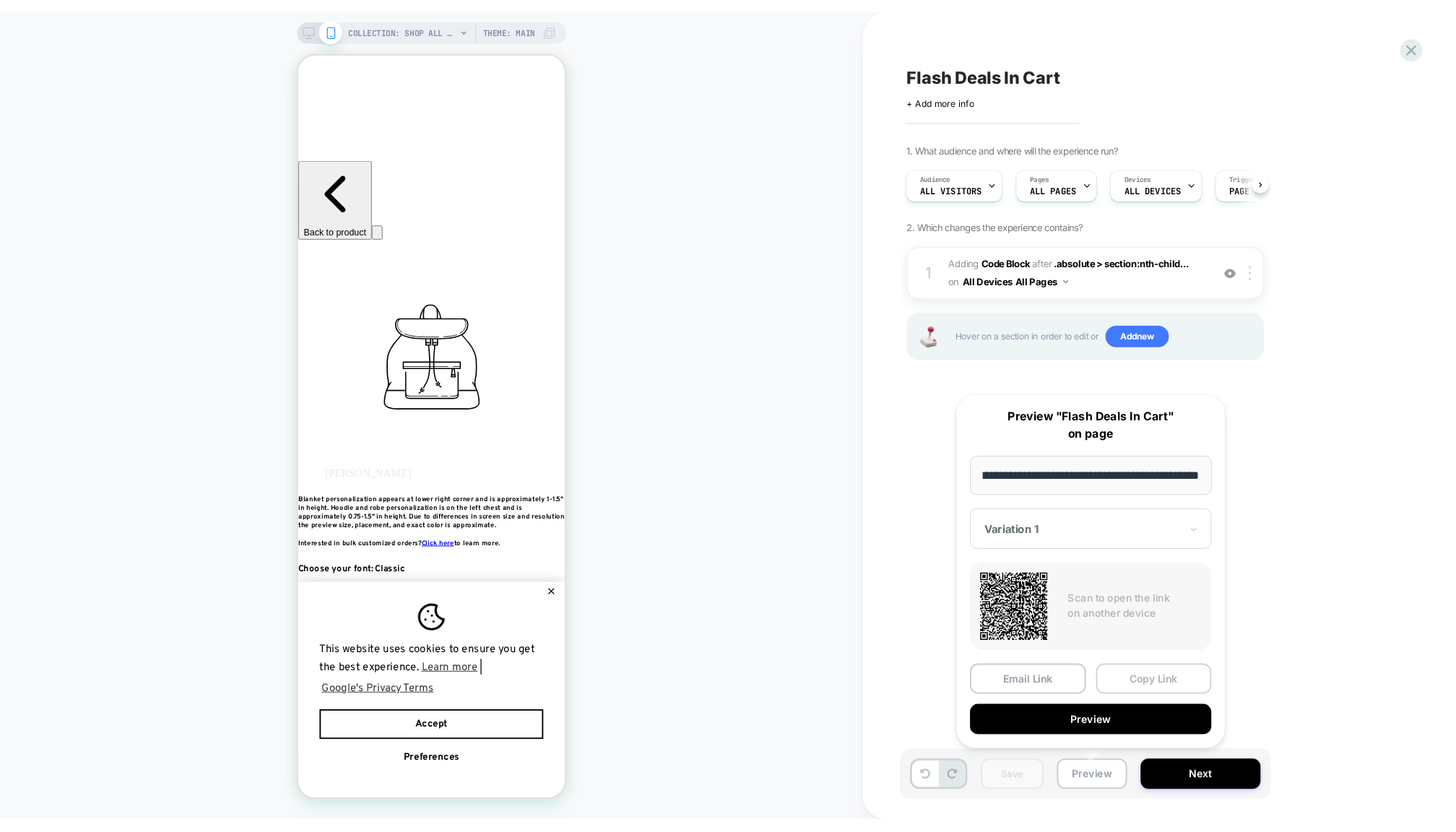
scroll to position [0, 0]
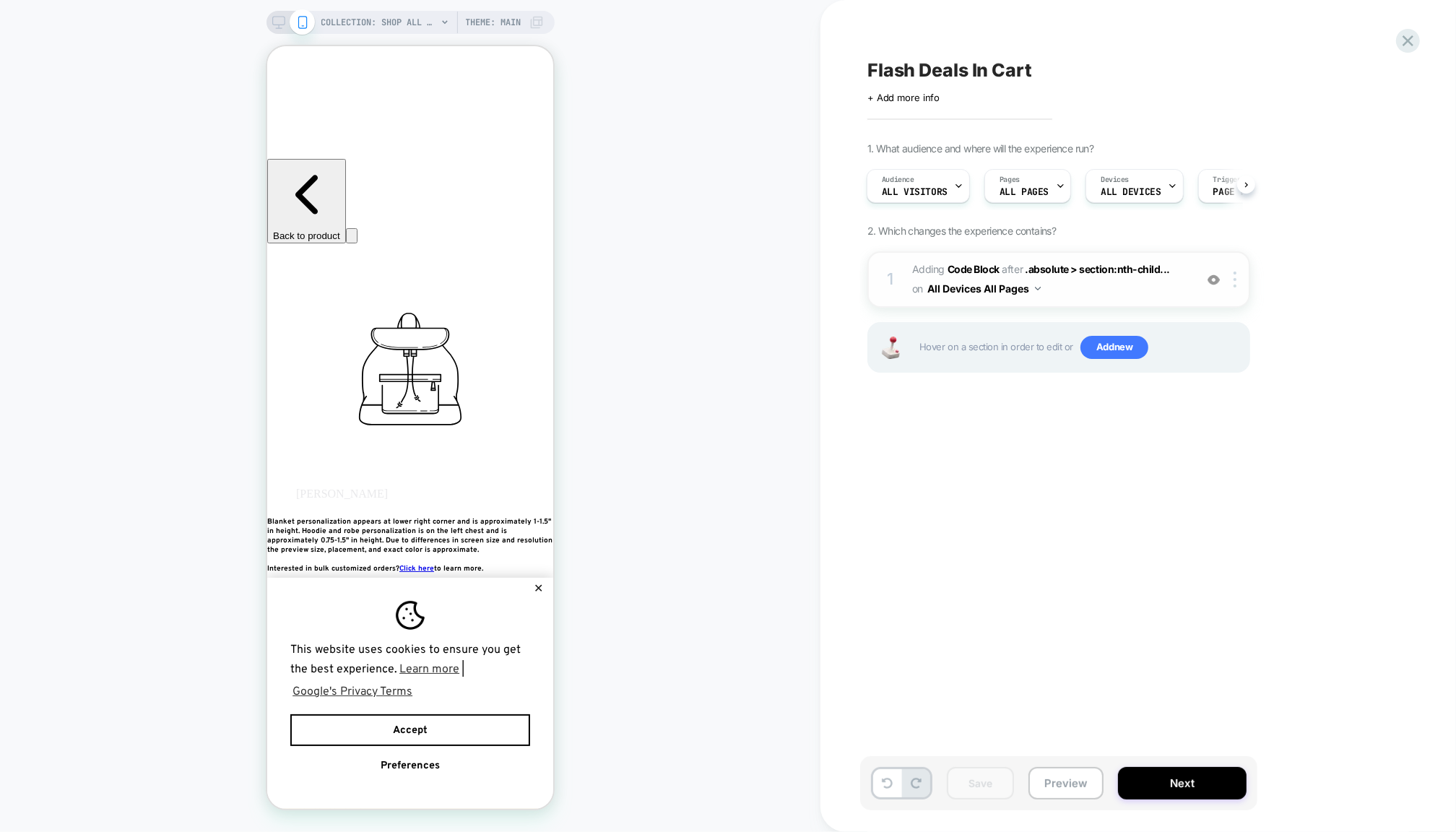
click at [1075, 292] on span "Adding Code Block AFTER .absolute > section:nth-child... .absolute > section:nt…" at bounding box center [1049, 279] width 275 height 39
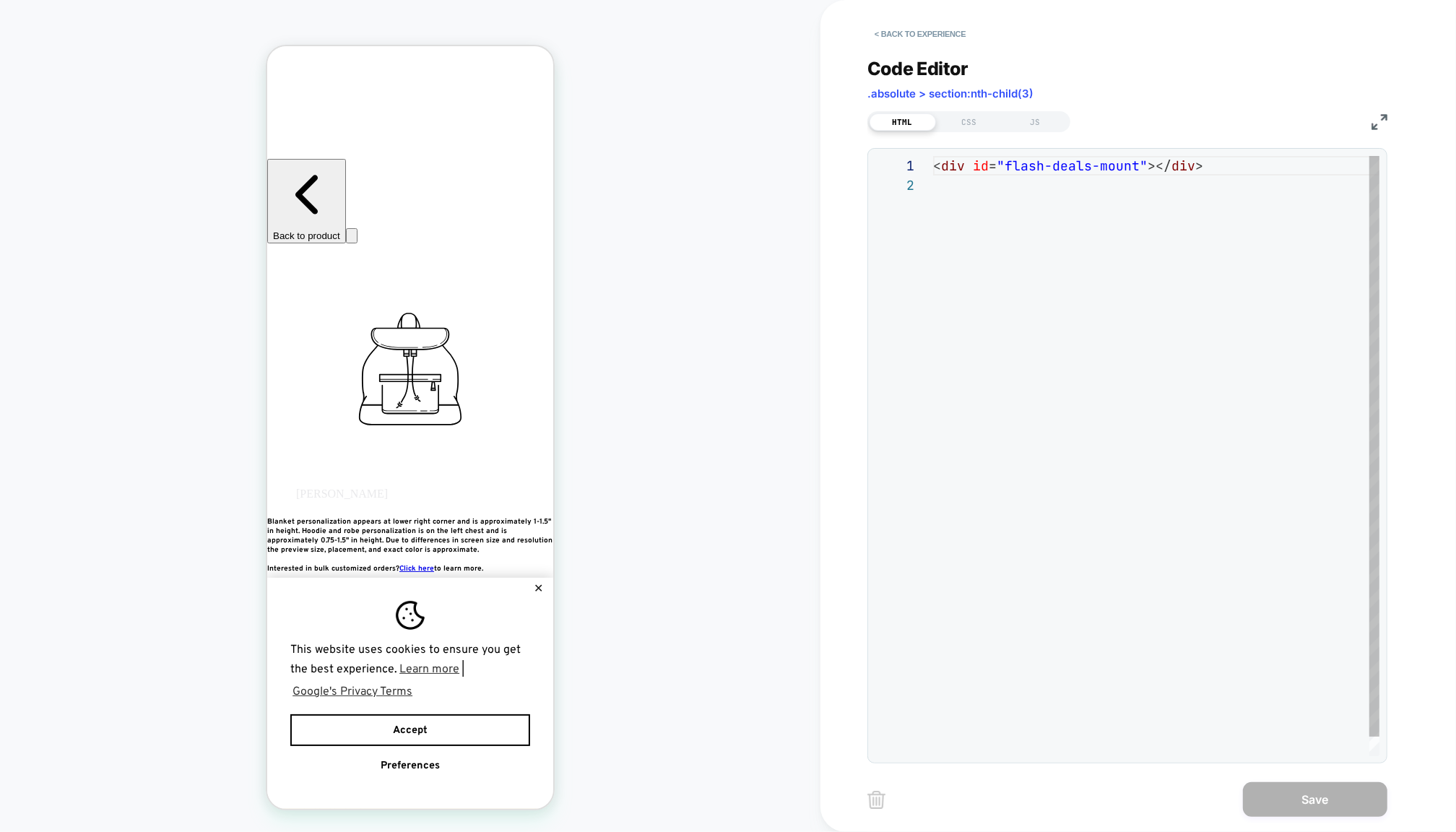
scroll to position [19, 0]
click at [1032, 128] on div "JS" at bounding box center [1035, 123] width 67 height 18
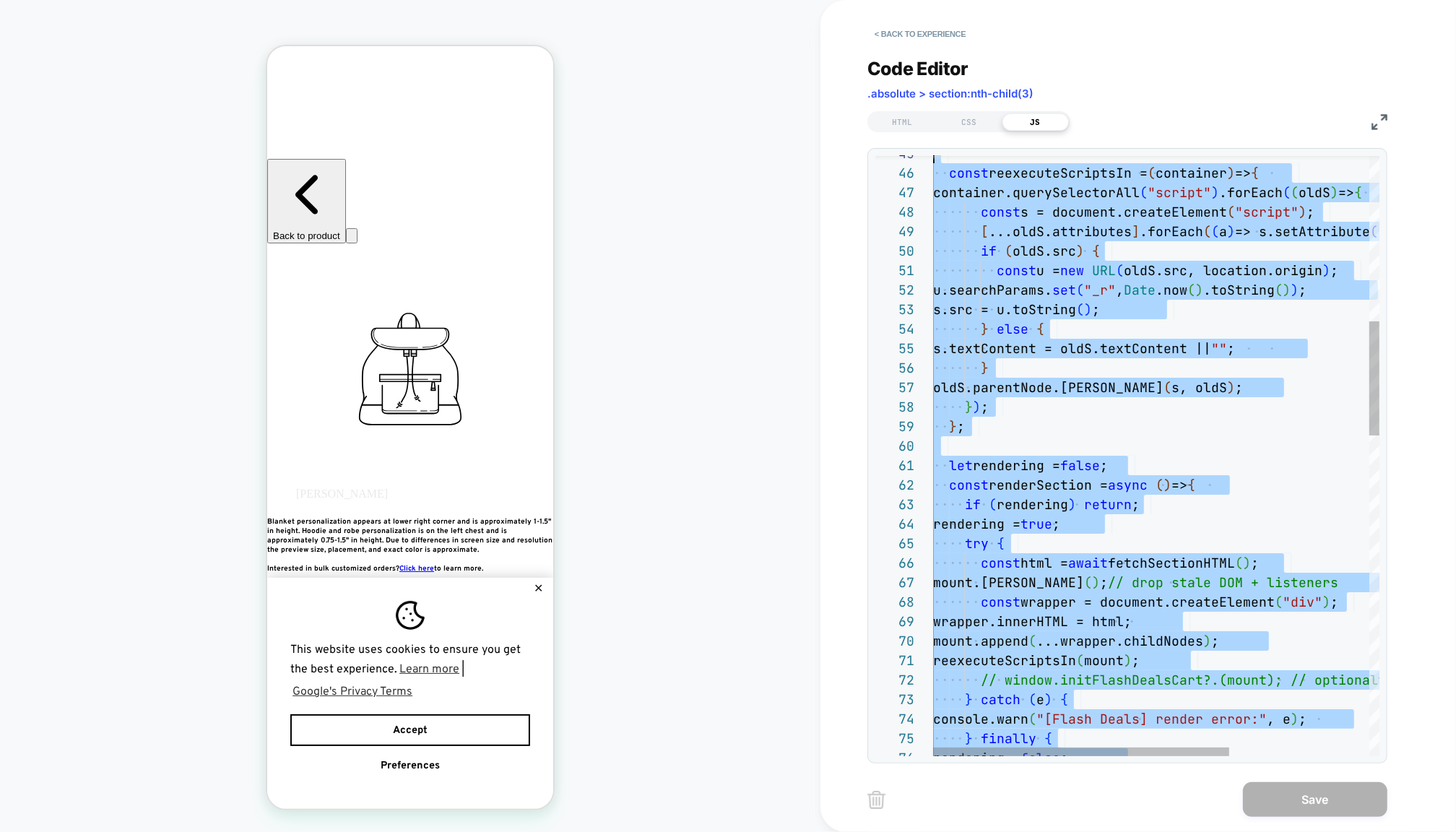
scroll to position [0, 0]
drag, startPoint x: 1125, startPoint y: 602, endPoint x: 962, endPoint y: -176, distance: 794.9
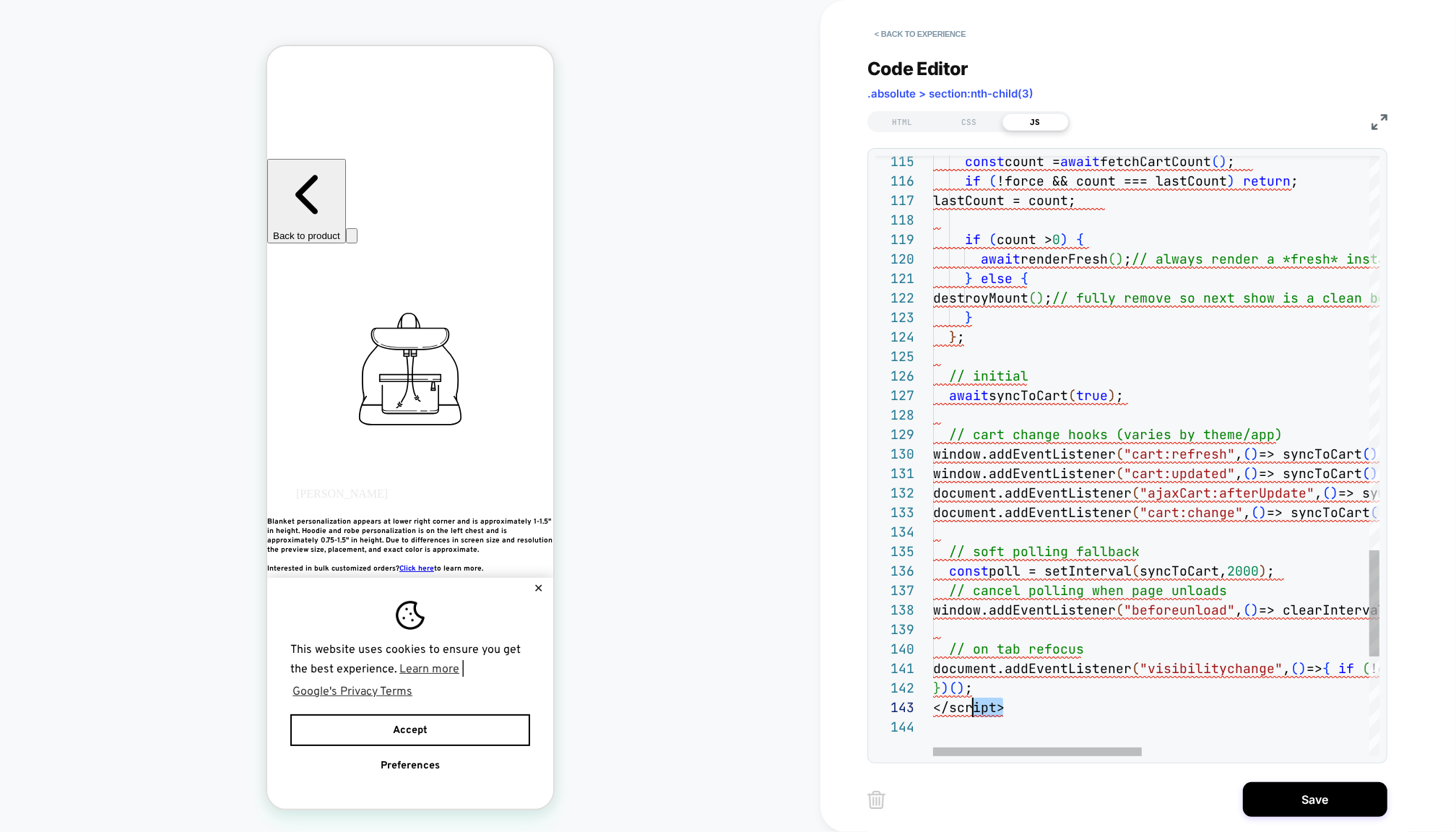
scroll to position [38, 0]
drag, startPoint x: 972, startPoint y: 713, endPoint x: 898, endPoint y: 707, distance: 74.2
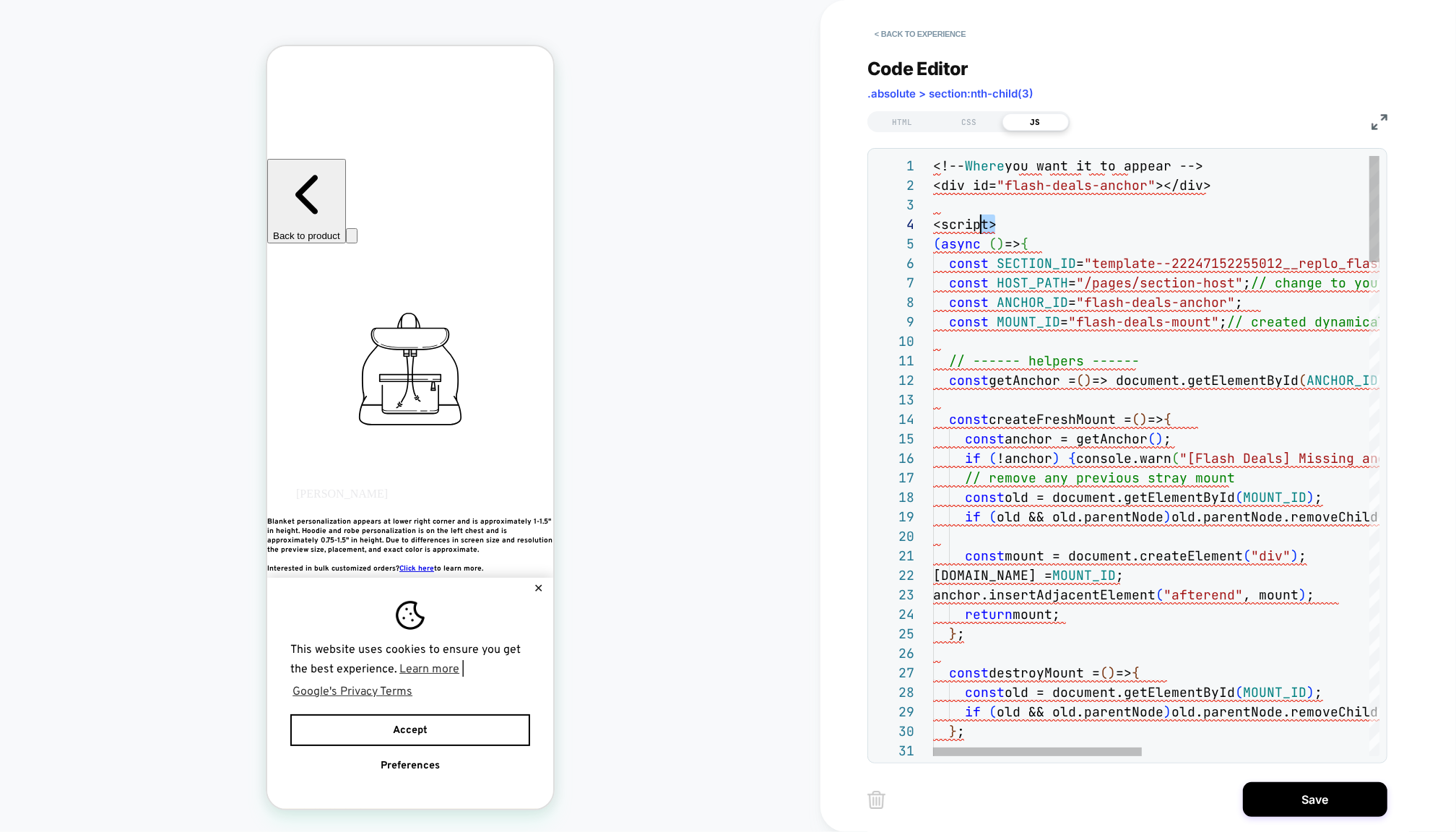
drag, startPoint x: 1000, startPoint y: 221, endPoint x: 909, endPoint y: 147, distance: 117.3
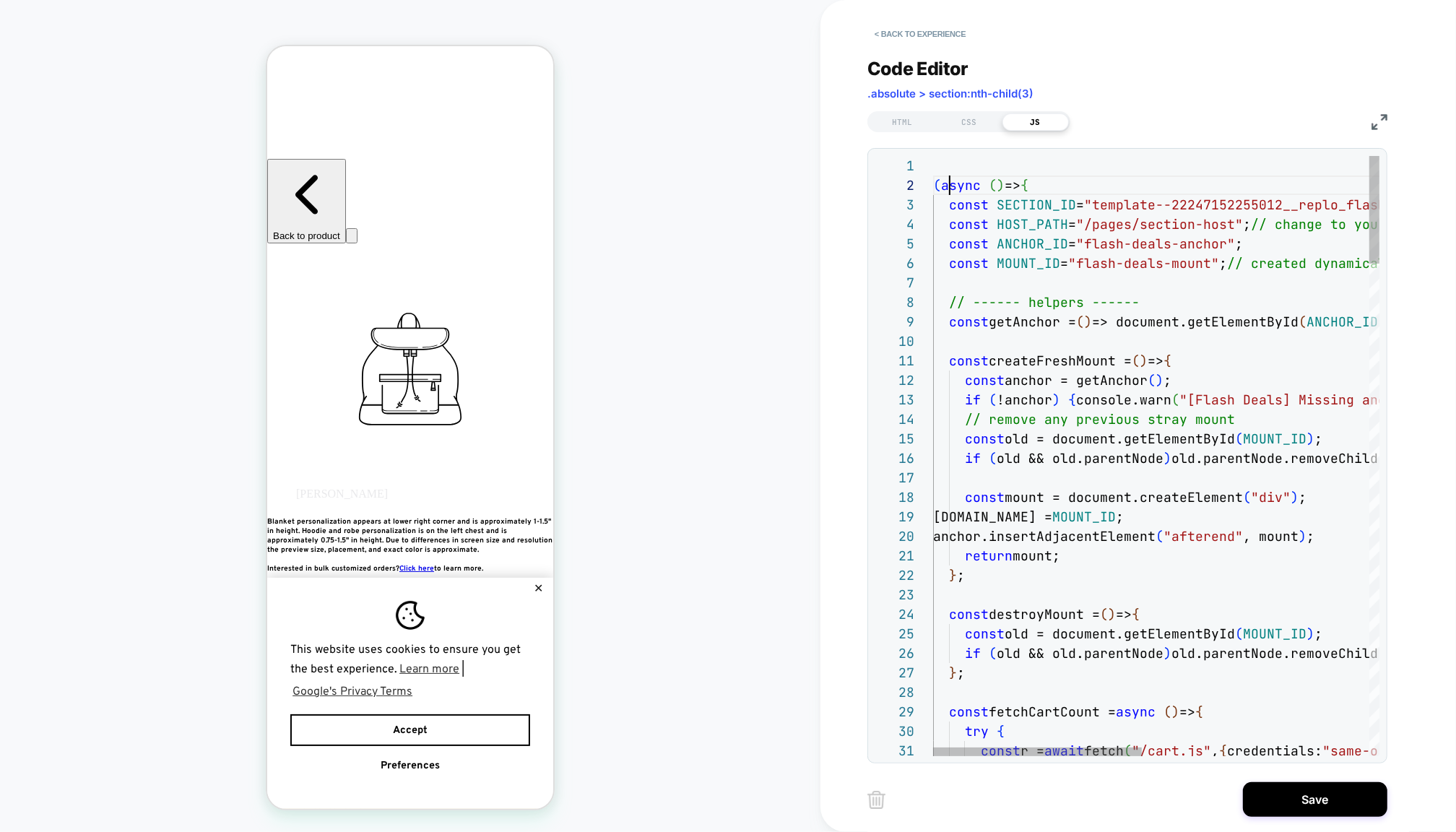
type textarea "**********"
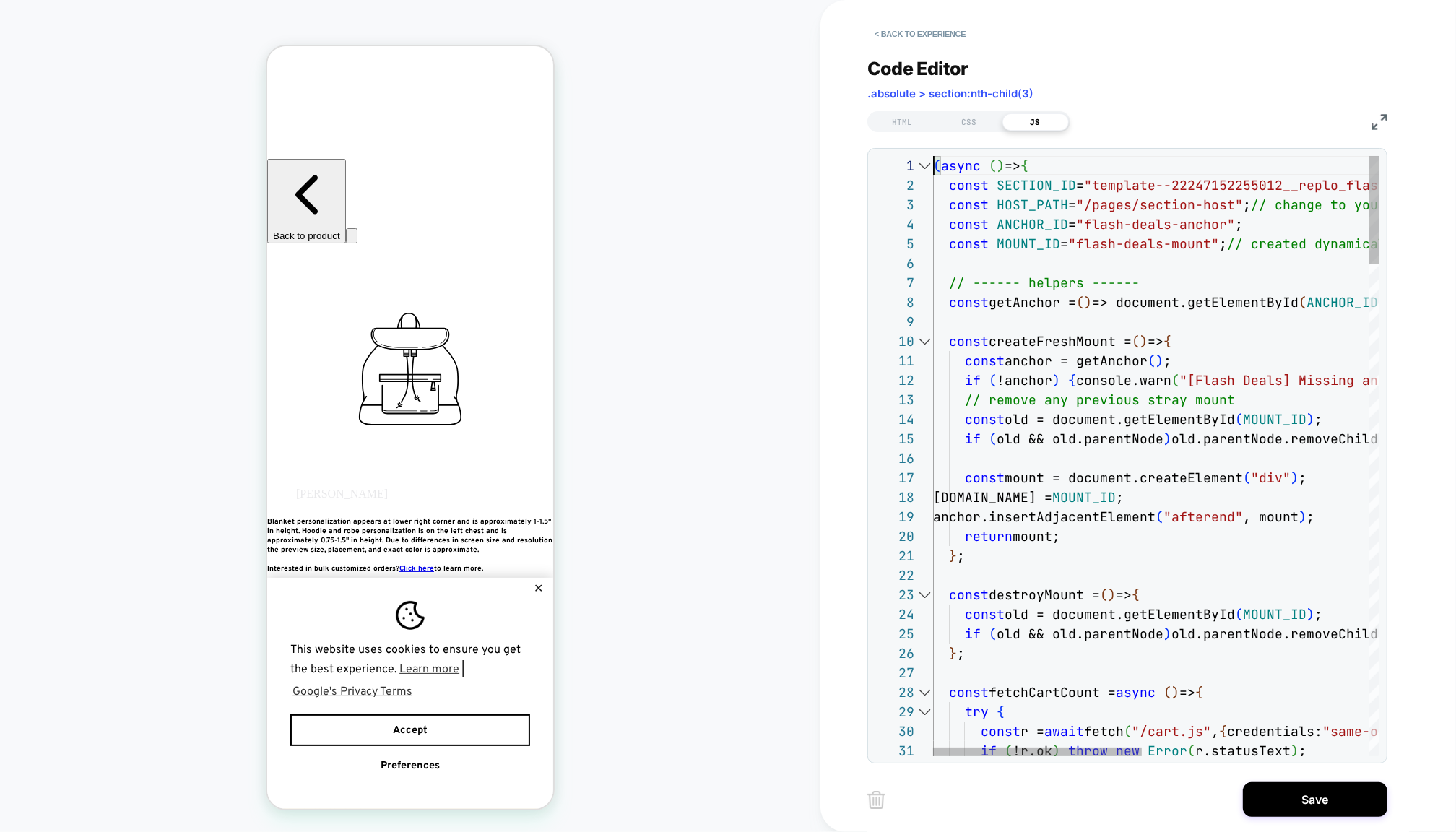
scroll to position [0, 0]
click at [1309, 789] on button "Save" at bounding box center [1315, 799] width 145 height 34
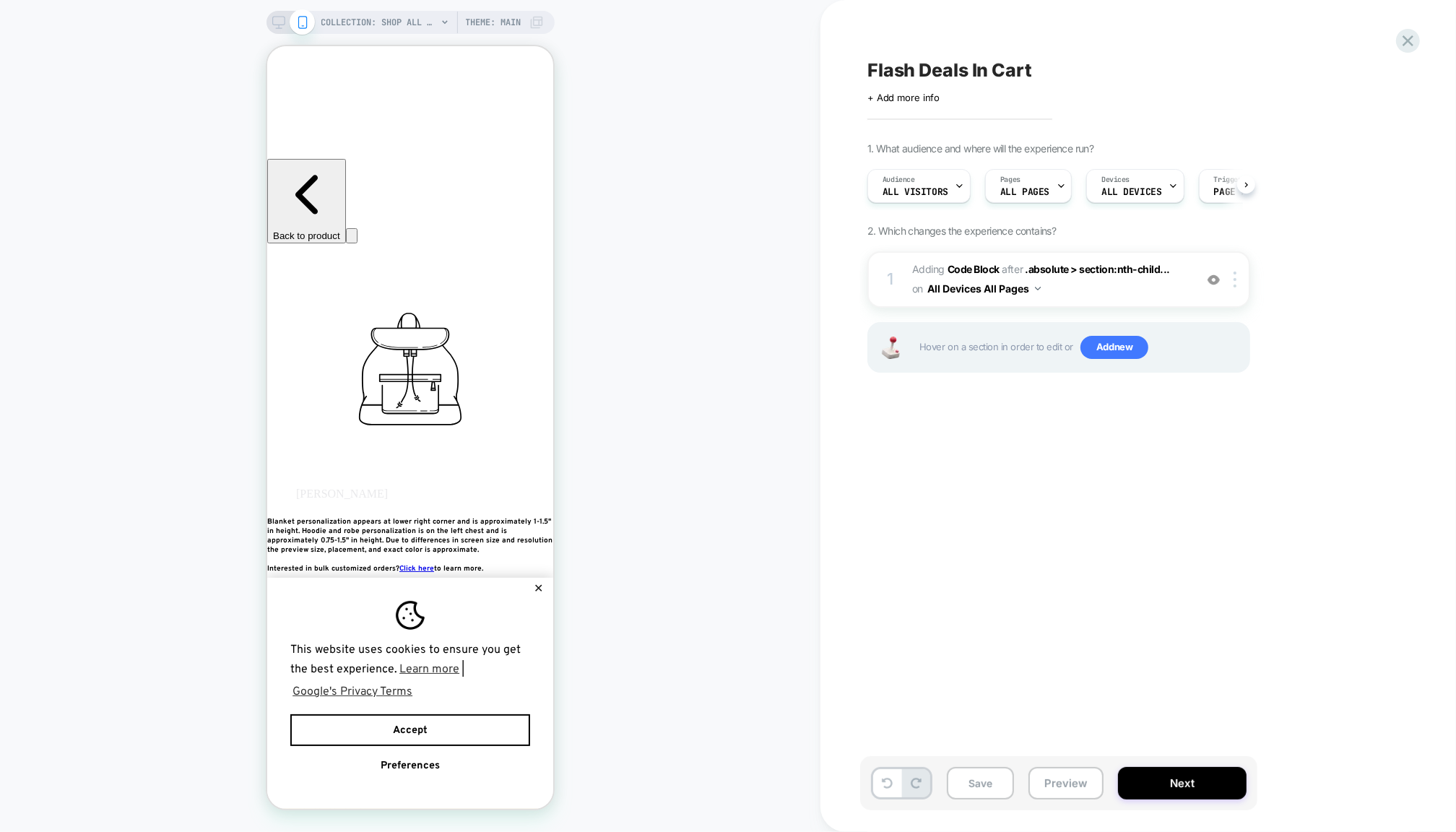
scroll to position [0, 1]
click at [980, 797] on button "Save" at bounding box center [980, 783] width 68 height 32
click at [1058, 785] on button "Preview" at bounding box center [1066, 783] width 75 height 32
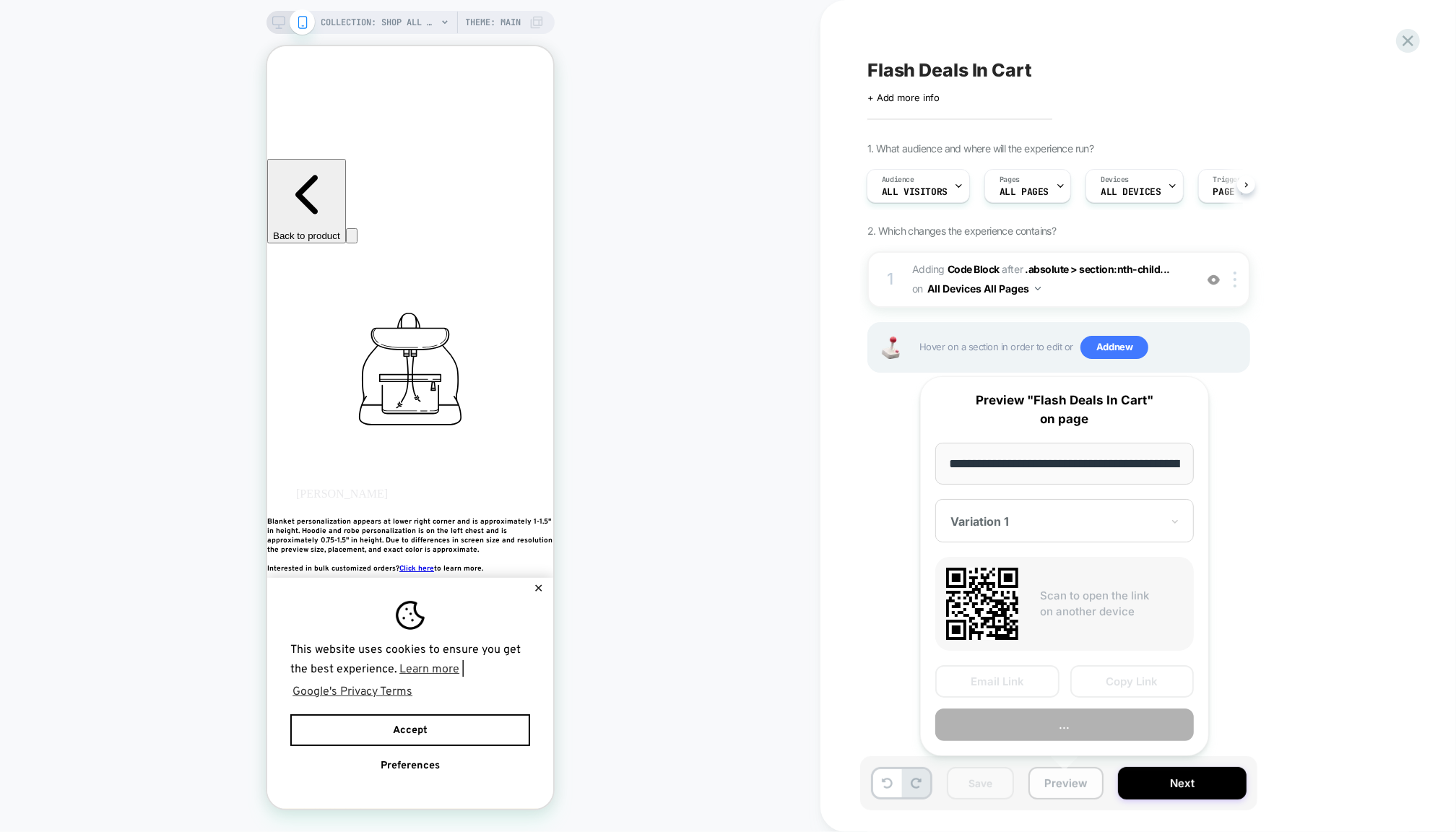
scroll to position [0, 95]
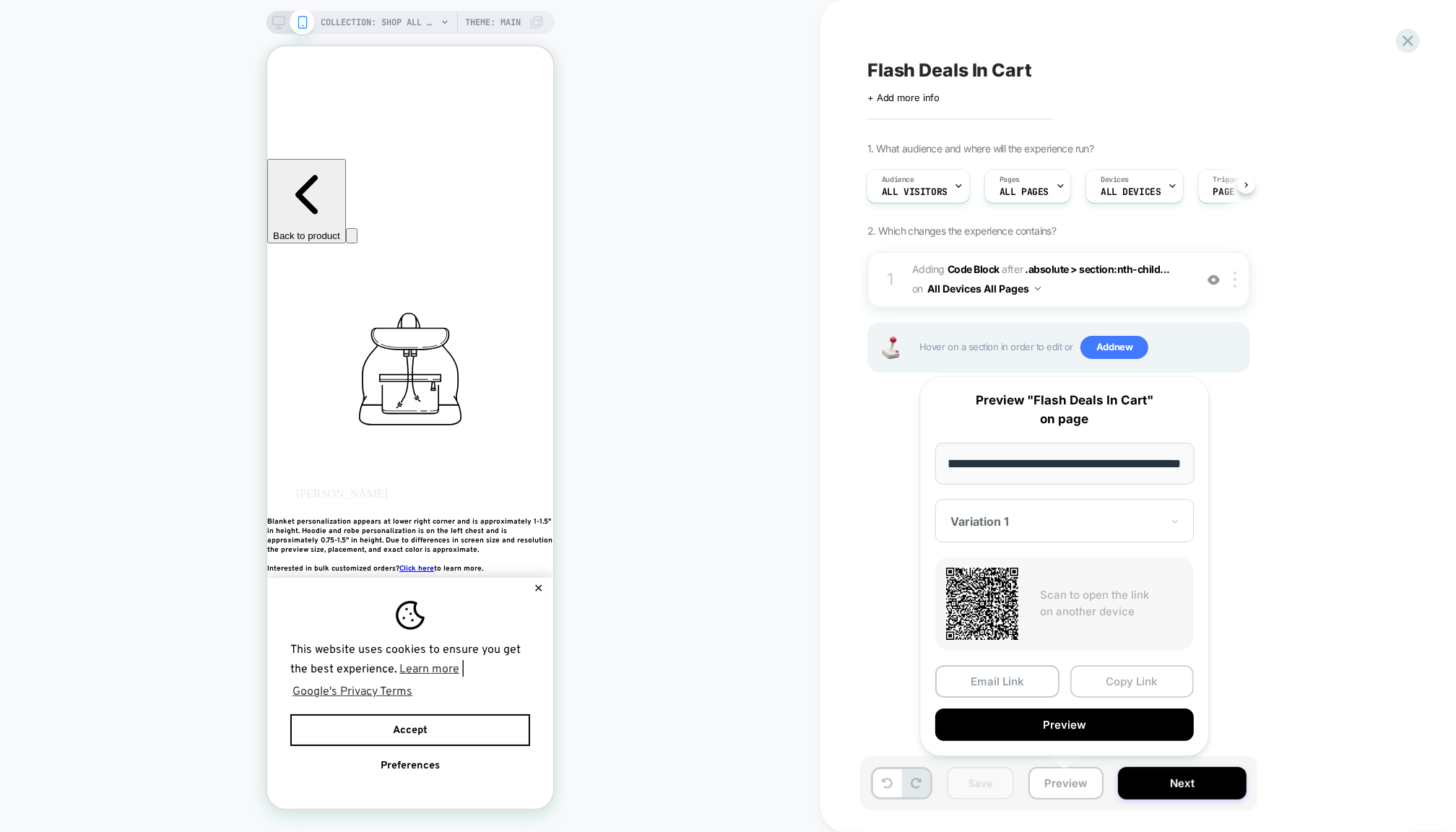
click at [1104, 689] on button "Copy Link" at bounding box center [1132, 682] width 124 height 32
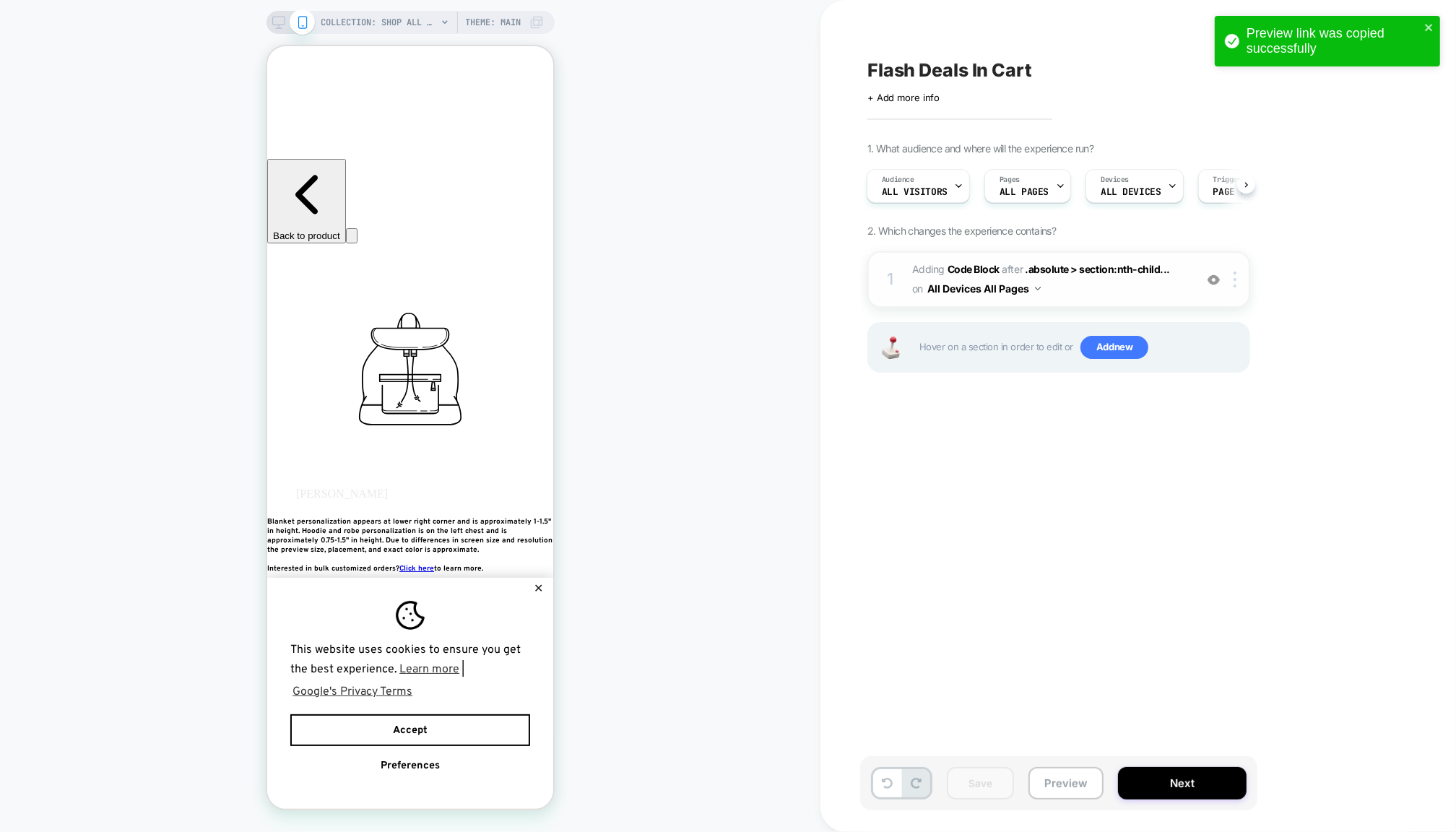
click at [1088, 302] on div "1 Adding Code Block AFTER .absolute > section:nth-child... .absolute > section:…" at bounding box center [1059, 280] width 383 height 56
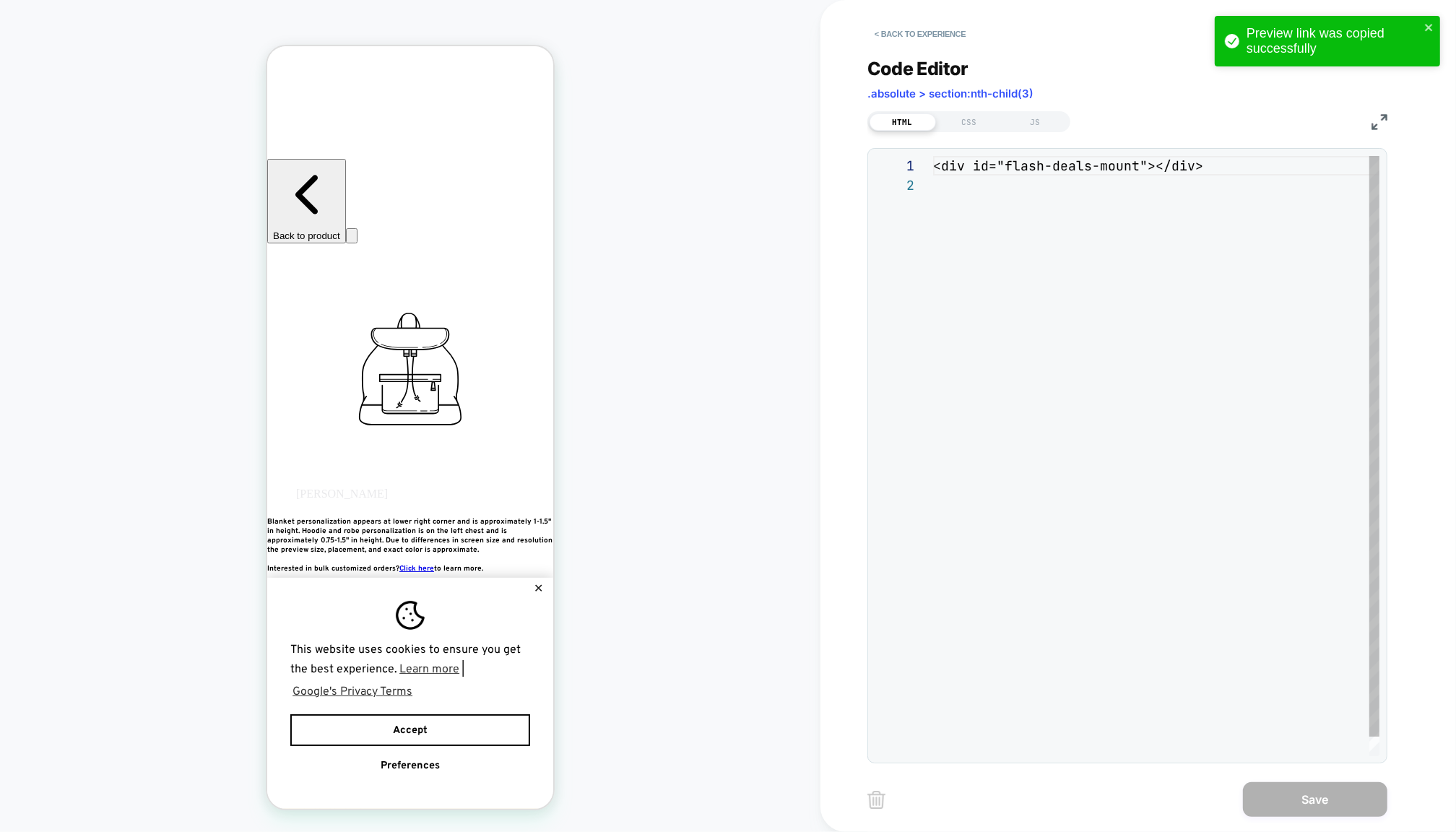
scroll to position [19, 0]
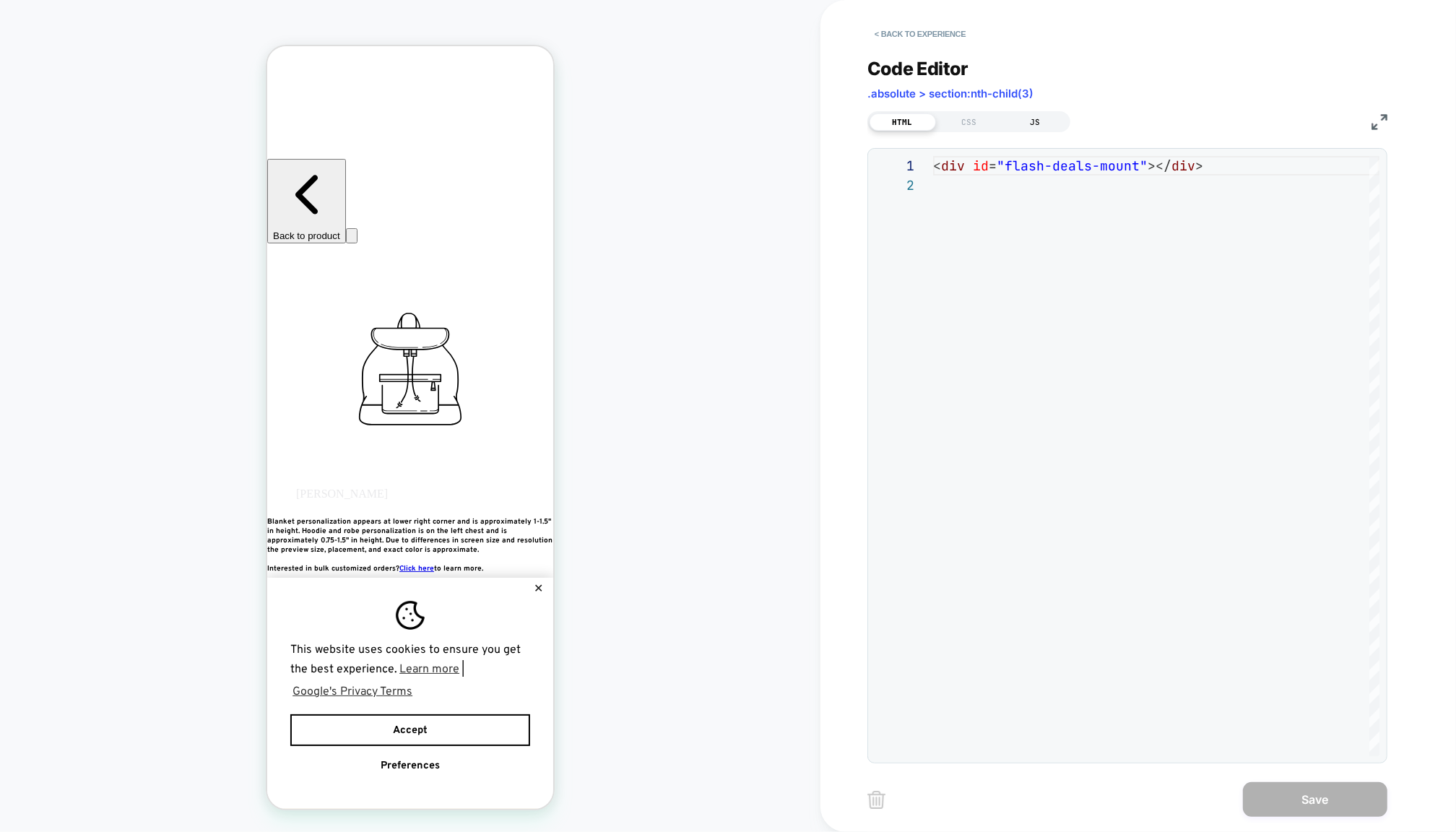
click at [1035, 114] on div "JS" at bounding box center [1035, 123] width 67 height 18
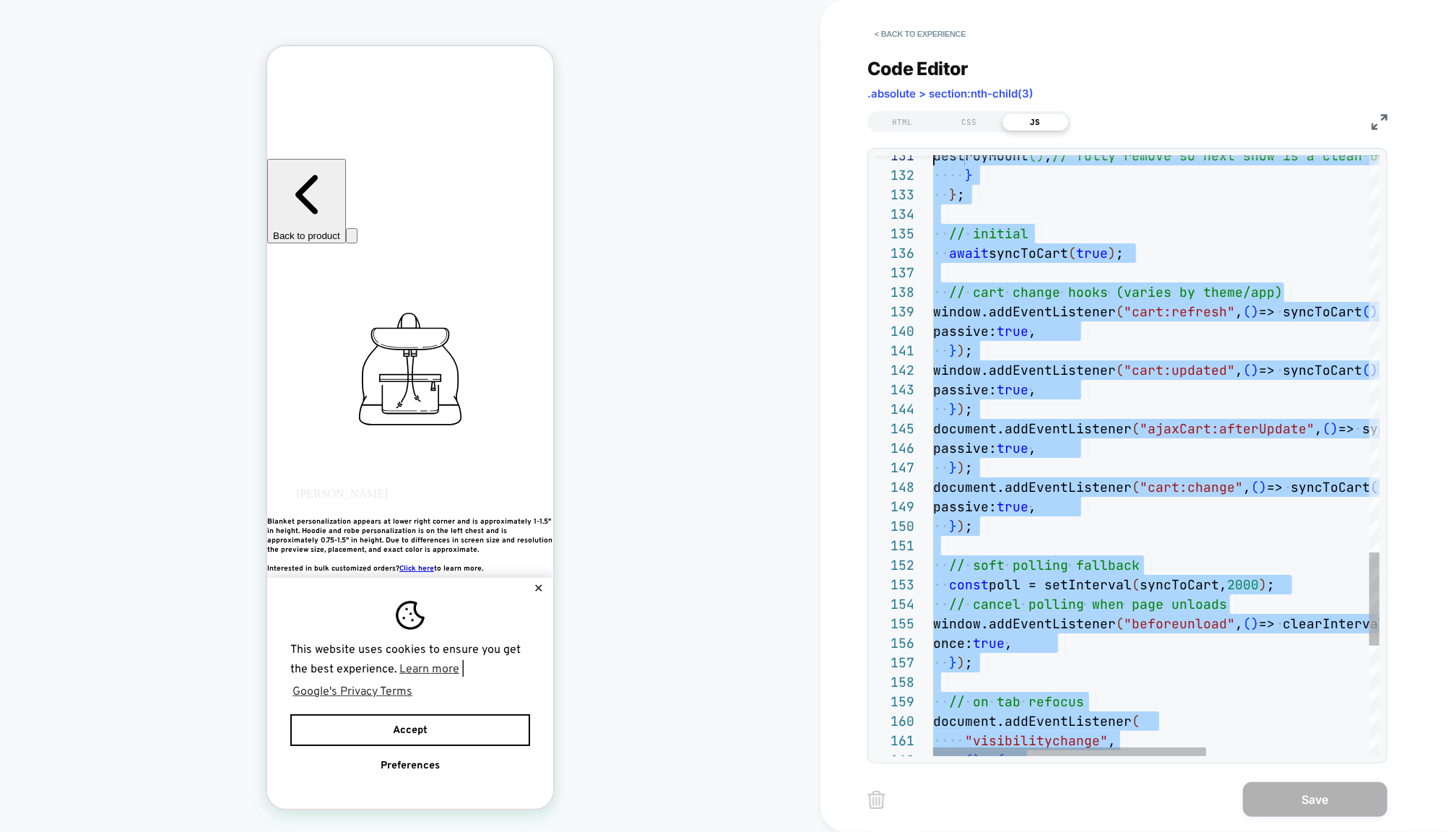
scroll to position [0, 0]
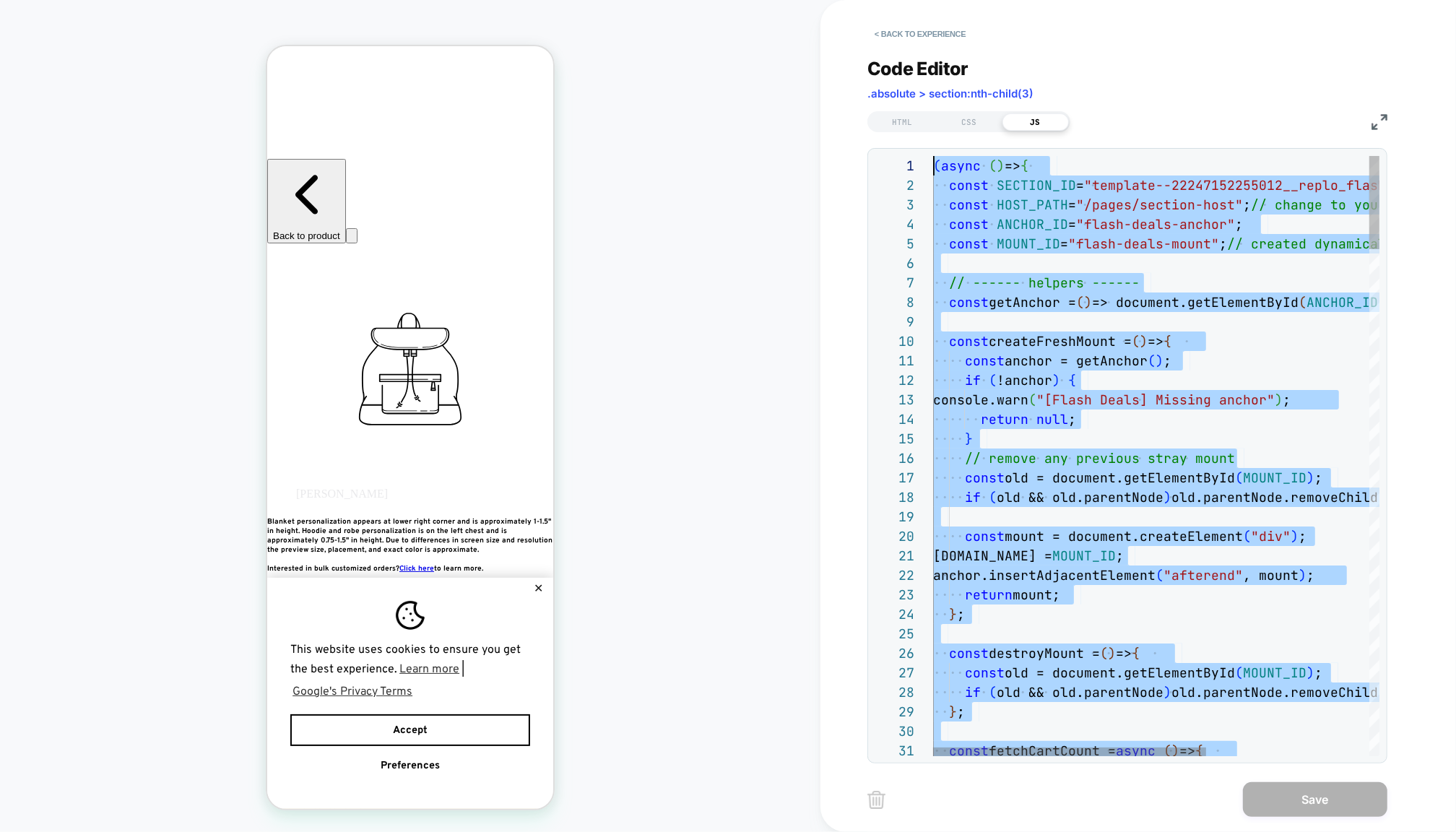
drag, startPoint x: 1086, startPoint y: 600, endPoint x: 1044, endPoint y: -98, distance: 699.3
type textarea "*"
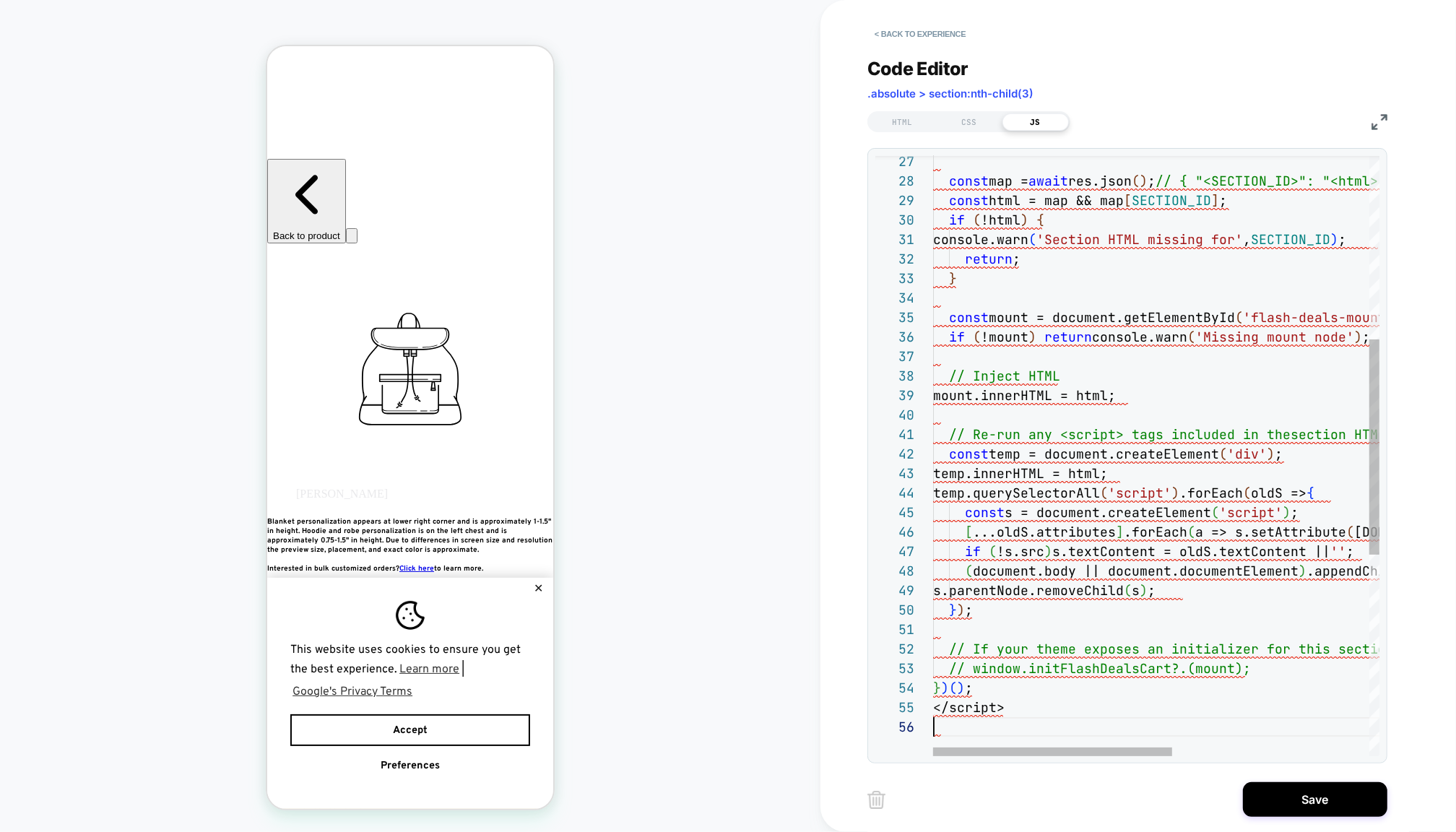
scroll to position [78, 0]
drag, startPoint x: 1017, startPoint y: 704, endPoint x: 887, endPoint y: 704, distance: 130.0
click at [933, 704] on div "const map = await res.json ( ) ; // { "<SECTION_ID>": "<html>" } const html = m…" at bounding box center [1340, 481] width 813 height 1673
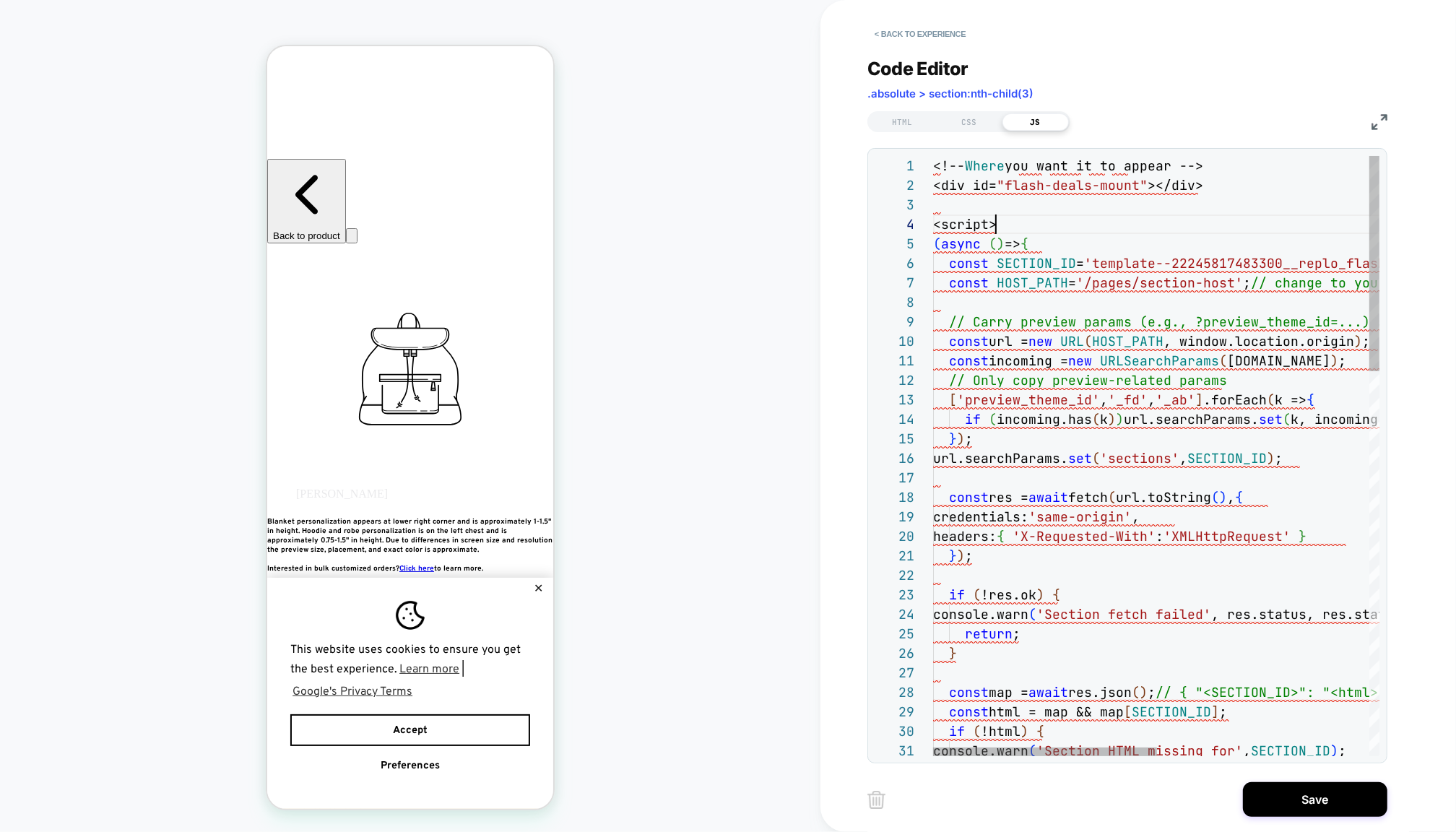
drag, startPoint x: 997, startPoint y: 225, endPoint x: 887, endPoint y: 145, distance: 136.0
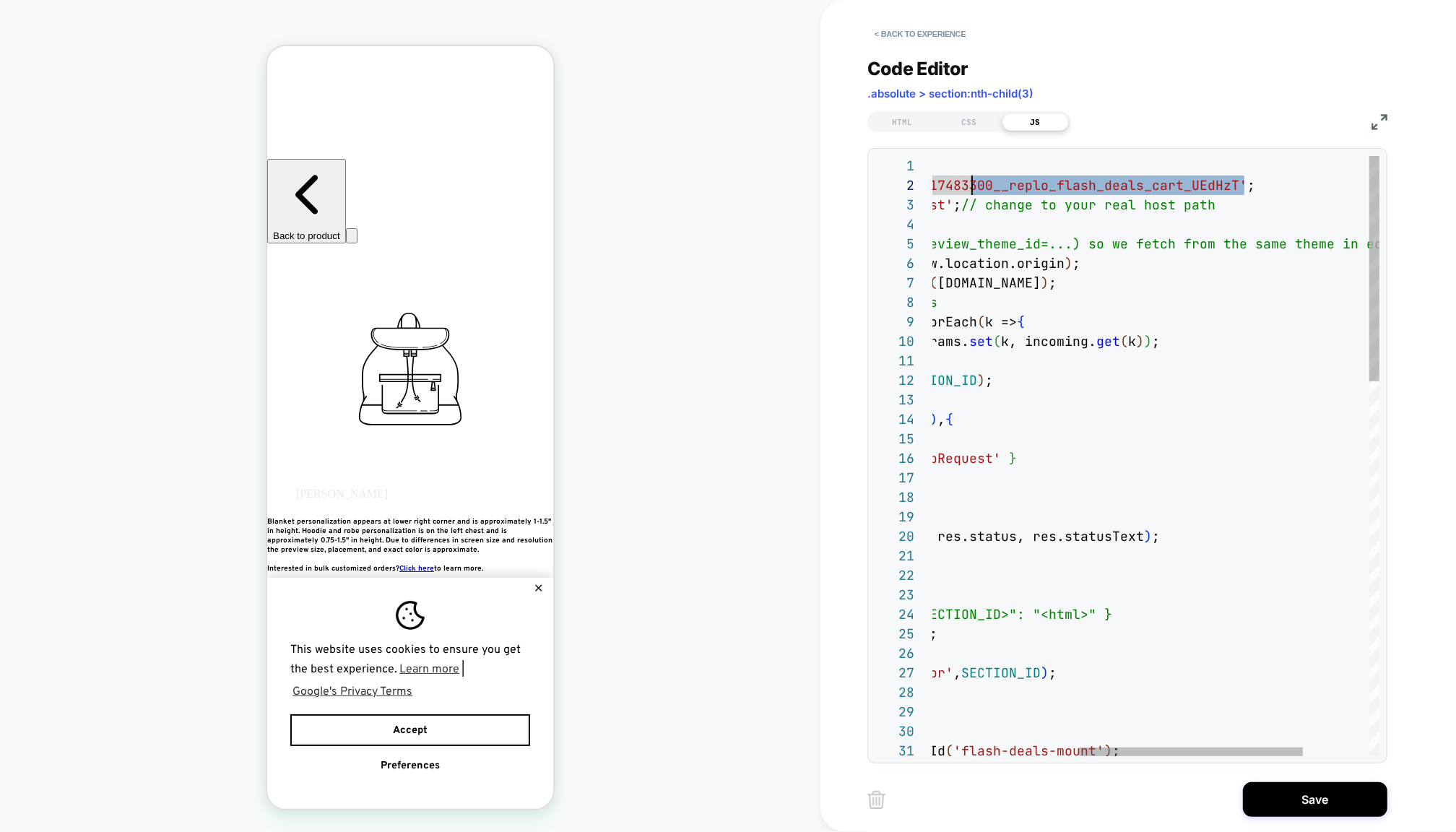
scroll to position [19, 0]
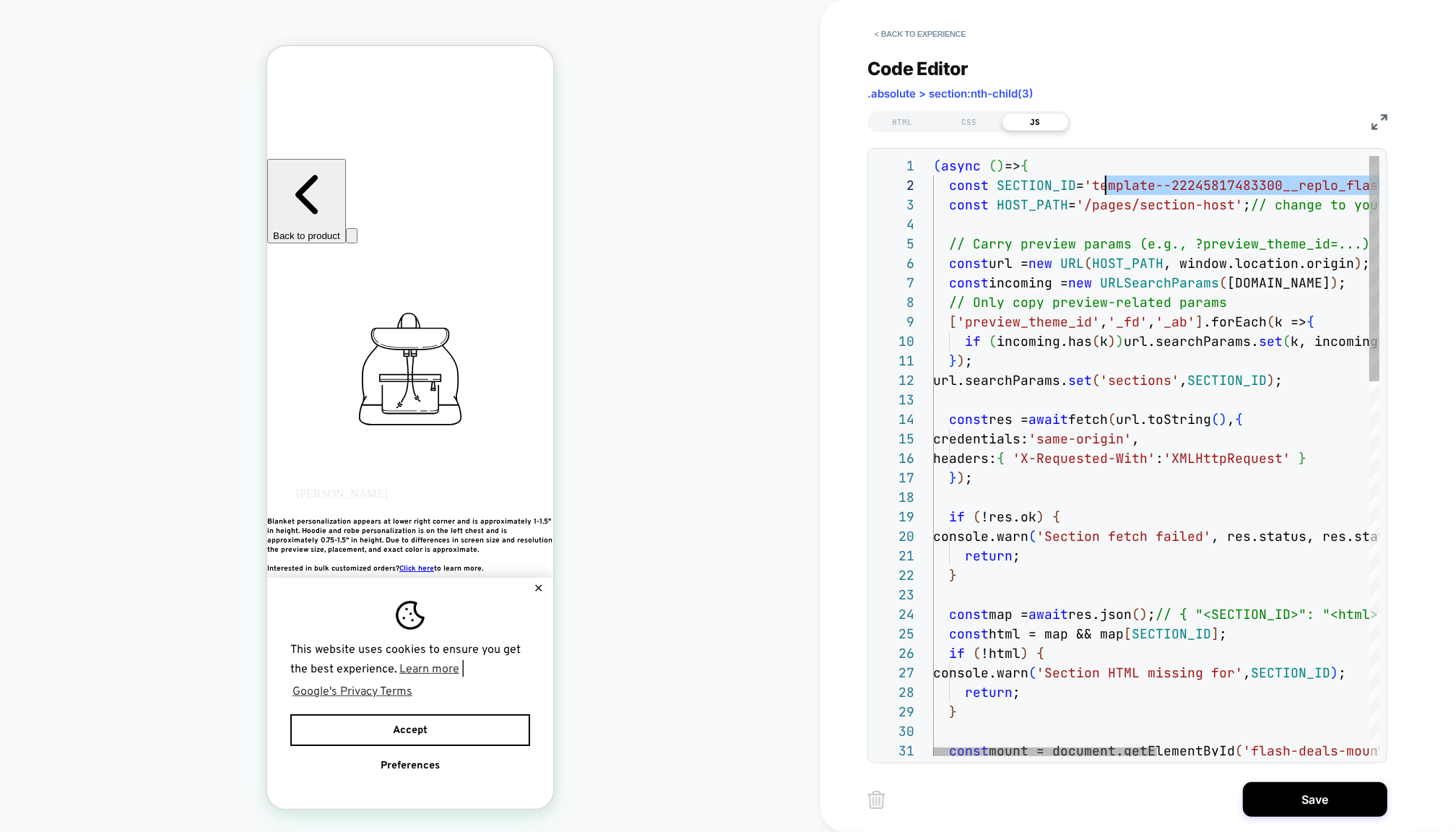
drag, startPoint x: 1243, startPoint y: 180, endPoint x: 1102, endPoint y: 183, distance: 141.0
type textarea "**********"
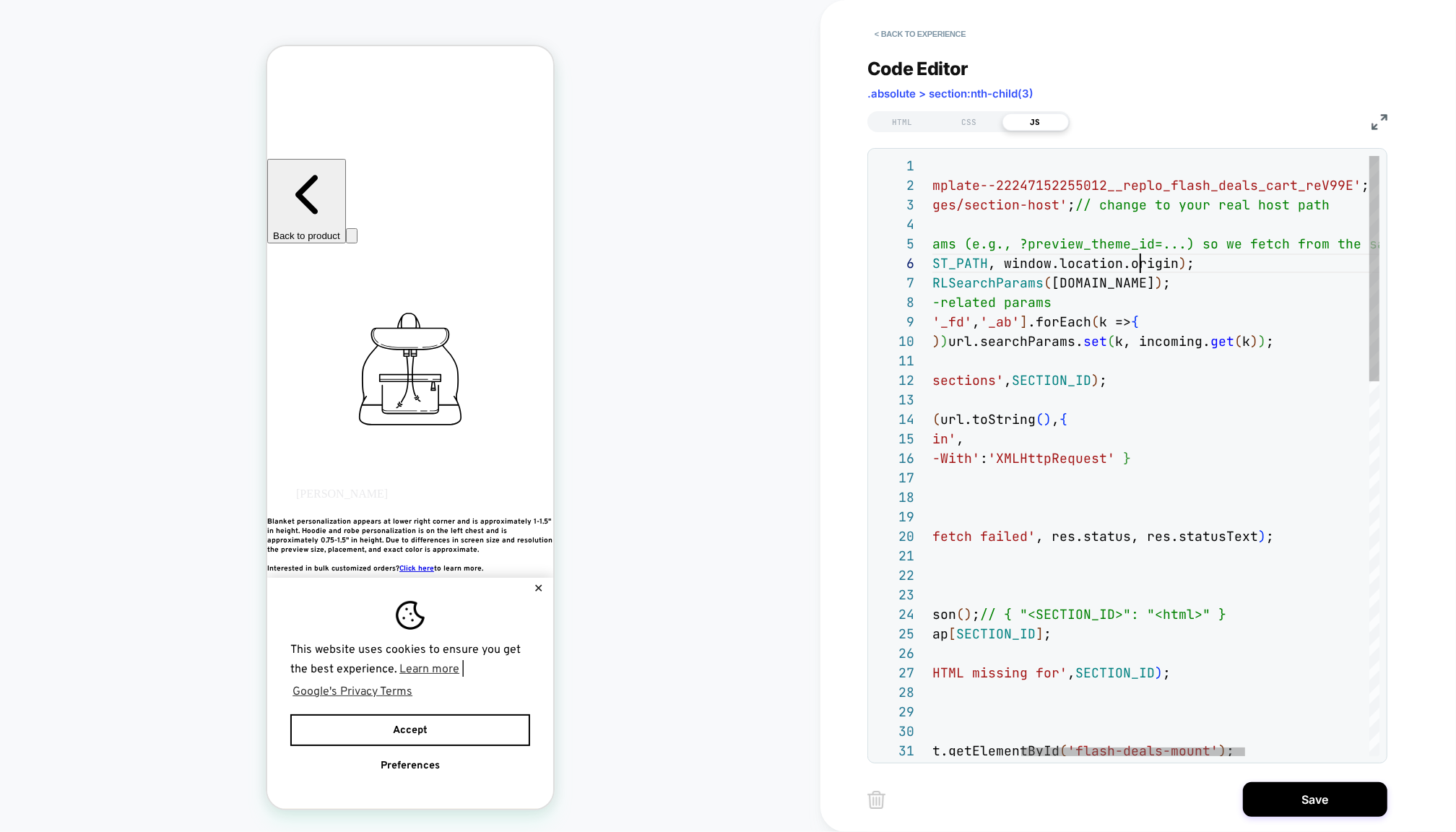
scroll to position [98, 382]
click at [1303, 799] on button "Save" at bounding box center [1315, 799] width 145 height 34
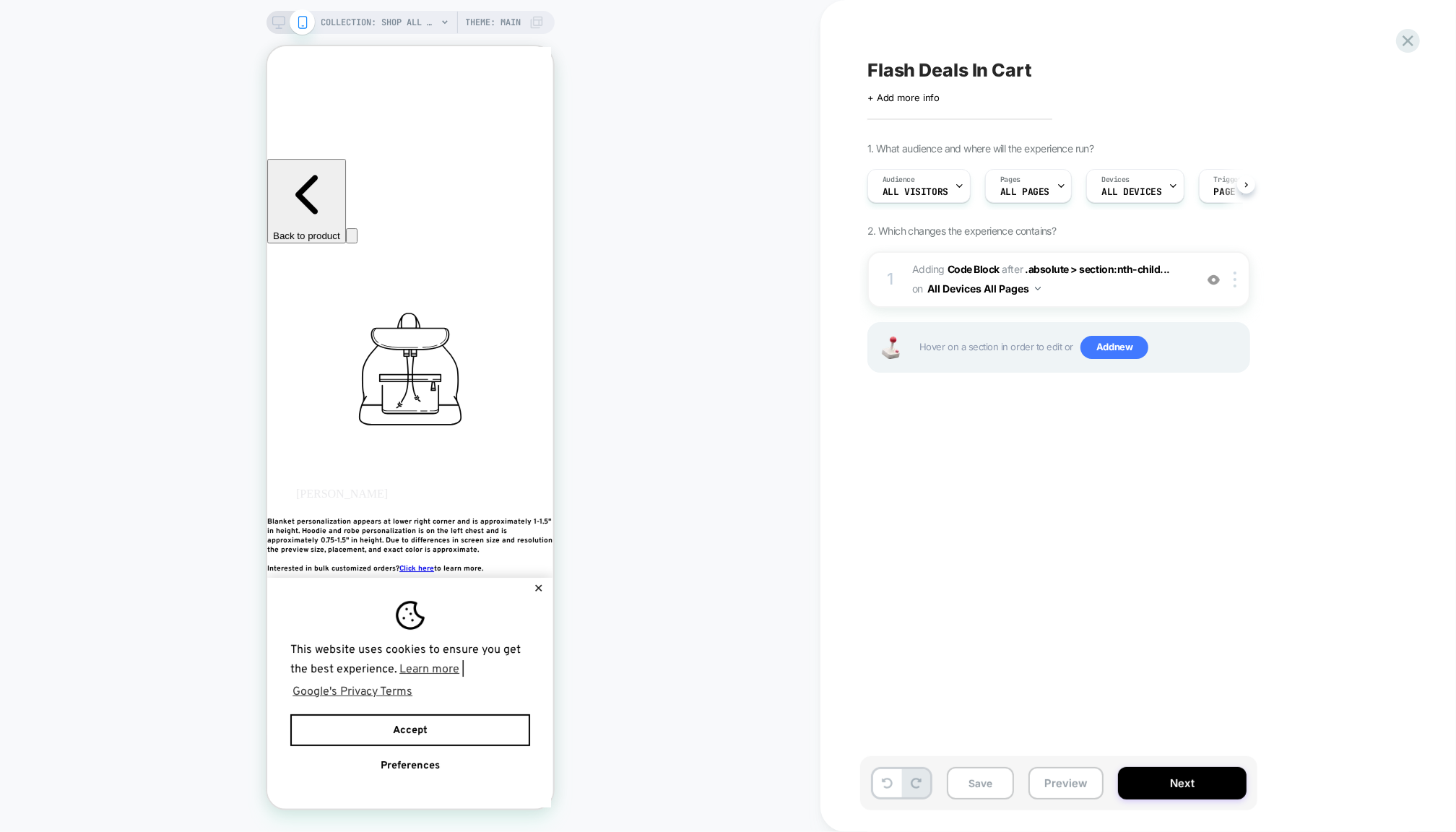
scroll to position [0, 1]
click at [1048, 798] on button "Preview" at bounding box center [1066, 783] width 75 height 32
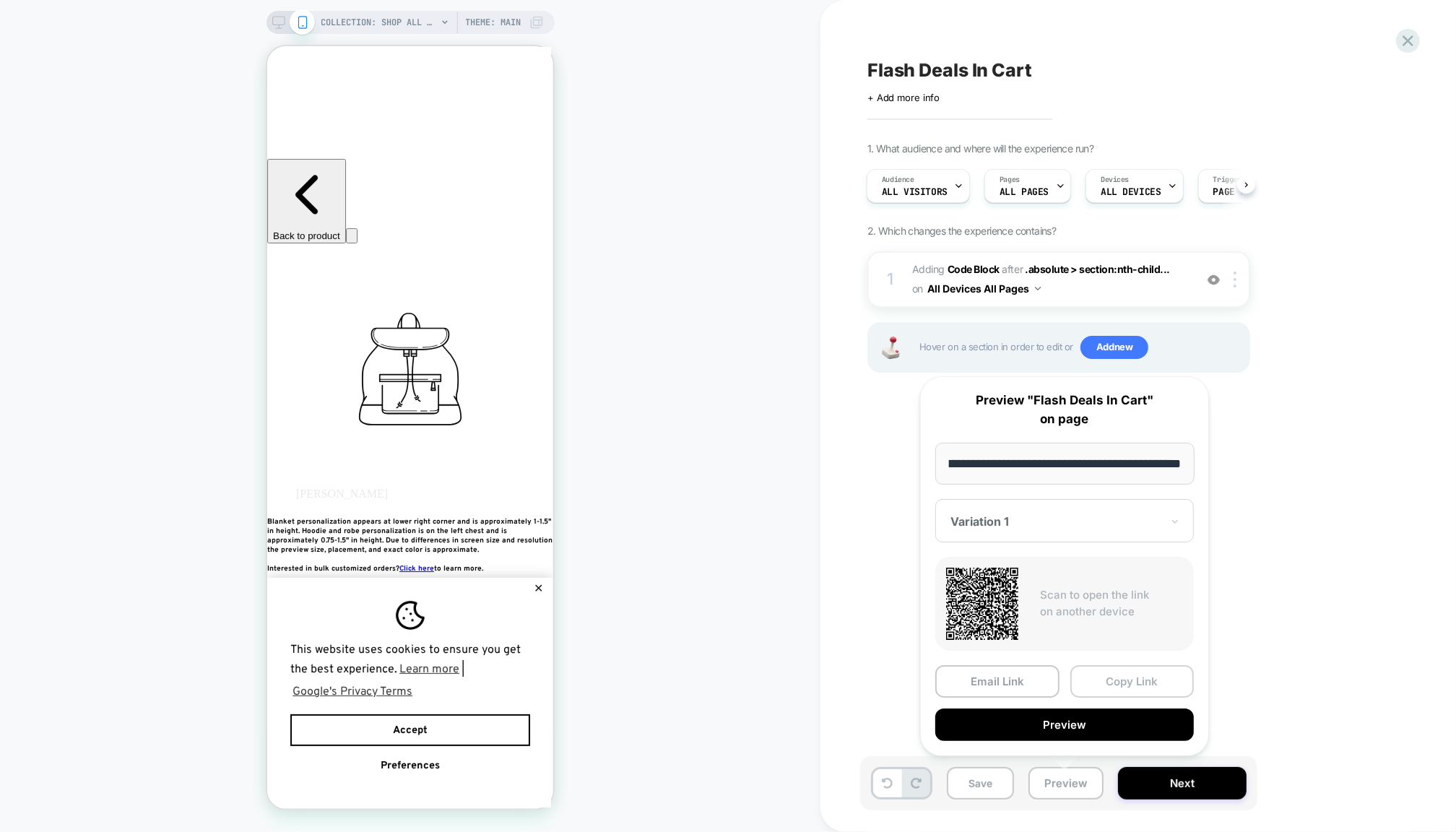
scroll to position [0, 0]
click at [1115, 695] on button "Copy Link" at bounding box center [1132, 682] width 124 height 32
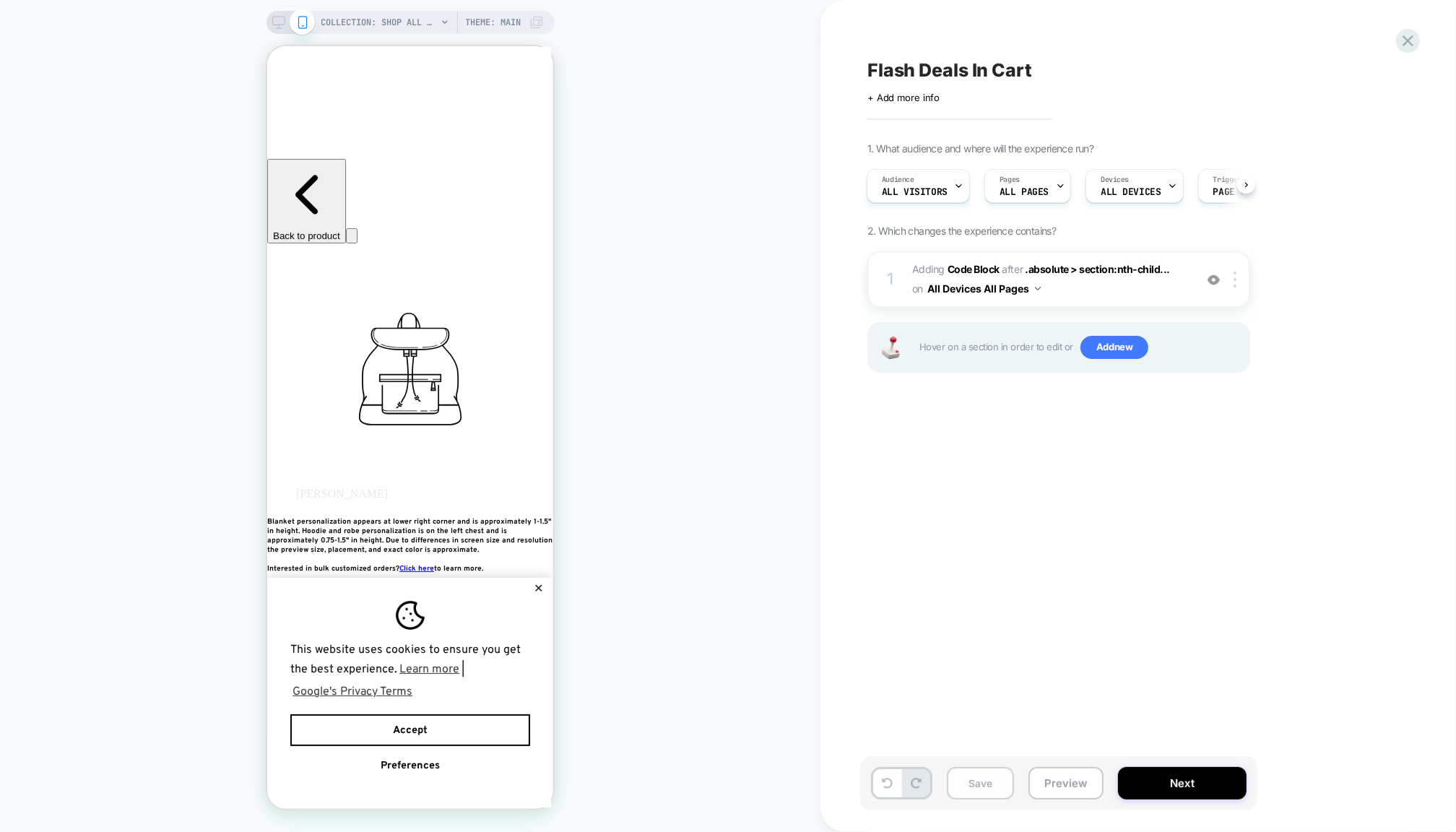
click at [976, 789] on button "Save" at bounding box center [980, 783] width 68 height 32
click at [544, 583] on button "✕" at bounding box center [537, 588] width 18 height 10
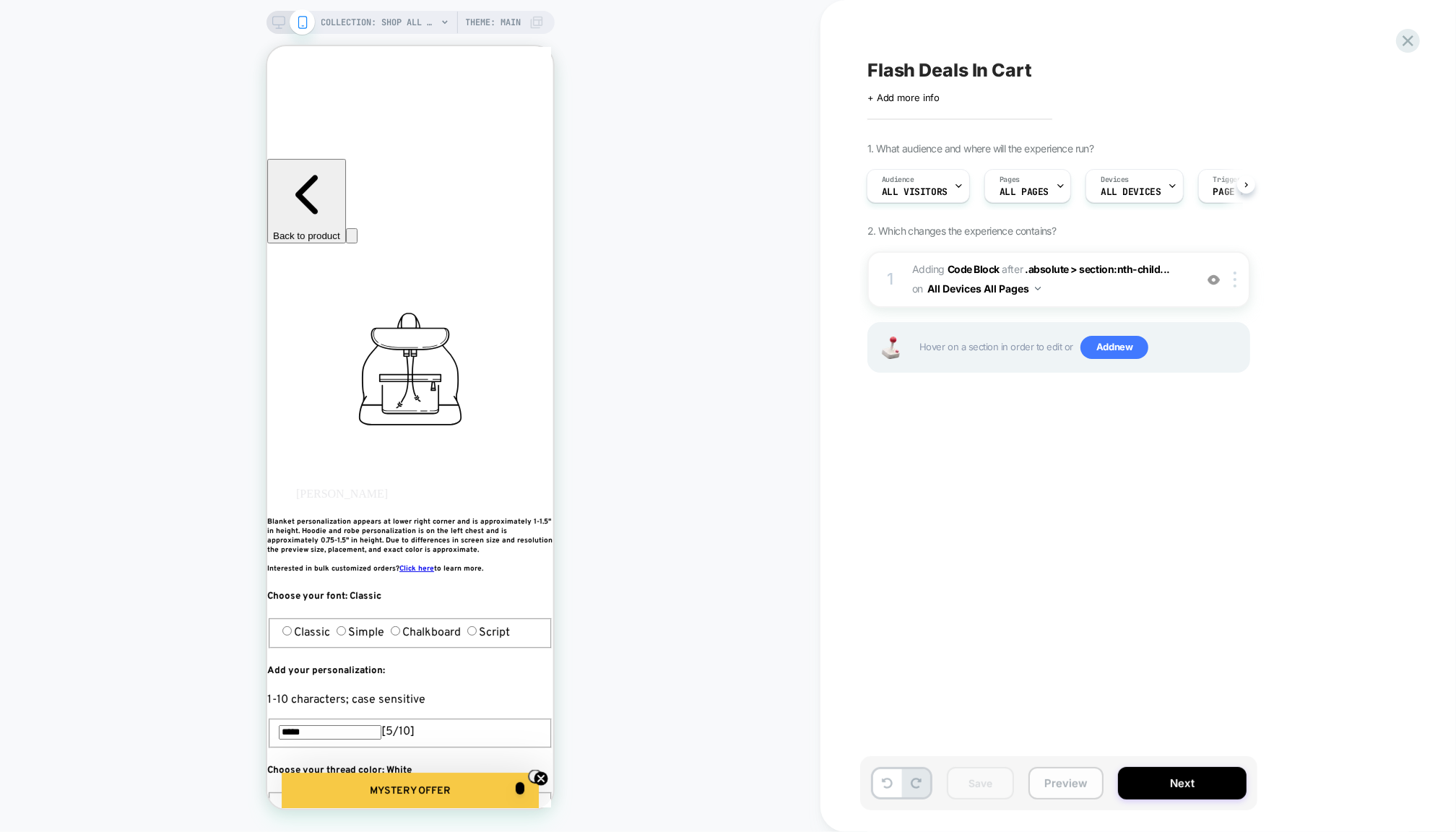
click at [1063, 787] on button "Preview" at bounding box center [1066, 783] width 75 height 32
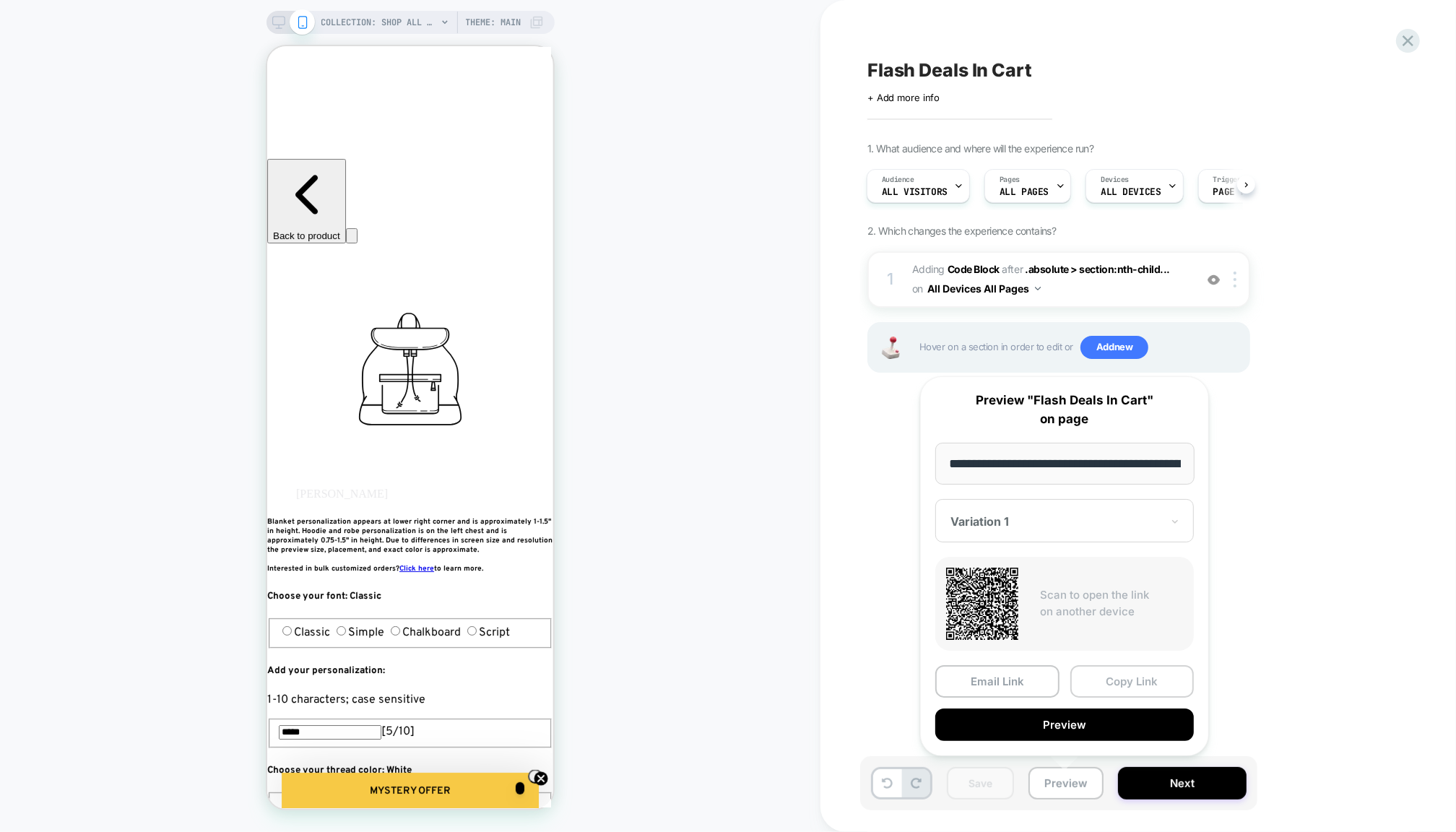
click at [1104, 683] on button "Copy Link" at bounding box center [1132, 682] width 124 height 32
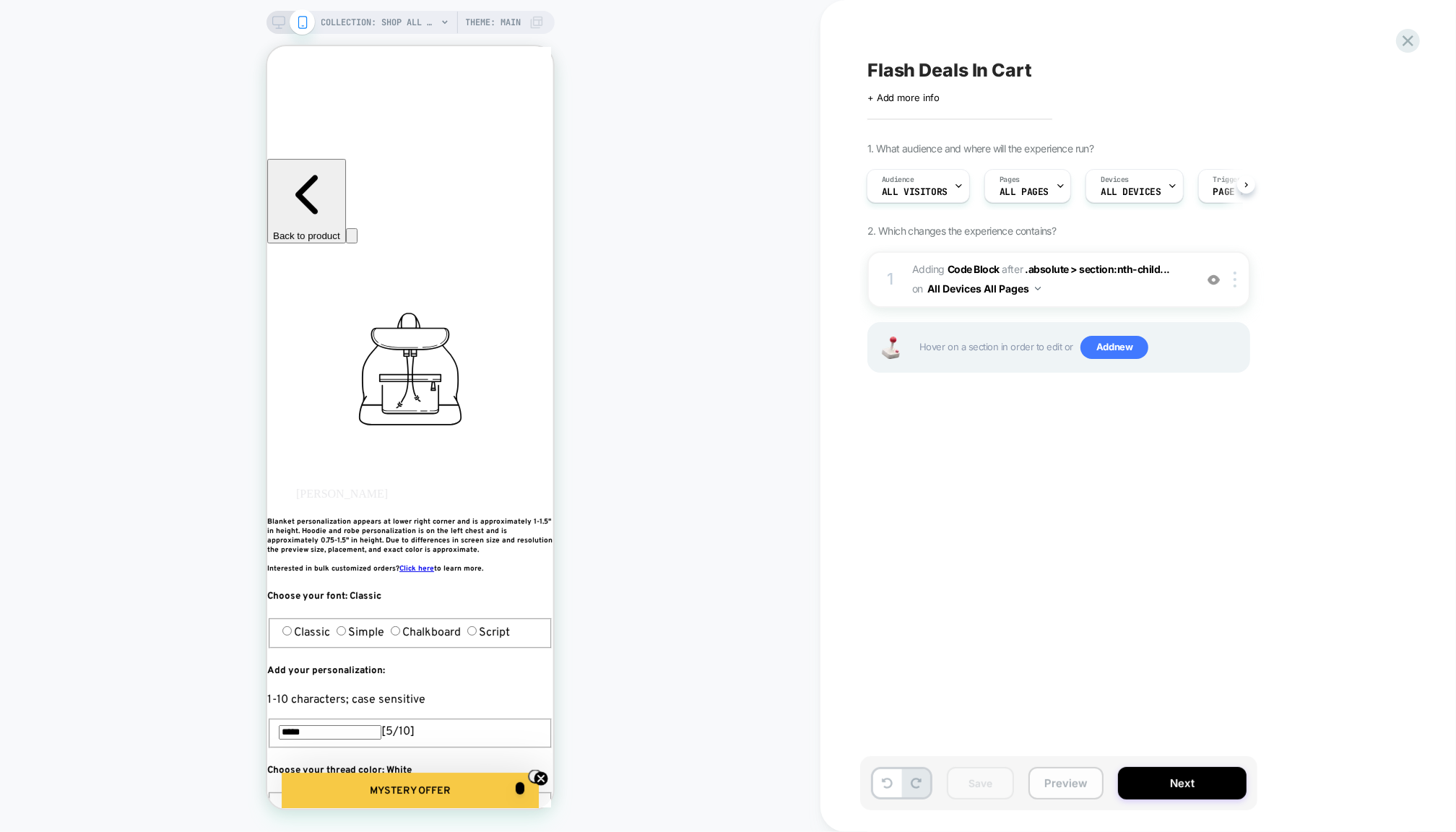
click at [1078, 787] on button "Preview" at bounding box center [1066, 783] width 75 height 32
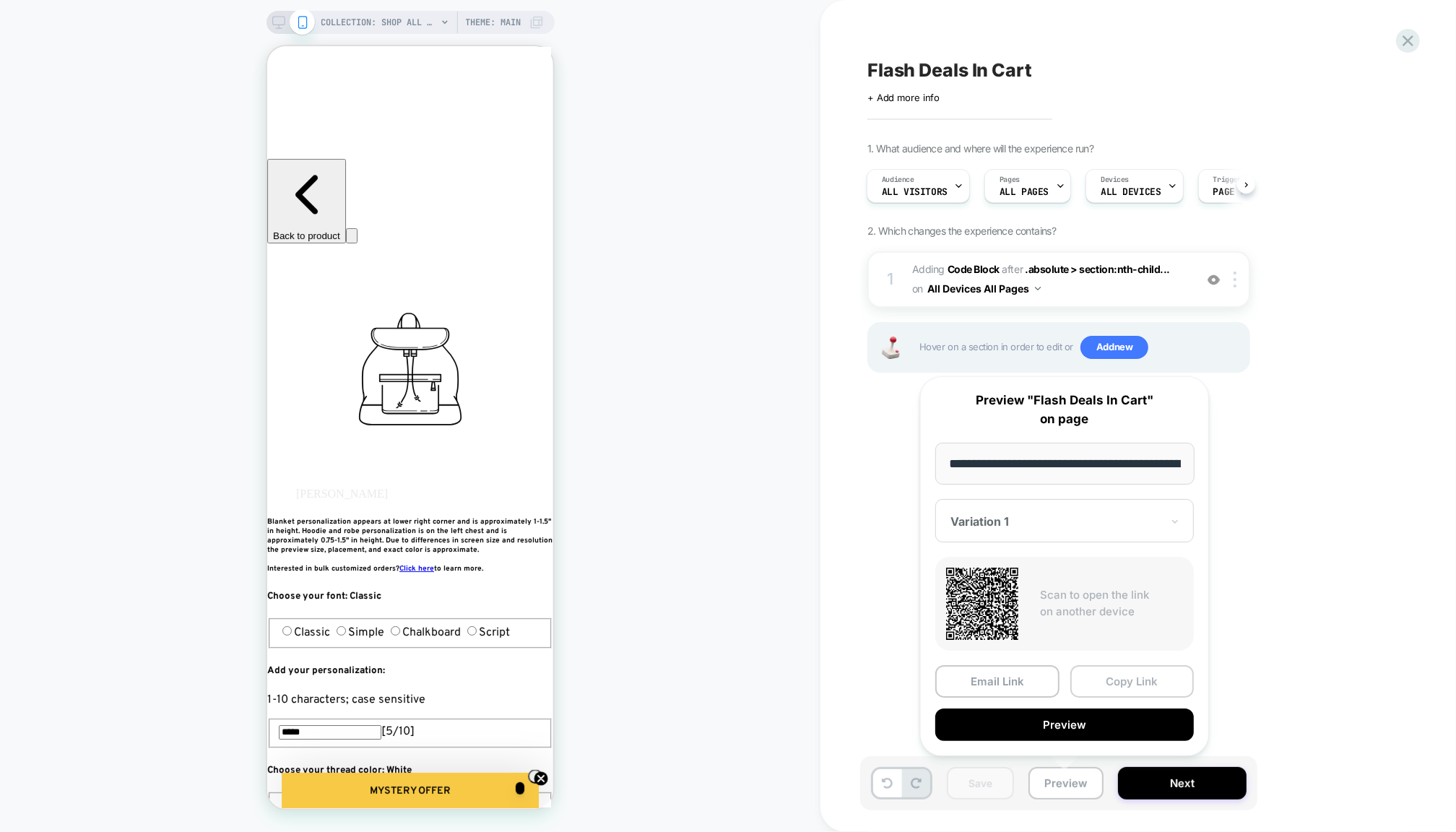
click at [1100, 681] on button "Copy Link" at bounding box center [1132, 682] width 124 height 32
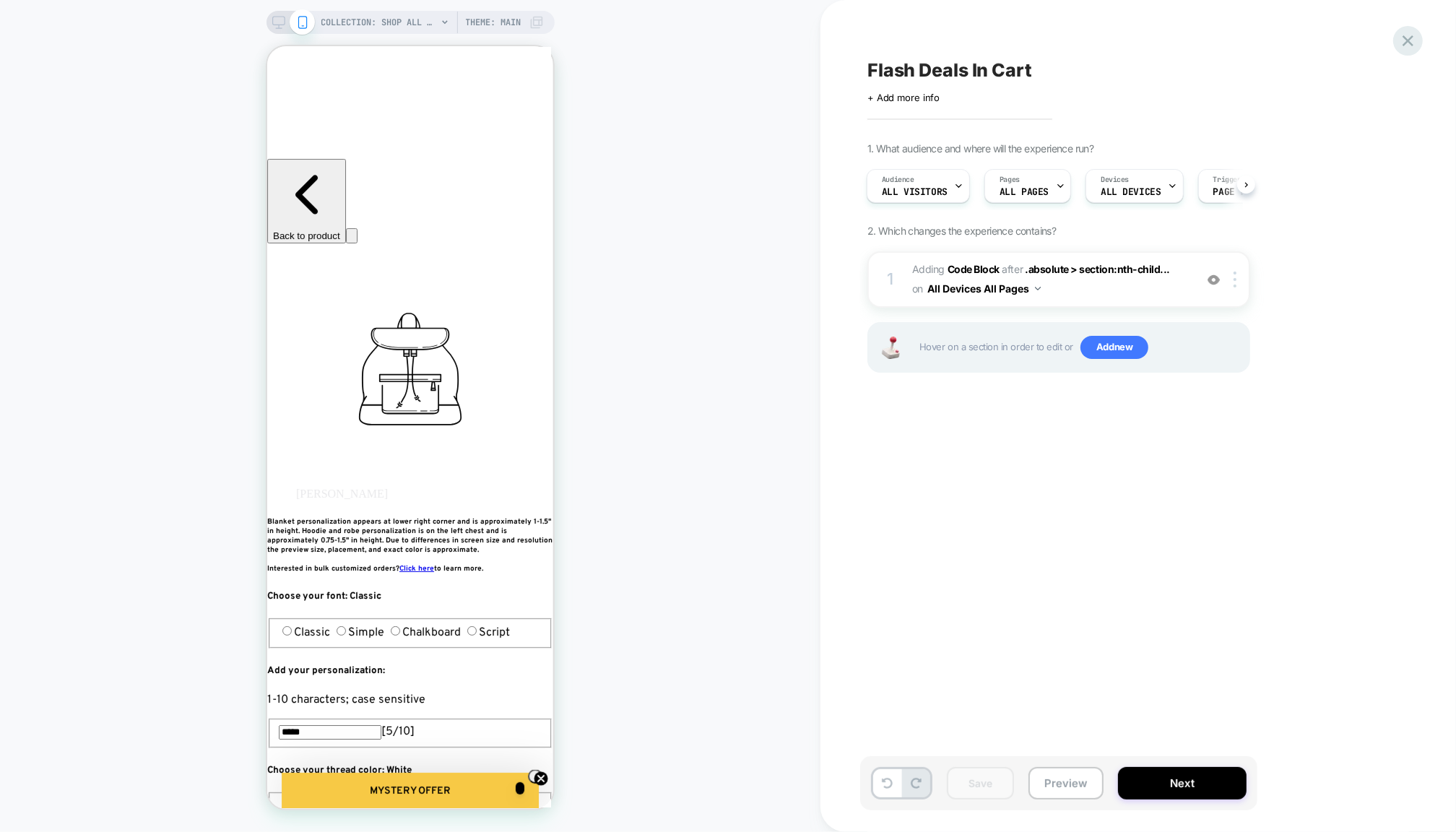
click at [1407, 38] on icon at bounding box center [1408, 40] width 20 height 20
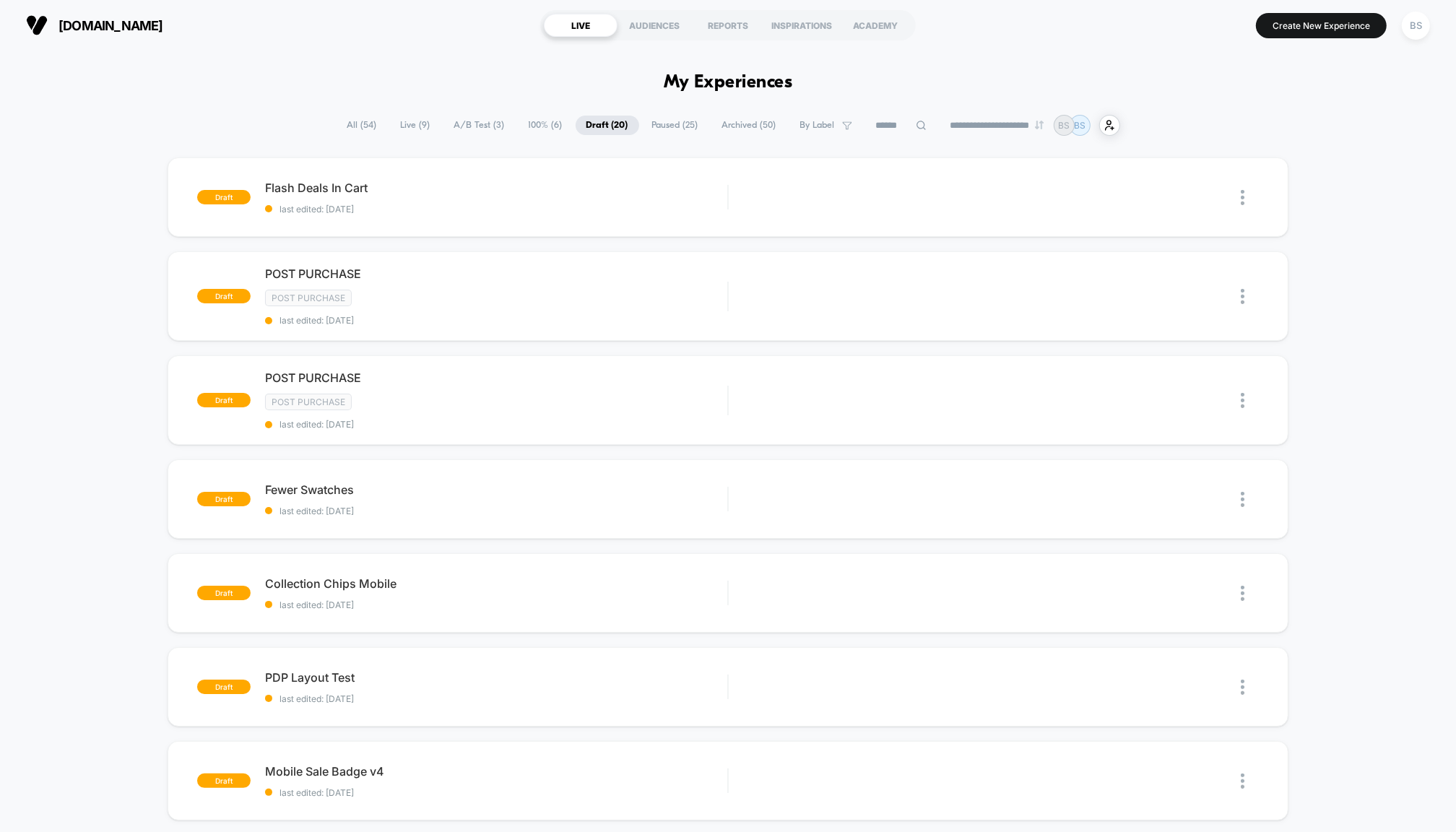
click at [412, 119] on span "Live ( 9 )" at bounding box center [416, 125] width 51 height 20
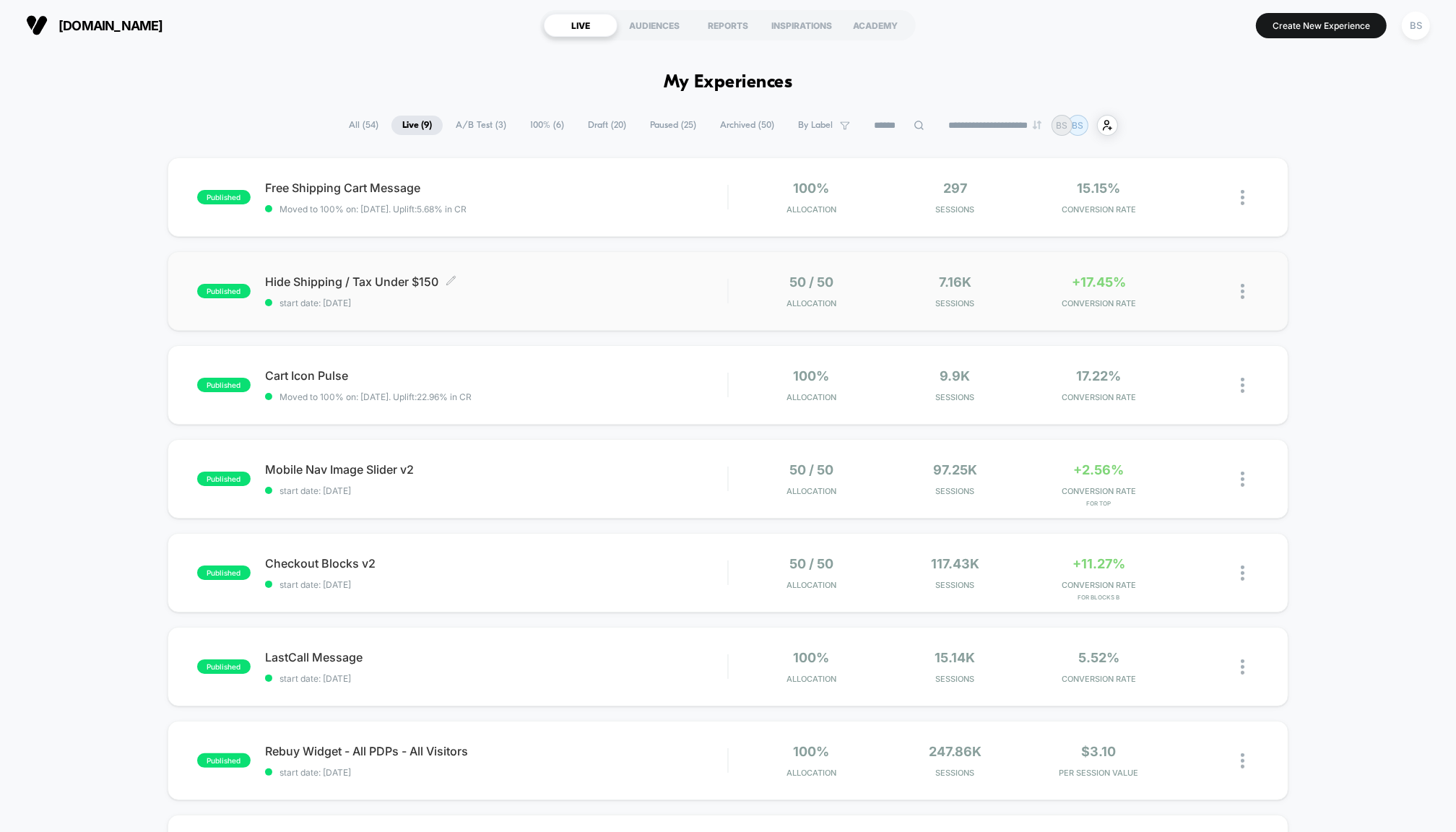
click at [670, 291] on div "Hide Shipping / Tax Under $150 Click to edit experience details Click to edit e…" at bounding box center [496, 291] width 462 height 34
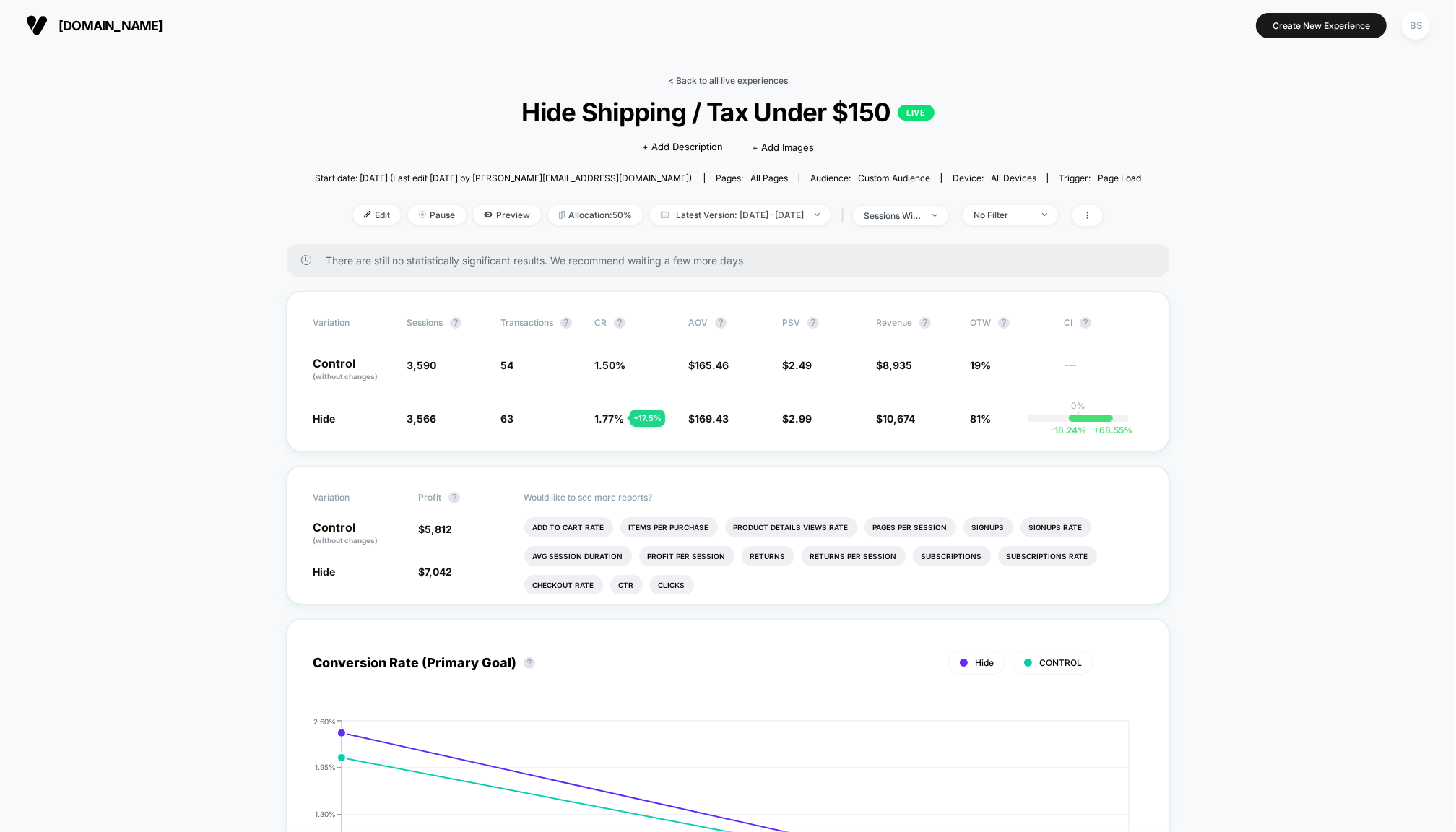
click at [677, 78] on link "< Back to all live experiences" at bounding box center [727, 80] width 120 height 11
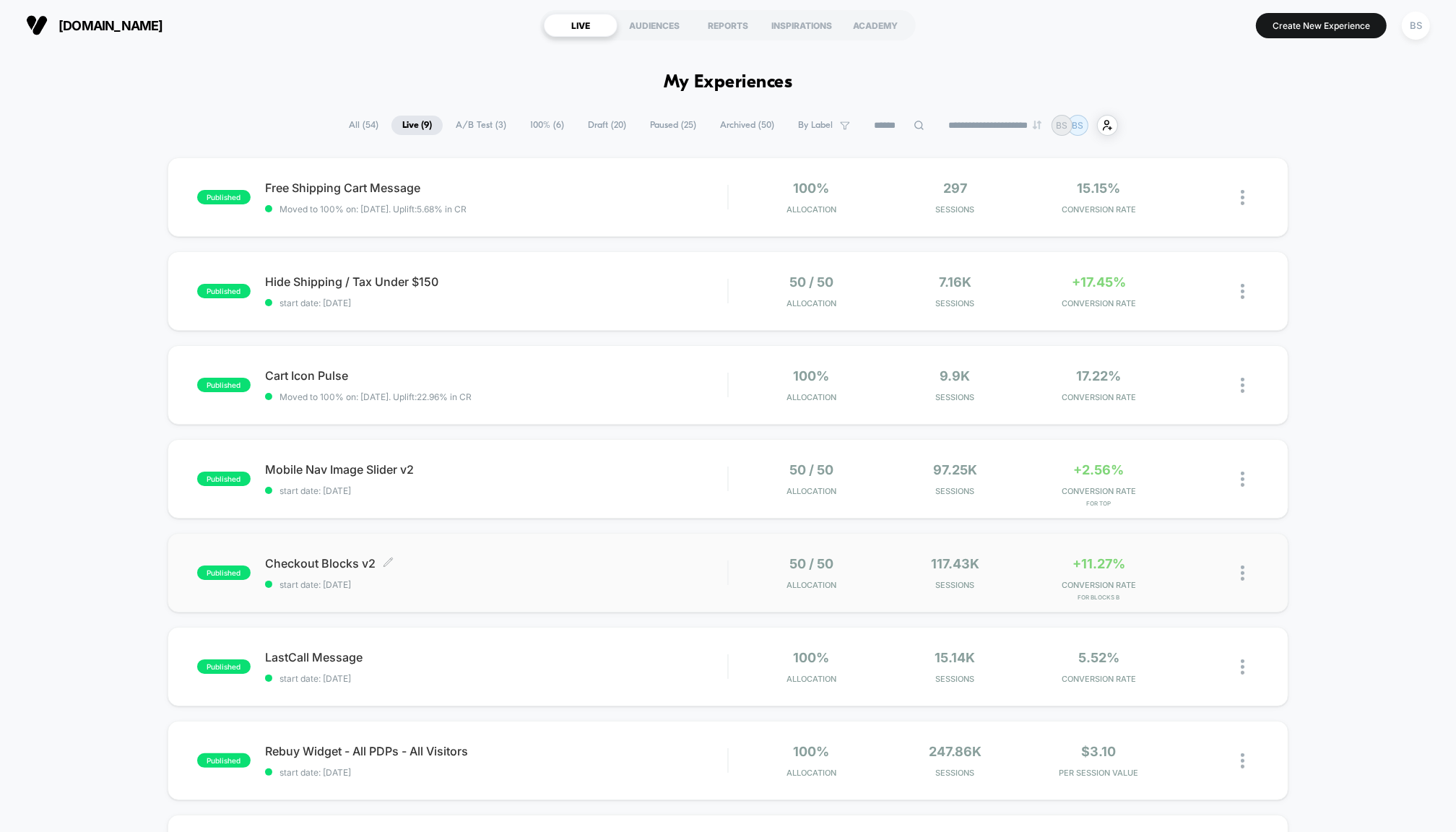
click at [671, 579] on span "start date: [DATE]" at bounding box center [496, 584] width 462 height 11
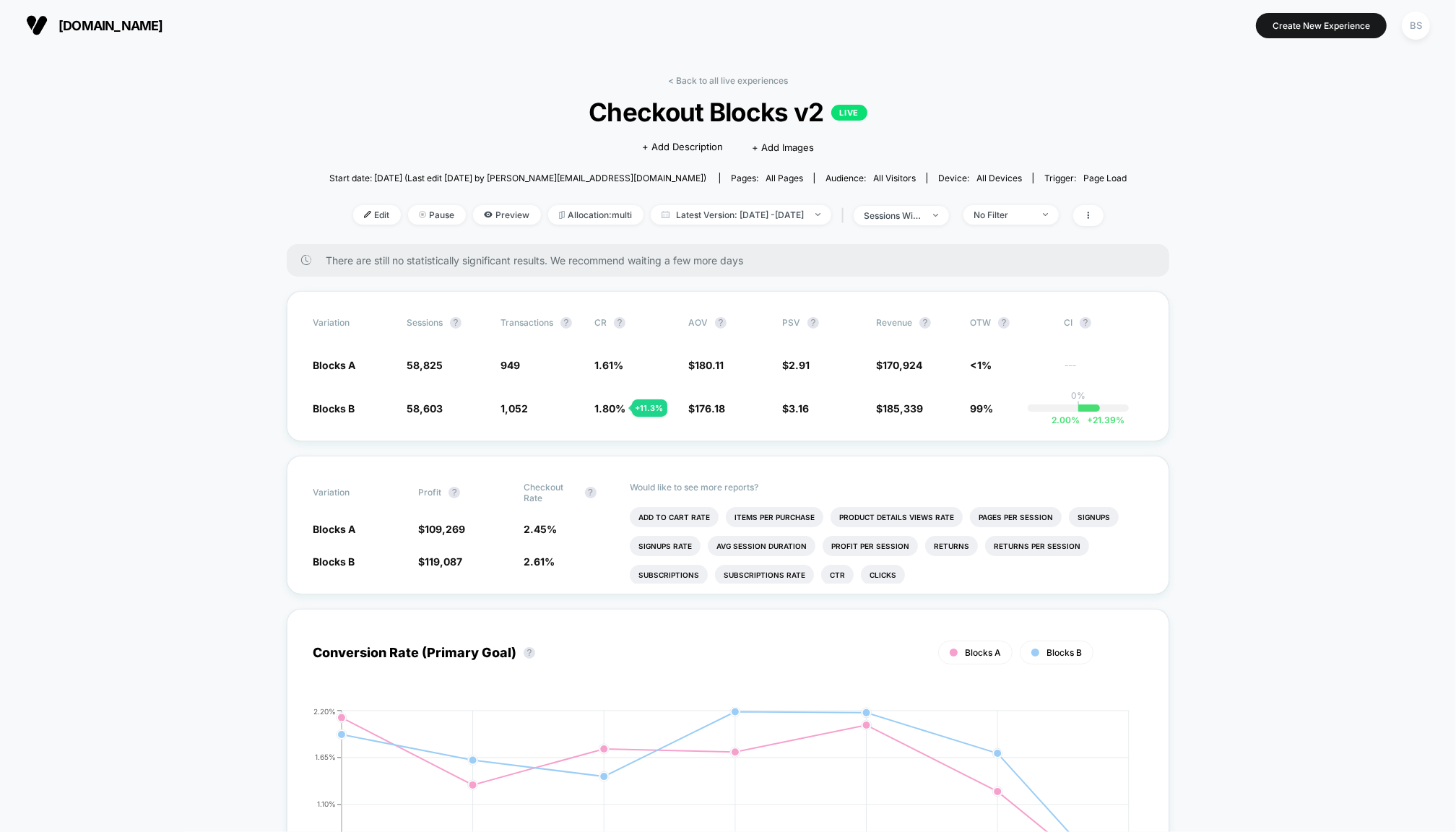
click at [1030, 225] on div "Edit Pause Preview Allocation: multi Latest Version: Oct 4, 2025 - Oct 9, 2025 …" at bounding box center [728, 216] width 798 height 21
click at [1033, 217] on div "No Filter" at bounding box center [1003, 214] width 58 height 11
click at [1004, 324] on span "Returning Visitors" at bounding box center [1027, 326] width 83 height 12
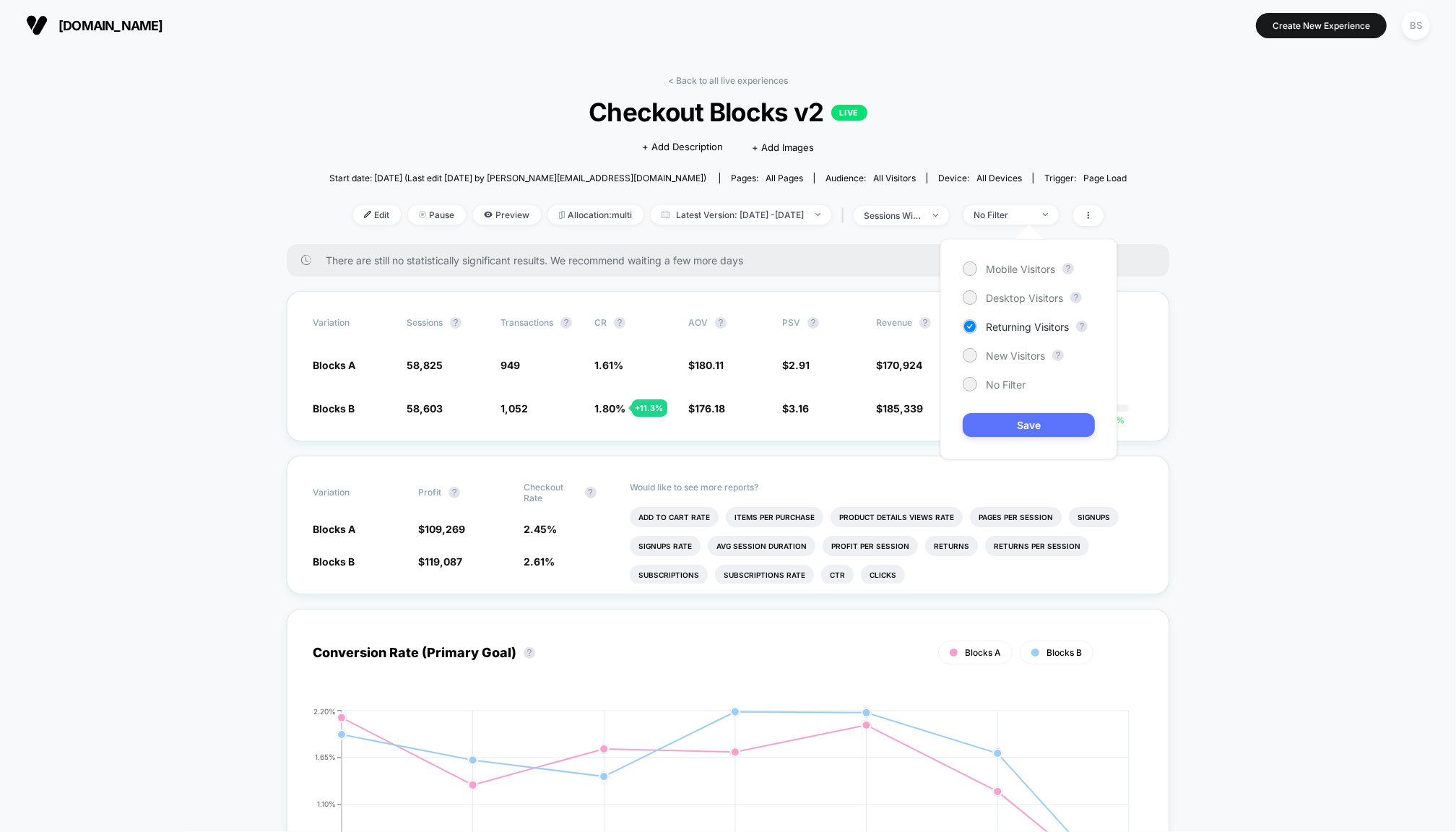
click at [1006, 423] on button "Save" at bounding box center [1029, 425] width 132 height 23
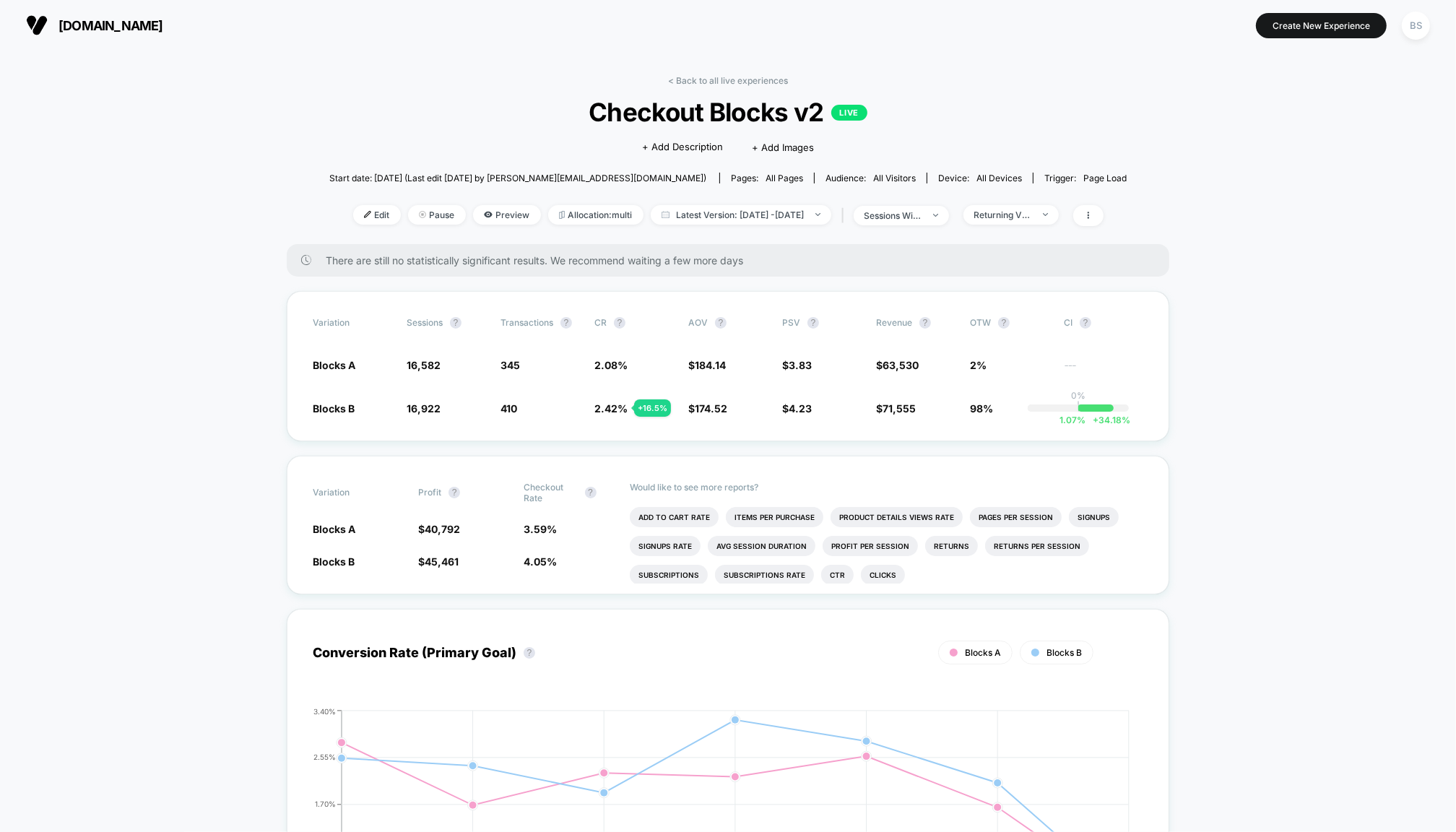
click at [1041, 233] on div "< Back to all live experiences Checkout Blocks v2 LIVE Click to edit experience…" at bounding box center [728, 159] width 798 height 169
click at [1033, 214] on div "Returning Visitors" at bounding box center [1003, 214] width 58 height 11
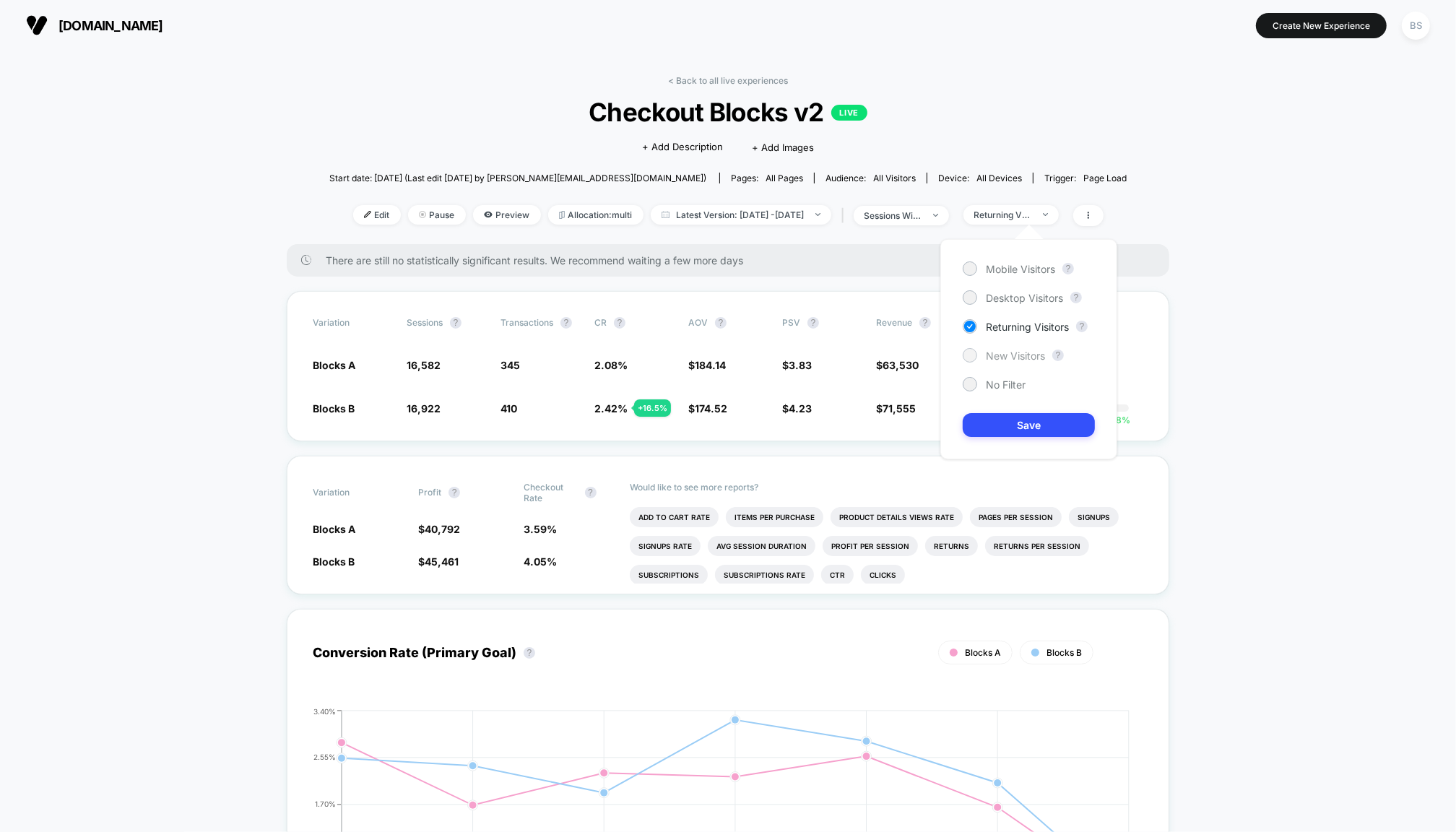
click at [993, 349] on span "New Visitors" at bounding box center [1016, 355] width 59 height 12
click at [994, 416] on button "Save" at bounding box center [1029, 425] width 132 height 23
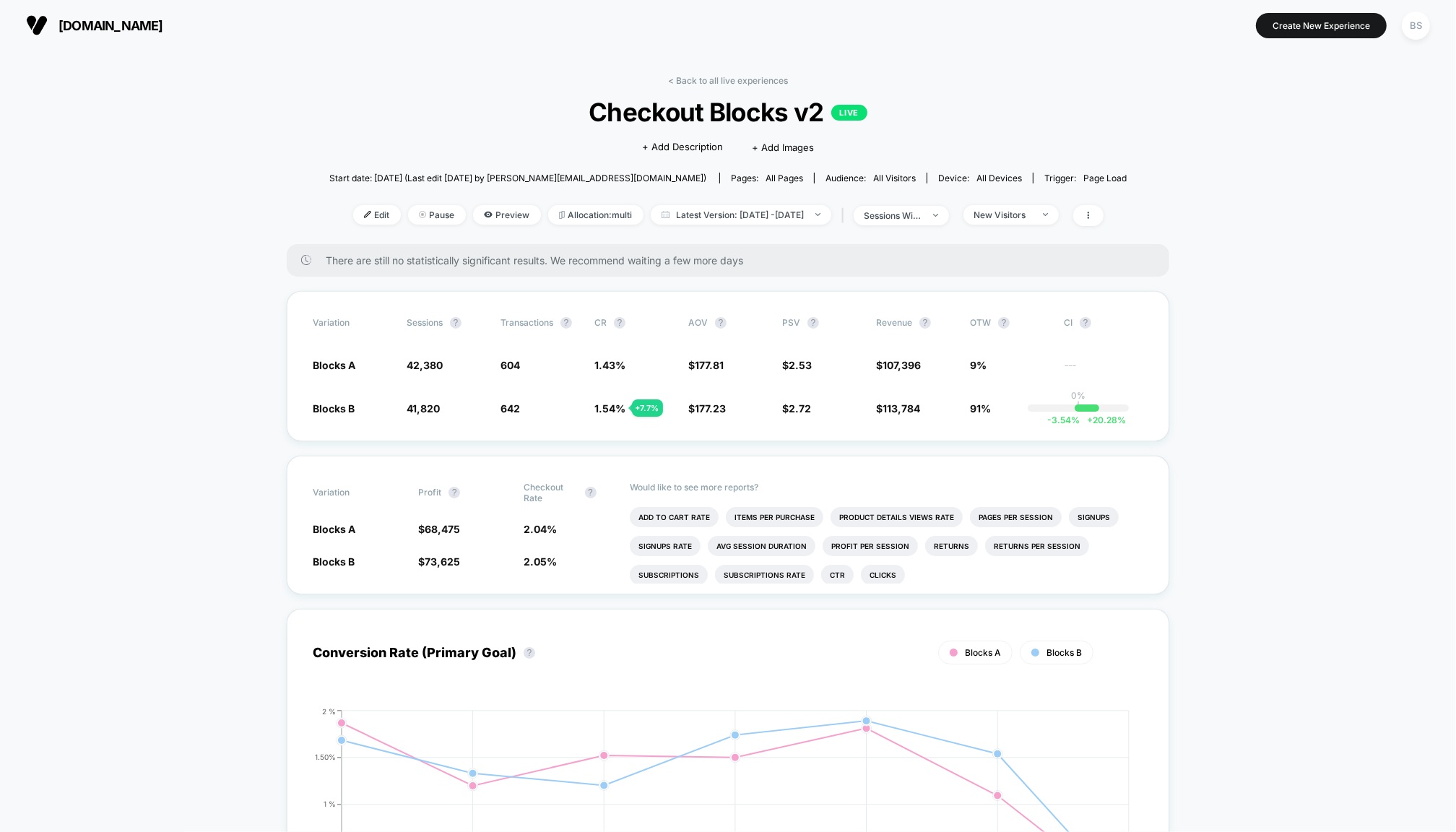
click at [1028, 227] on div "< Back to all live experiences Checkout Blocks v2 LIVE Click to edit experience…" at bounding box center [728, 159] width 798 height 169
click at [1029, 209] on div "New Visitors" at bounding box center [1003, 214] width 58 height 11
click at [986, 379] on span "No Filter" at bounding box center [1006, 384] width 40 height 12
click at [986, 419] on button "Save" at bounding box center [1029, 425] width 132 height 23
click at [1032, 219] on div "No Filter" at bounding box center [1003, 214] width 58 height 11
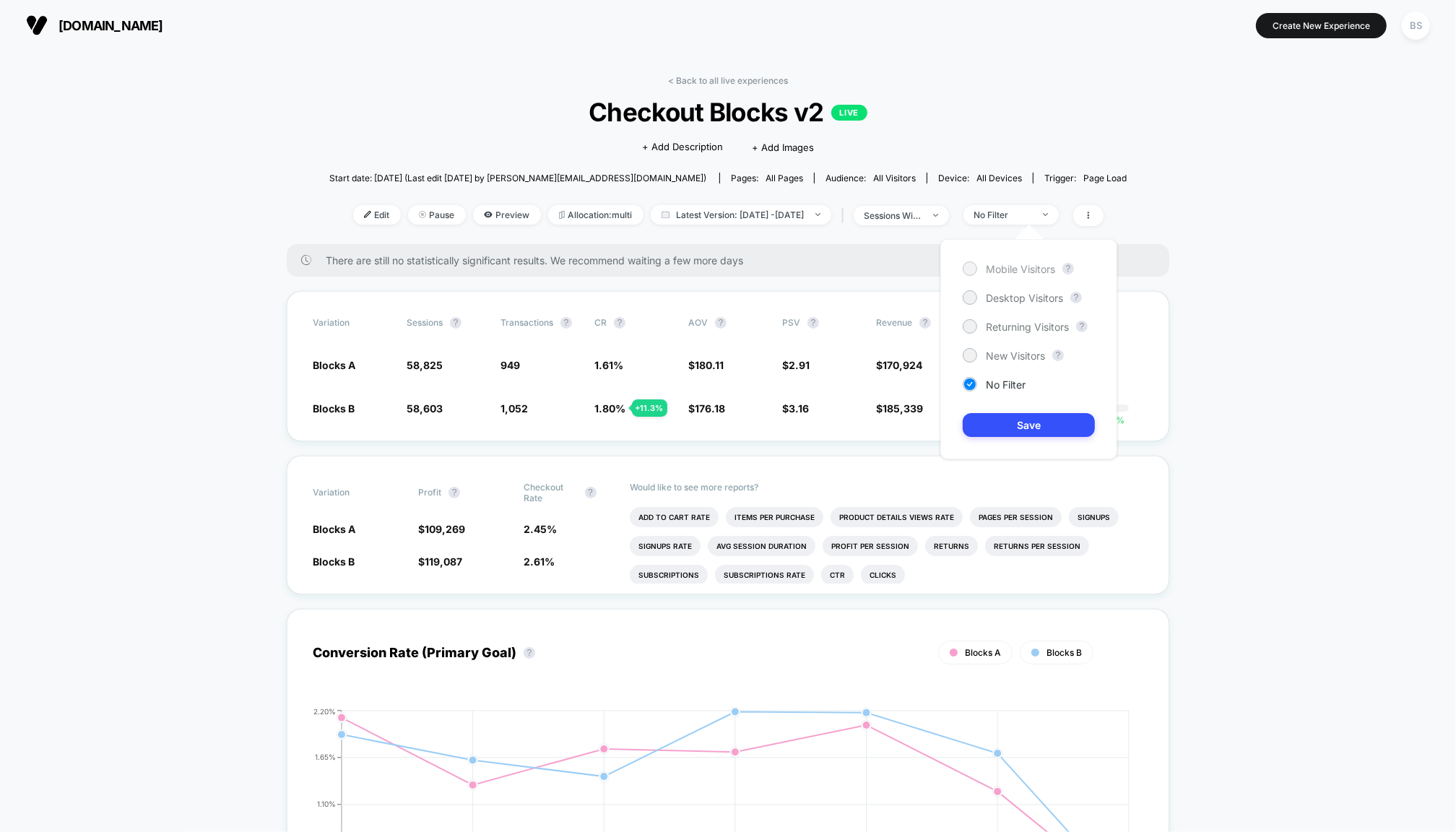
click at [1016, 268] on span "Mobile Visitors" at bounding box center [1021, 269] width 69 height 12
click at [999, 415] on button "Save" at bounding box center [1029, 425] width 132 height 23
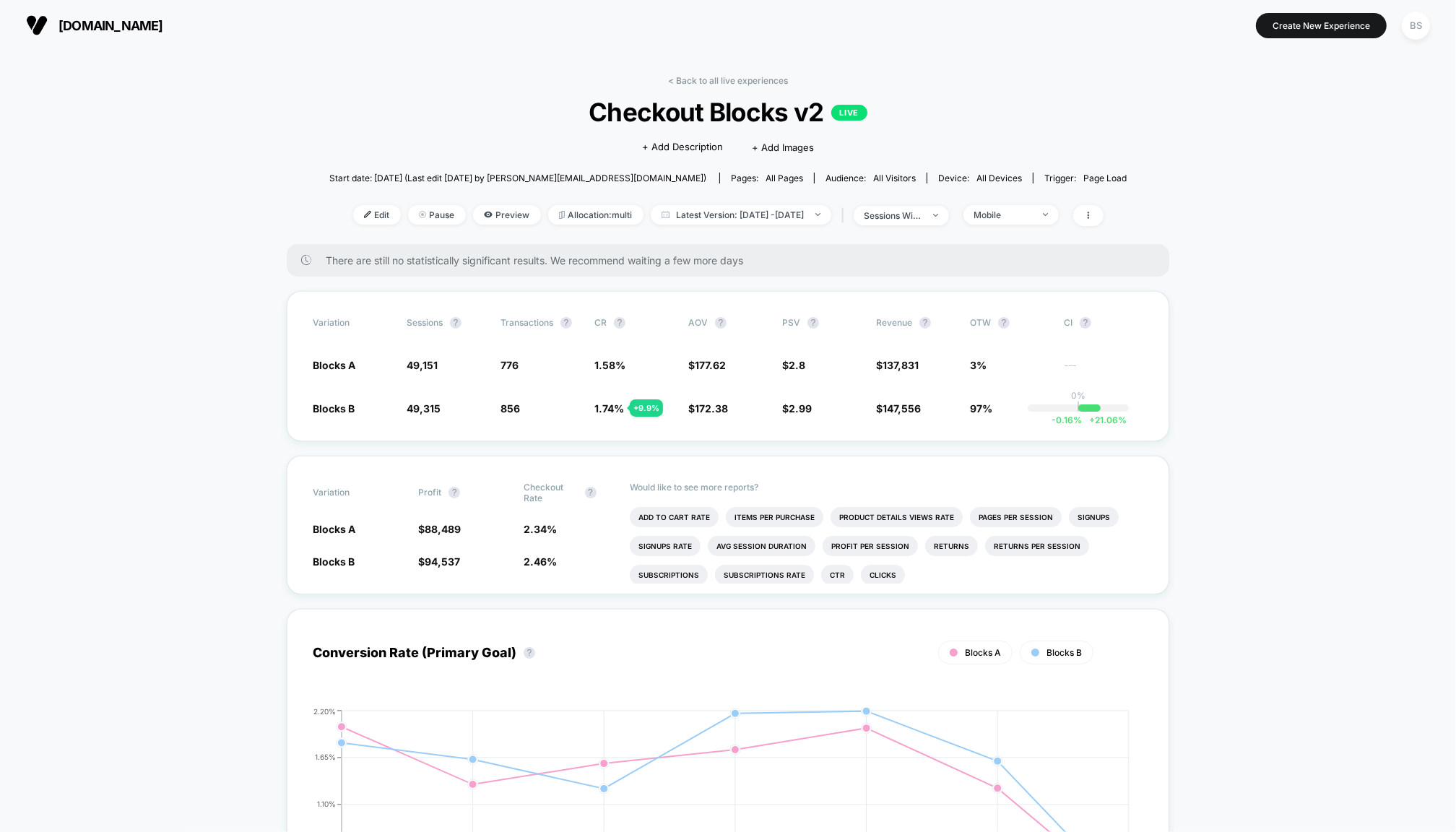
click at [1020, 229] on div "< Back to all live experiences Checkout Blocks v2 LIVE Click to edit experience…" at bounding box center [728, 159] width 798 height 169
click at [1019, 240] on div "< Back to all live experiences Checkout Blocks v2 LIVE Click to edit experience…" at bounding box center [728, 159] width 798 height 169
click at [1018, 222] on span "Mobile" at bounding box center [1011, 215] width 95 height 20
click at [1002, 373] on div "Mobile Visitors ? Desktop Visitors ? Returning Visitors ? New Visitors ? No Fil…" at bounding box center [1029, 349] width 177 height 220
click at [1001, 392] on div "Mobile Visitors ? Desktop Visitors ? Returning Visitors ? New Visitors ? No Fil…" at bounding box center [1029, 349] width 177 height 220
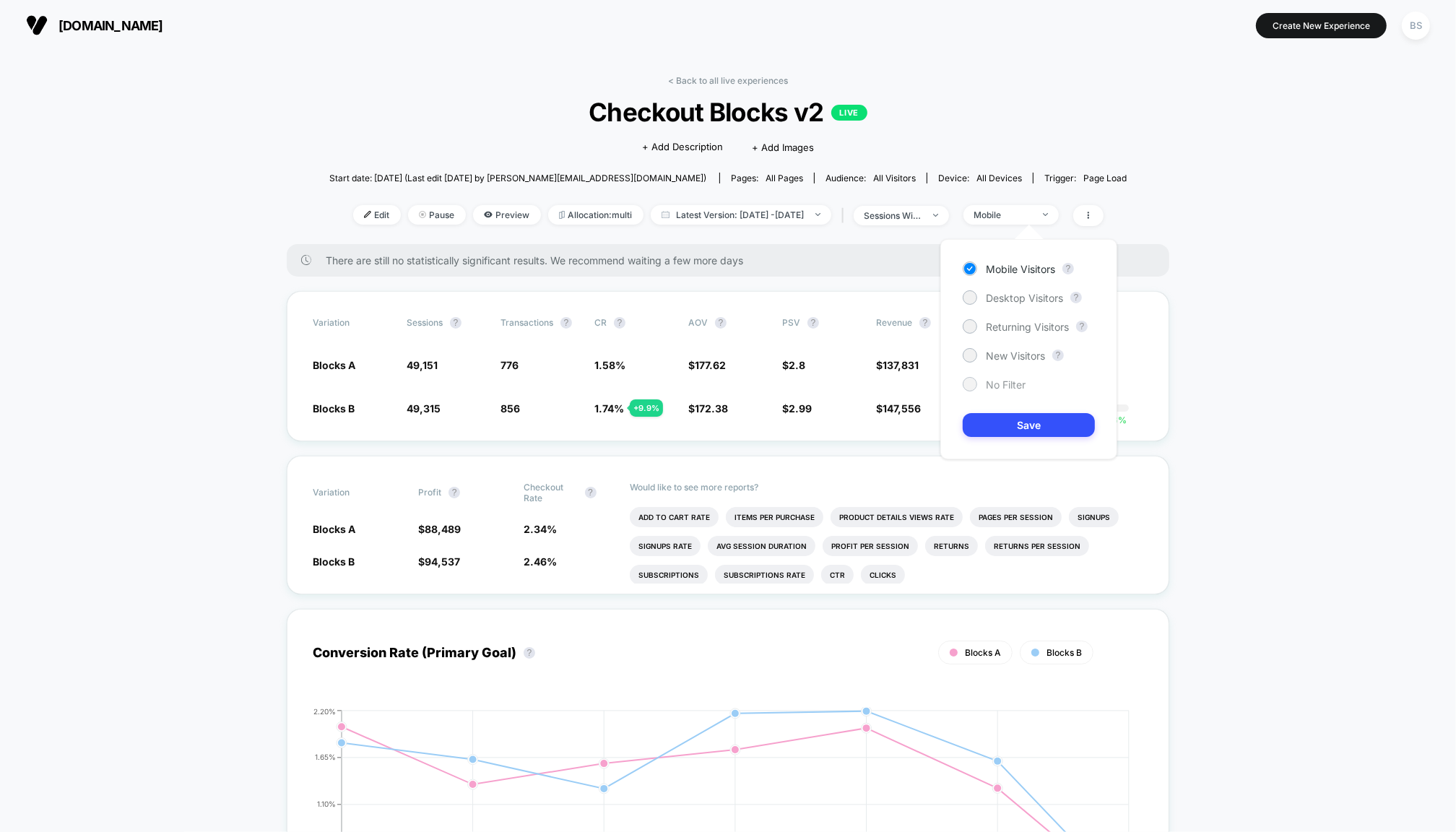
click at [1001, 390] on div "No Filter" at bounding box center [994, 384] width 63 height 15
click at [1001, 431] on button "Save" at bounding box center [1029, 425] width 132 height 23
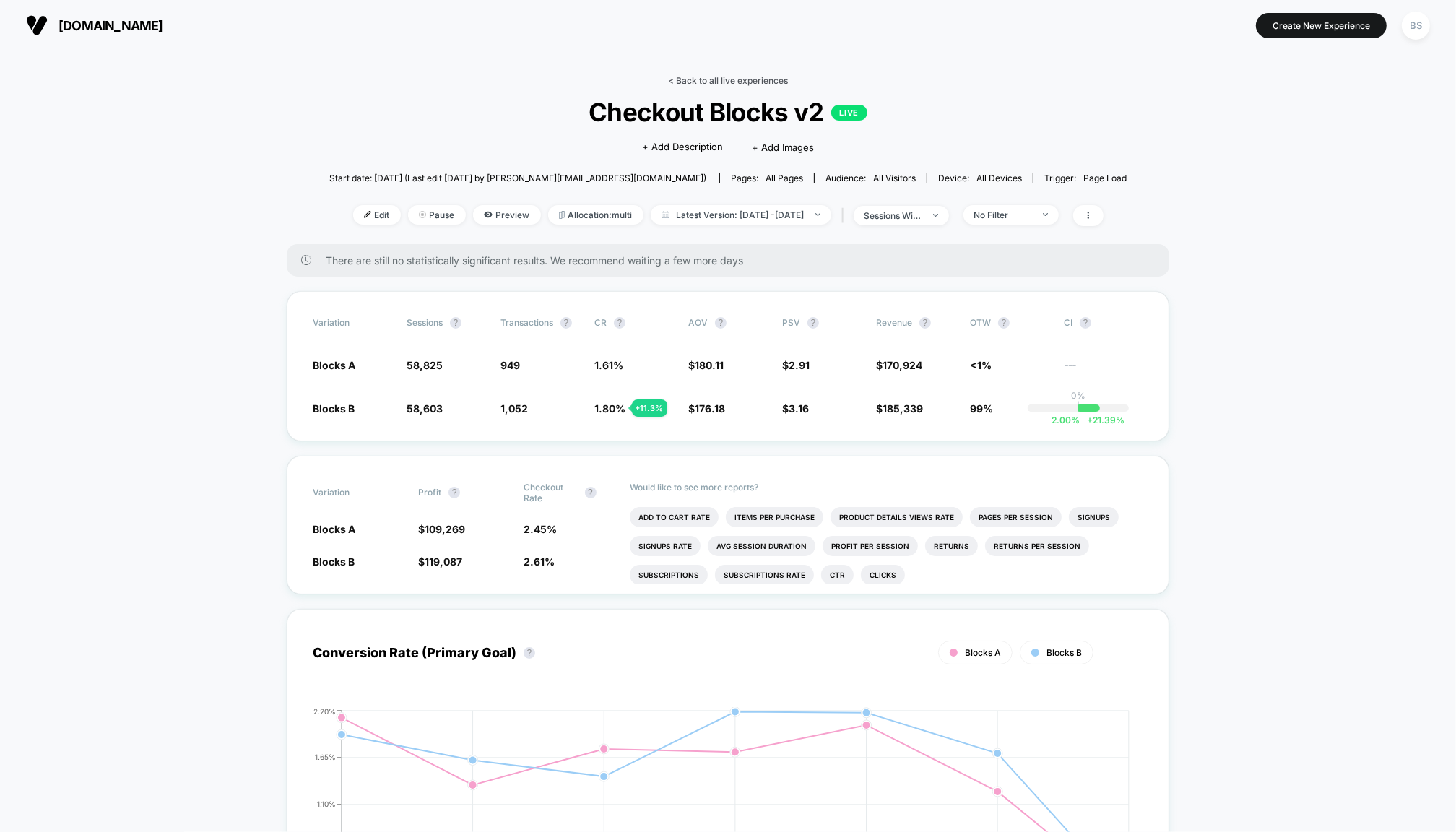
click at [707, 81] on link "< Back to all live experiences" at bounding box center [727, 80] width 120 height 11
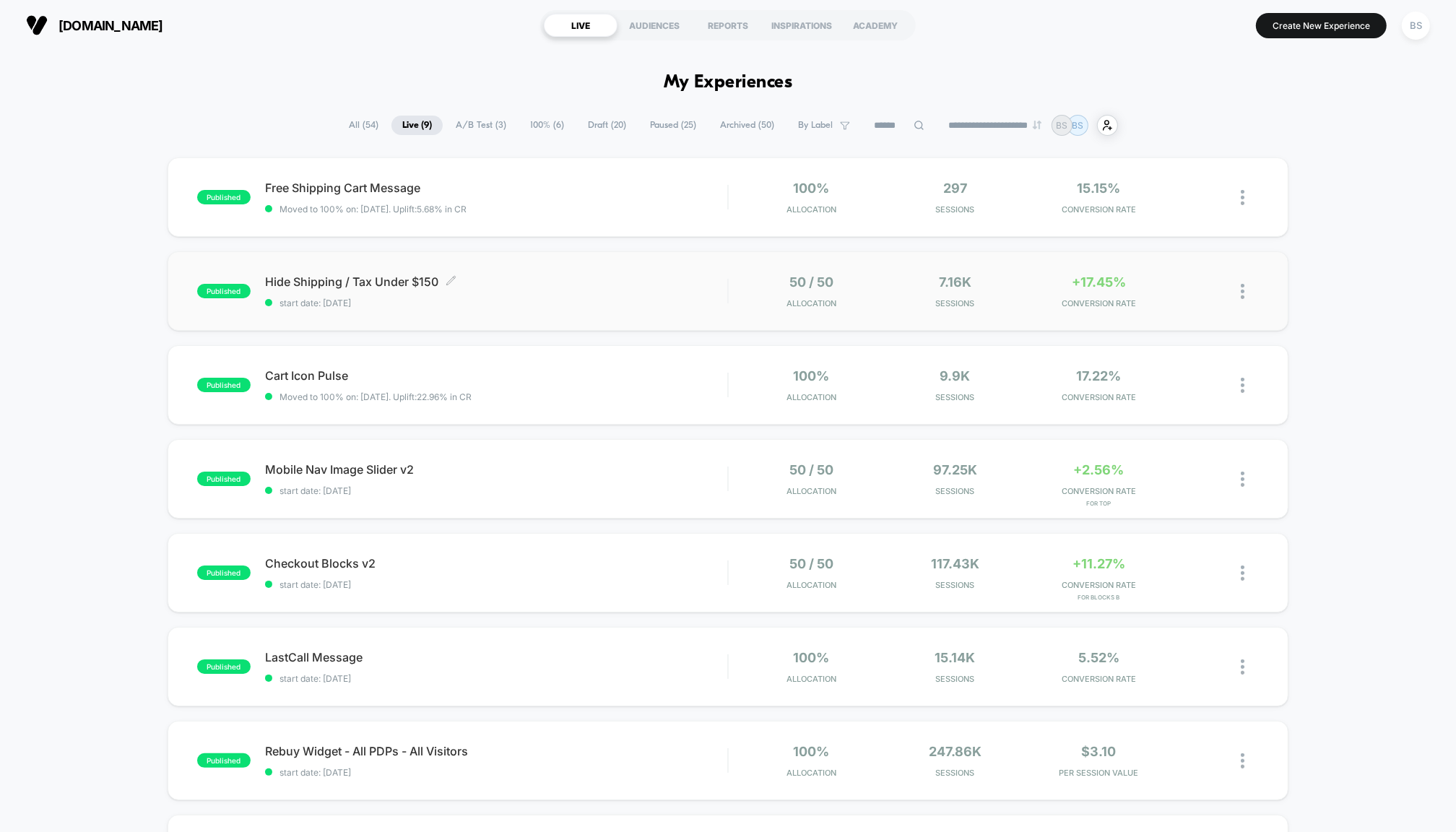
click at [644, 275] on span "Hide Shipping / Tax Under $150 Click to edit experience details" at bounding box center [496, 282] width 462 height 15
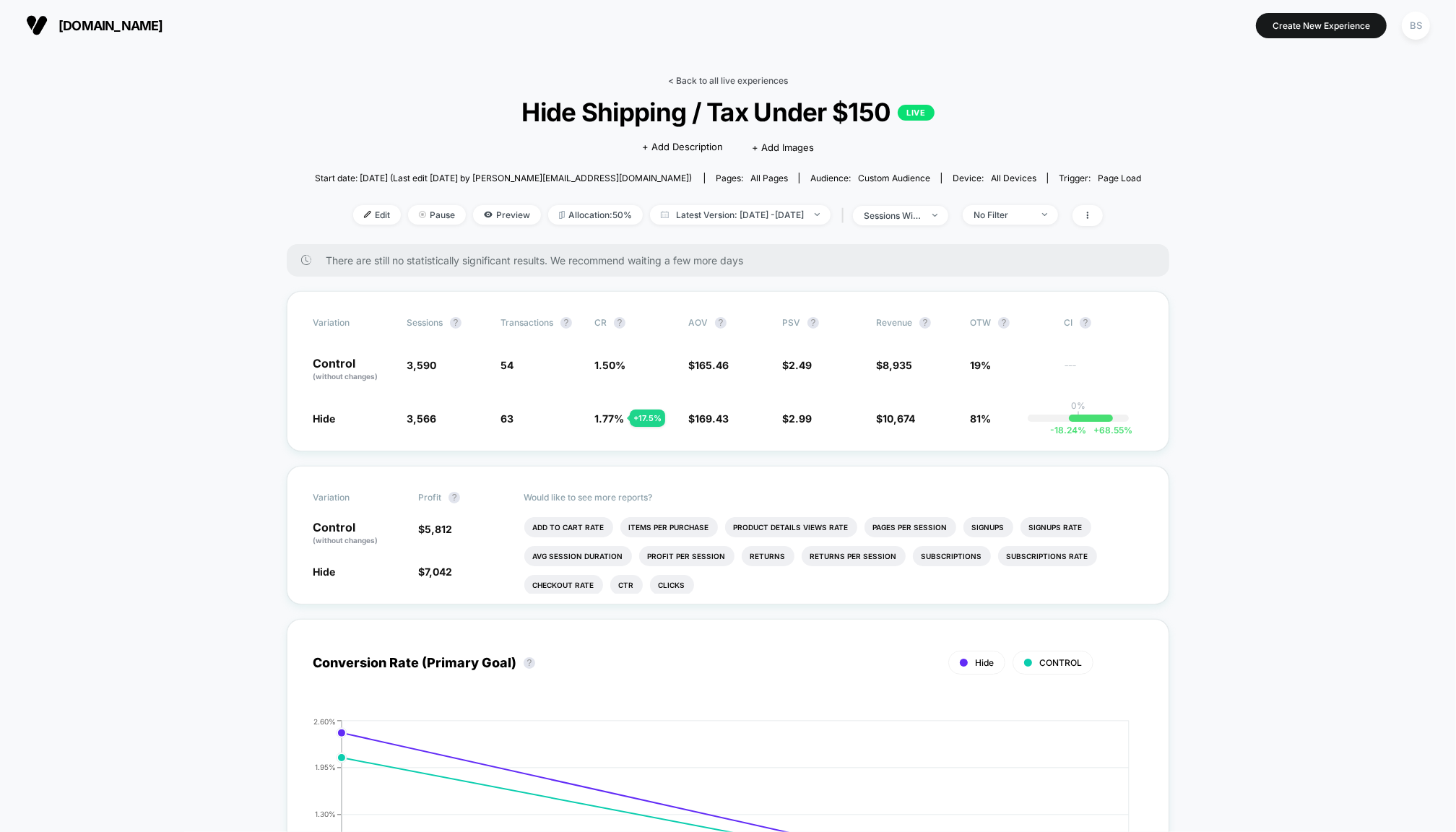
click at [705, 85] on link "< Back to all live experiences" at bounding box center [727, 80] width 120 height 11
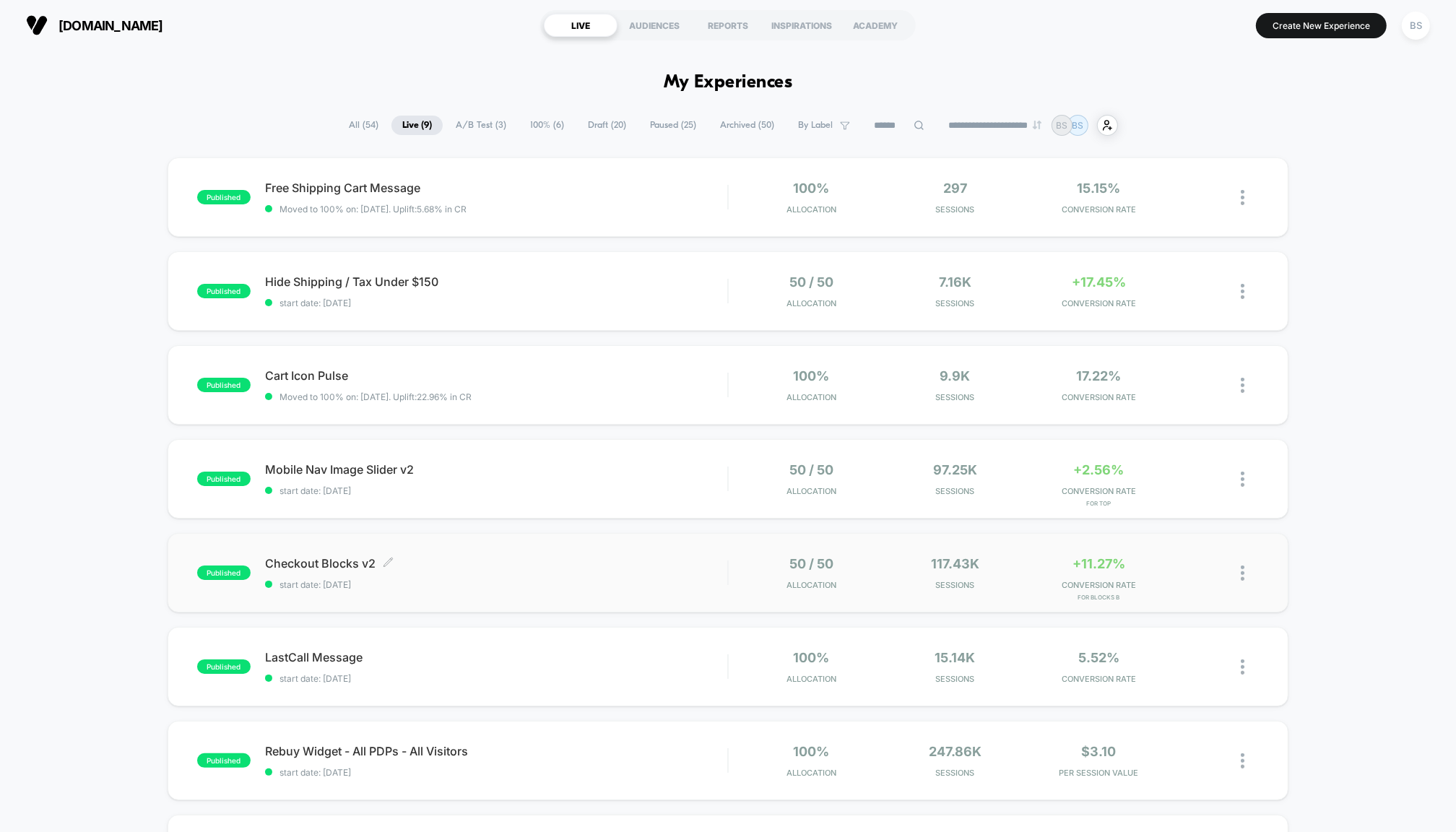
click at [602, 566] on span "Checkout Blocks v2 Click to edit experience details" at bounding box center [496, 563] width 462 height 15
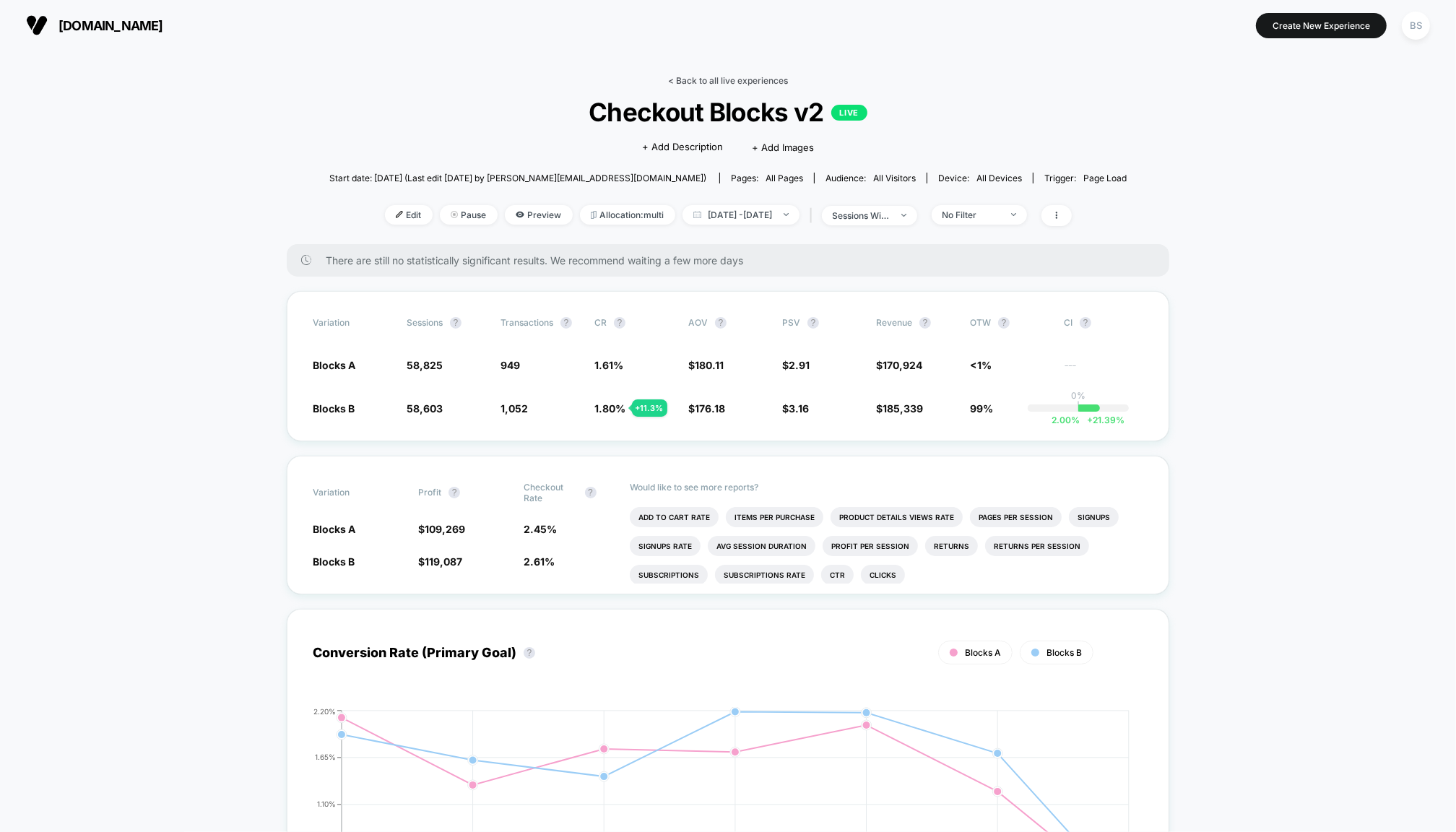
click at [702, 81] on link "< Back to all live experiences" at bounding box center [727, 80] width 120 height 11
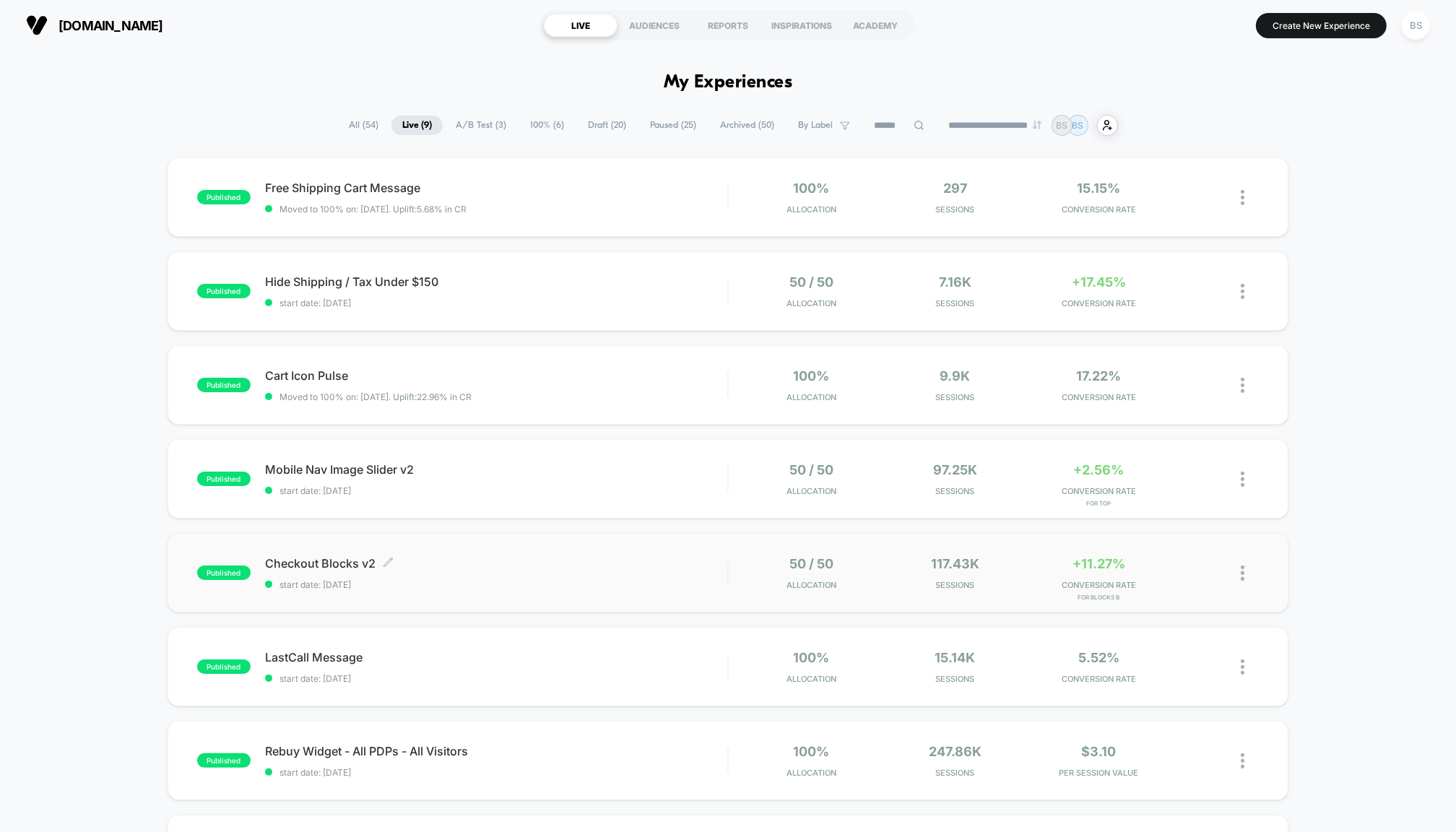
click at [630, 577] on div "Checkout Blocks v2 Click to edit experience details Click to edit experience de…" at bounding box center [496, 573] width 462 height 34
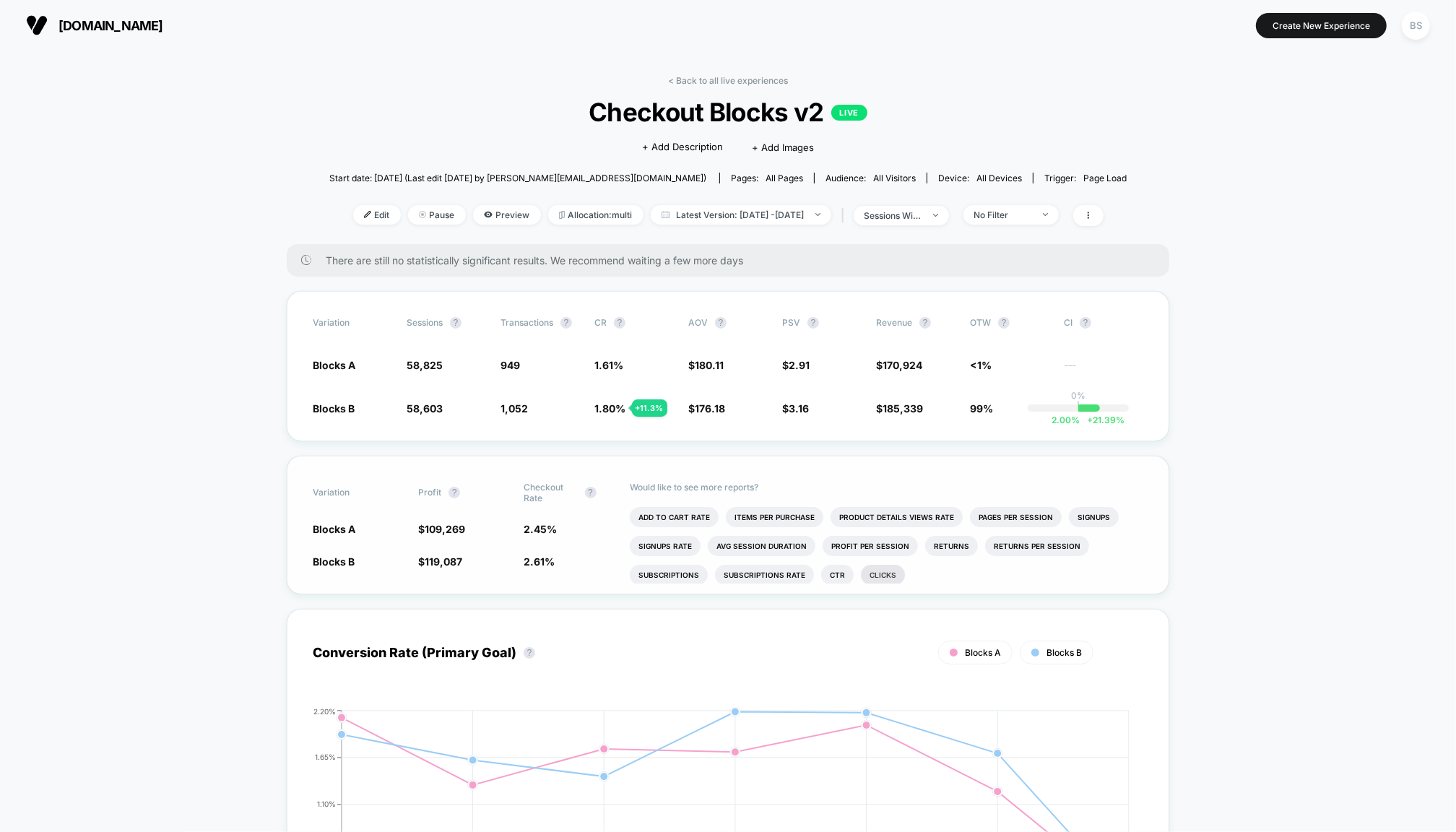
scroll to position [18, 0]
click at [949, 207] on span "sessions with impression" at bounding box center [901, 216] width 95 height 20
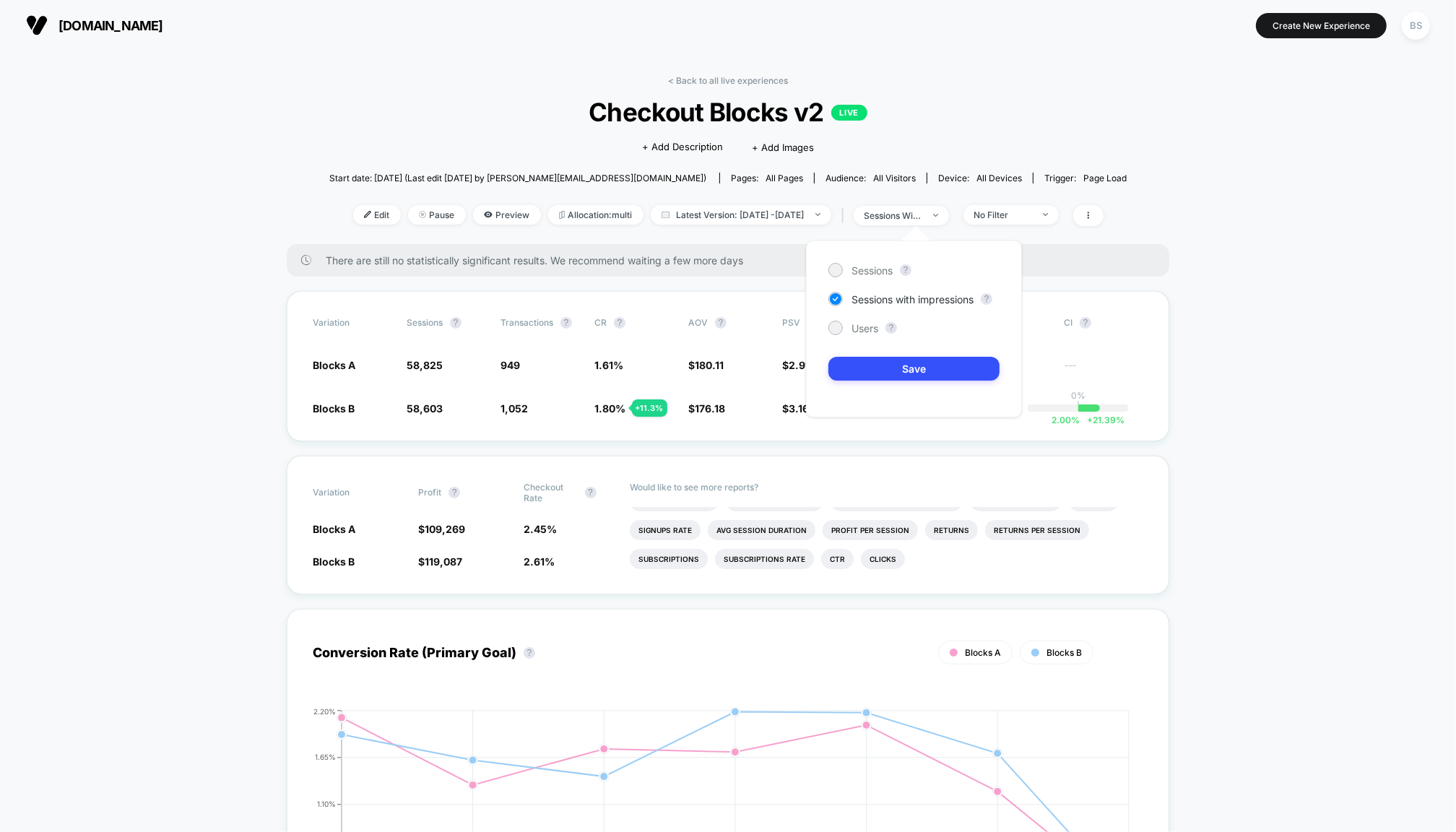
click at [883, 277] on div "Sessions ? Sessions with impressions ? Users ? Save" at bounding box center [914, 329] width 216 height 177
click at [881, 272] on span "Sessions" at bounding box center [872, 270] width 41 height 12
click at [868, 360] on button "Save" at bounding box center [914, 368] width 171 height 23
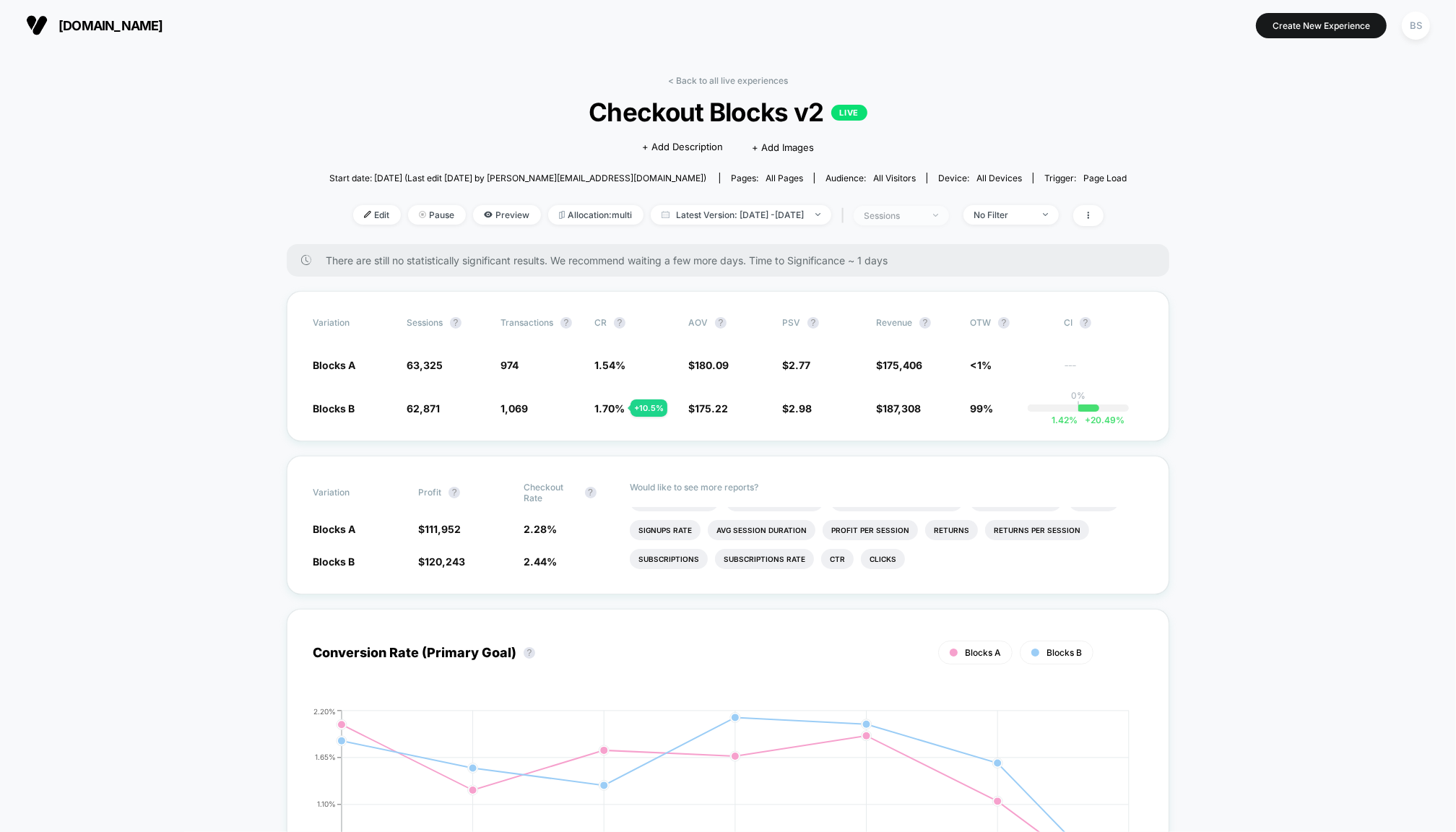
click at [939, 215] on img at bounding box center [936, 215] width 5 height 3
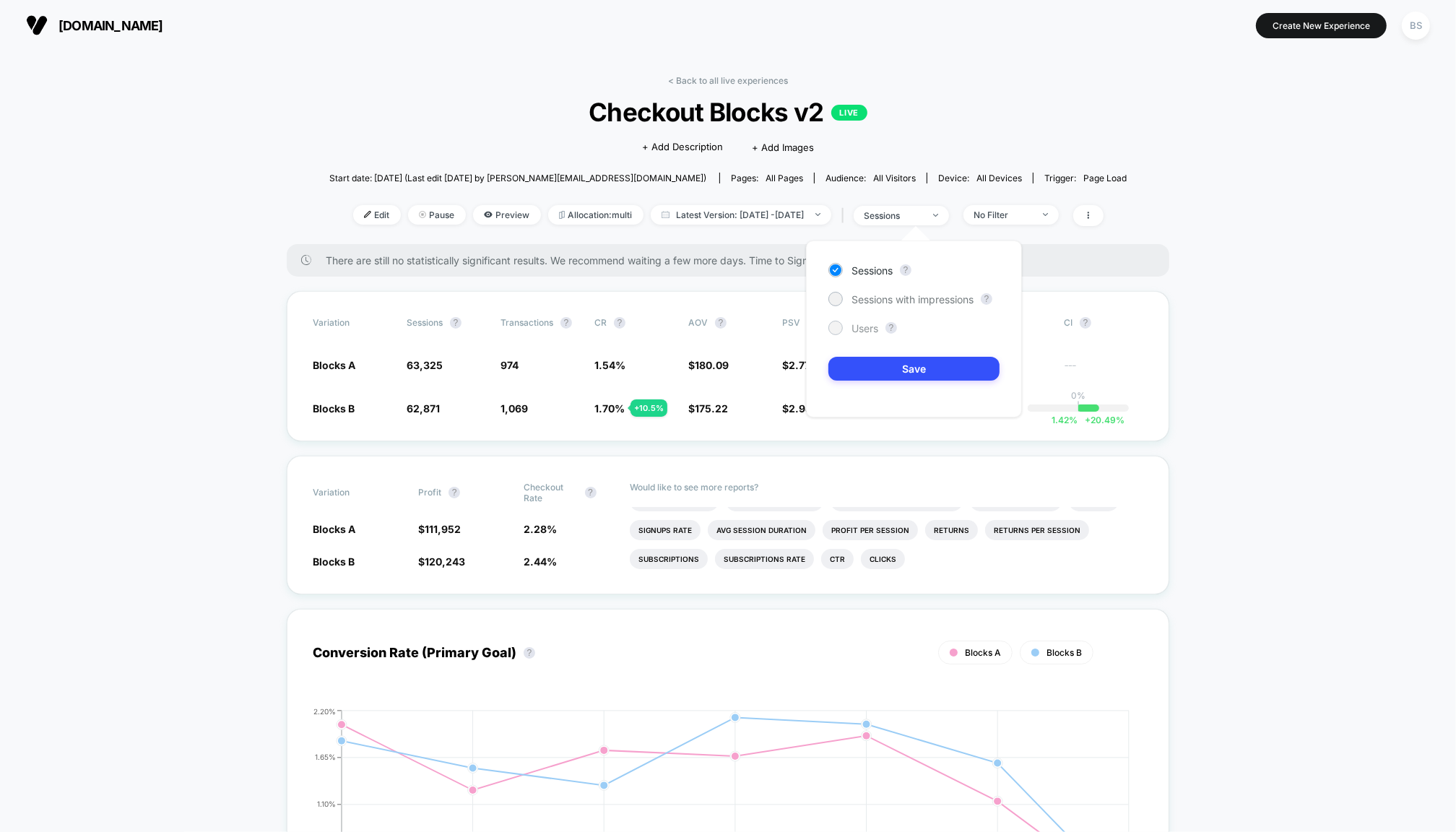
click at [869, 329] on span "Users" at bounding box center [864, 328] width 26 height 12
click at [876, 366] on button "Save" at bounding box center [914, 368] width 171 height 23
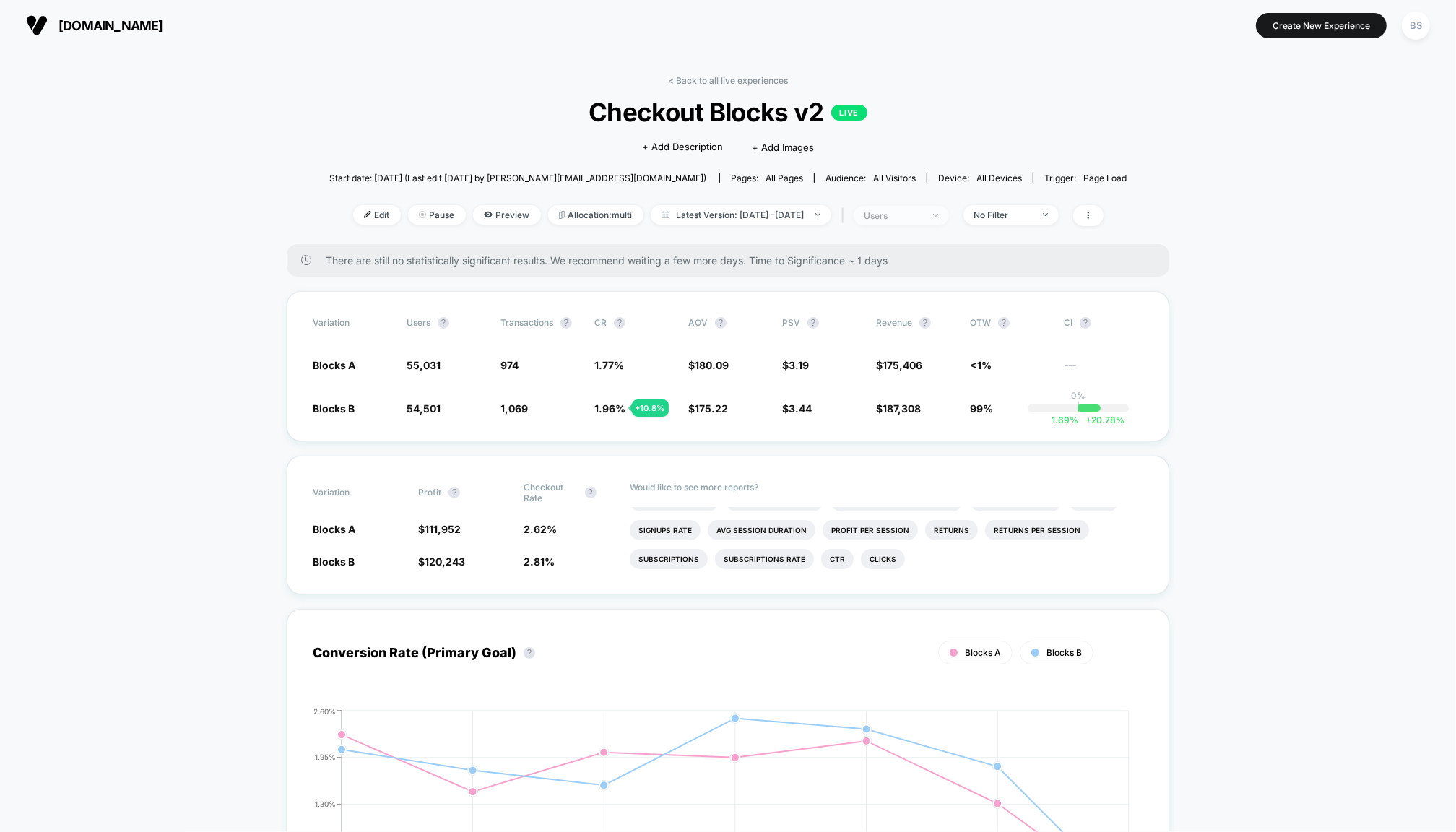
click at [922, 211] on div "users" at bounding box center [893, 215] width 58 height 11
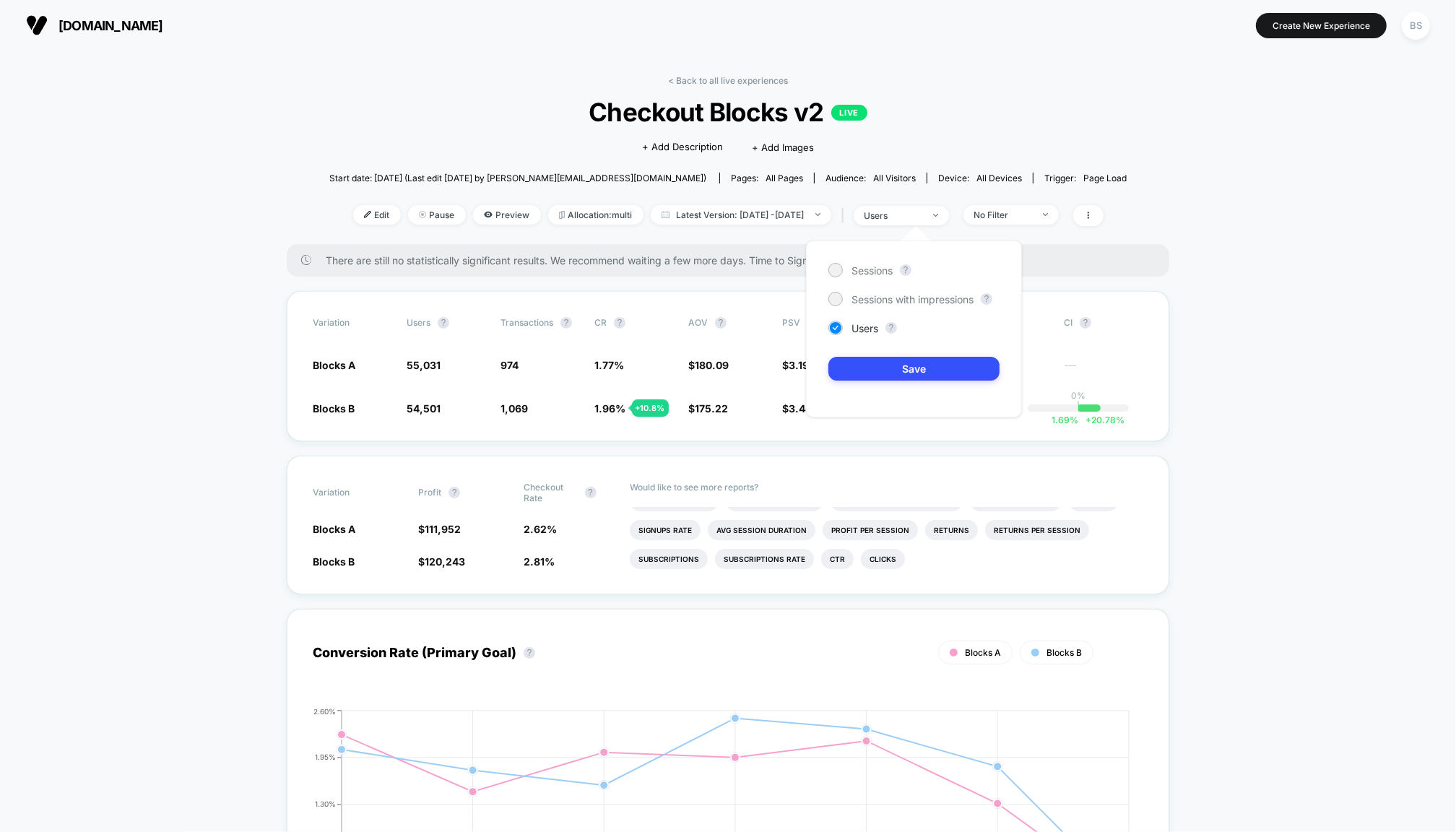
click at [874, 290] on div "Sessions ? Sessions with impressions ? Users ? Save" at bounding box center [914, 329] width 216 height 177
click at [880, 299] on span "Sessions with impressions" at bounding box center [912, 299] width 122 height 12
click at [873, 365] on button "Save" at bounding box center [914, 368] width 171 height 23
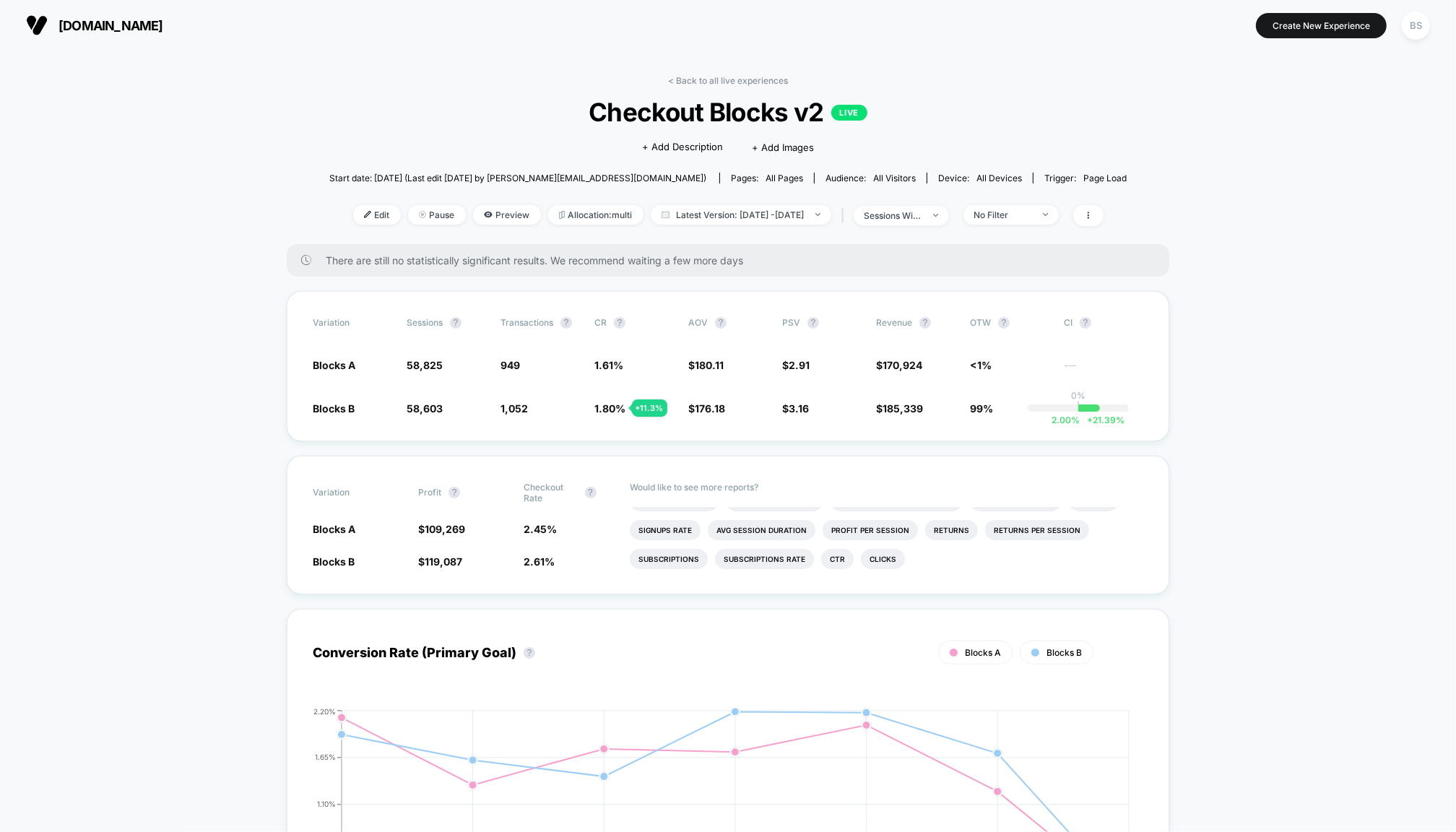
click at [694, 79] on link "< Back to all live experiences" at bounding box center [727, 80] width 120 height 11
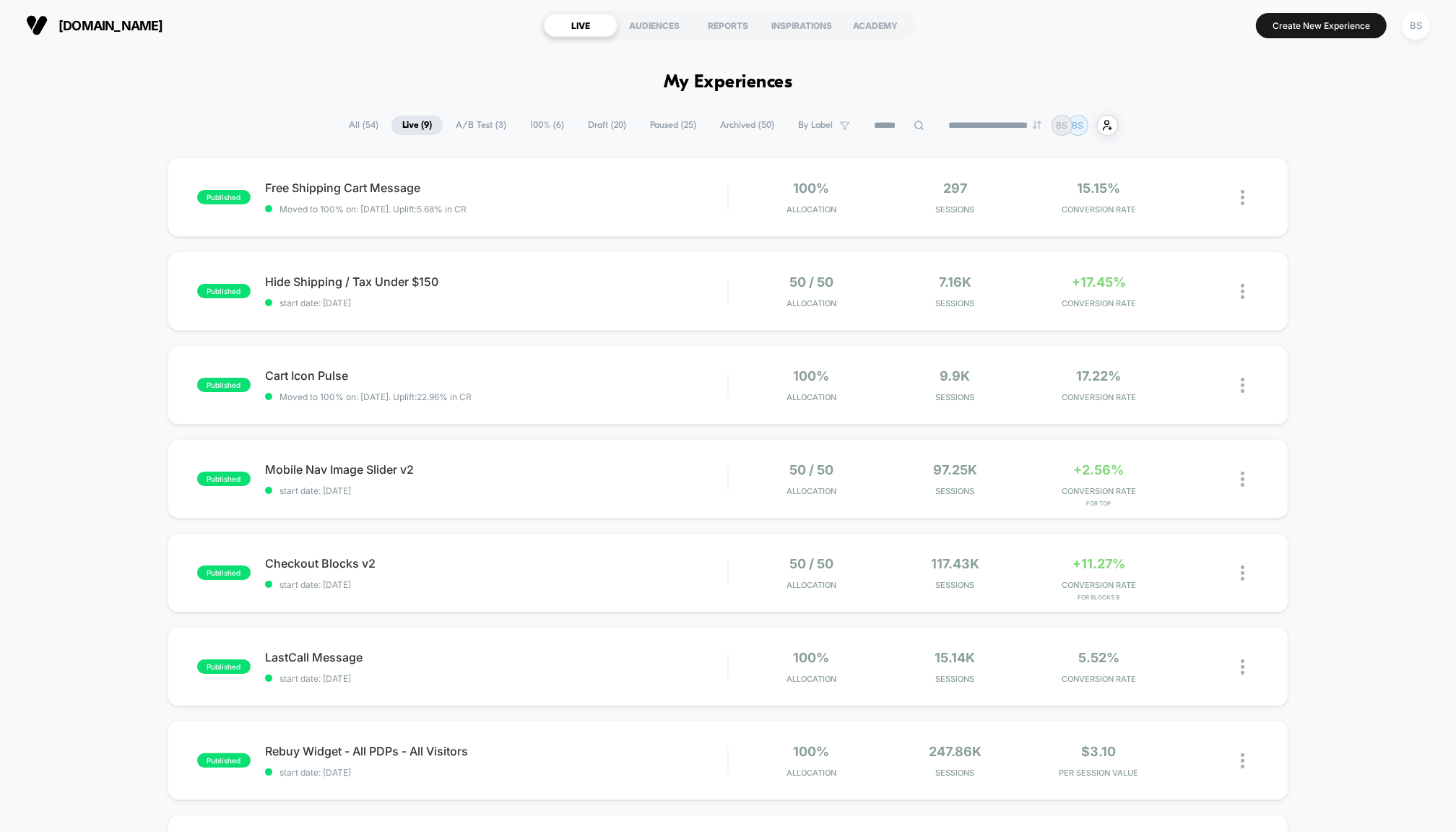
click at [457, 128] on span "A/B Test ( 3 )" at bounding box center [481, 125] width 72 height 20
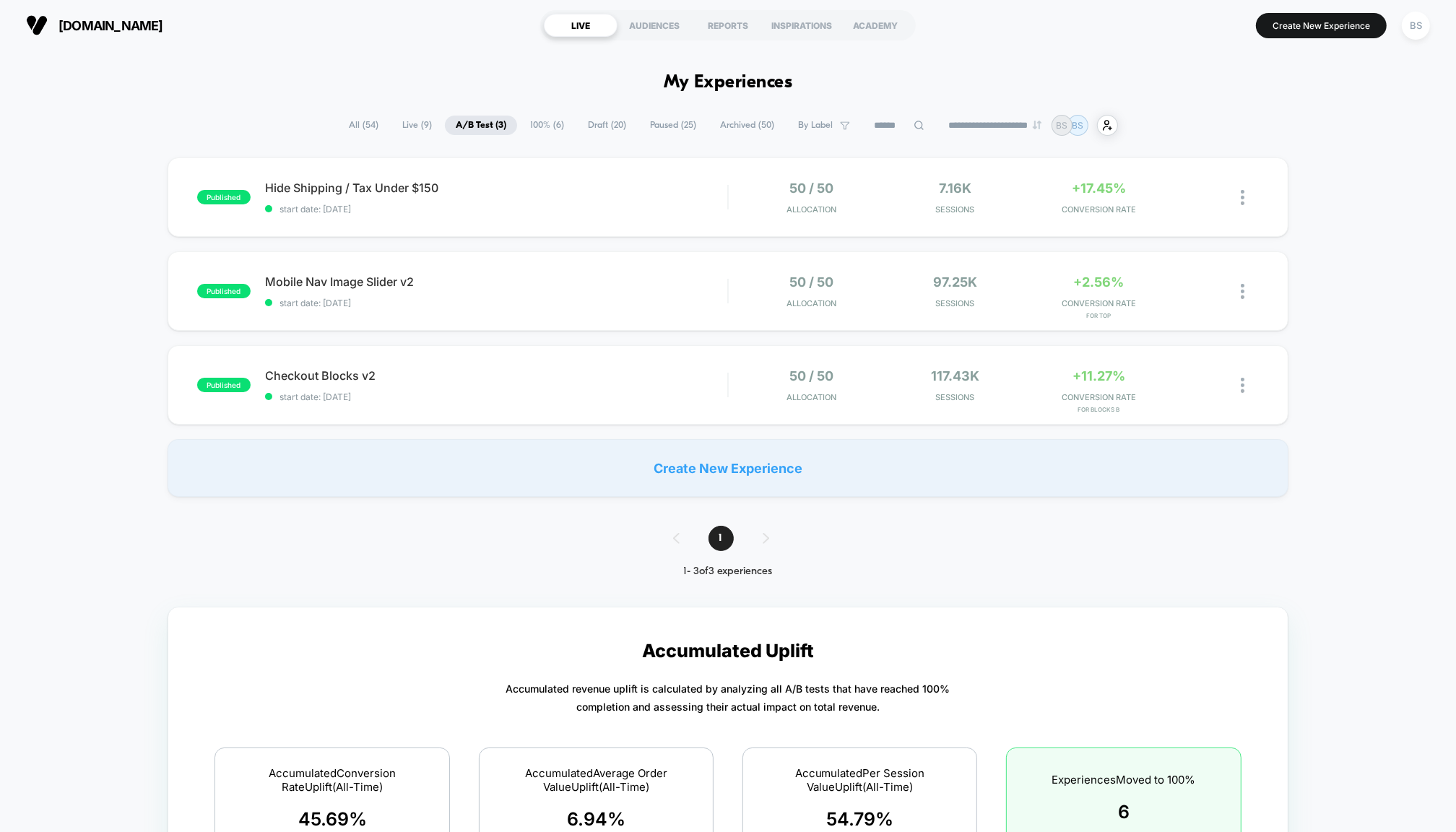
click at [578, 125] on span "Draft ( 20 )" at bounding box center [607, 125] width 60 height 20
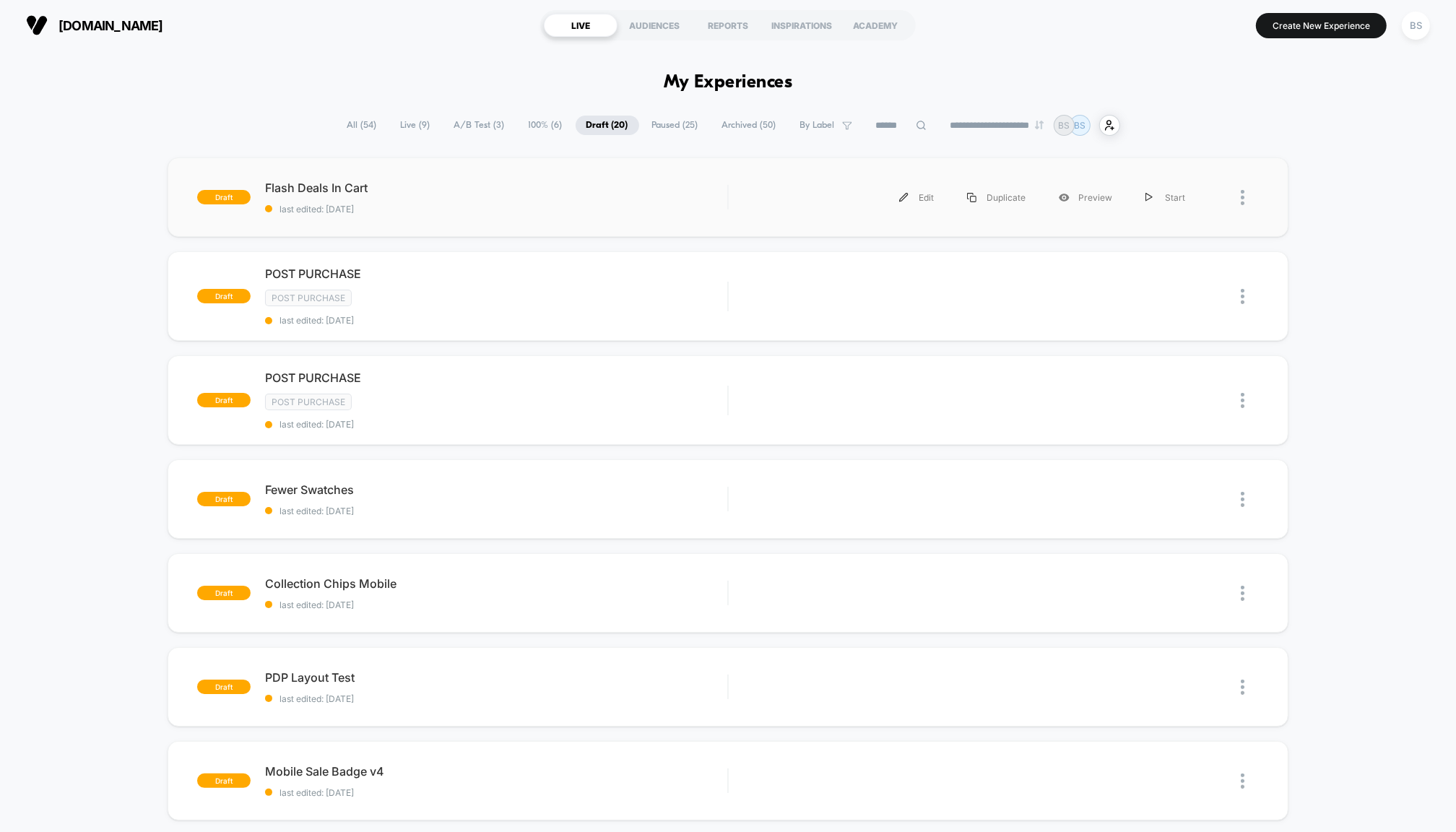
click at [684, 220] on div "draft Flash Deals In Cart last edited: 10/10/2025 Edit Duplicate Preview Start" at bounding box center [728, 197] width 1121 height 79
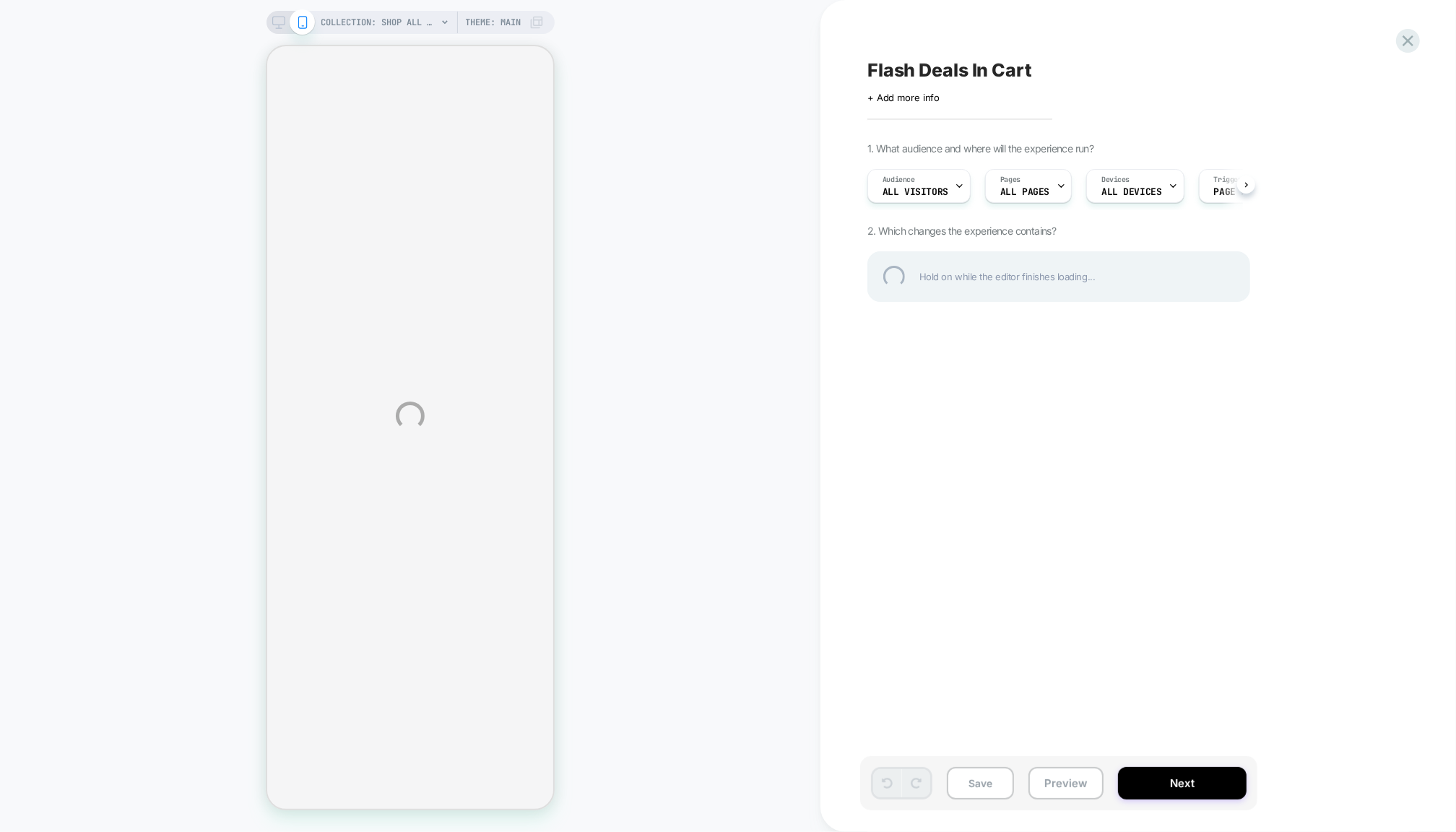
click at [1044, 770] on div "COLLECTION: Shop All (Category) COLLECTION: Shop All (Category) Theme: MAIN Fla…" at bounding box center [728, 416] width 1456 height 832
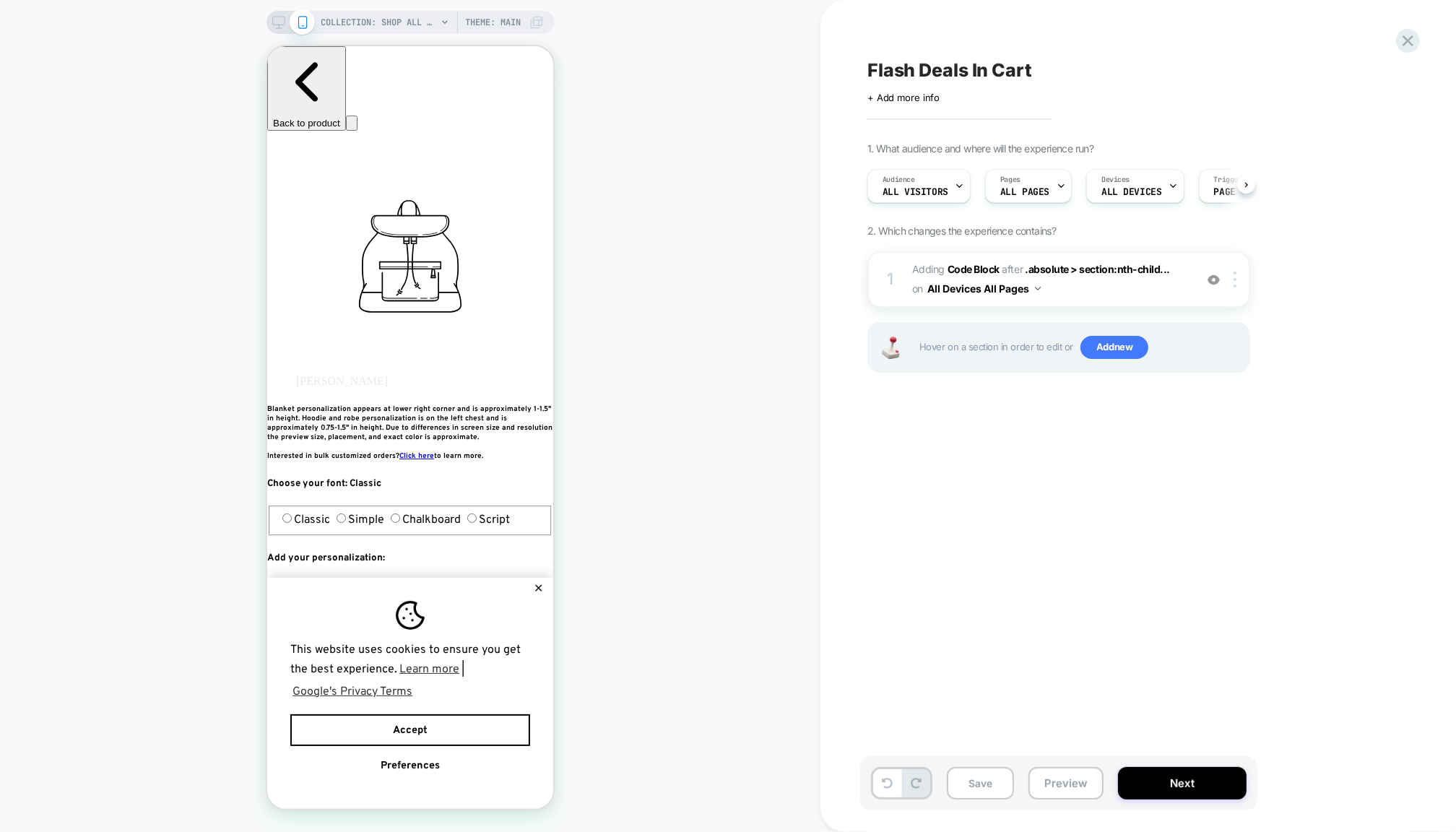
scroll to position [0, 1]
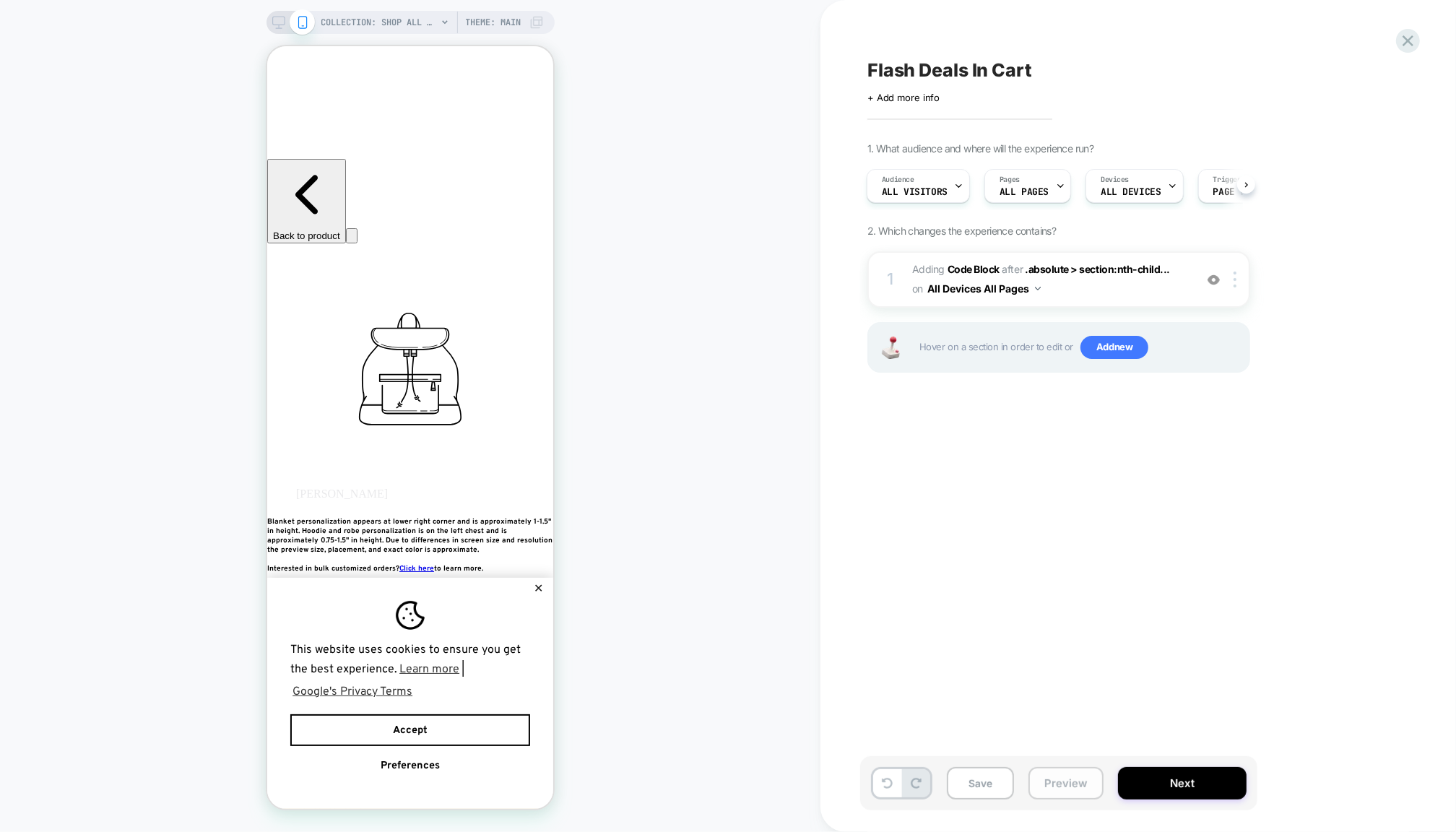
click at [1049, 783] on button "Preview" at bounding box center [1066, 783] width 75 height 32
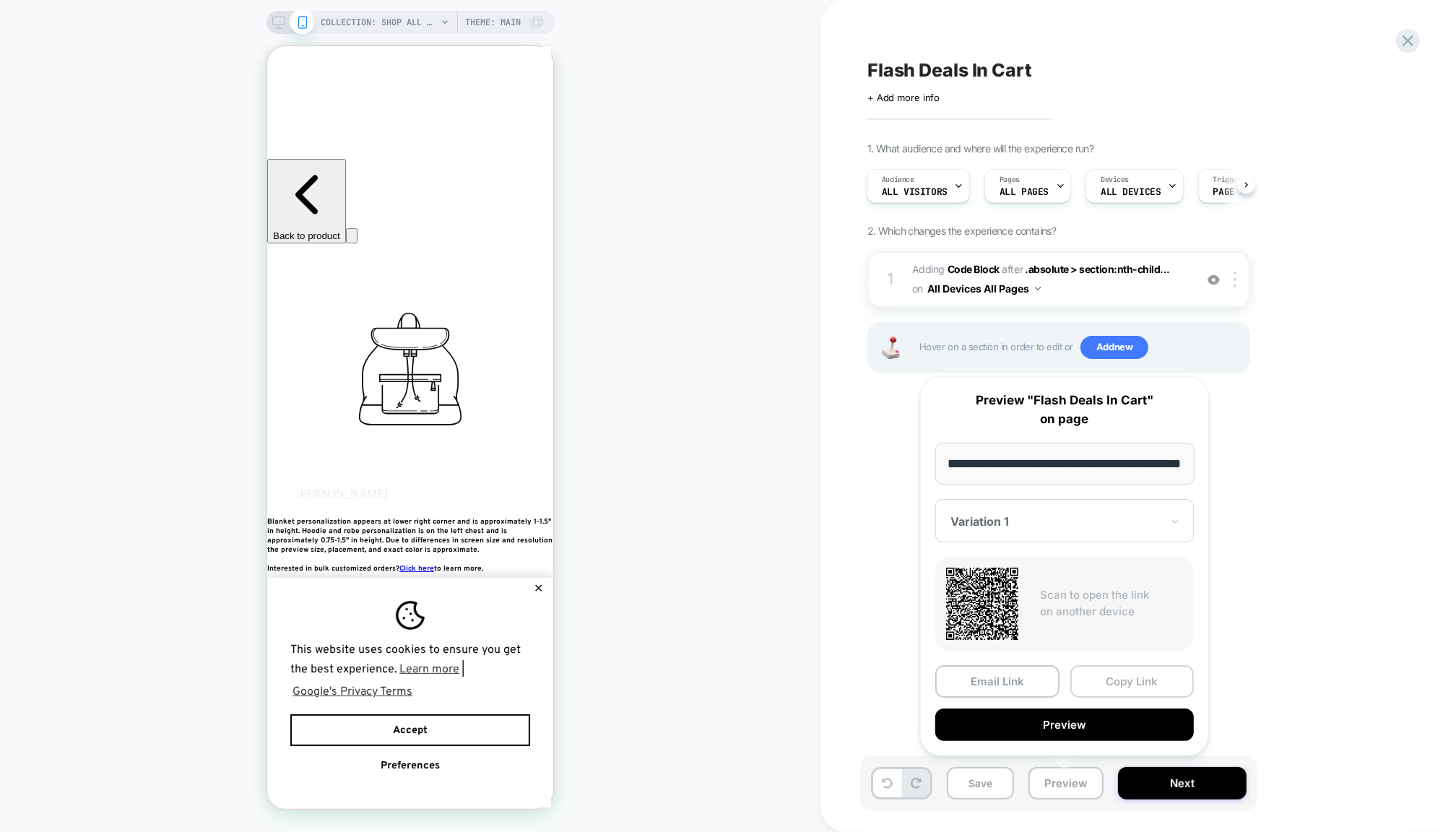
scroll to position [0, 0]
click at [1079, 686] on button "Copy Link" at bounding box center [1132, 682] width 124 height 32
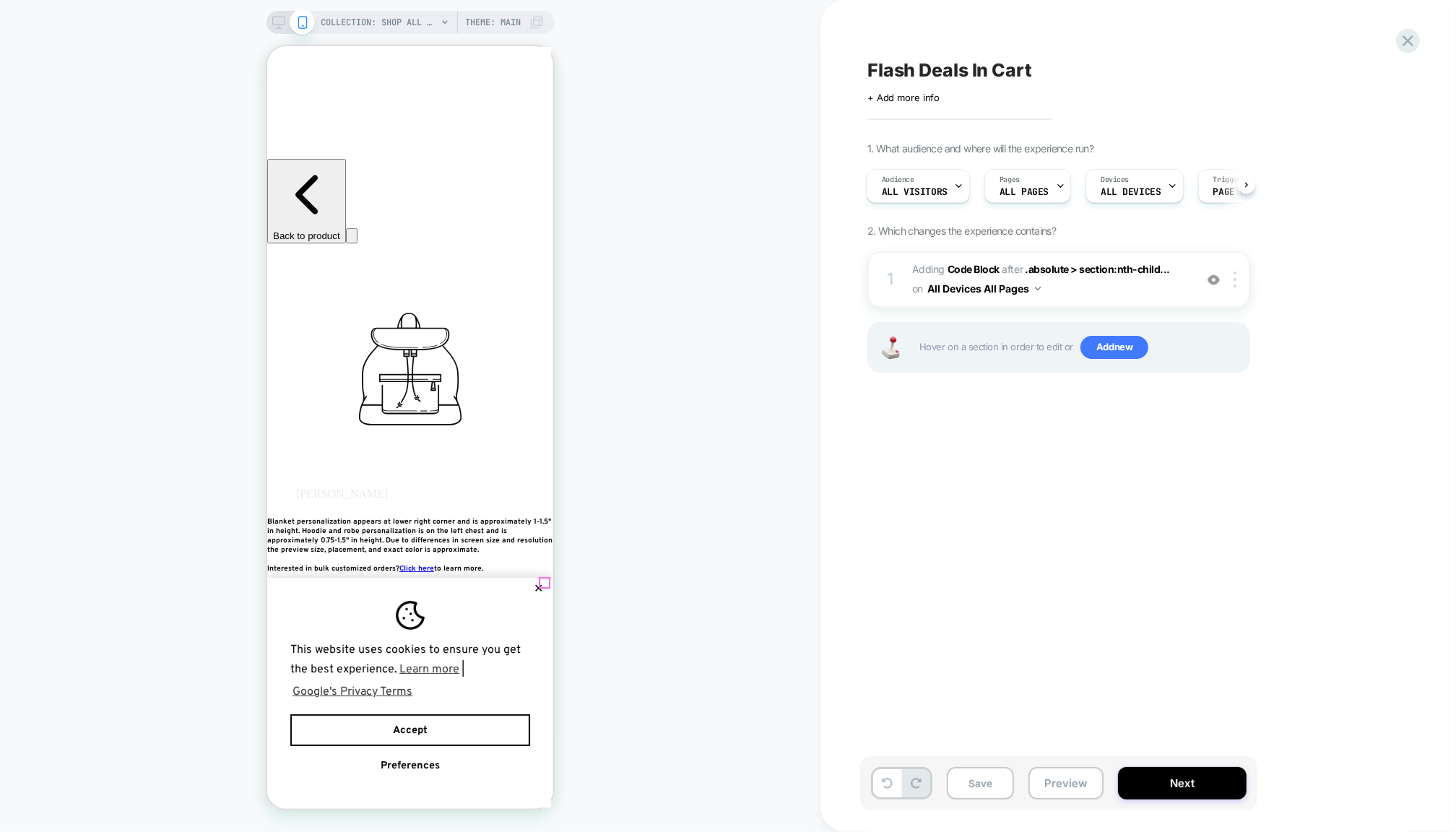
click at [542, 583] on button "✕" at bounding box center [537, 588] width 18 height 10
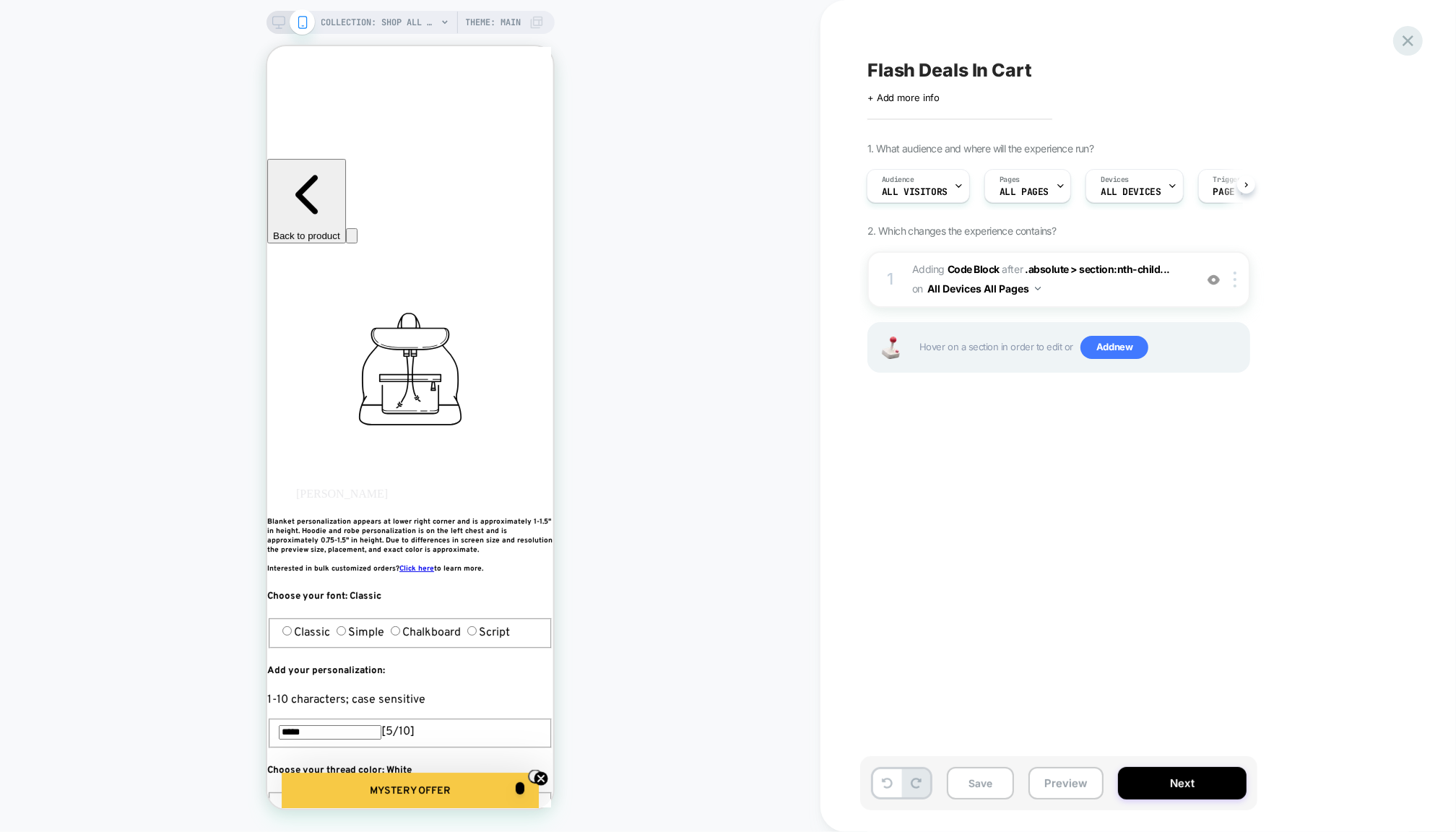
click at [1410, 40] on icon at bounding box center [1408, 40] width 20 height 20
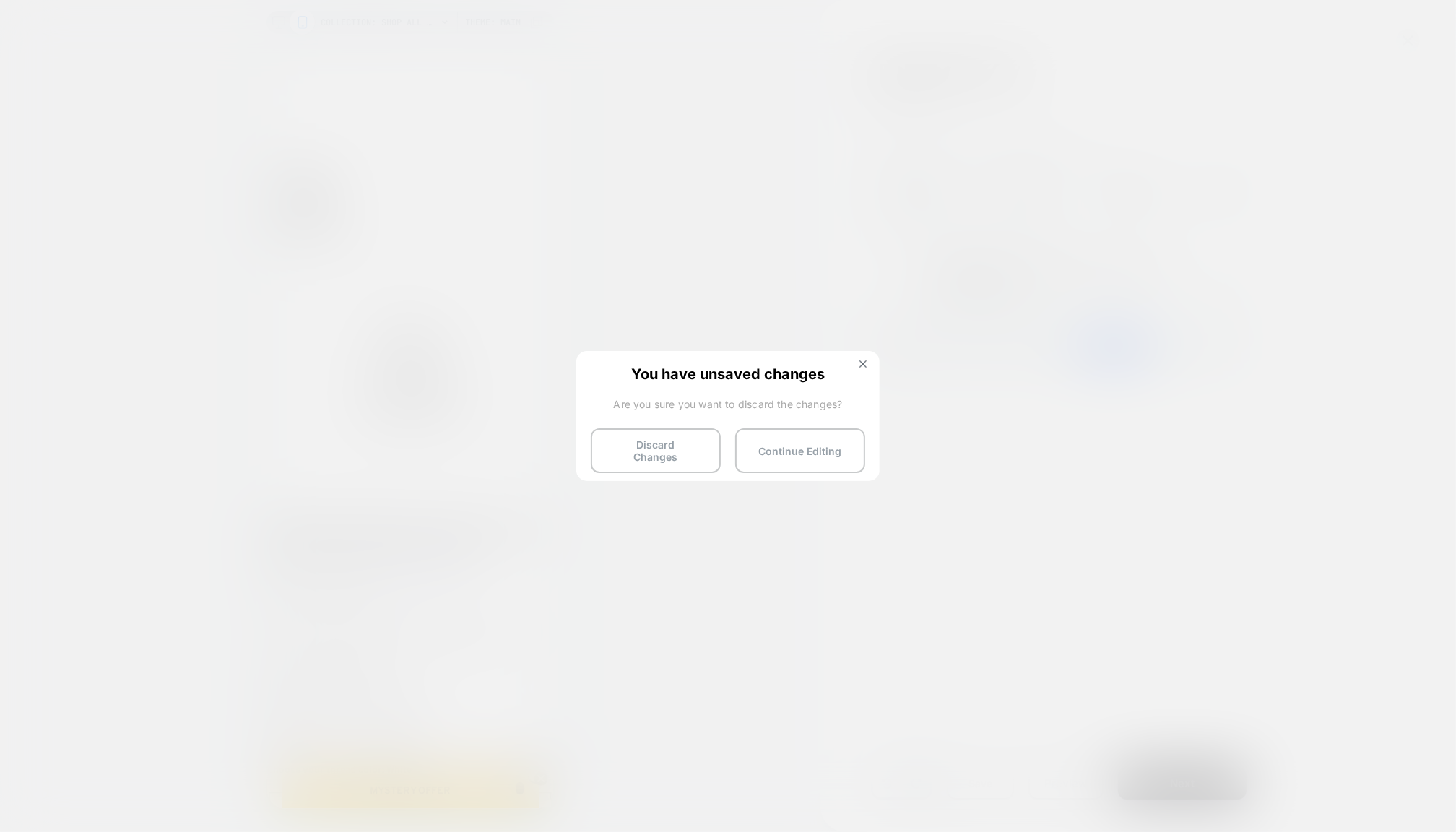
click at [857, 352] on div "You have unsaved changes Are you sure you want to discard the changes? Discard …" at bounding box center [727, 415] width 303 height 128
click at [863, 358] on div "You have unsaved changes Are you sure you want to discard the changes? Discard …" at bounding box center [727, 415] width 303 height 128
click at [866, 366] on img at bounding box center [863, 364] width 7 height 7
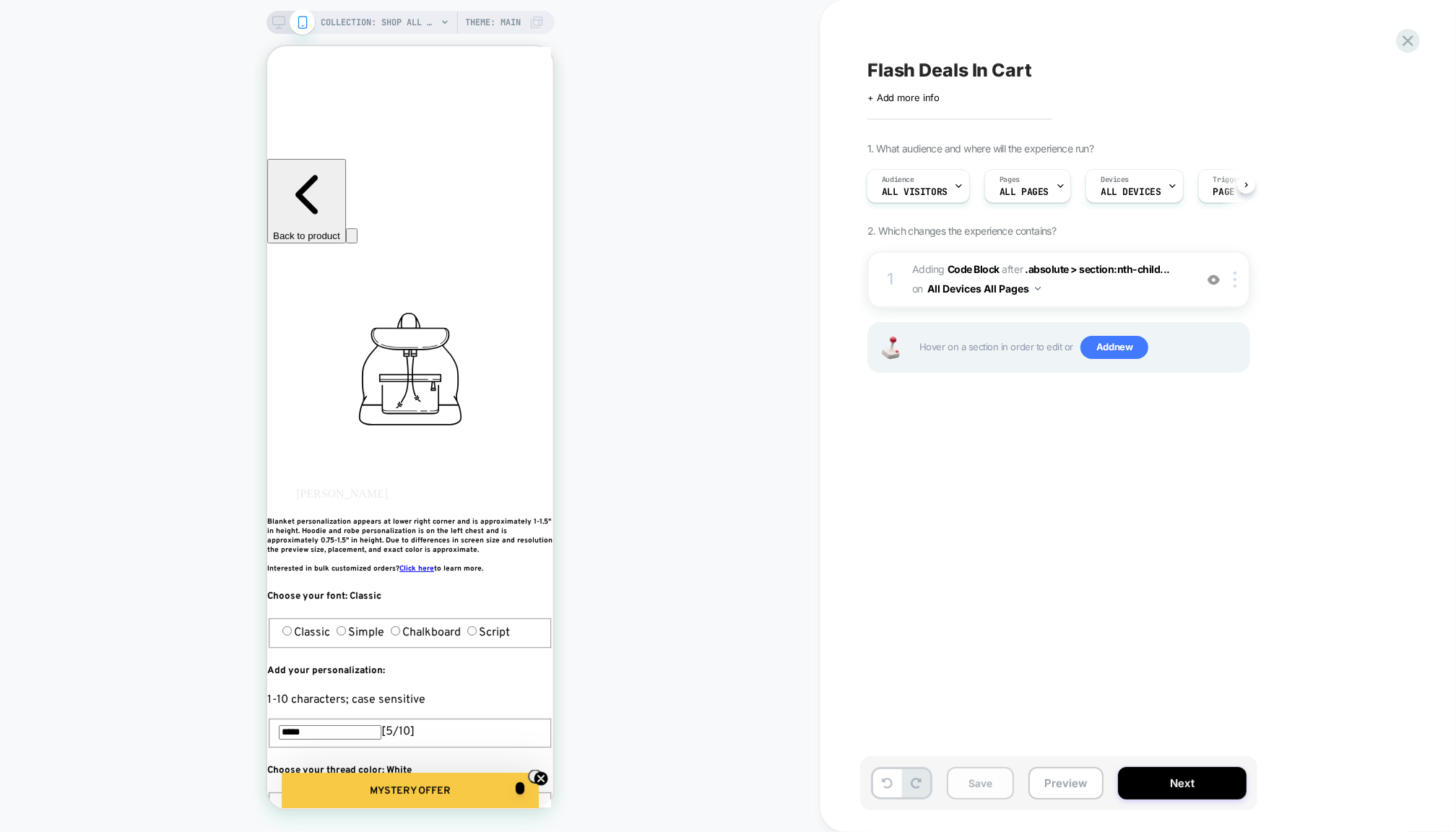
click at [968, 782] on button "Save" at bounding box center [980, 783] width 68 height 32
click at [1401, 36] on icon at bounding box center [1408, 40] width 20 height 20
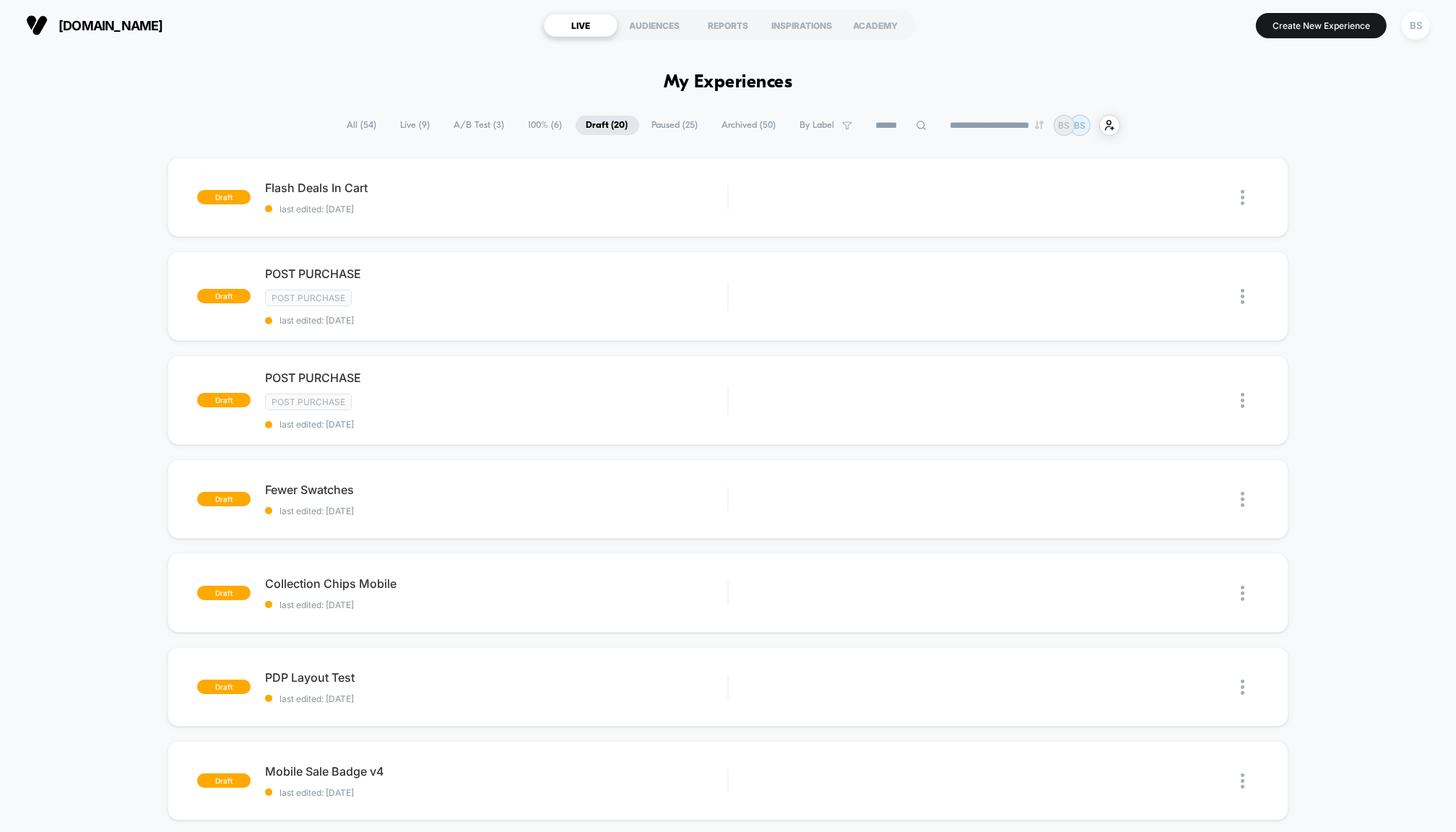
click at [404, 120] on span "Live ( 9 )" at bounding box center [416, 125] width 51 height 20
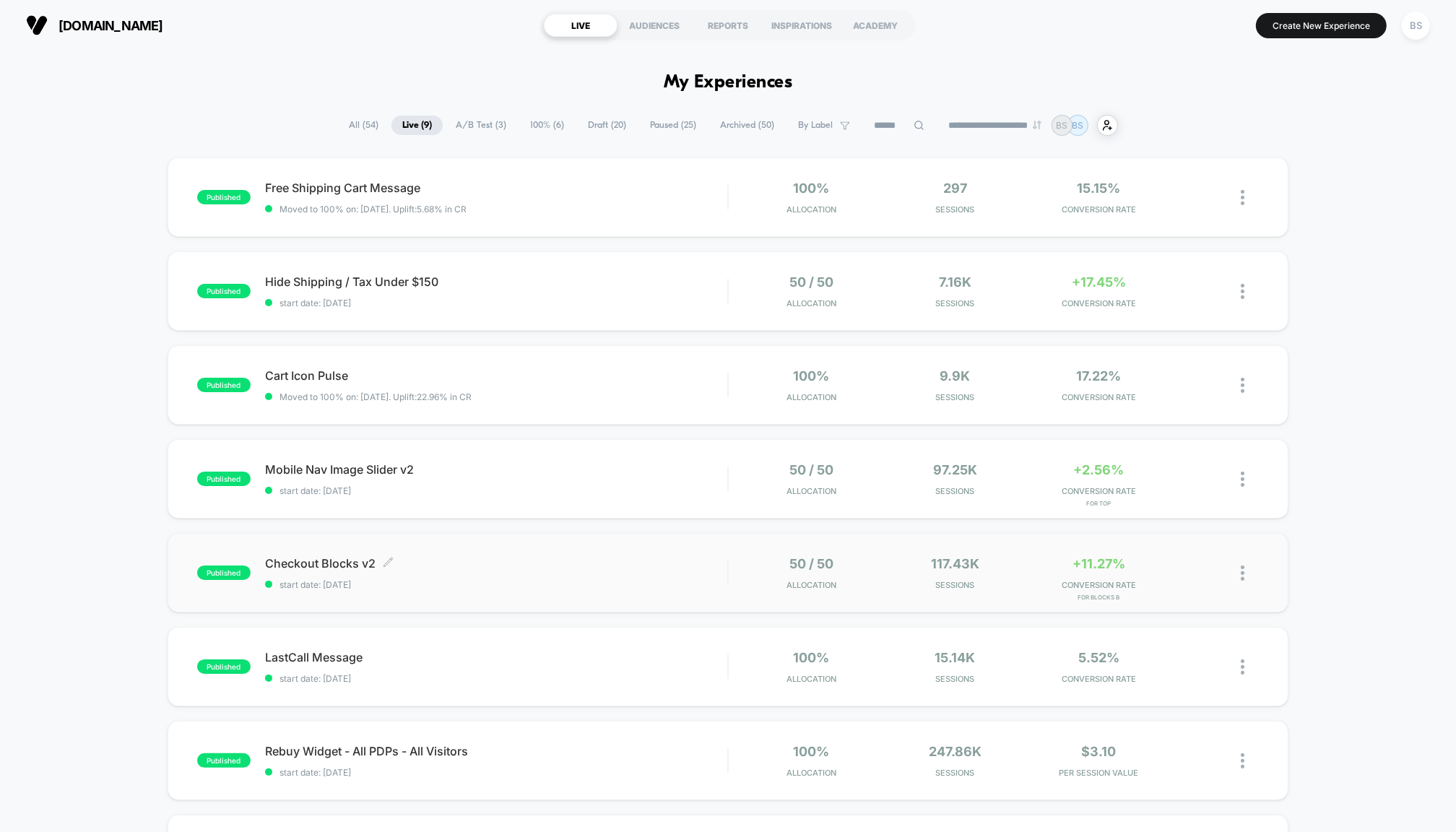
click at [674, 580] on span "start date: [DATE]" at bounding box center [496, 584] width 462 height 11
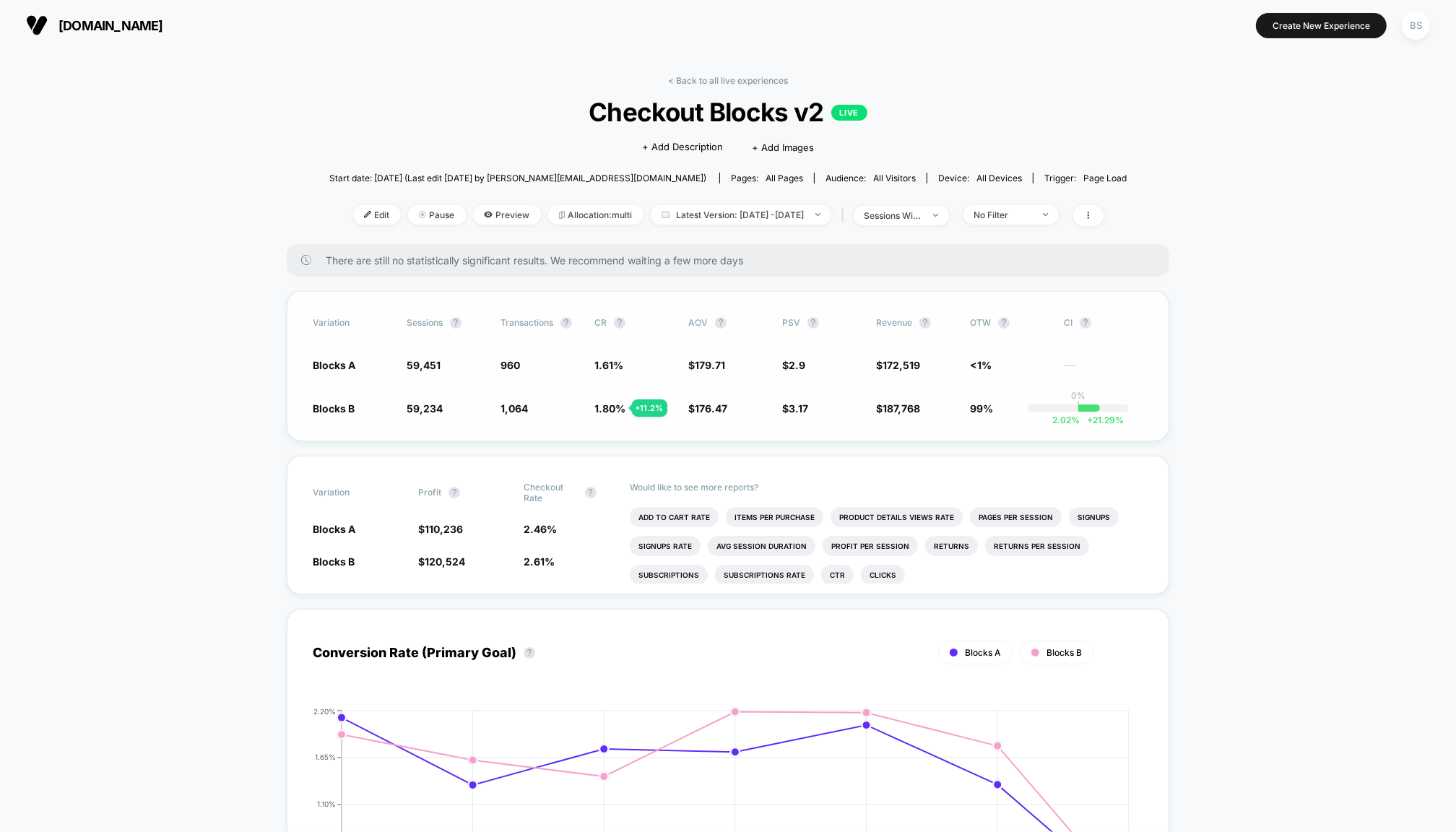
click at [608, 406] on span "1.80 %" at bounding box center [610, 408] width 31 height 12
click at [700, 84] on link "< Back to all live experiences" at bounding box center [727, 80] width 120 height 11
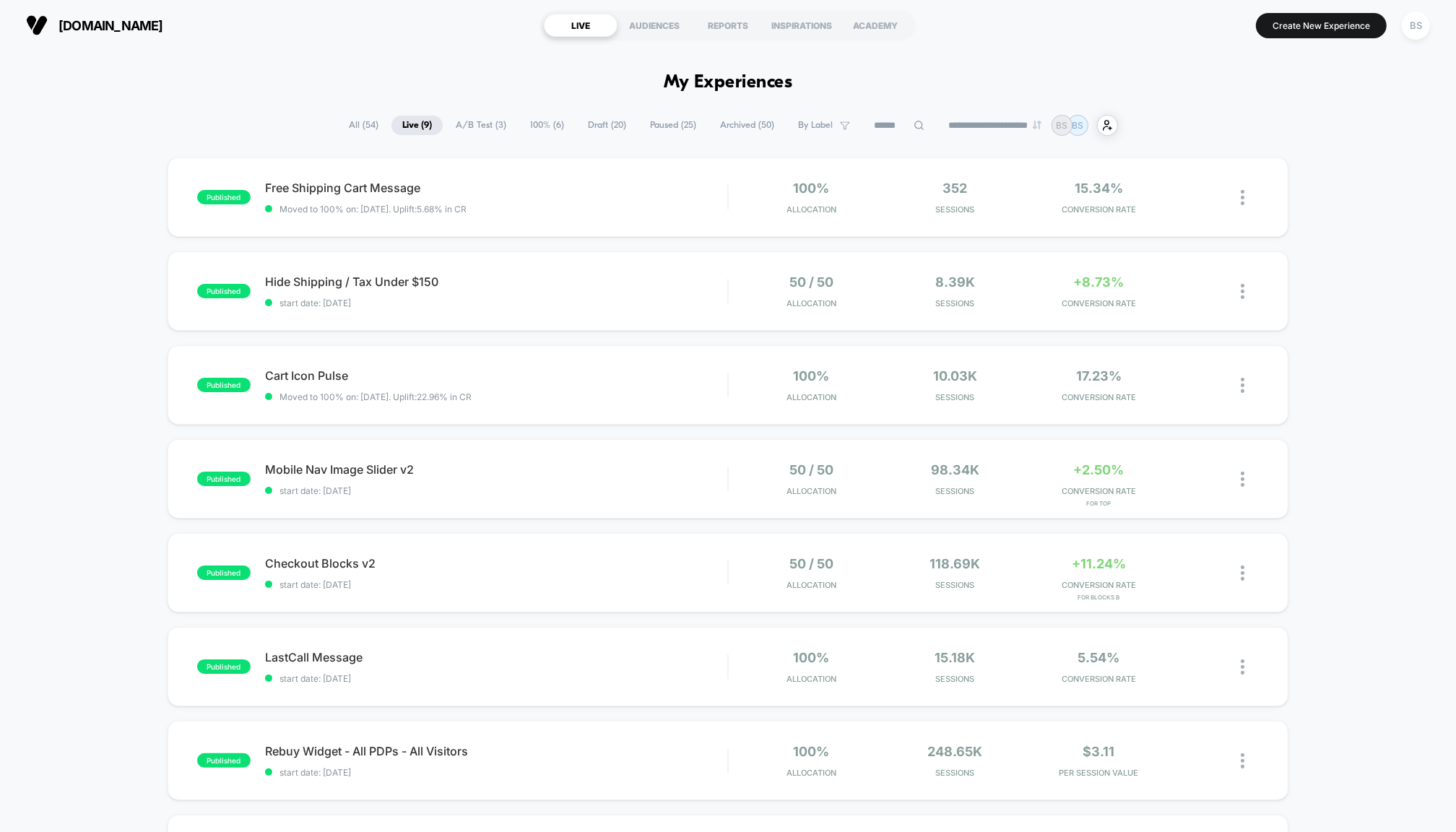
click at [534, 125] on span "100% ( 6 )" at bounding box center [547, 125] width 56 height 20
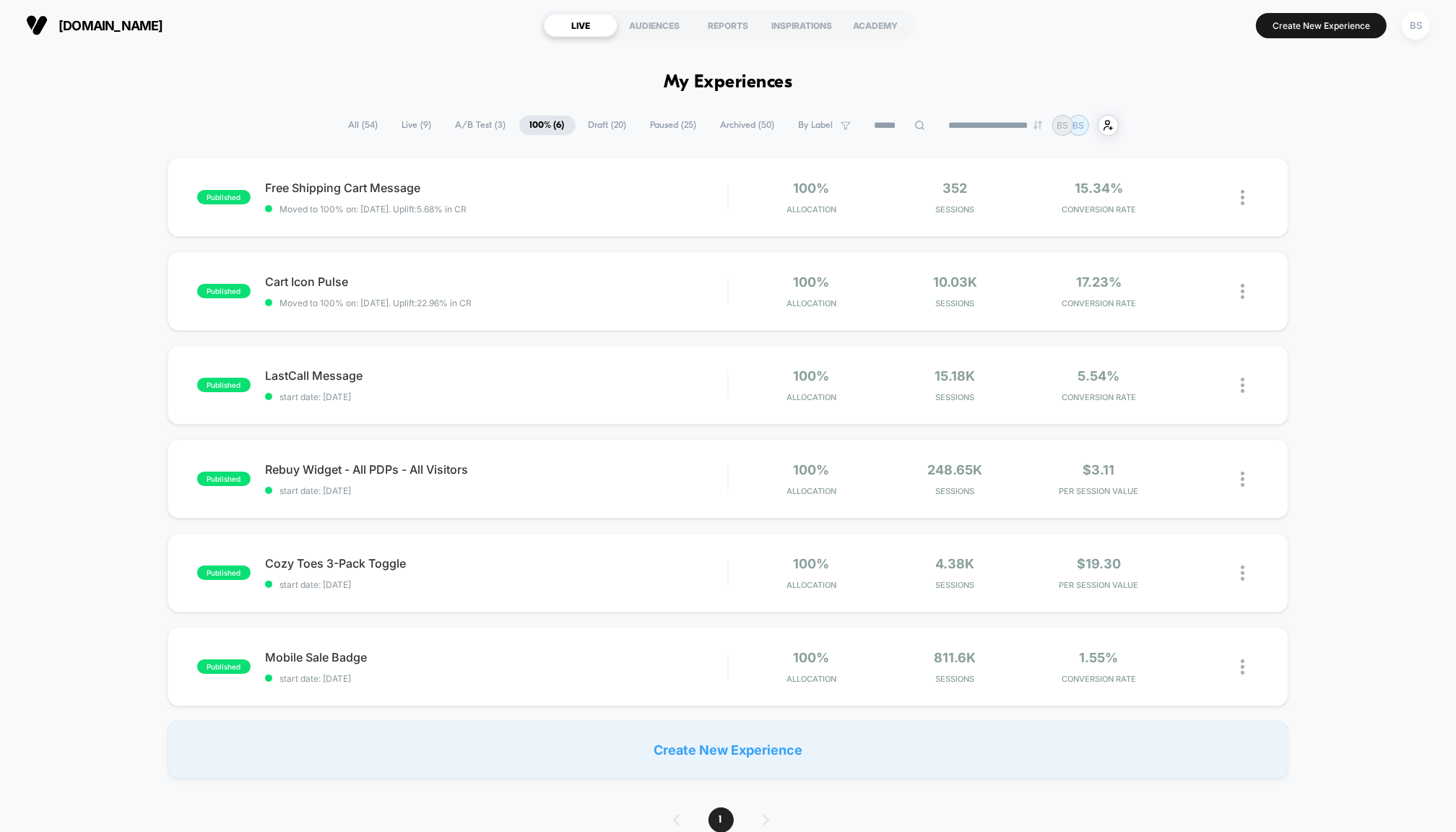
click at [469, 119] on span "A/B Test ( 3 )" at bounding box center [481, 125] width 72 height 20
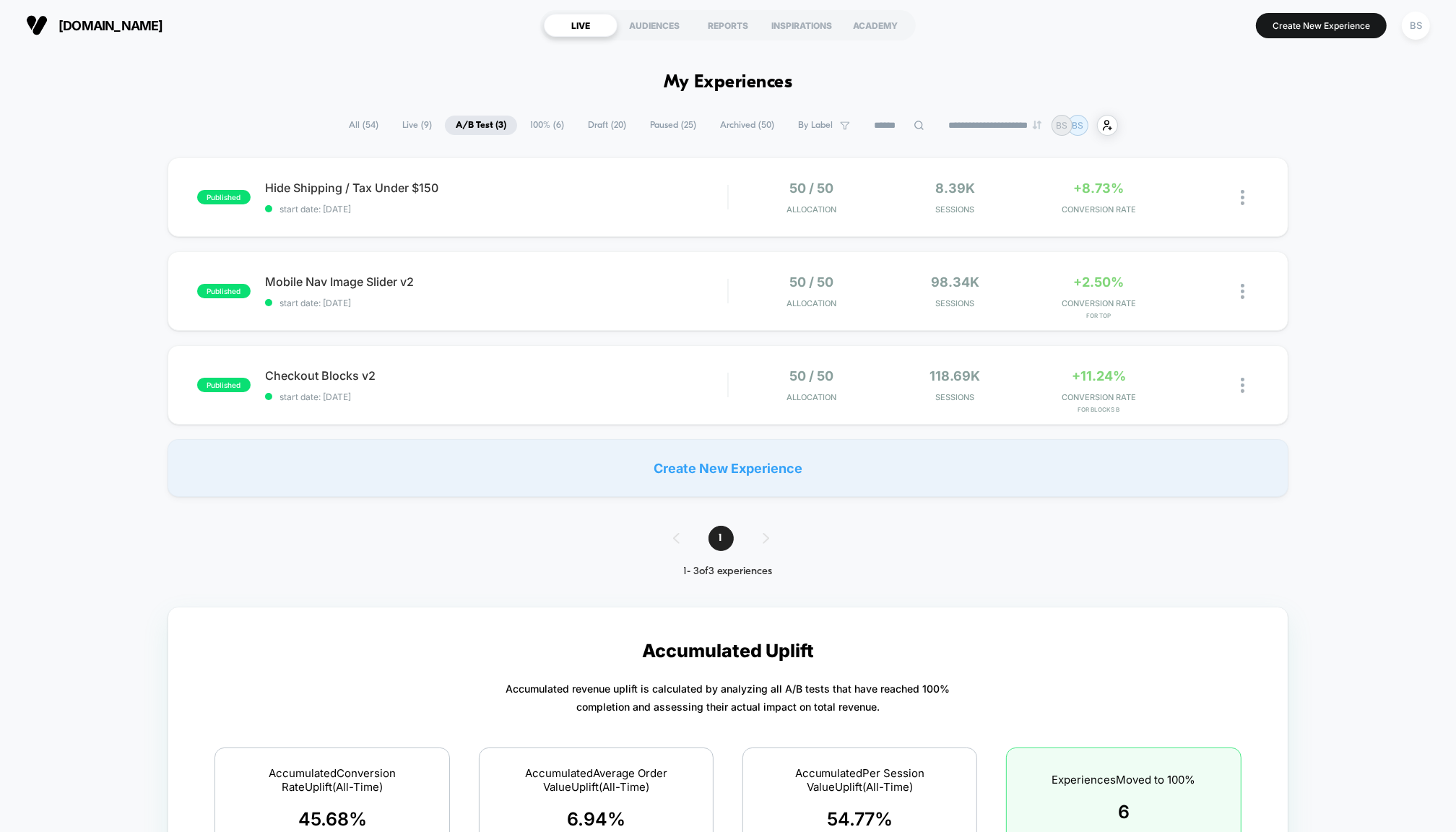
click at [421, 127] on span "Live ( 9 )" at bounding box center [417, 125] width 51 height 20
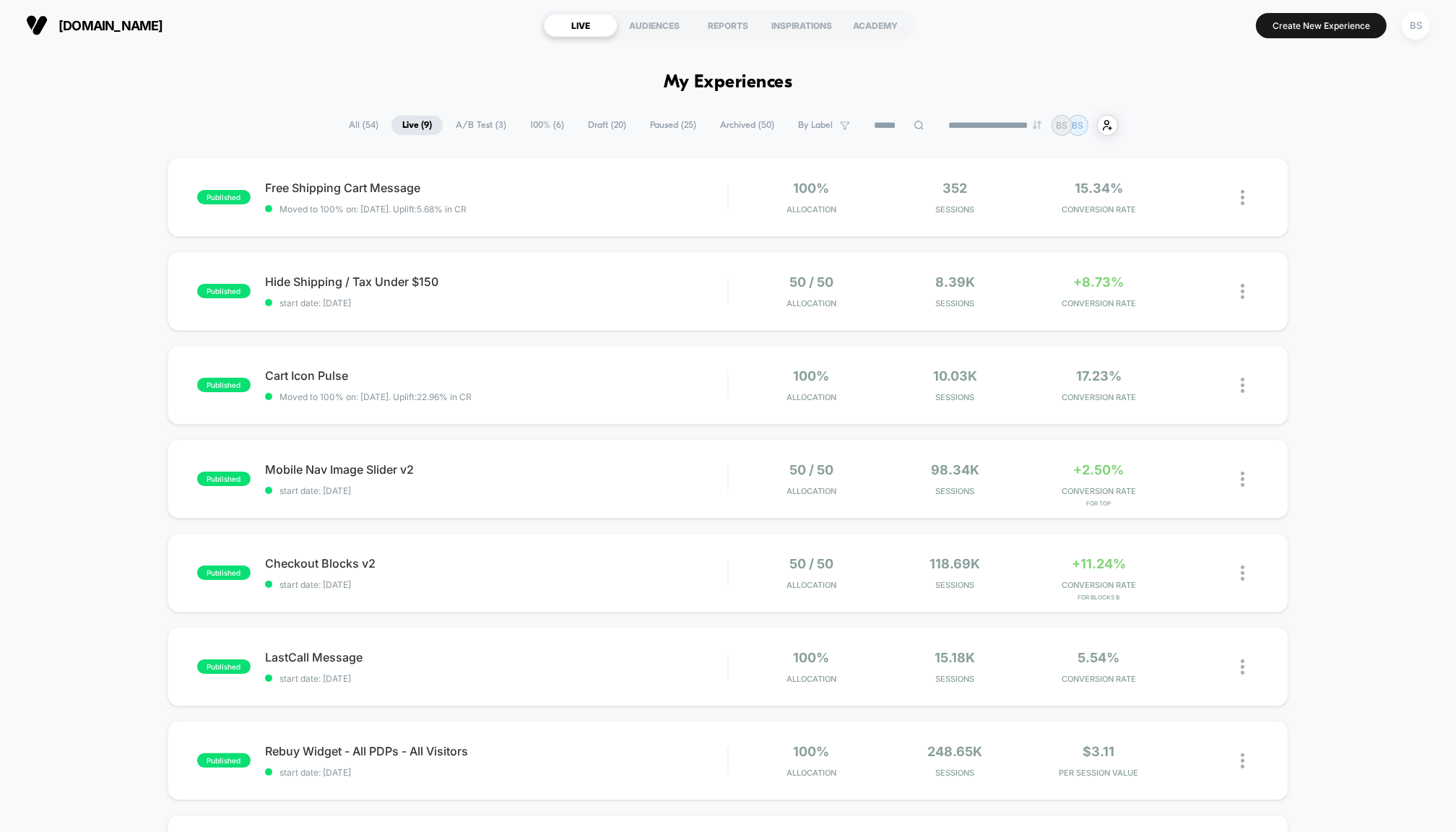
click at [466, 132] on span "A/B Test ( 3 )" at bounding box center [481, 125] width 72 height 20
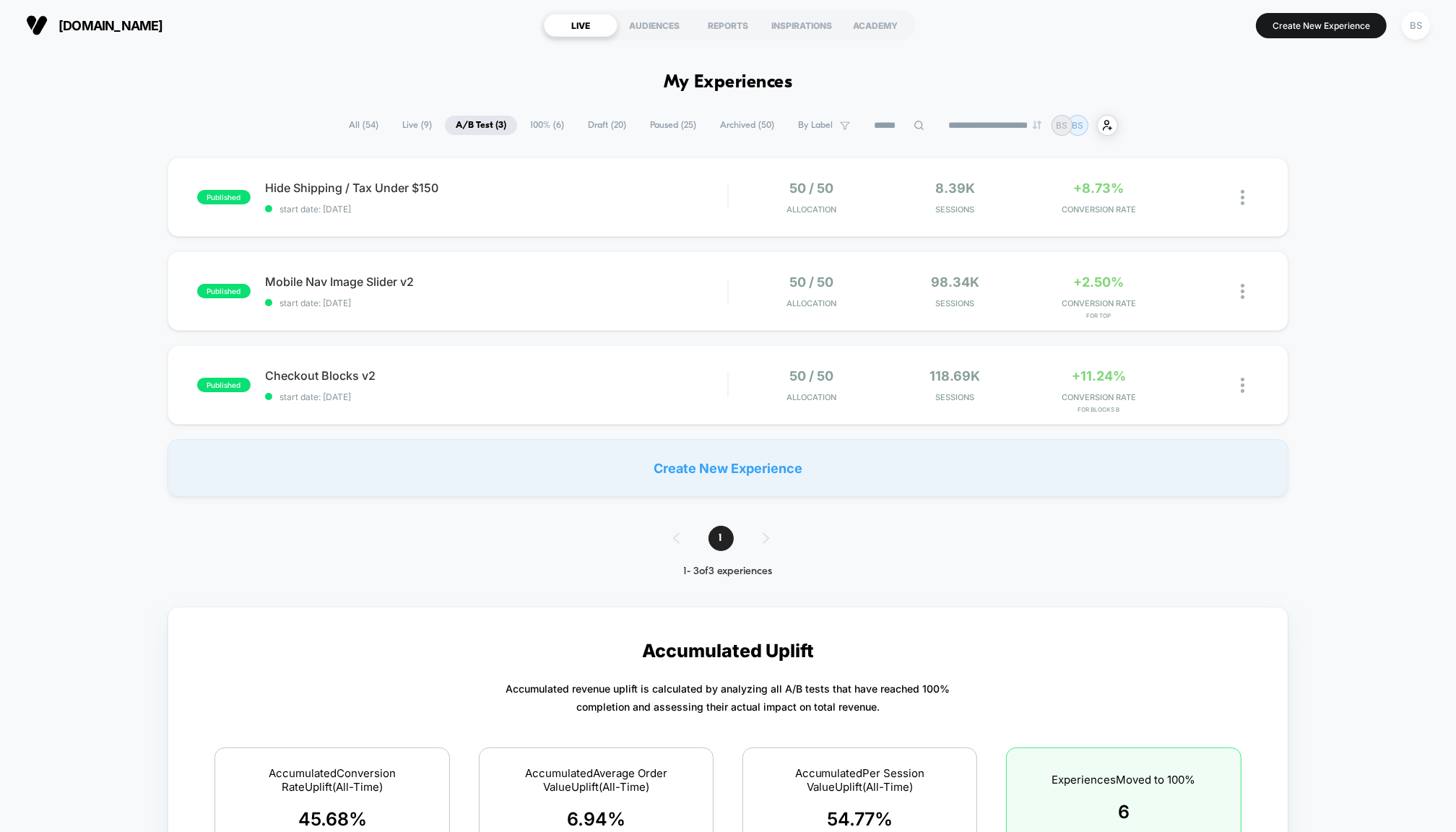
click at [591, 127] on span "Draft ( 20 )" at bounding box center [607, 125] width 60 height 20
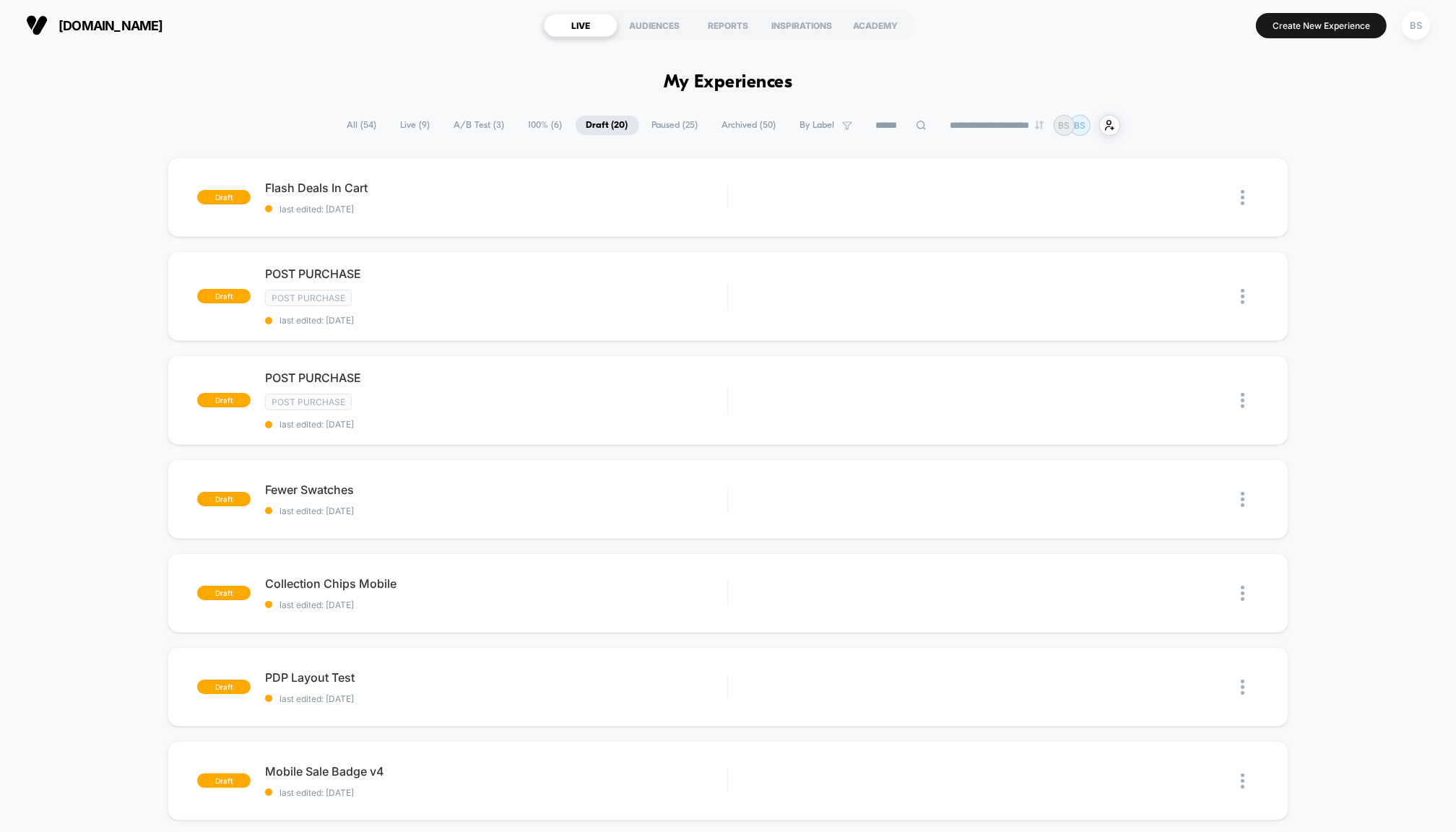
click at [525, 124] on span "100% ( 6 )" at bounding box center [546, 125] width 56 height 20
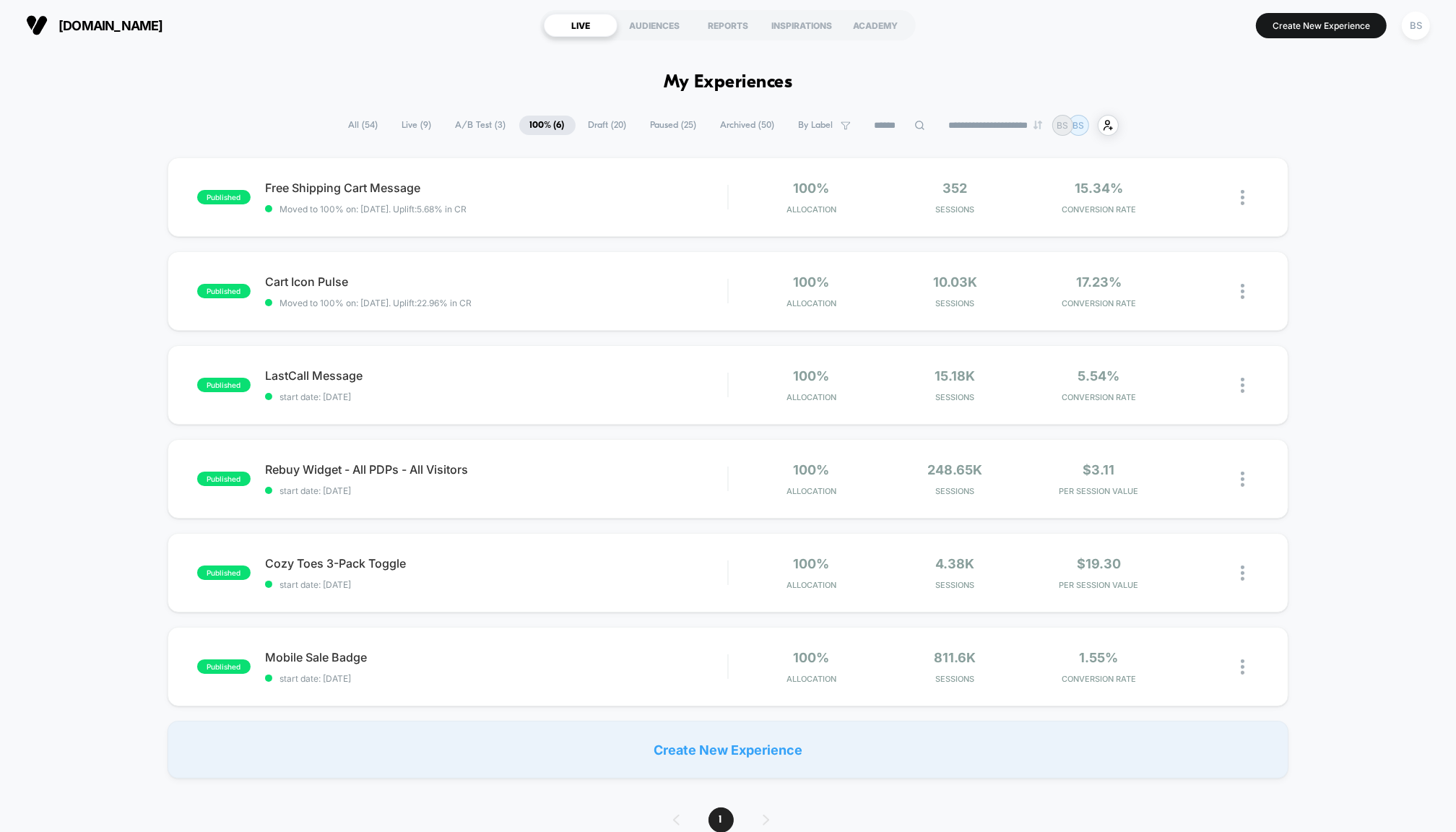
click at [490, 118] on span "A/B Test ( 3 )" at bounding box center [481, 125] width 72 height 20
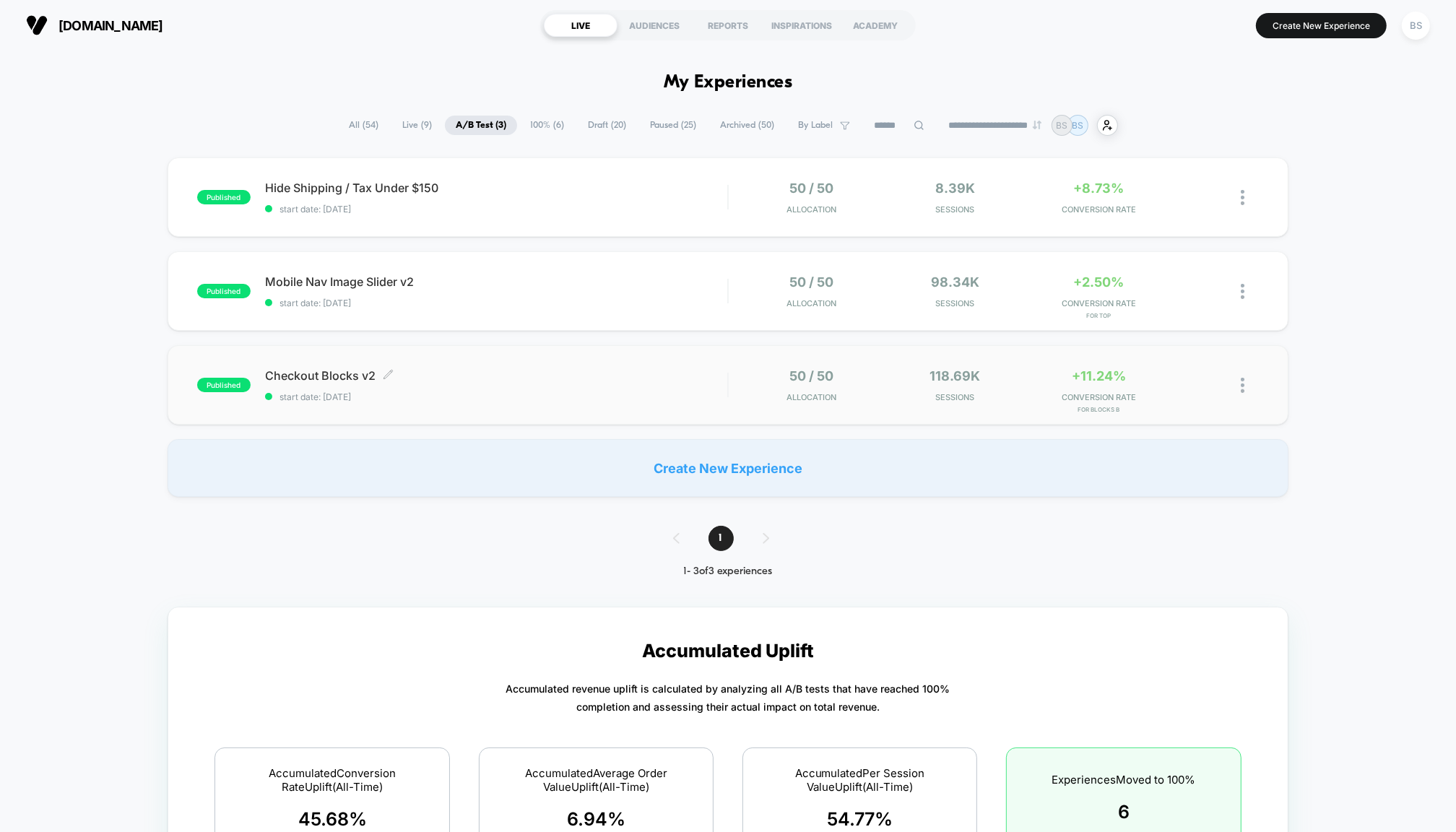
click at [499, 372] on span "Checkout Blocks v2 Click to edit experience details" at bounding box center [496, 376] width 462 height 15
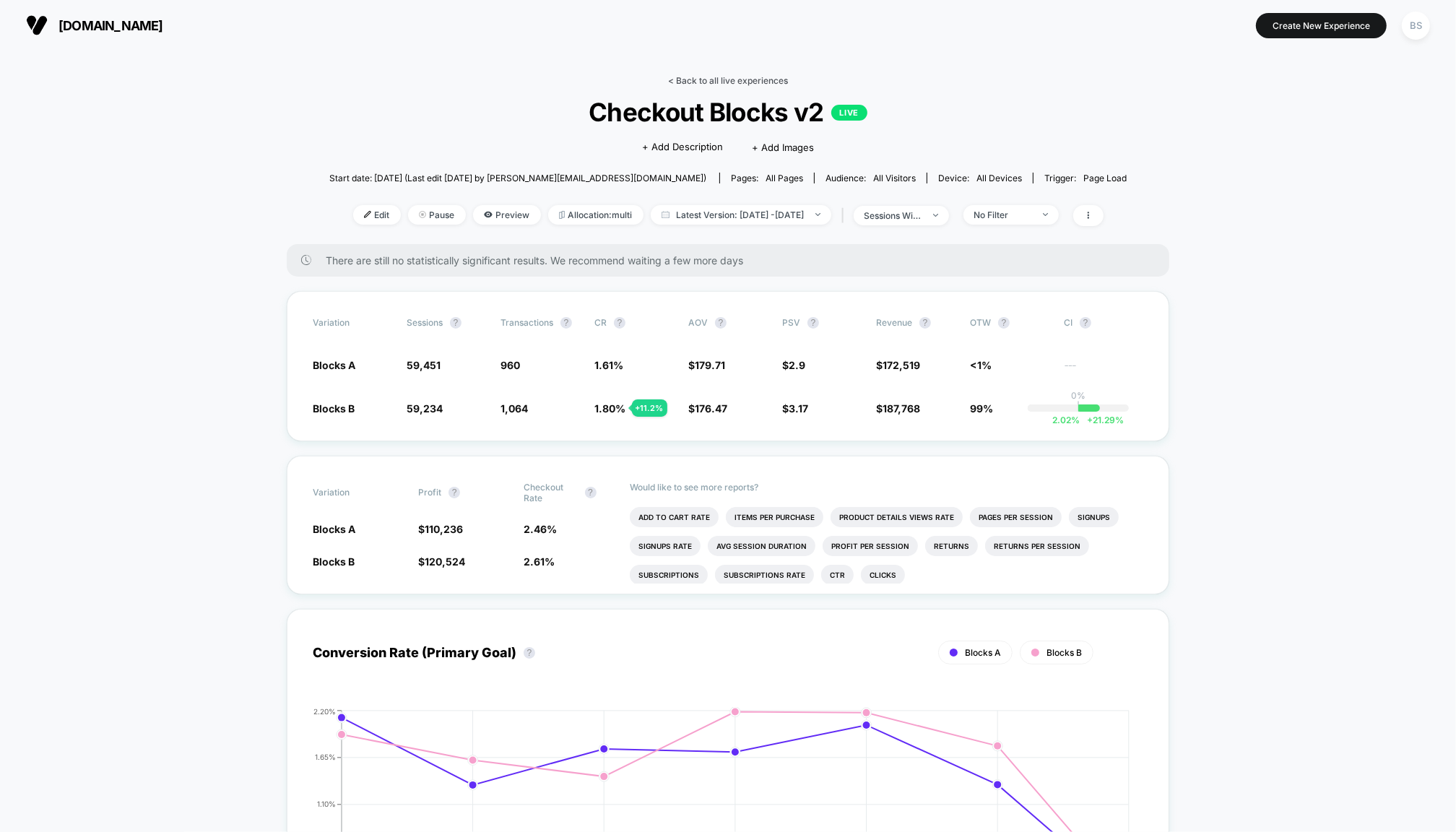
click at [680, 84] on link "< Back to all live experiences" at bounding box center [727, 80] width 120 height 11
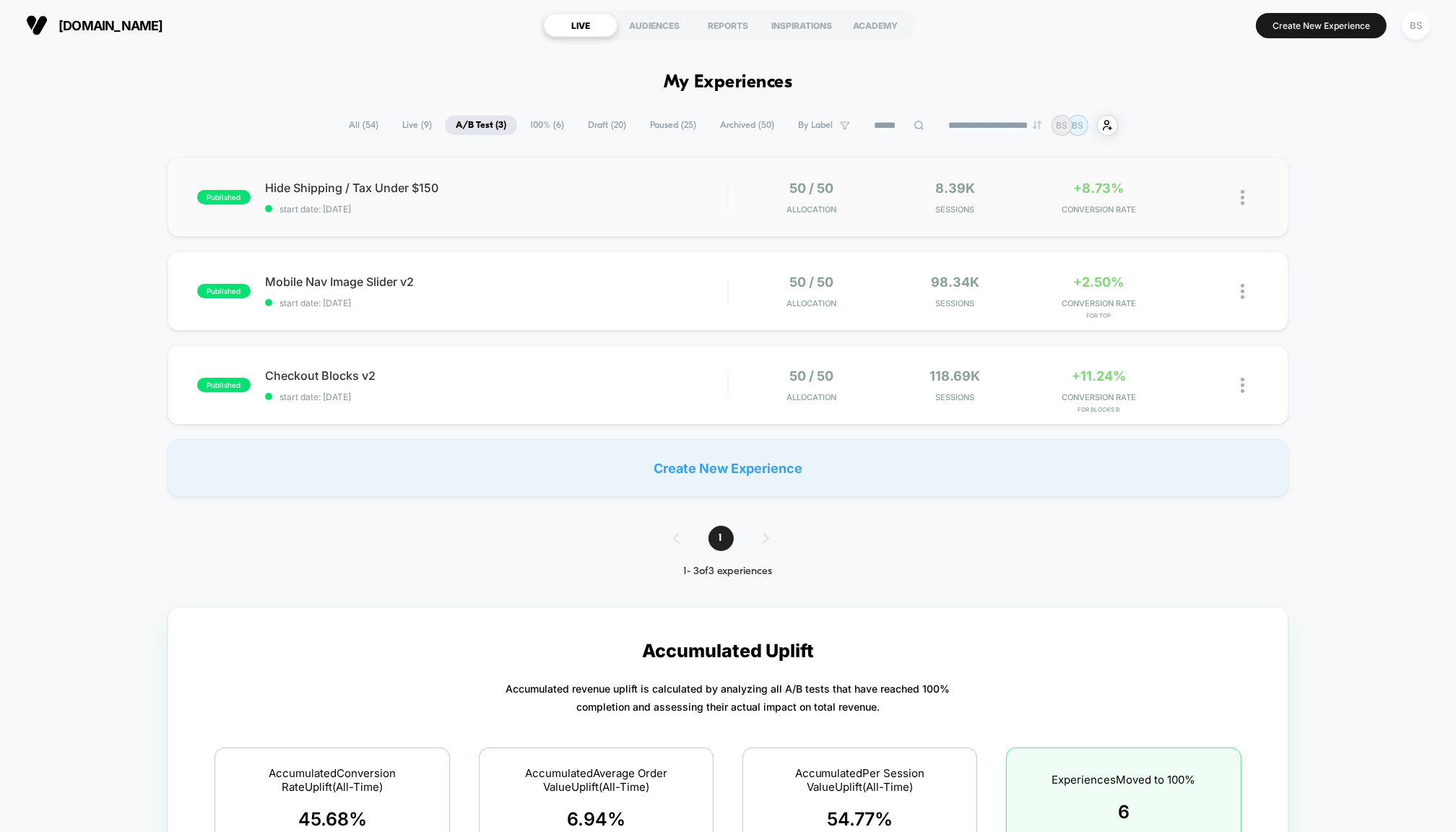
click at [637, 178] on div "published Hide Shipping / Tax Under $150 start date: [DATE] 50 / 50 Allocation …" at bounding box center [728, 197] width 1121 height 79
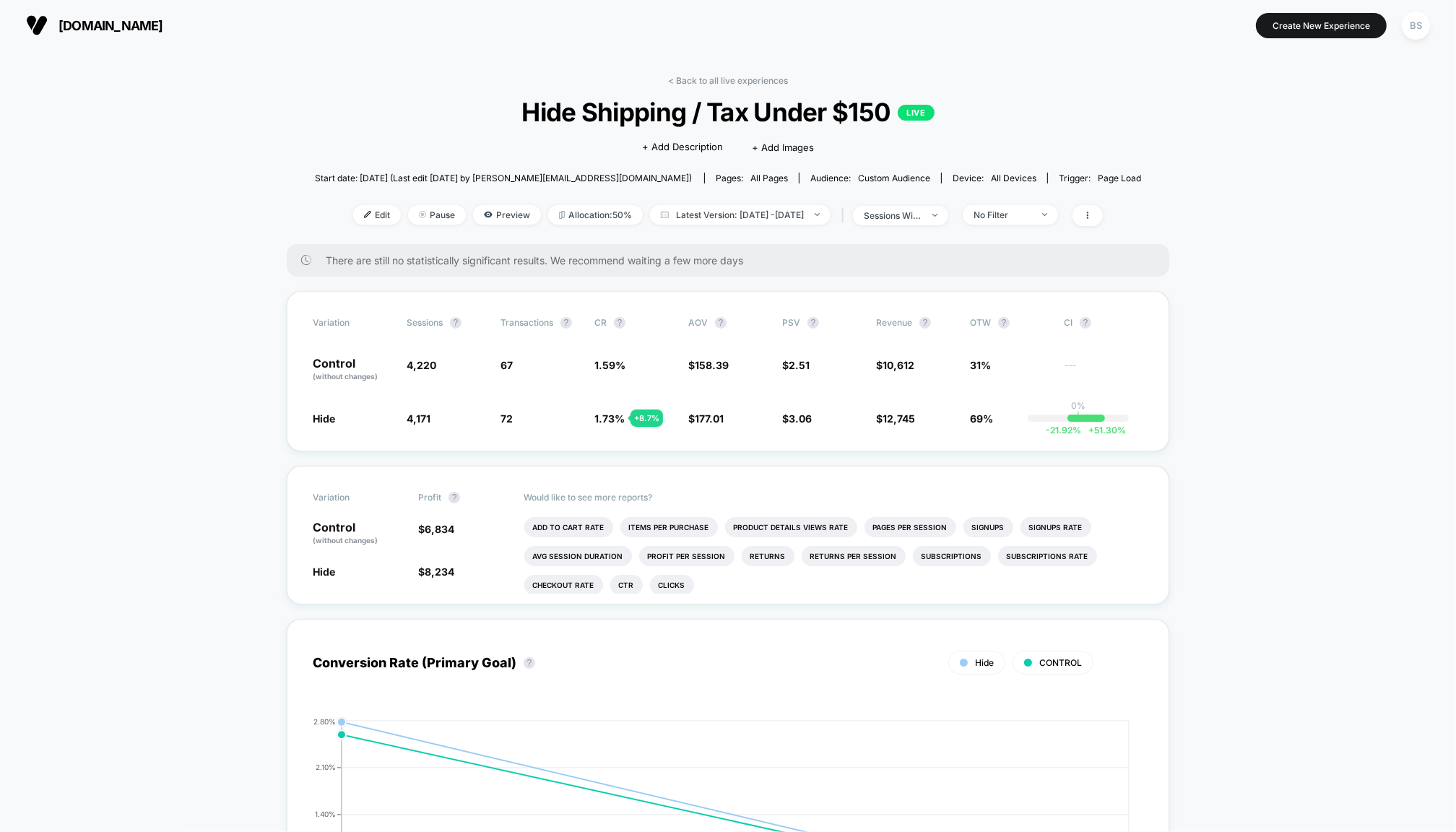
click at [709, 78] on link "< Back to all live experiences" at bounding box center [727, 80] width 120 height 11
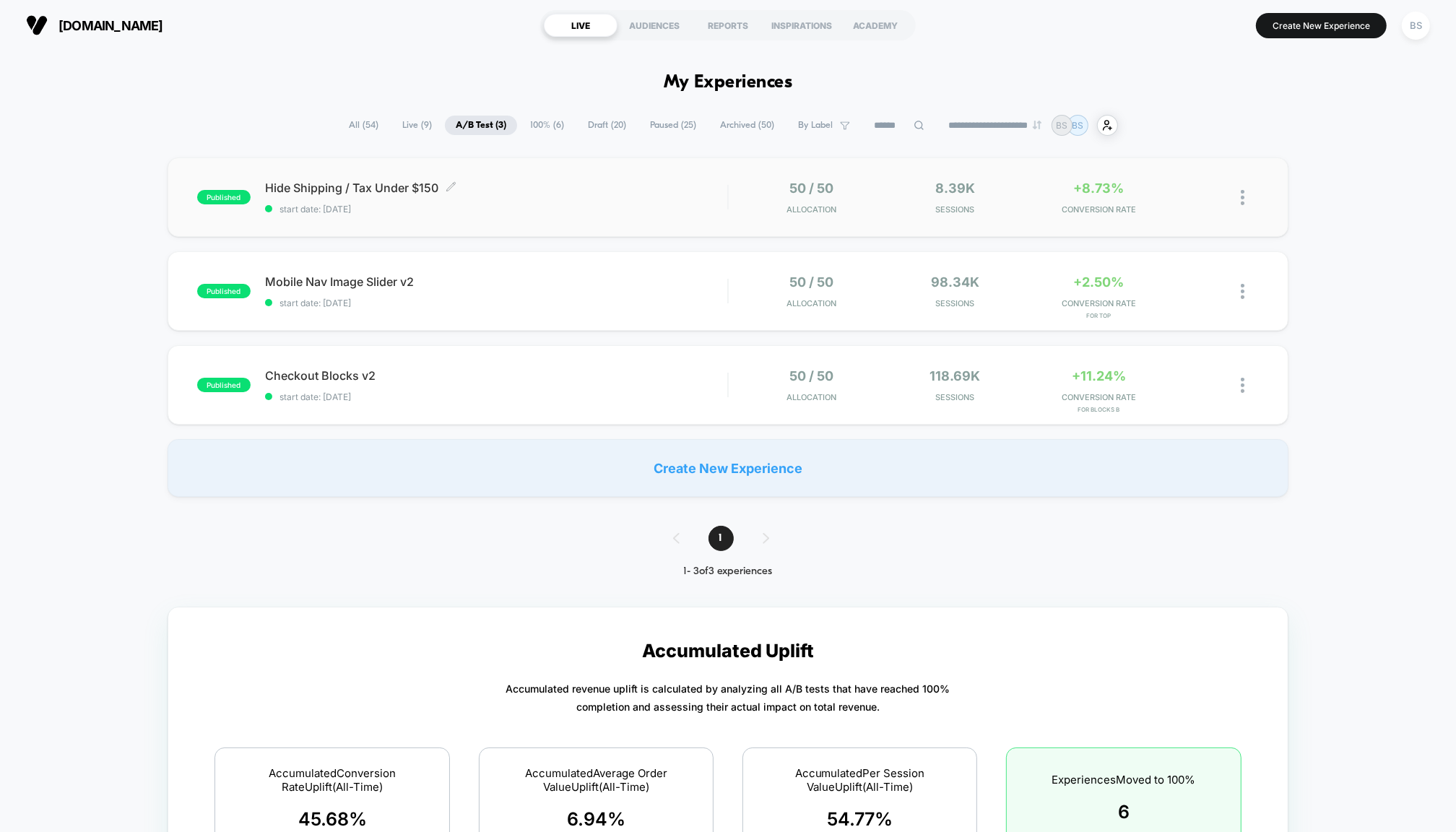
click at [712, 194] on div "Hide Shipping / Tax Under $150 Click to edit experience details Click to edit e…" at bounding box center [496, 197] width 462 height 34
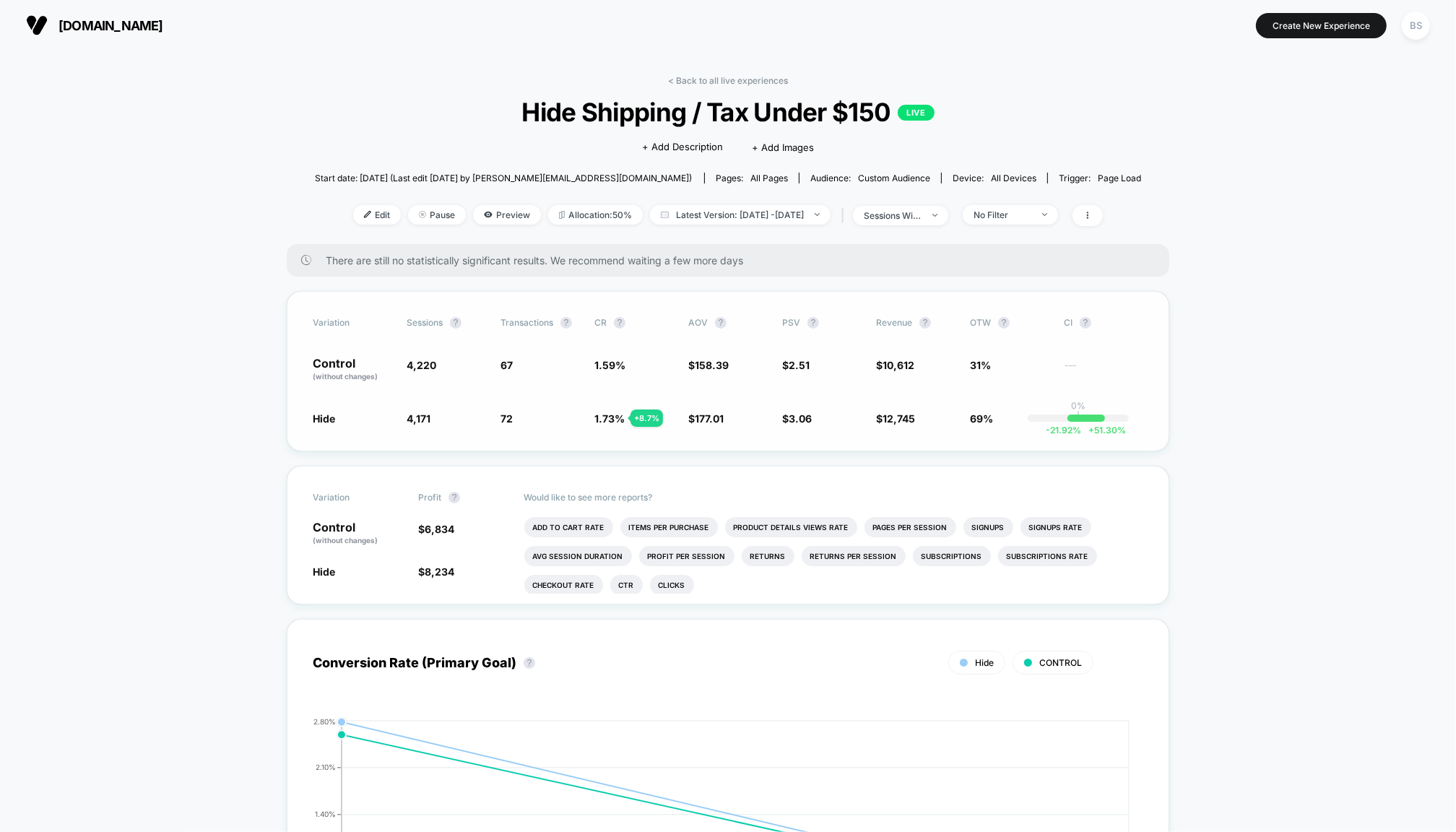
click at [638, 416] on div "+ 8.7 %" at bounding box center [647, 418] width 32 height 18
click at [684, 80] on link "< Back to all live experiences" at bounding box center [727, 80] width 120 height 11
